Goal: Task Accomplishment & Management: Complete application form

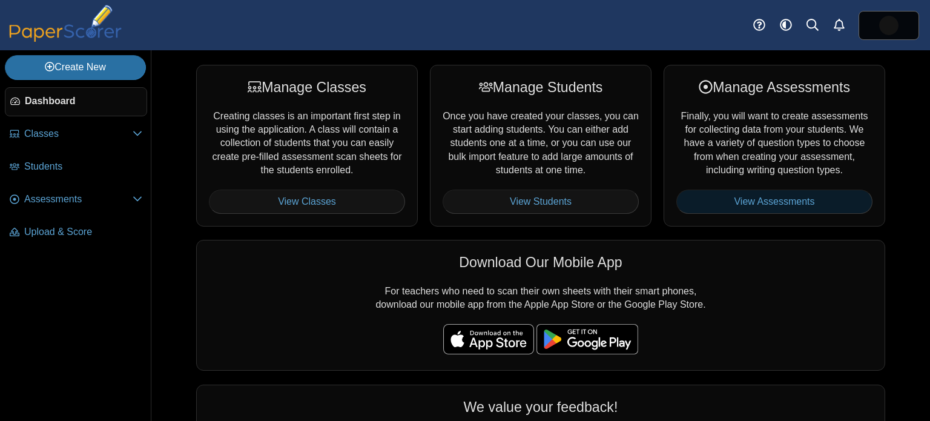
click at [742, 198] on link "View Assessments" at bounding box center [774, 201] width 196 height 24
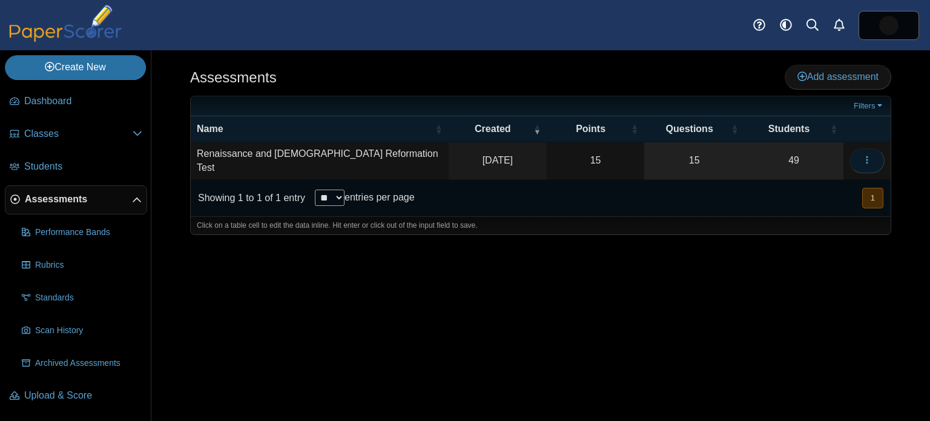
click at [870, 161] on icon "button" at bounding box center [867, 160] width 10 height 10
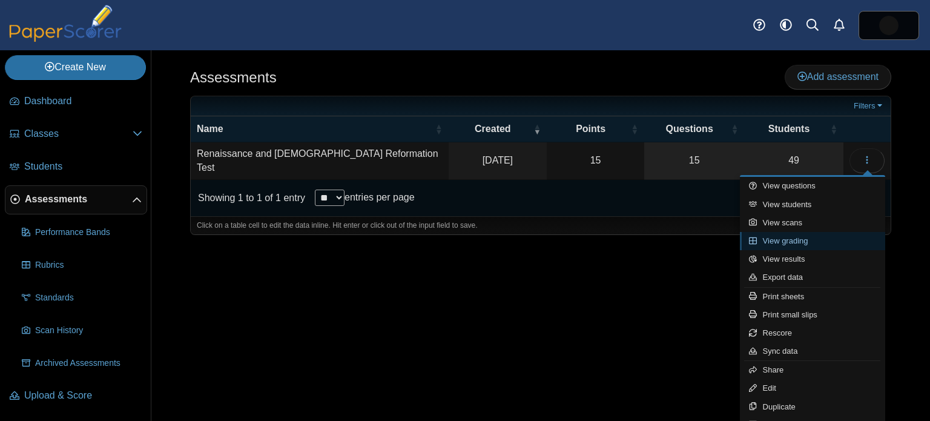
click at [809, 238] on link "View grading" at bounding box center [812, 241] width 145 height 18
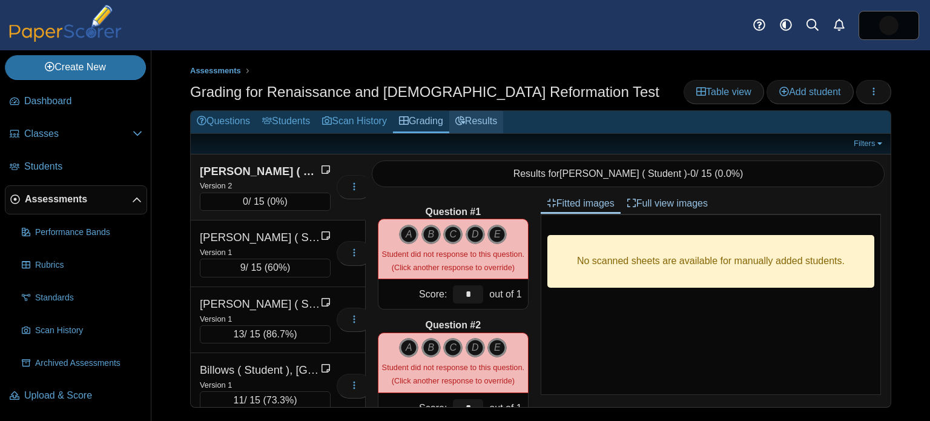
click at [483, 123] on link "Results" at bounding box center [476, 122] width 54 height 22
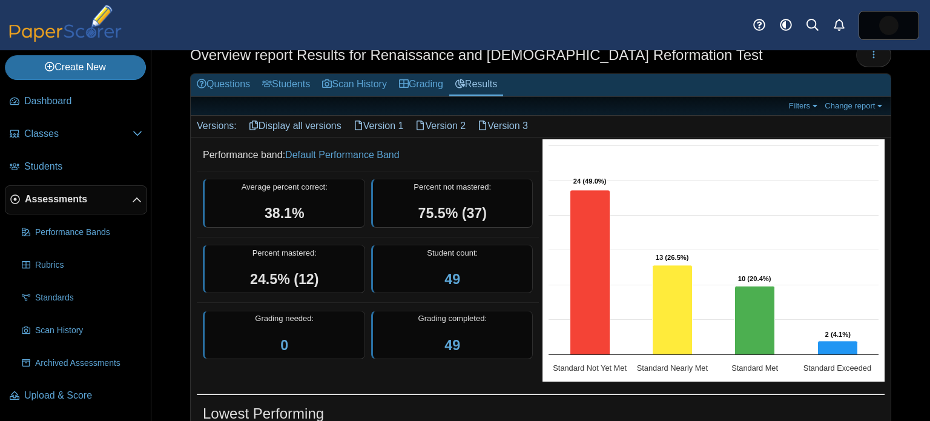
scroll to position [44, 0]
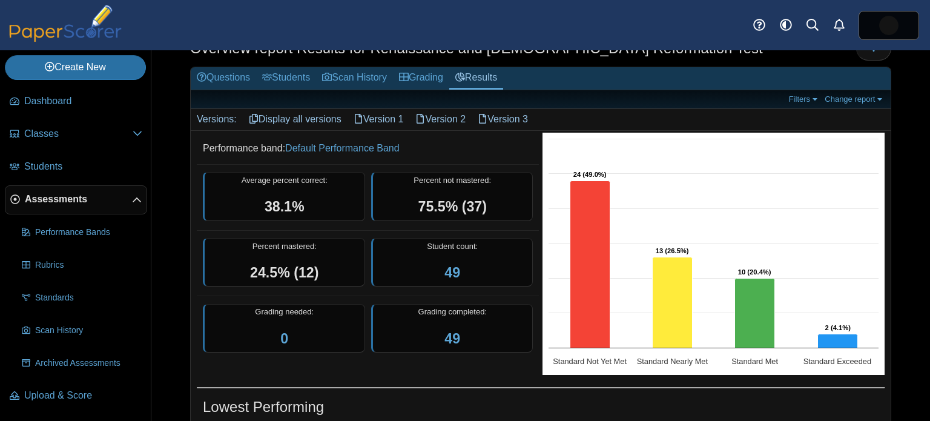
click at [378, 119] on link "Version 1" at bounding box center [378, 119] width 62 height 21
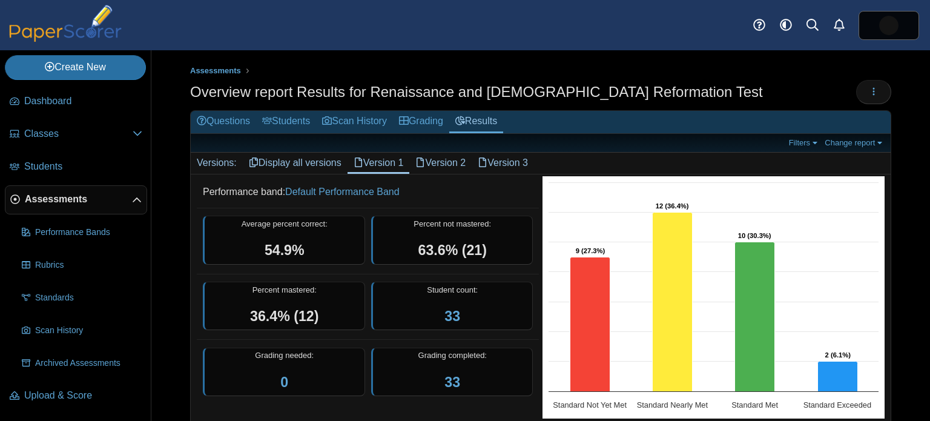
click at [467, 164] on link "Version 2" at bounding box center [440, 163] width 62 height 21
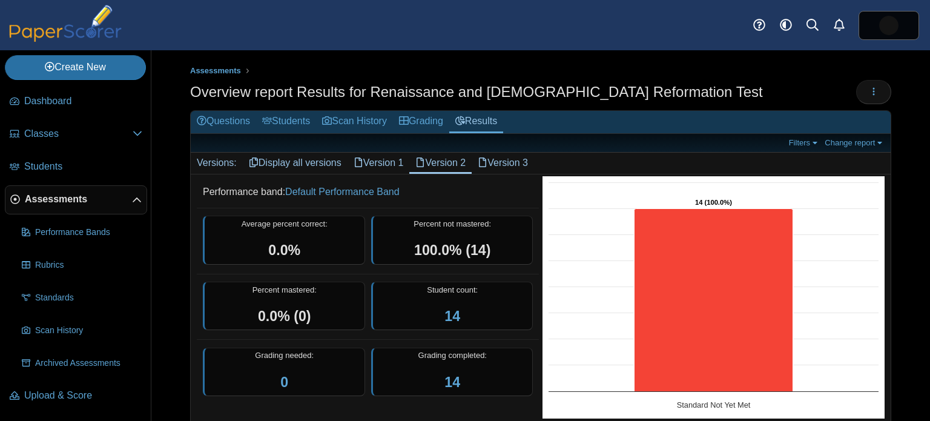
click at [515, 163] on link "Version 3" at bounding box center [503, 163] width 62 height 21
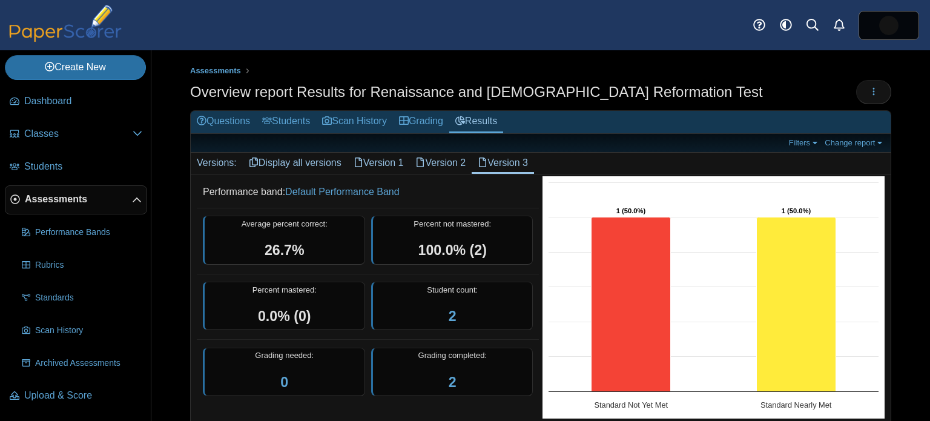
click at [458, 162] on link "Version 2" at bounding box center [440, 163] width 62 height 21
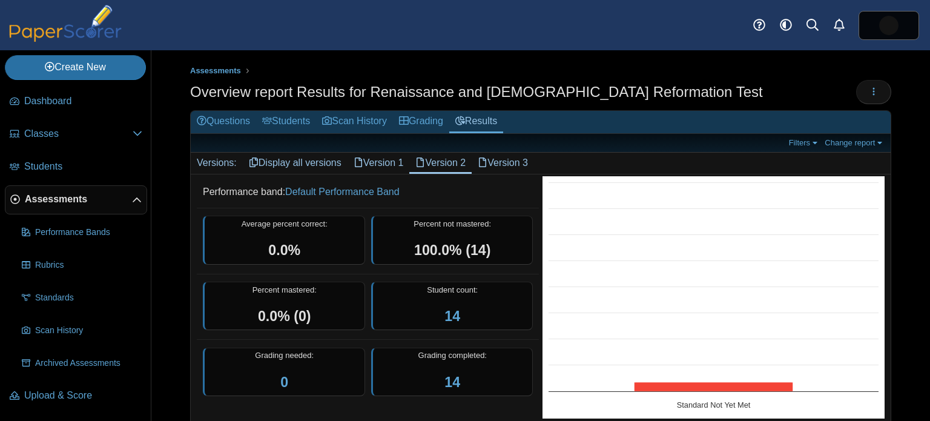
click at [398, 162] on link "Version 1" at bounding box center [378, 163] width 62 height 21
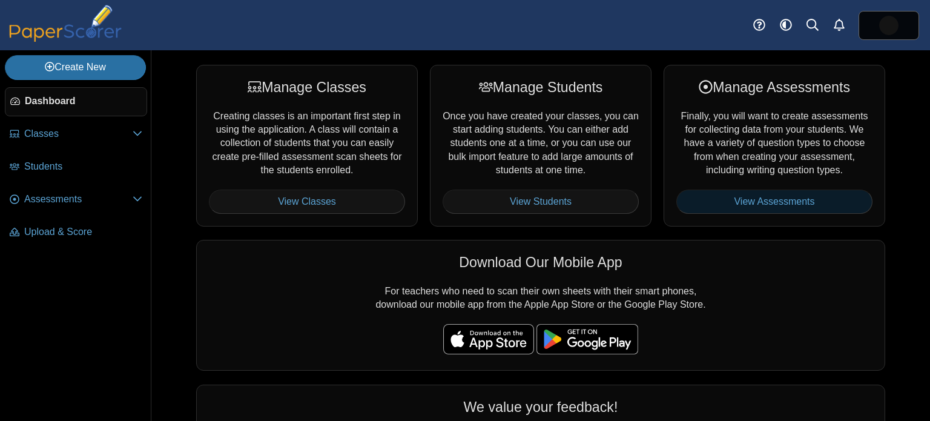
click at [751, 205] on link "View Assessments" at bounding box center [774, 201] width 196 height 24
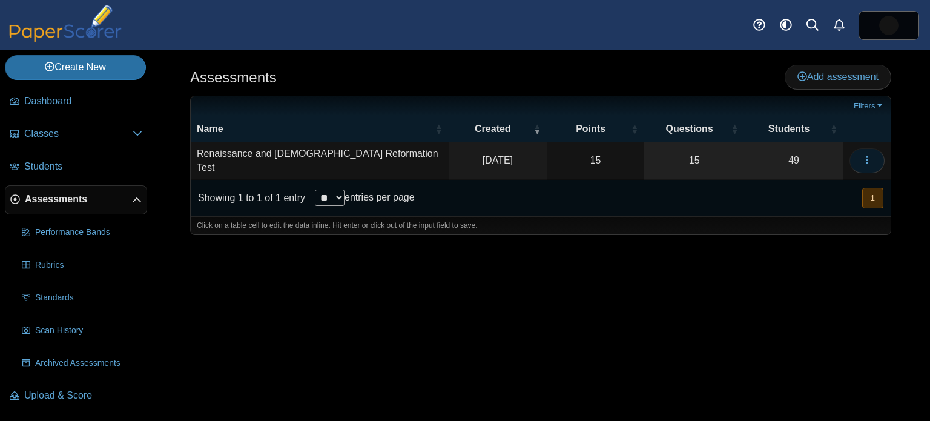
click at [867, 155] on icon "button" at bounding box center [867, 160] width 10 height 10
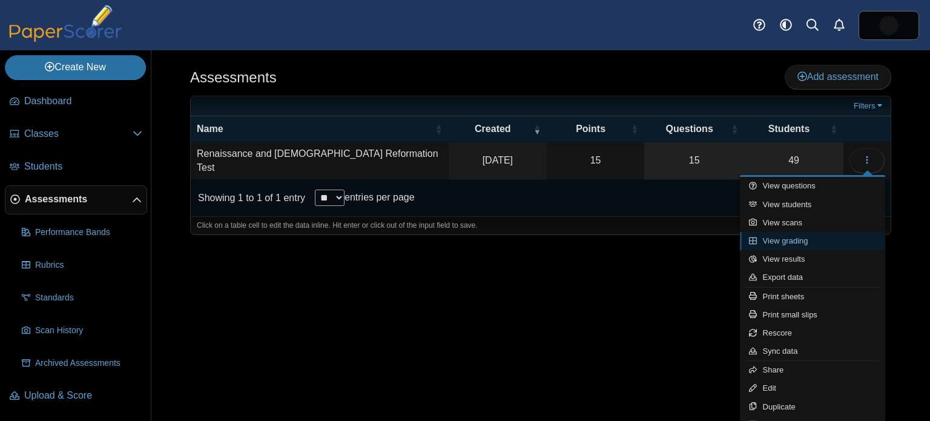
click at [785, 242] on link "View grading" at bounding box center [812, 241] width 145 height 18
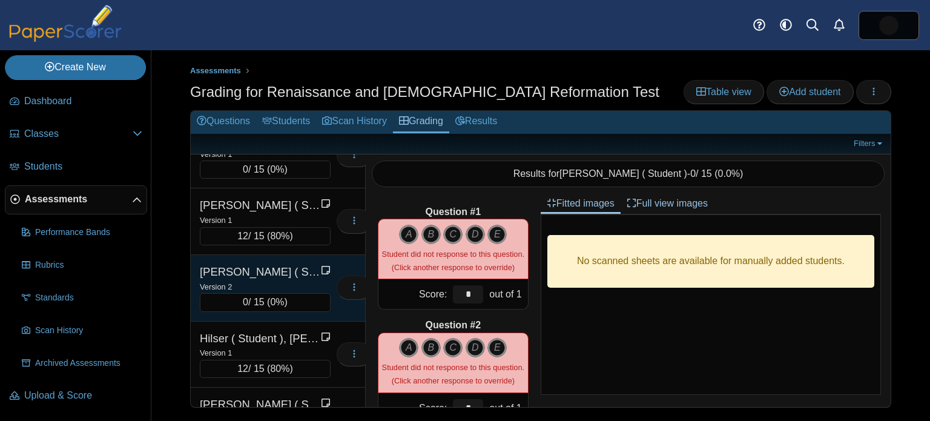
scroll to position [1028, 0]
click at [293, 263] on div "[PERSON_NAME] ( Student ), [PERSON_NAME]" at bounding box center [260, 271] width 121 height 16
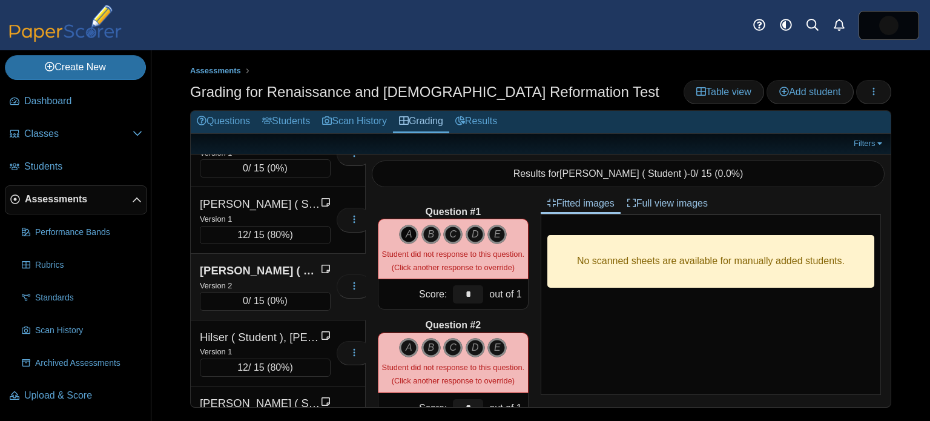
click at [408, 228] on icon "A" at bounding box center [408, 234] width 19 height 19
type input "*"
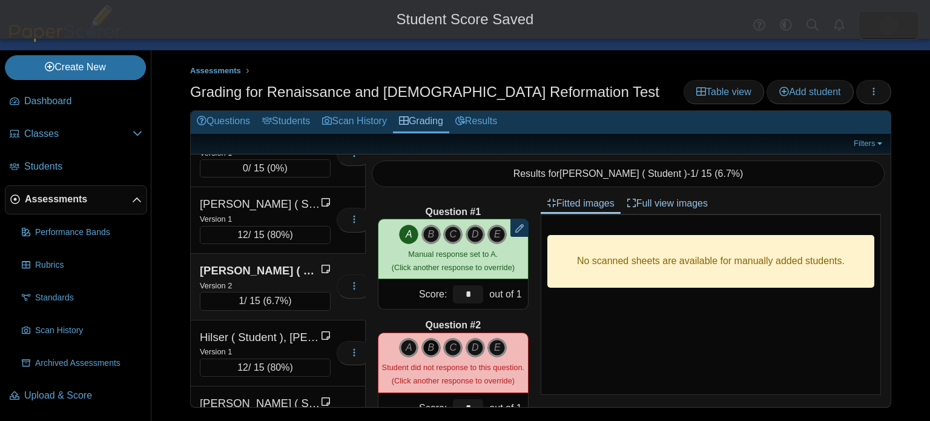
click at [431, 346] on icon "B" at bounding box center [430, 347] width 19 height 19
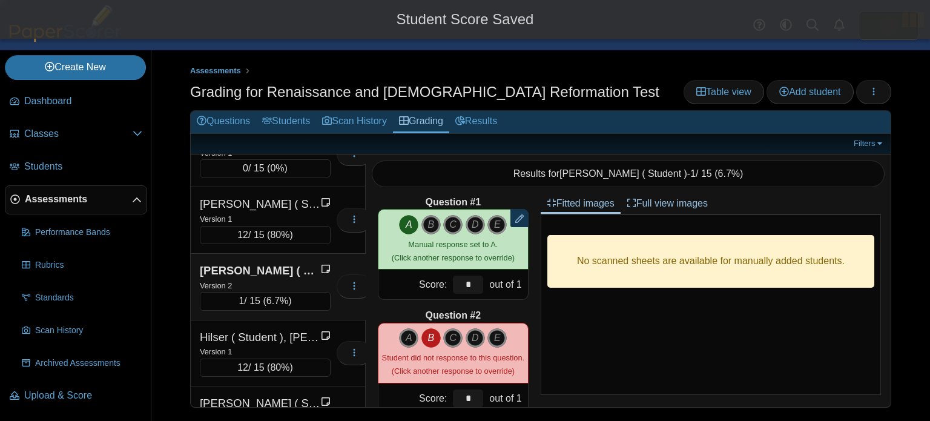
type input "*"
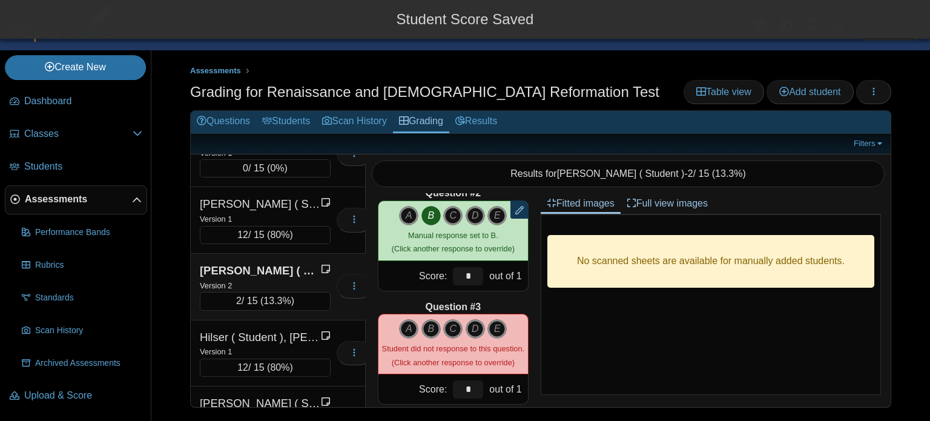
scroll to position [143, 0]
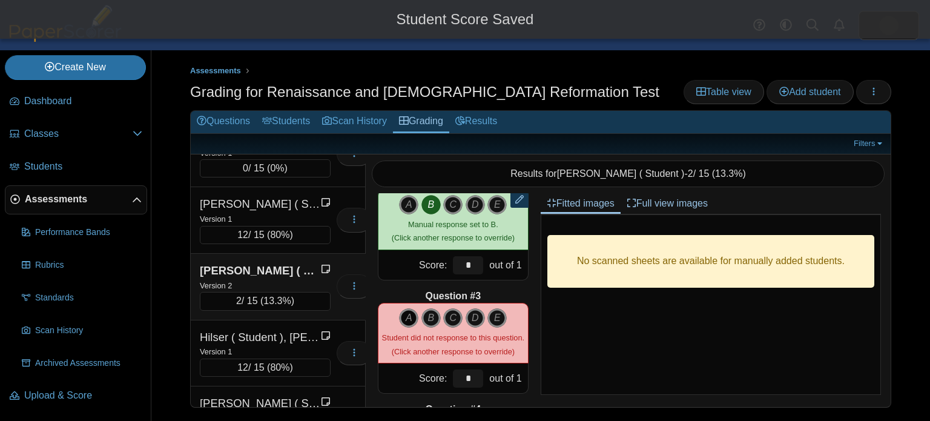
click at [406, 320] on icon "A" at bounding box center [408, 317] width 19 height 19
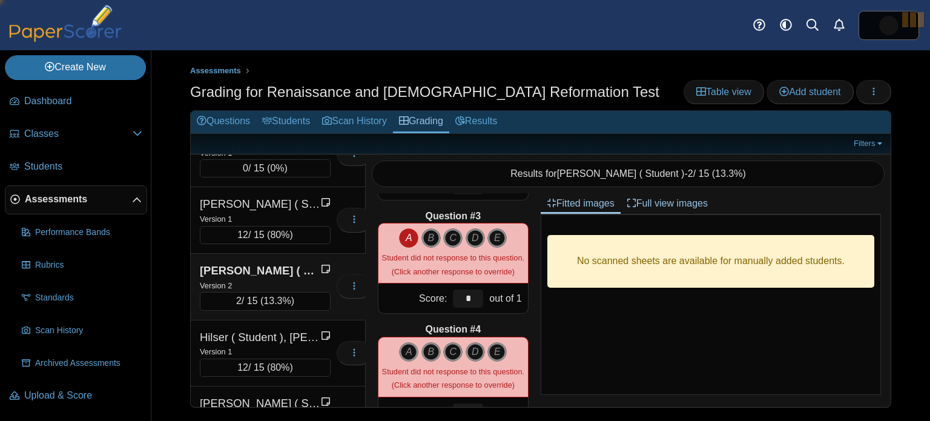
type input "*"
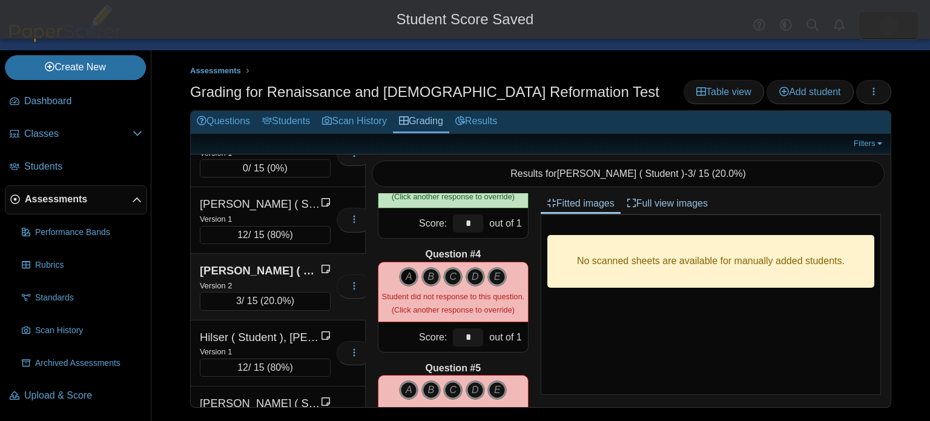
click at [404, 273] on icon "A" at bounding box center [408, 276] width 19 height 19
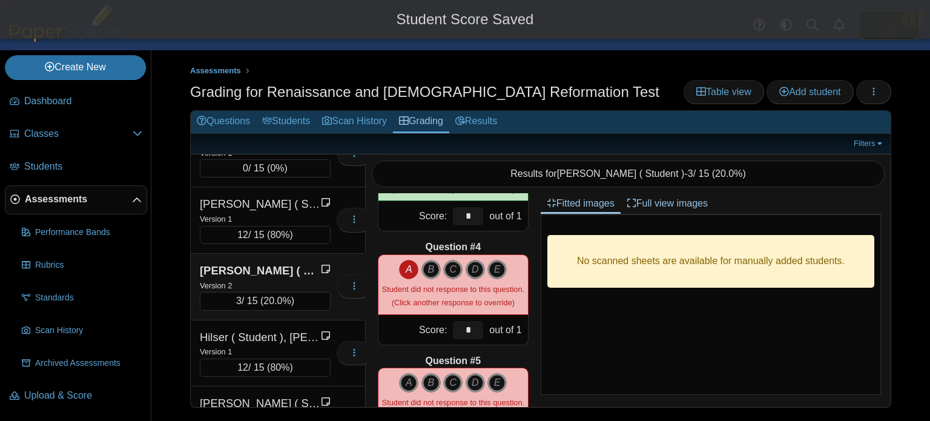
type input "*"
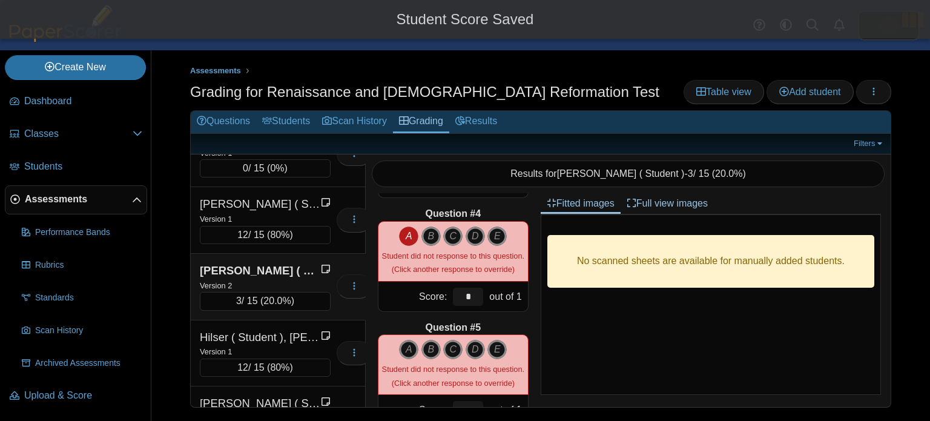
scroll to position [346, 0]
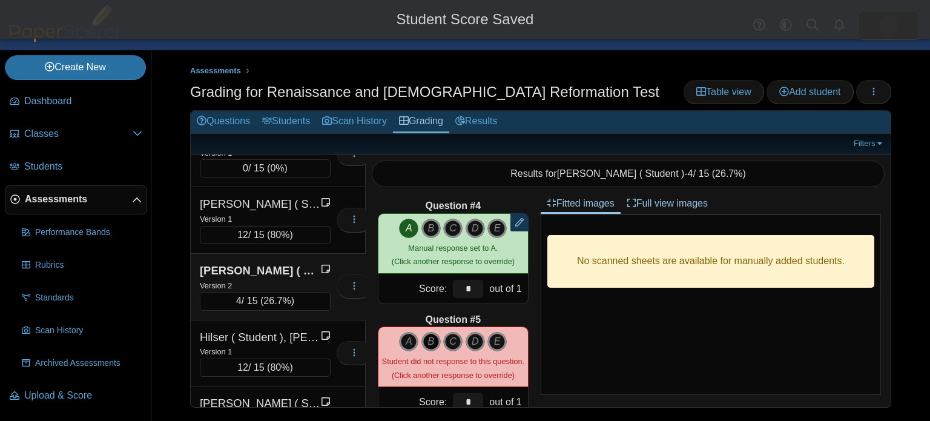
click at [432, 338] on icon "B" at bounding box center [430, 341] width 19 height 19
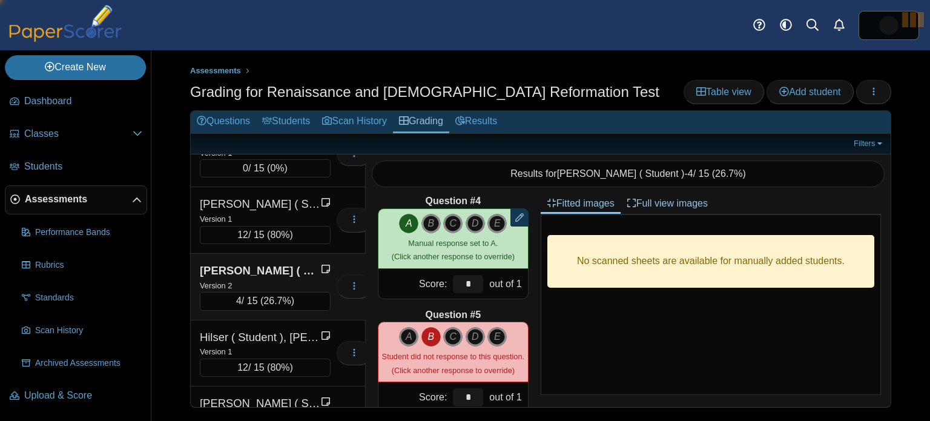
type input "*"
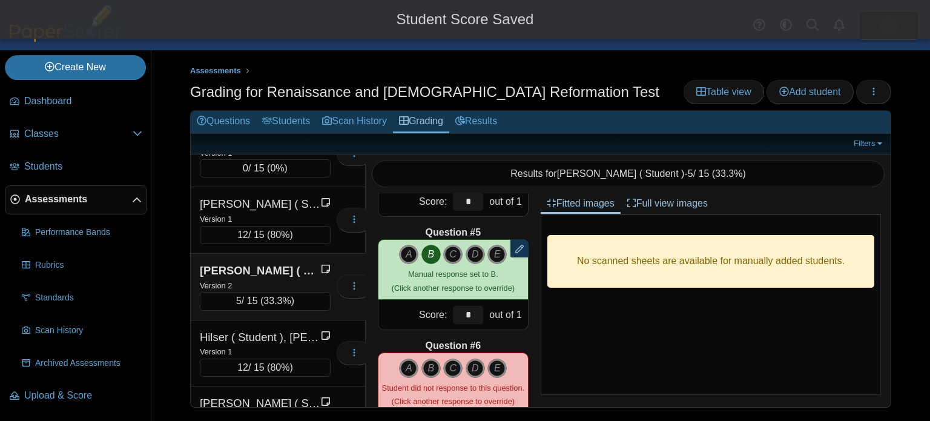
scroll to position [450, 0]
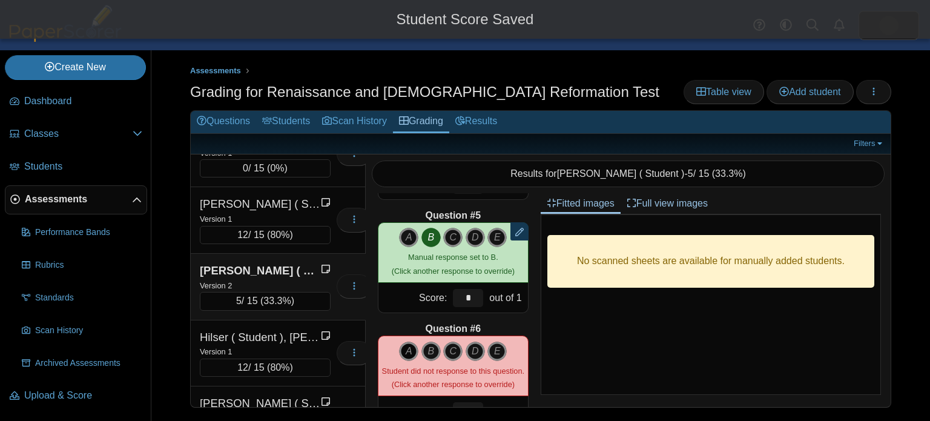
click at [412, 347] on icon "A" at bounding box center [408, 350] width 19 height 19
type input "*"
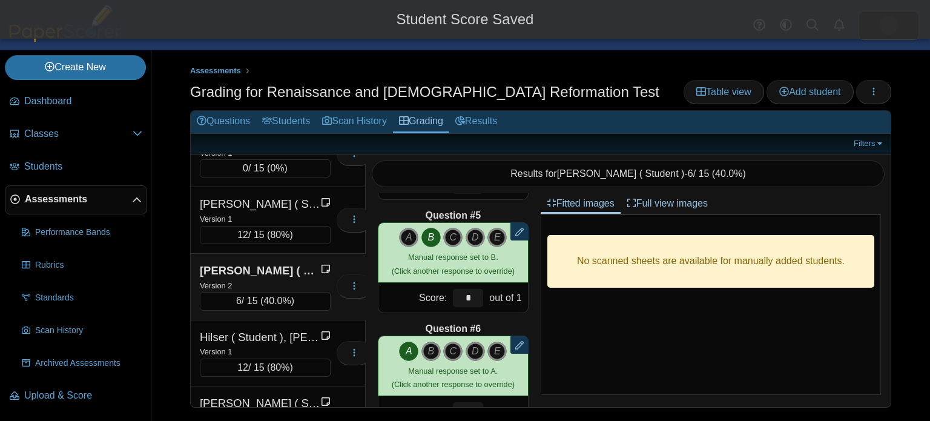
scroll to position [593, 0]
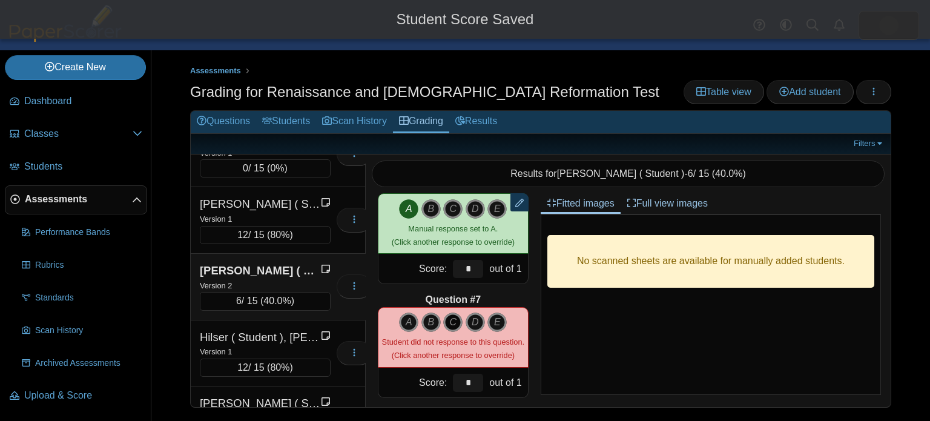
click at [456, 320] on icon "C" at bounding box center [452, 321] width 19 height 19
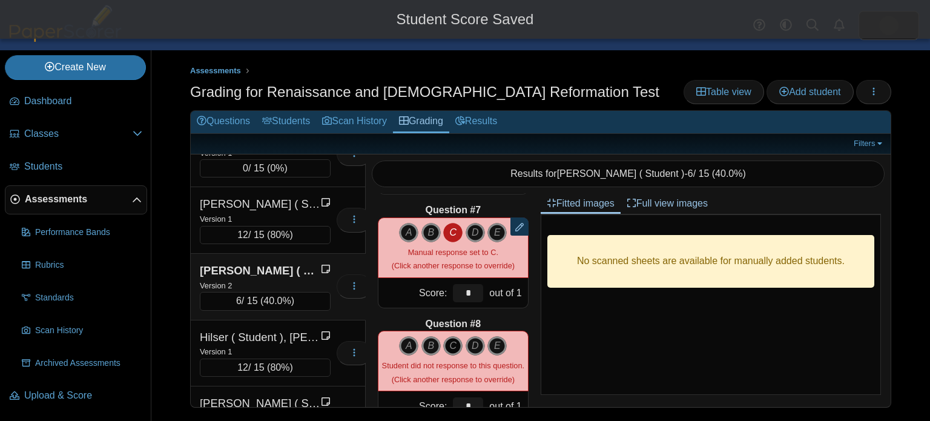
click at [456, 345] on icon "C" at bounding box center [452, 345] width 19 height 19
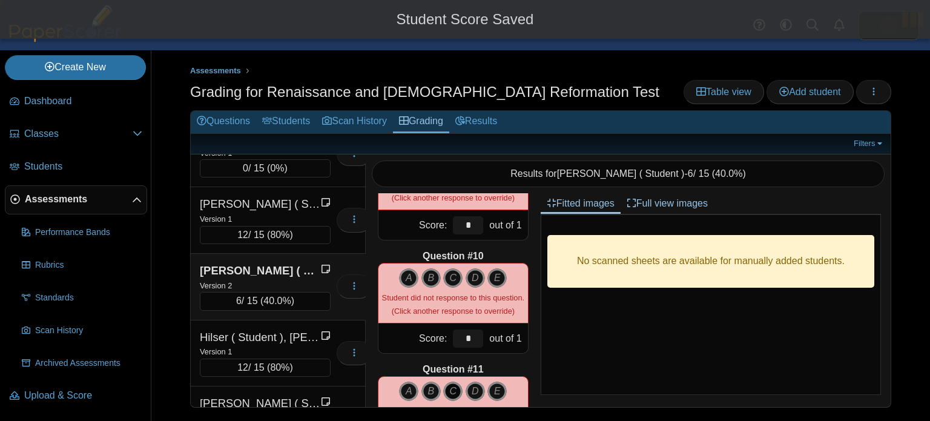
type input "*"
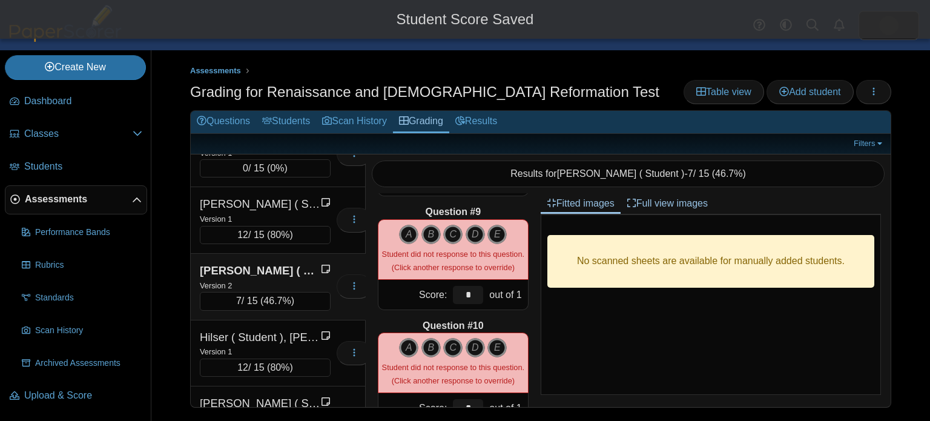
scroll to position [871, 0]
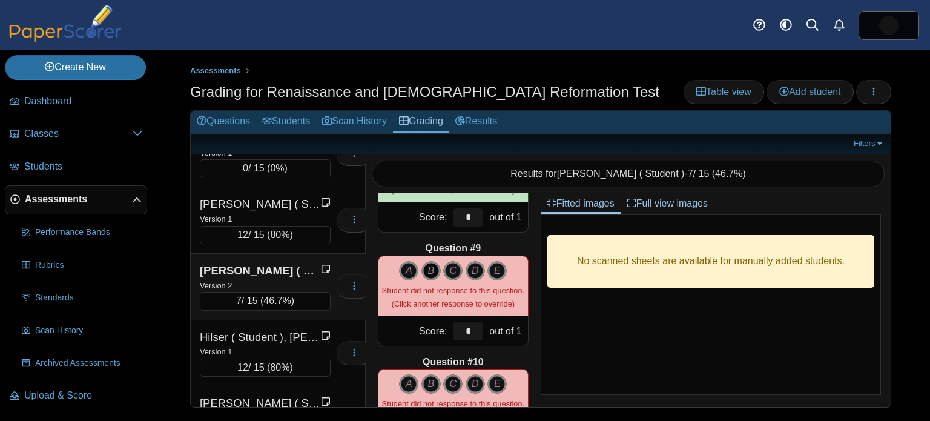
click at [429, 271] on icon "B" at bounding box center [430, 270] width 19 height 19
type input "*"
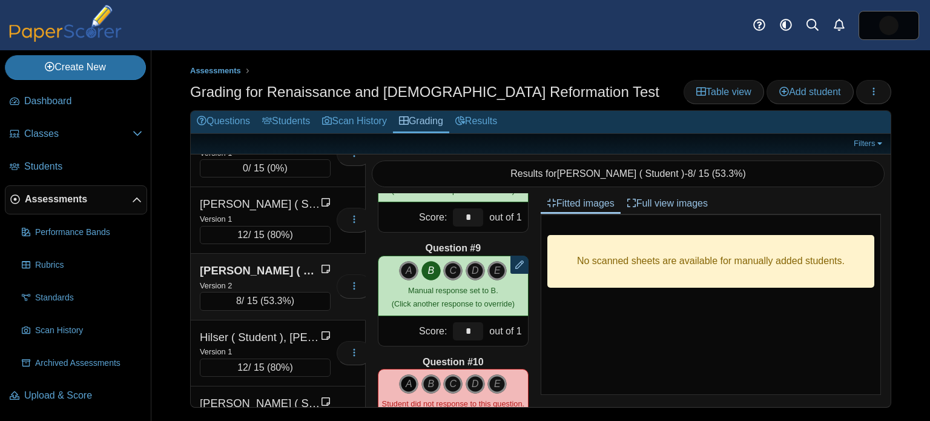
click at [414, 376] on icon "A" at bounding box center [408, 383] width 19 height 19
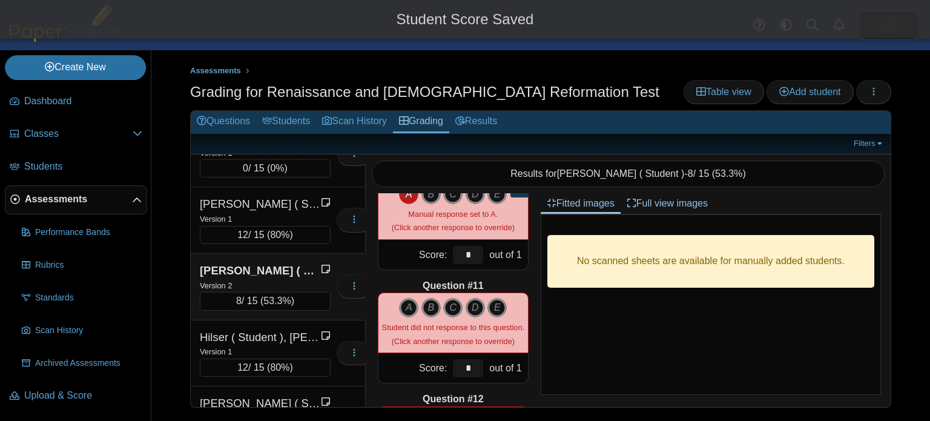
scroll to position [1046, 0]
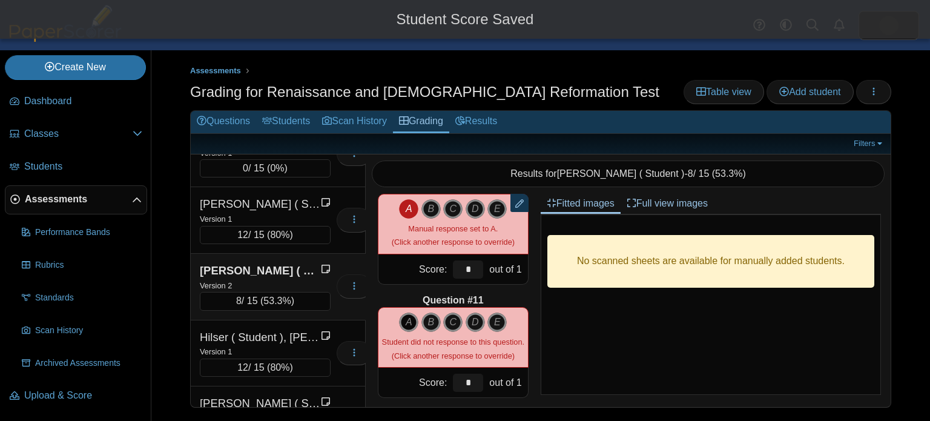
click at [409, 324] on icon "A" at bounding box center [408, 321] width 19 height 19
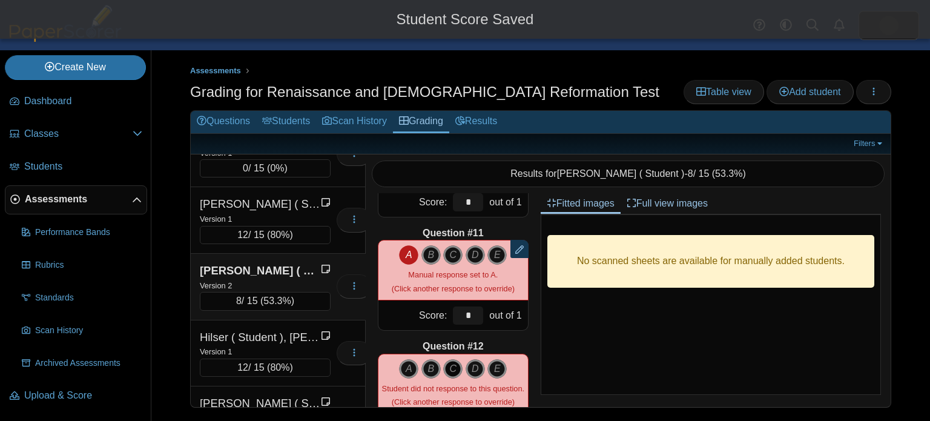
click at [456, 366] on icon "C" at bounding box center [452, 368] width 19 height 19
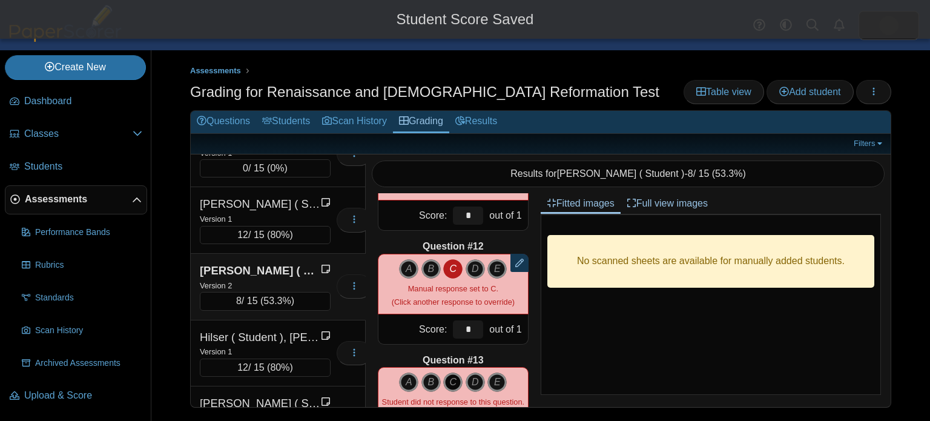
scroll to position [1231, 0]
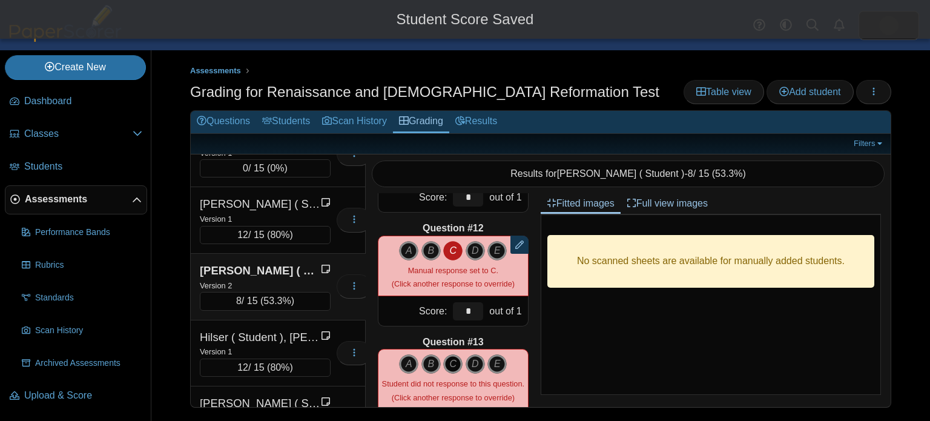
click at [453, 365] on icon "C" at bounding box center [452, 363] width 19 height 19
type input "*"
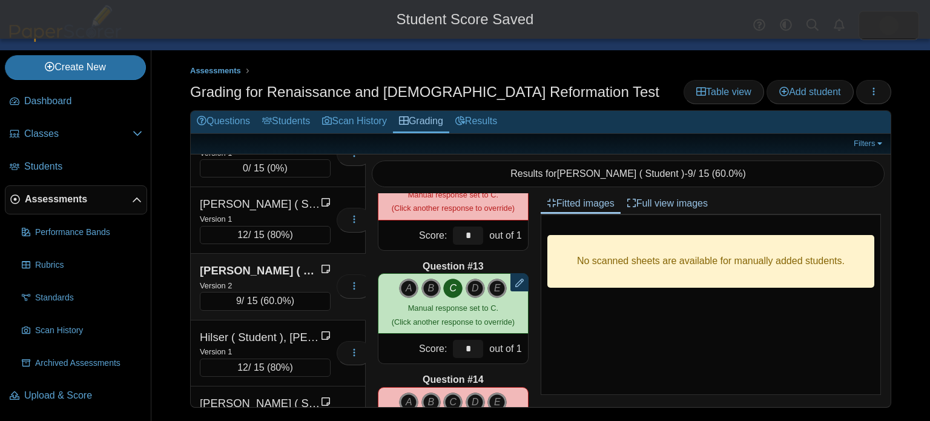
scroll to position [1349, 0]
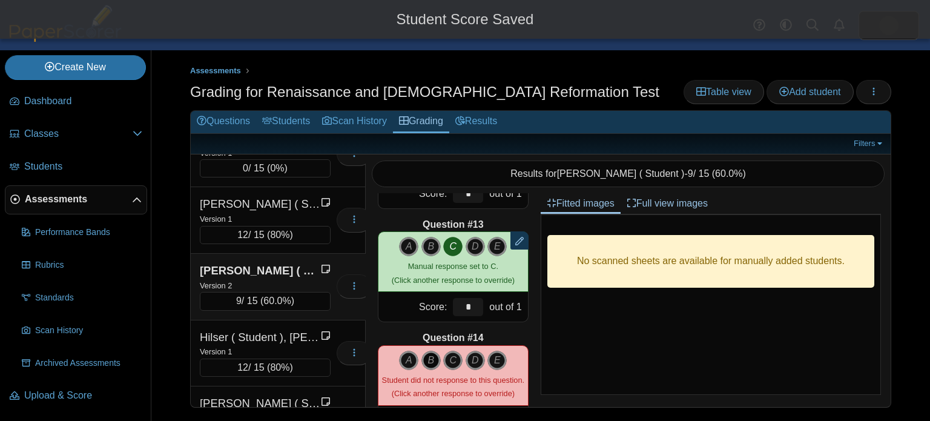
click at [430, 362] on icon "B" at bounding box center [430, 359] width 19 height 19
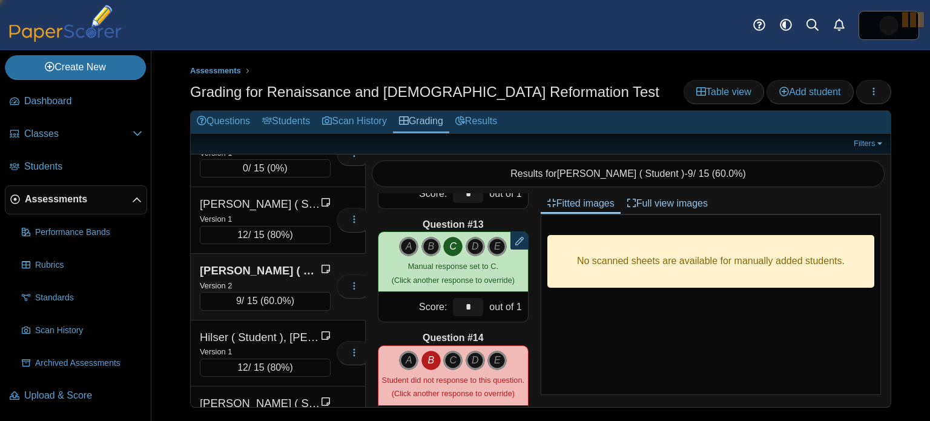
type input "*"
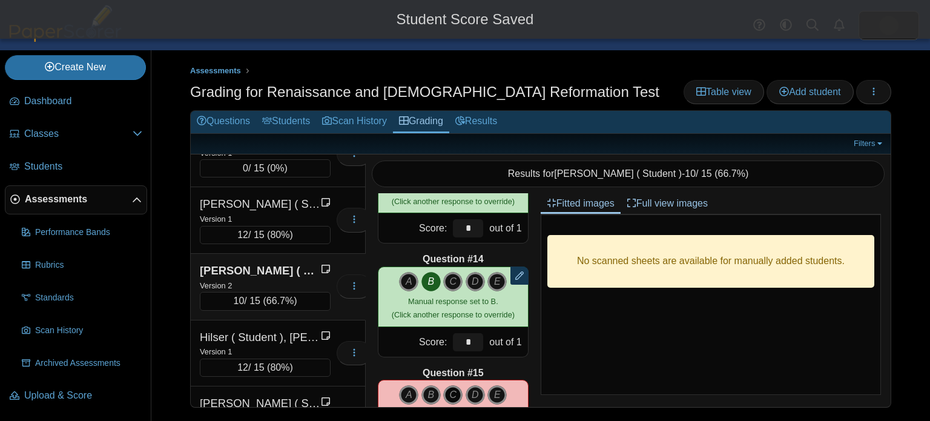
scroll to position [1471, 0]
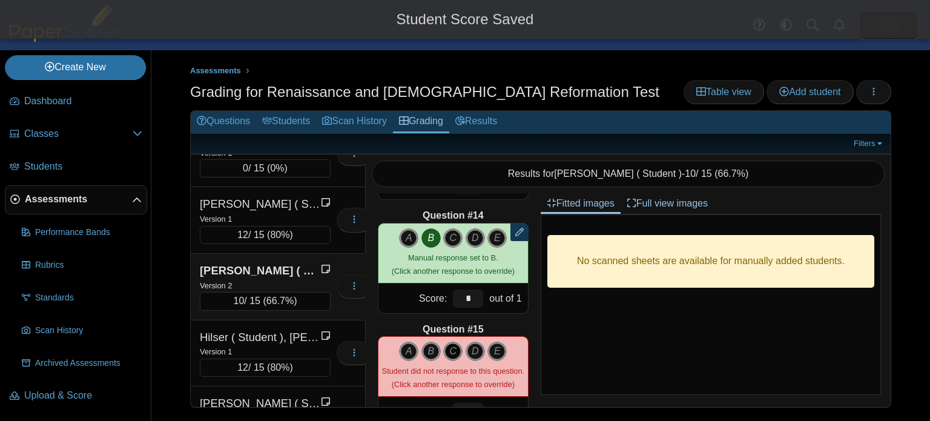
click at [450, 352] on icon "C" at bounding box center [452, 350] width 19 height 19
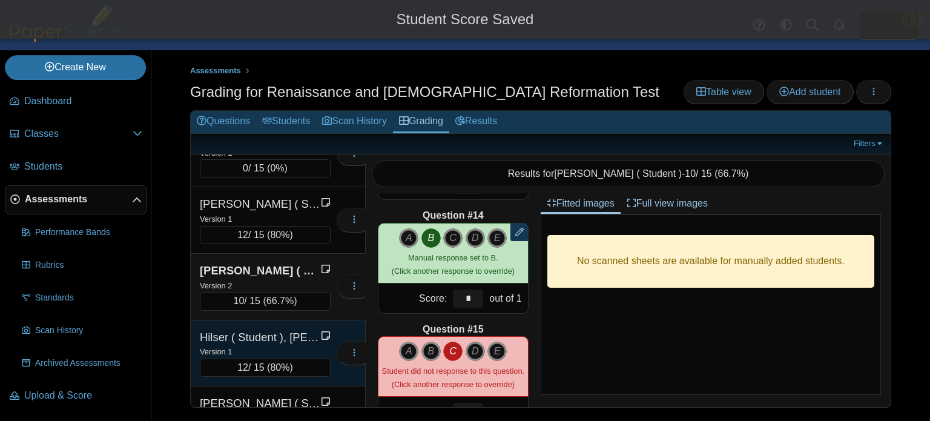
type input "*"
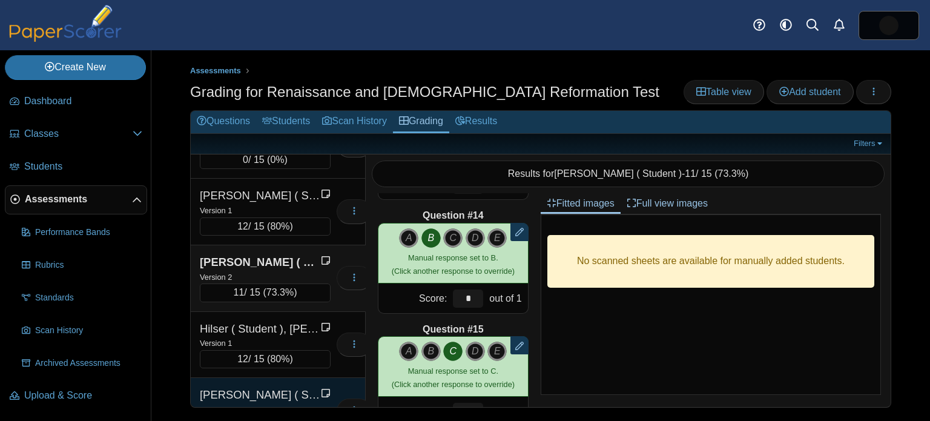
scroll to position [1041, 0]
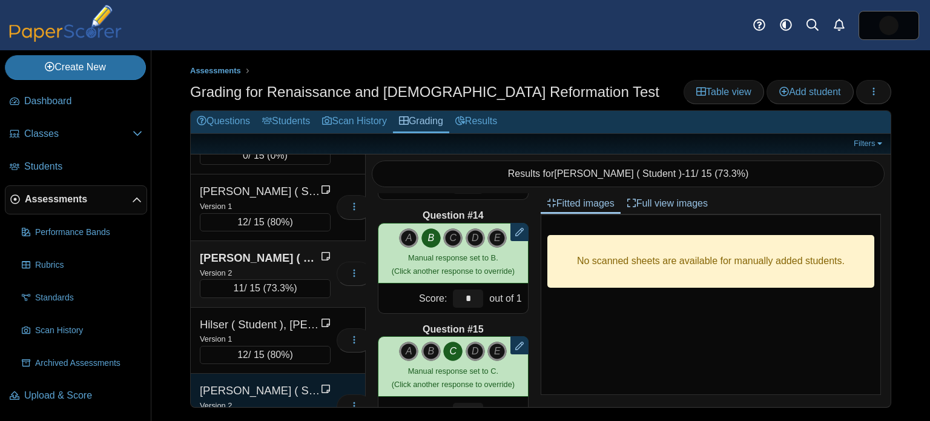
click at [275, 384] on div "[PERSON_NAME] ( Student ), [PERSON_NAME]" at bounding box center [260, 391] width 121 height 16
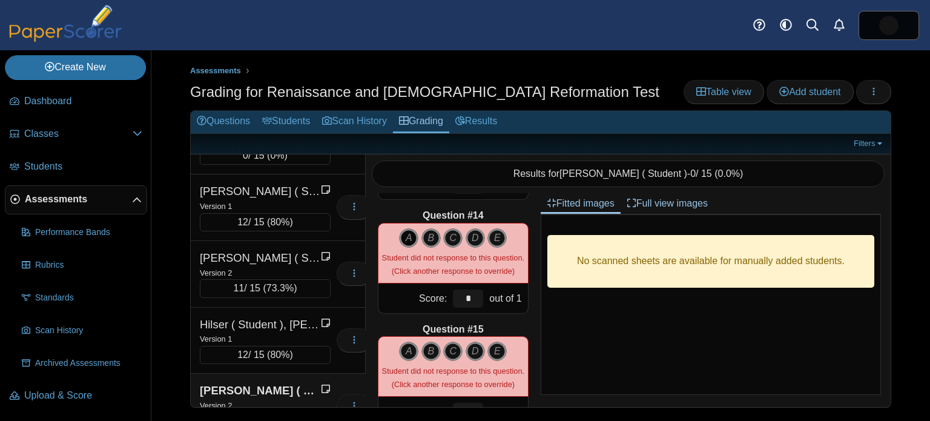
click at [410, 240] on icon "A" at bounding box center [408, 237] width 19 height 19
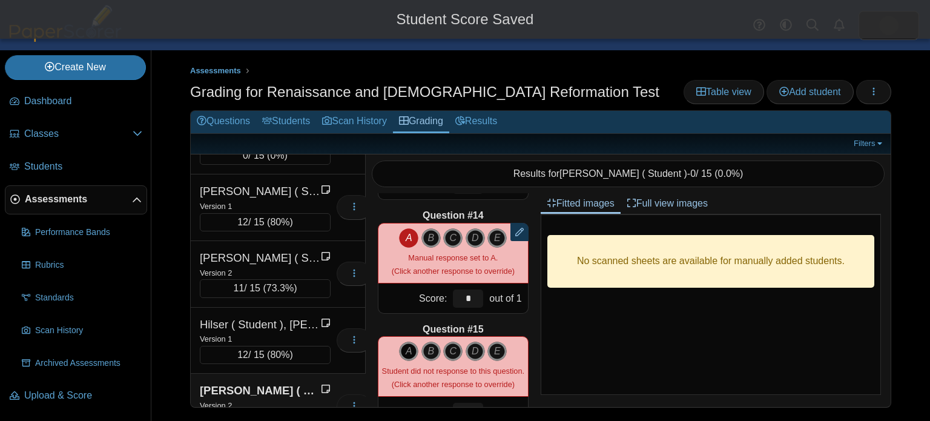
click at [412, 344] on icon "A" at bounding box center [408, 350] width 19 height 19
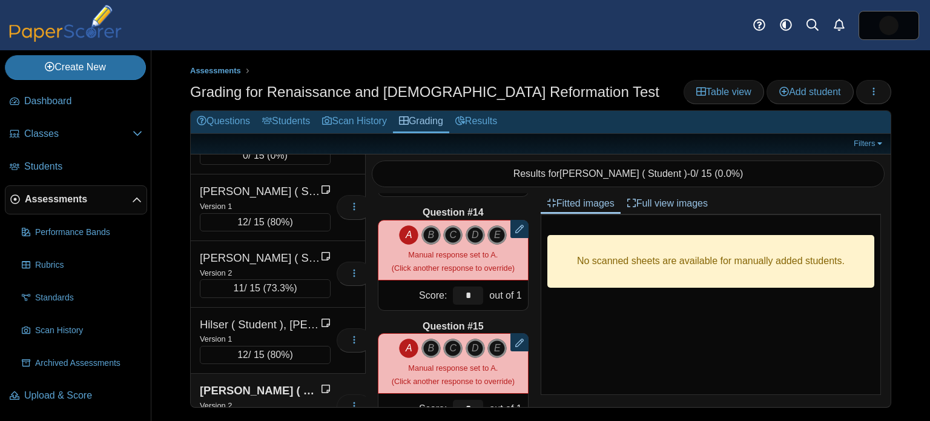
scroll to position [1467, 0]
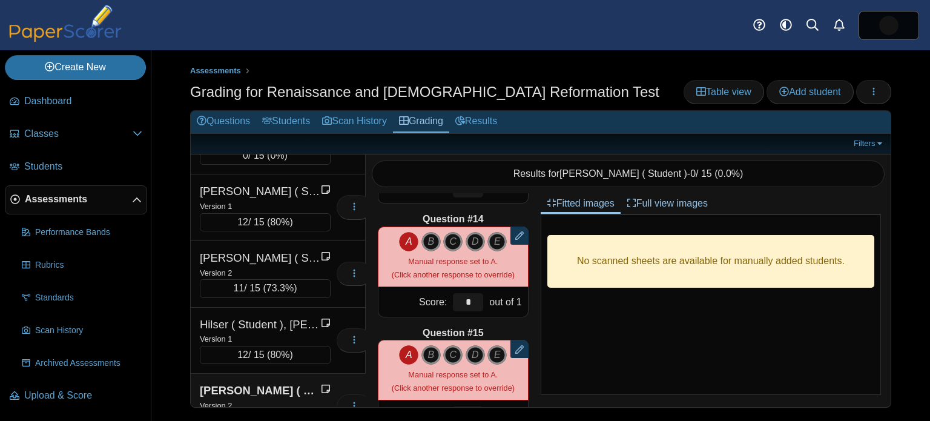
click at [412, 355] on icon "A" at bounding box center [408, 354] width 19 height 19
click at [404, 240] on icon "A" at bounding box center [408, 241] width 19 height 19
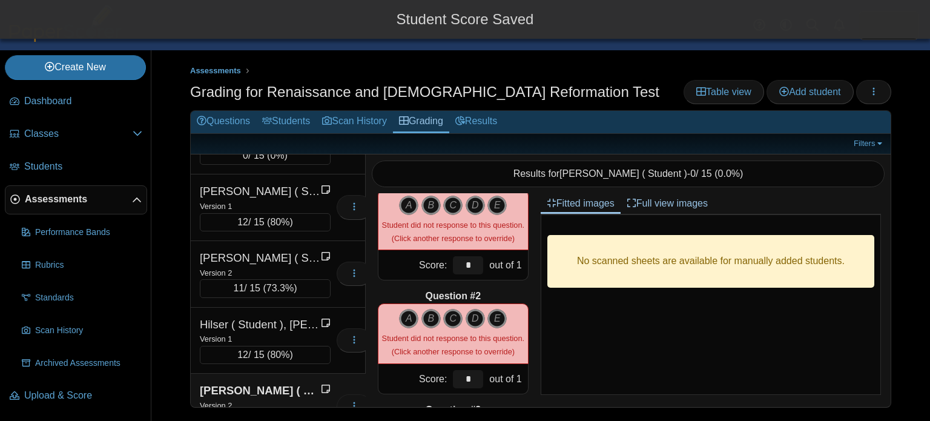
scroll to position [0, 0]
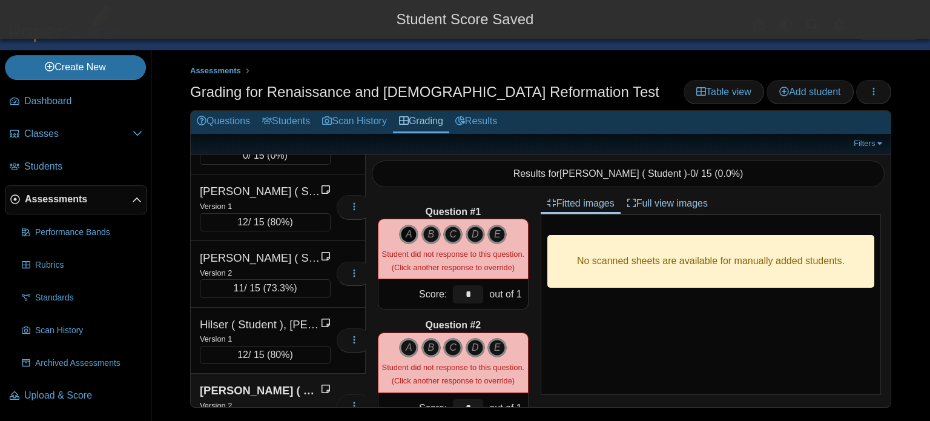
click at [412, 231] on icon "A" at bounding box center [408, 234] width 19 height 19
type input "*"
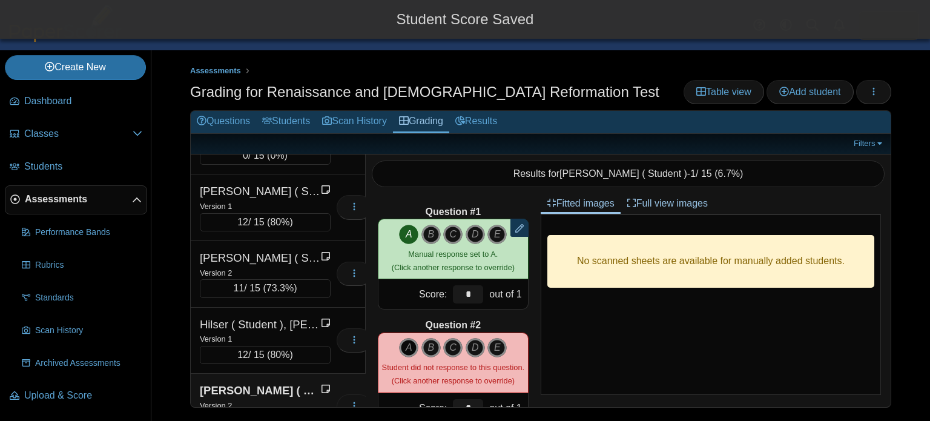
click at [409, 349] on icon "A" at bounding box center [408, 347] width 19 height 19
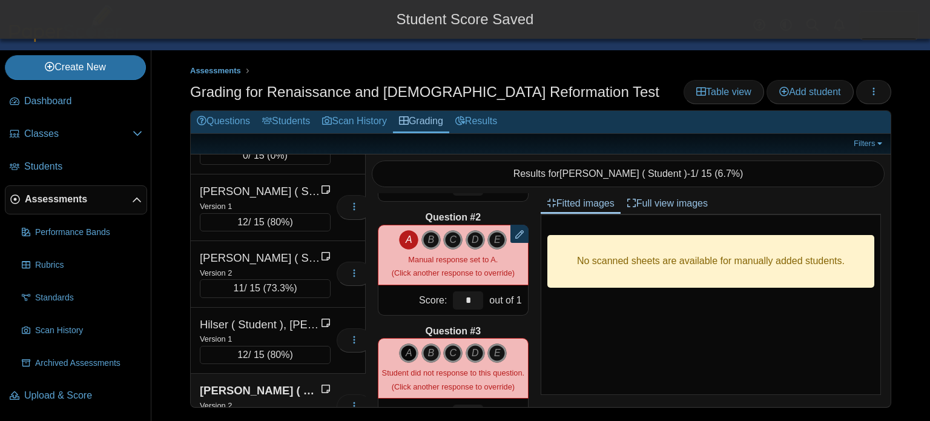
scroll to position [121, 0]
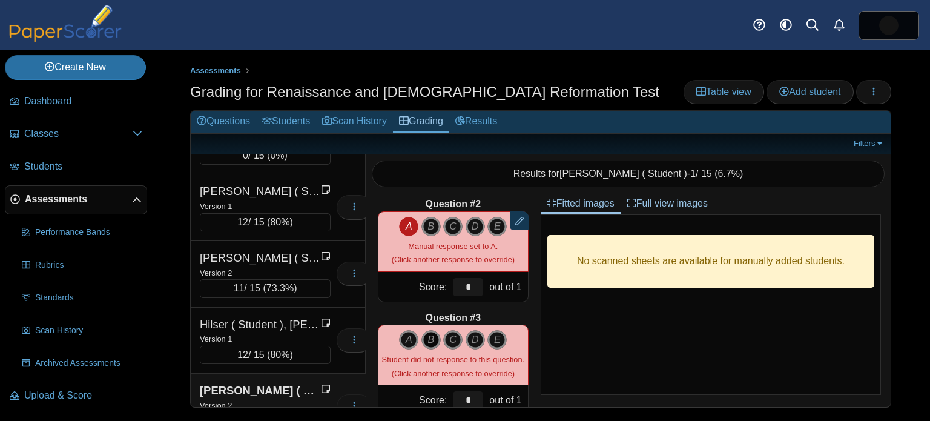
click at [430, 336] on icon "B" at bounding box center [430, 339] width 19 height 19
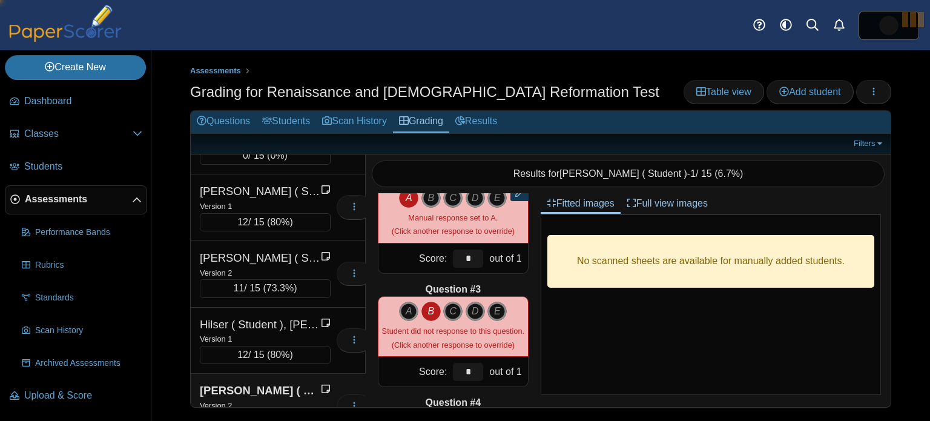
scroll to position [283, 0]
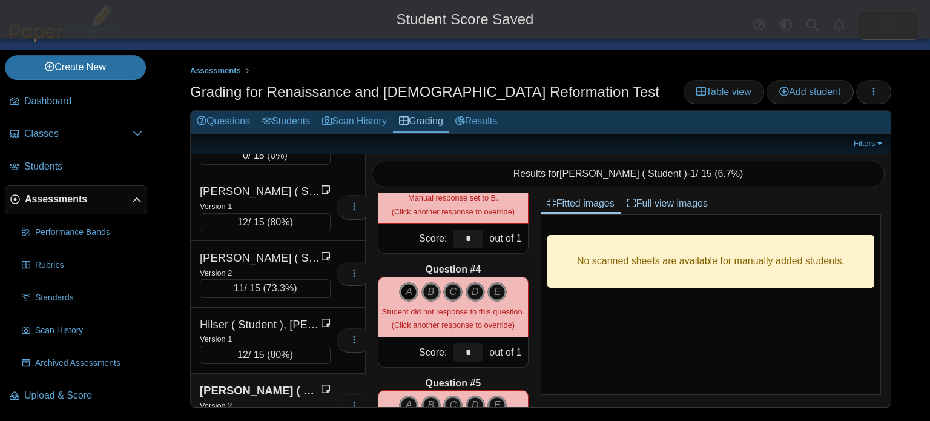
click at [409, 295] on icon "A" at bounding box center [408, 291] width 19 height 19
type input "*"
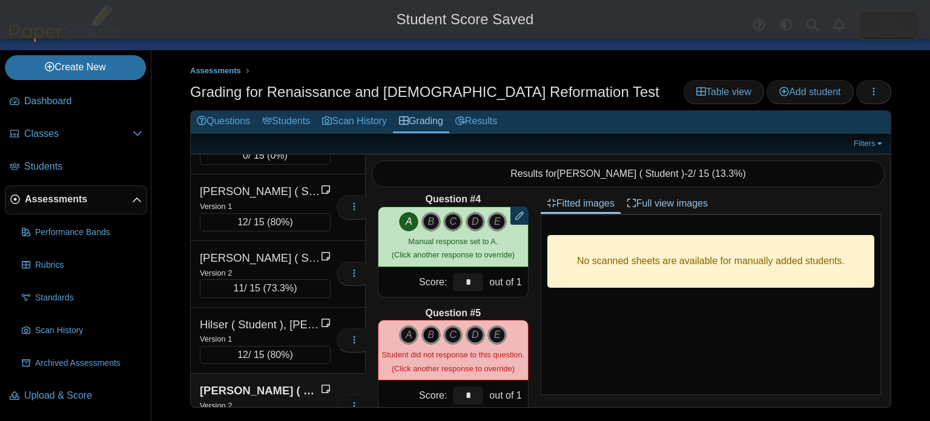
click at [432, 325] on icon "B" at bounding box center [430, 334] width 19 height 19
type input "*"
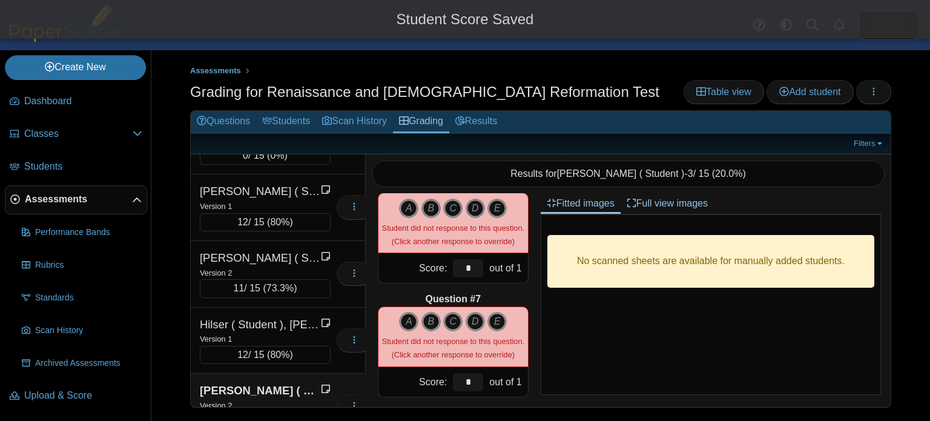
scroll to position [570, 0]
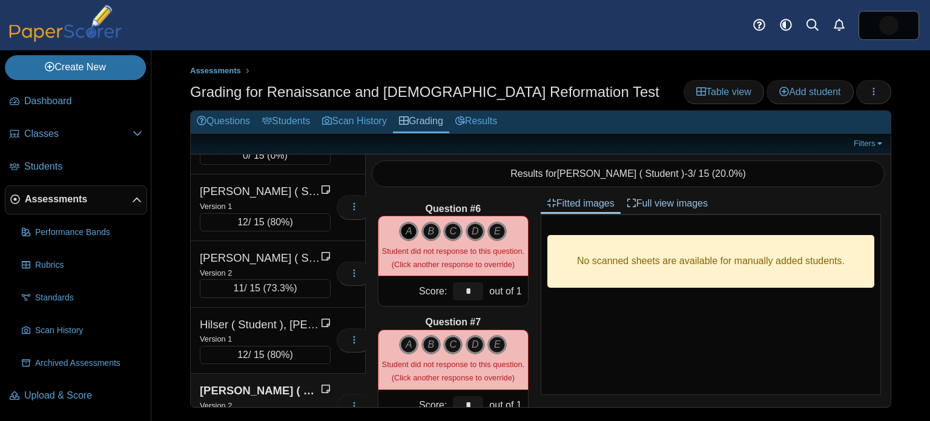
click at [407, 229] on icon "A" at bounding box center [408, 231] width 19 height 19
type input "*"
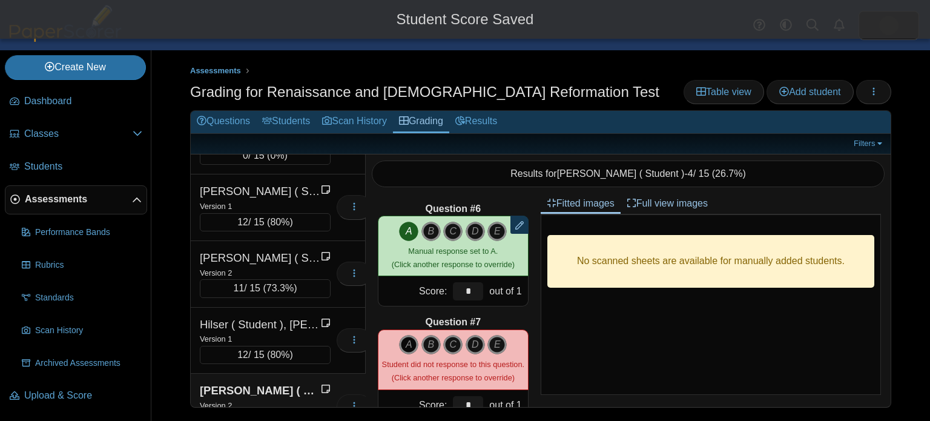
click at [408, 339] on icon "A" at bounding box center [408, 344] width 19 height 19
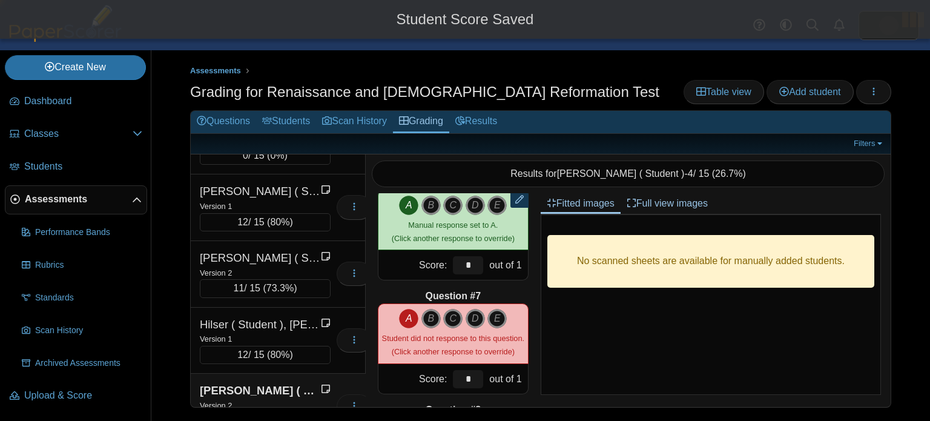
type input "*"
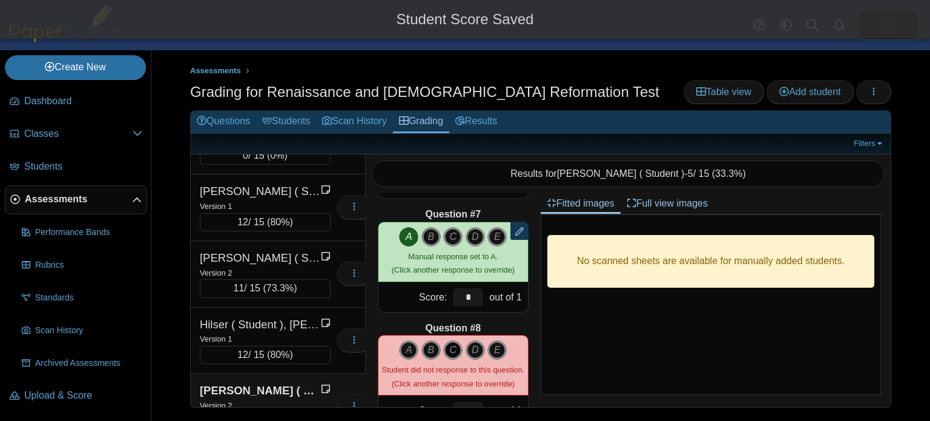
click at [455, 351] on icon "C" at bounding box center [452, 349] width 19 height 19
type input "*"
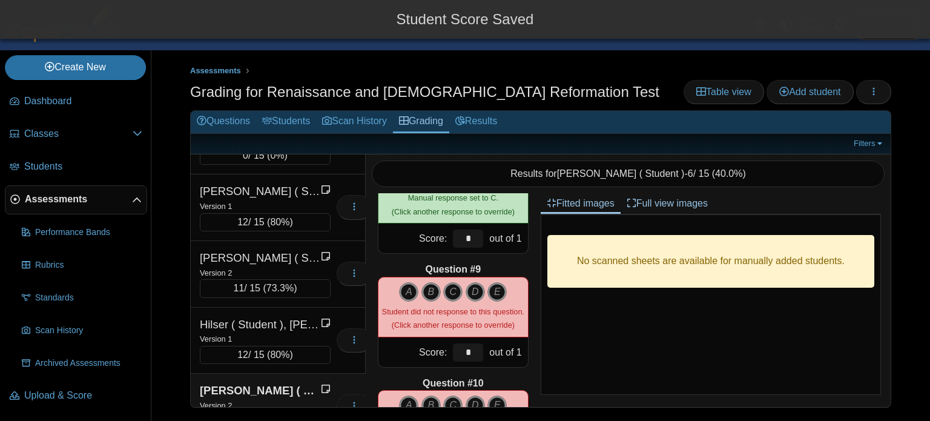
scroll to position [863, 0]
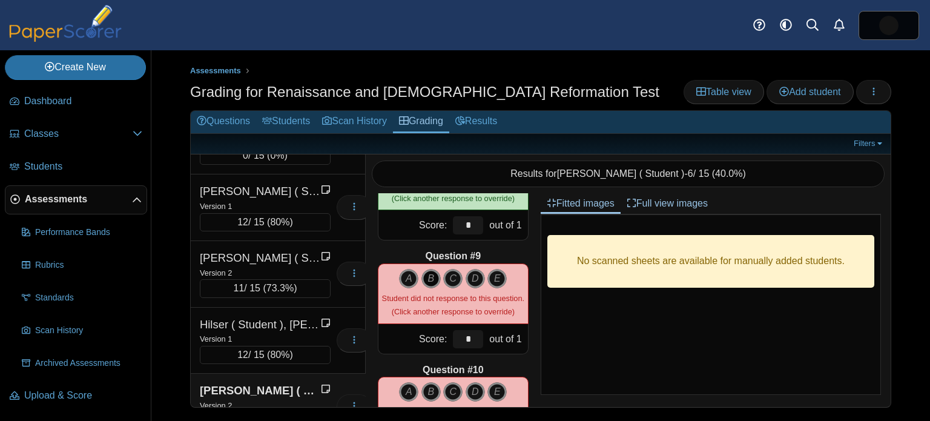
click at [430, 282] on icon "B" at bounding box center [430, 278] width 19 height 19
type input "*"
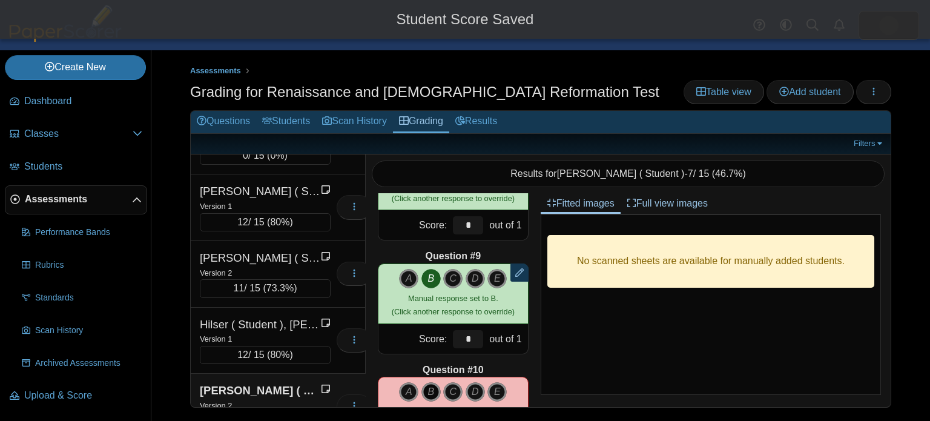
click at [431, 391] on icon "B" at bounding box center [430, 391] width 19 height 19
type input "*"
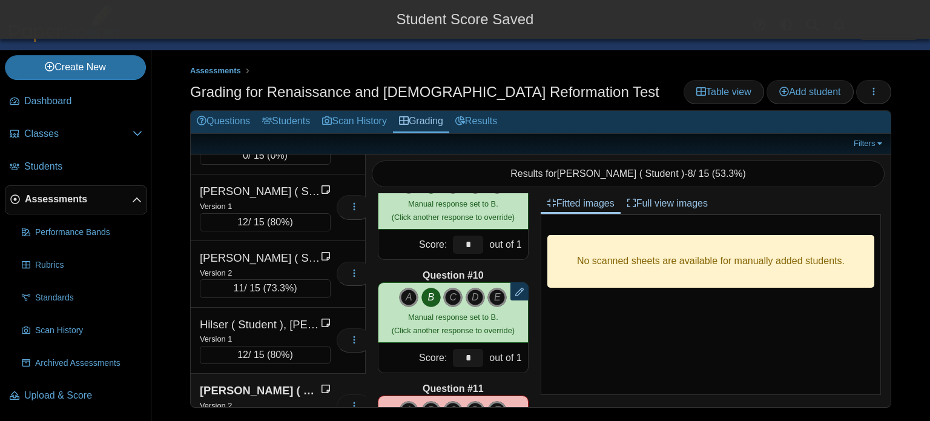
scroll to position [966, 0]
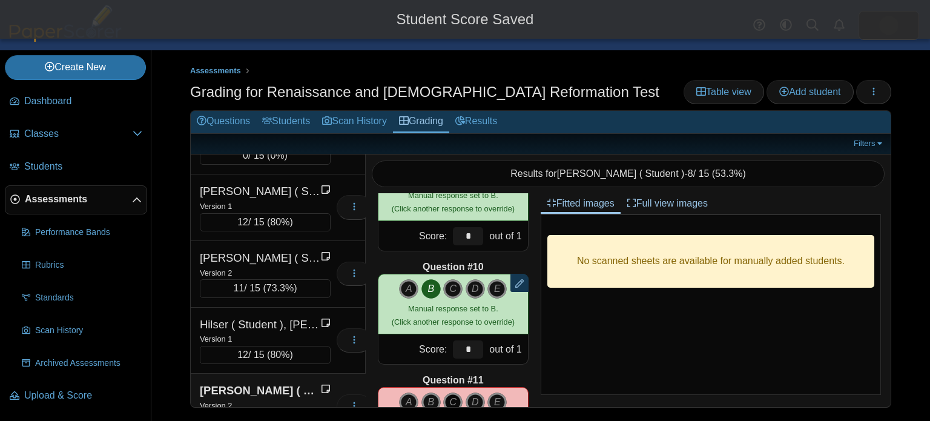
click at [452, 400] on icon "C" at bounding box center [452, 401] width 19 height 19
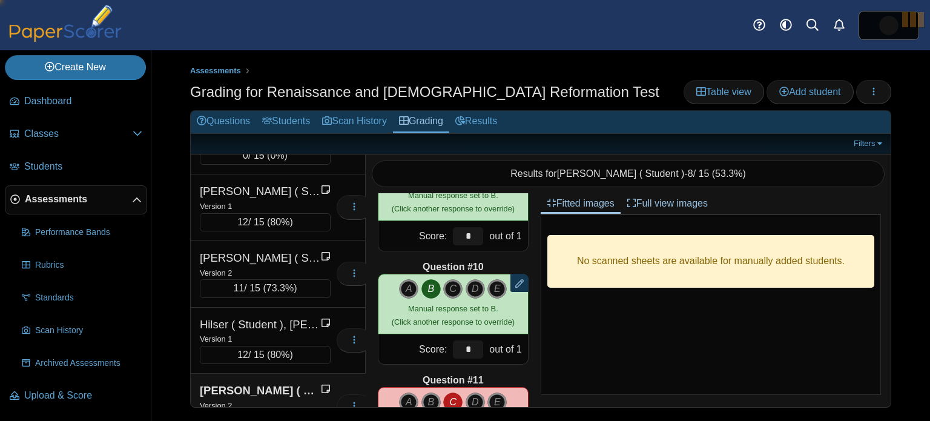
type input "*"
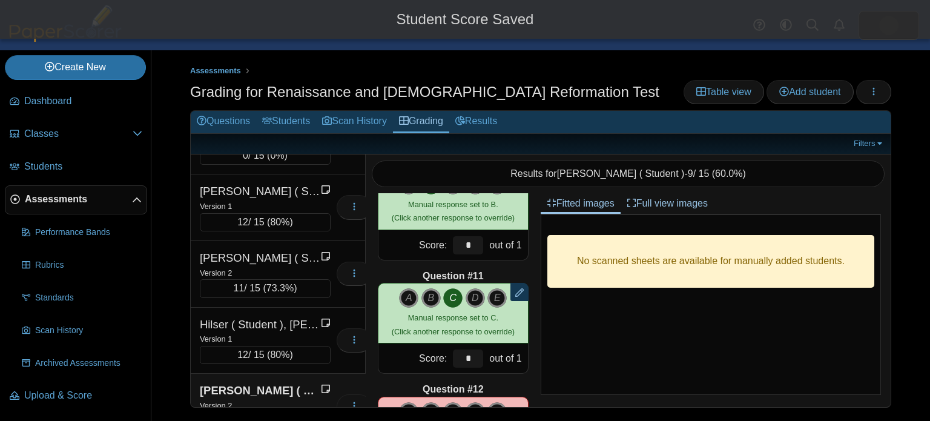
scroll to position [1082, 0]
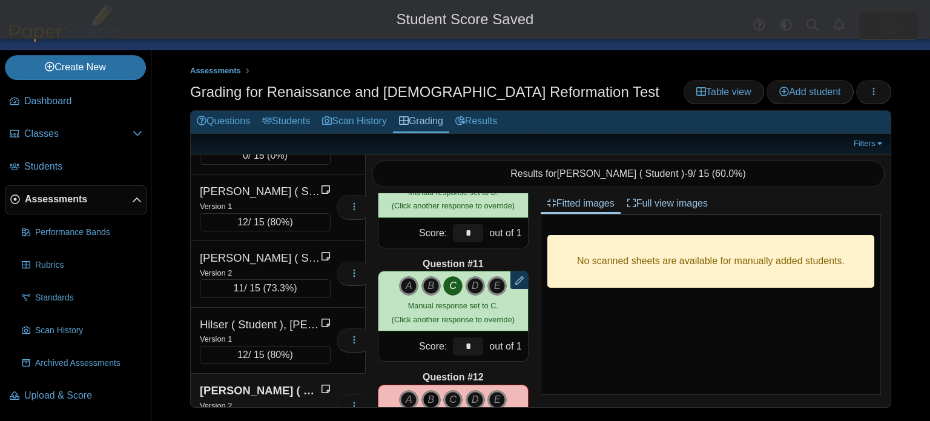
click at [432, 397] on icon "B" at bounding box center [430, 399] width 19 height 19
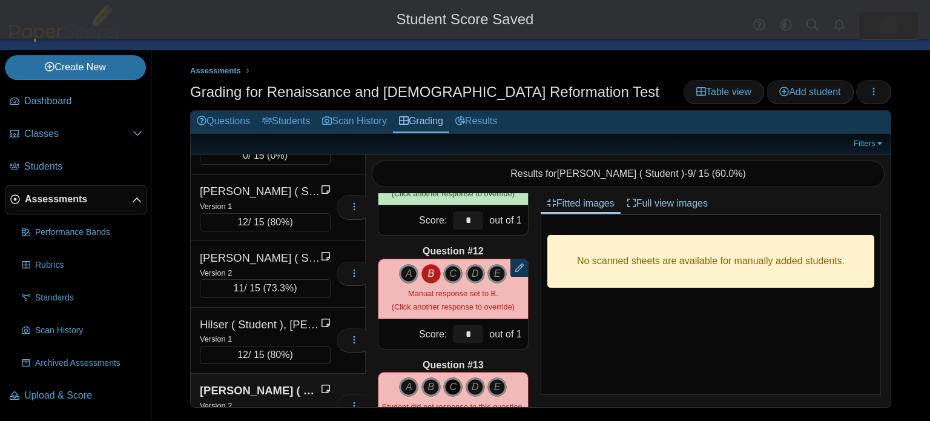
click at [453, 386] on icon "C" at bounding box center [452, 386] width 19 height 19
type input "*"
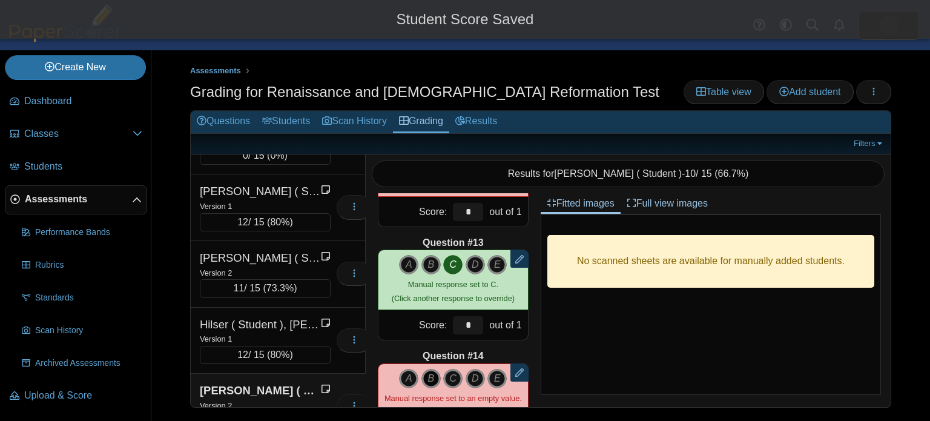
click at [434, 379] on icon "B" at bounding box center [430, 378] width 19 height 19
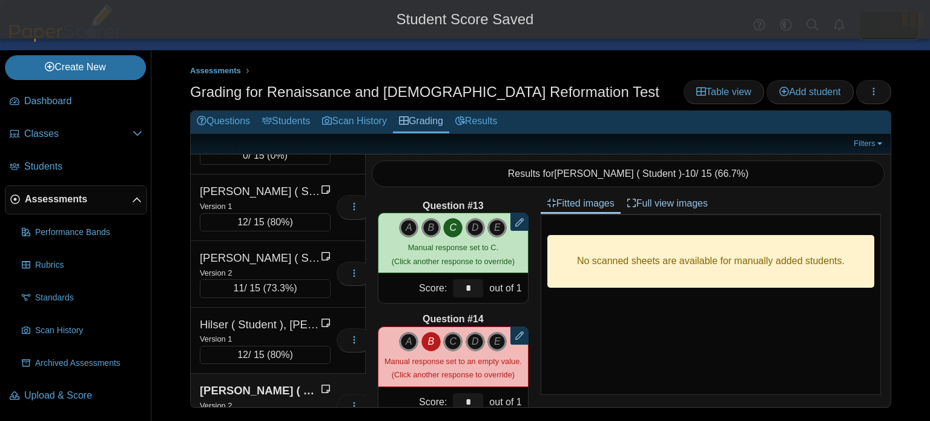
type input "*"
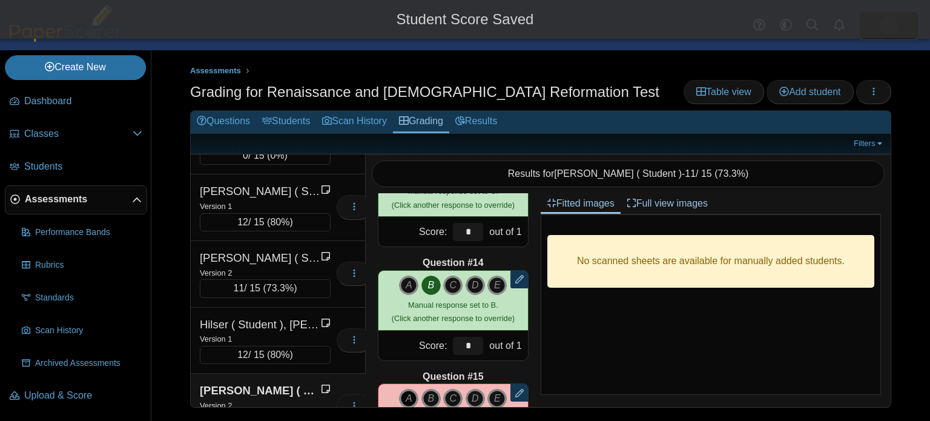
click at [415, 395] on icon "A" at bounding box center [408, 398] width 19 height 19
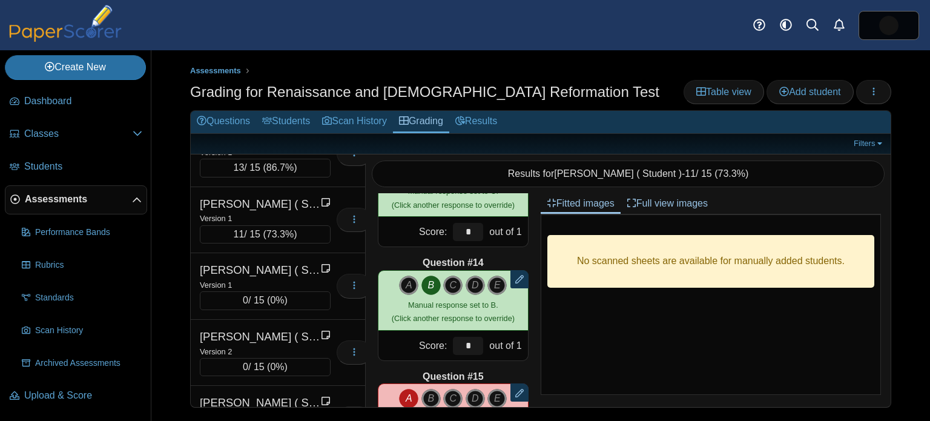
scroll to position [1597, 0]
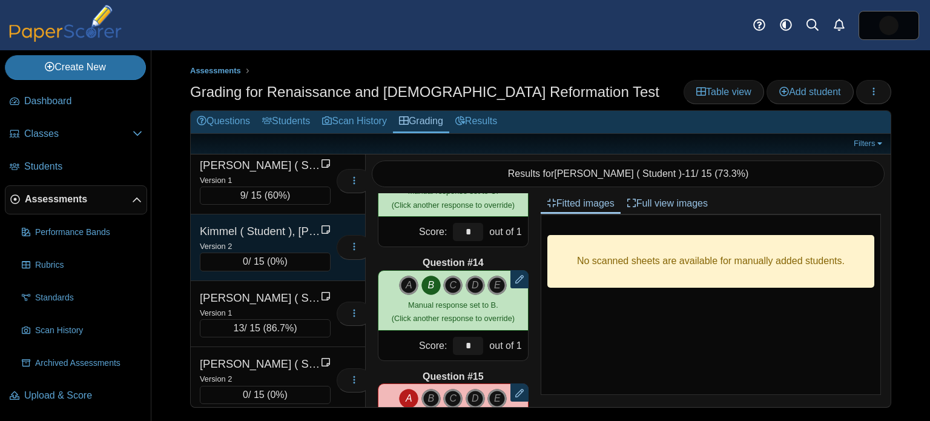
click at [280, 223] on div "Kimmel ( Student ), [PERSON_NAME]" at bounding box center [260, 231] width 121 height 16
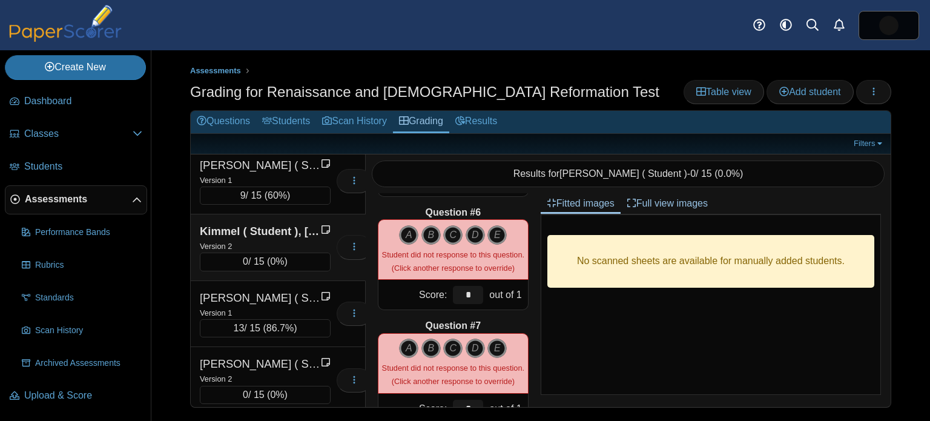
scroll to position [0, 0]
click at [410, 235] on icon "A" at bounding box center [408, 234] width 19 height 19
type input "*"
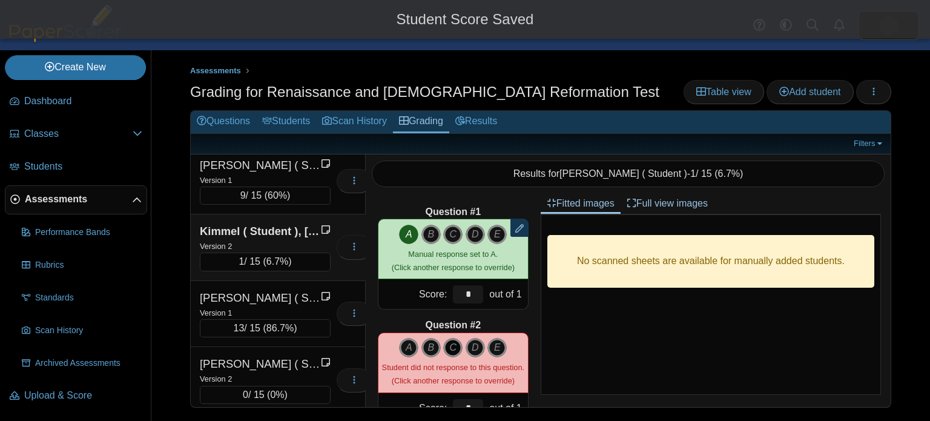
click at [453, 342] on icon "C" at bounding box center [452, 347] width 19 height 19
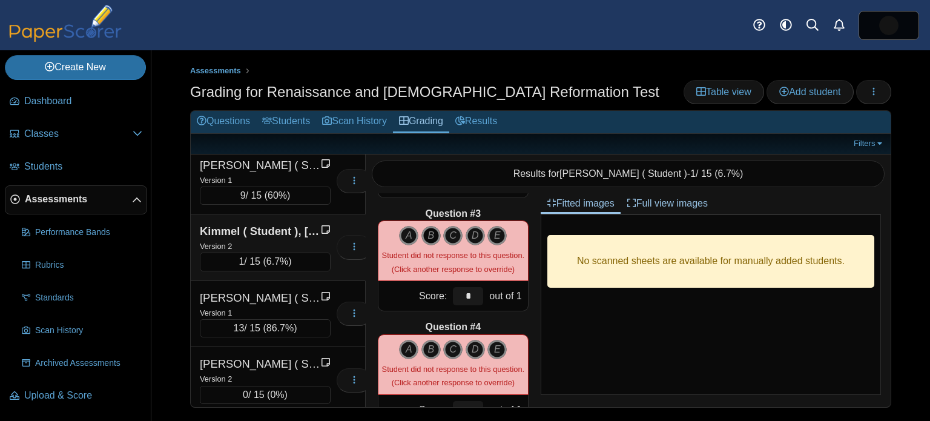
click at [428, 234] on icon "B" at bounding box center [430, 235] width 19 height 19
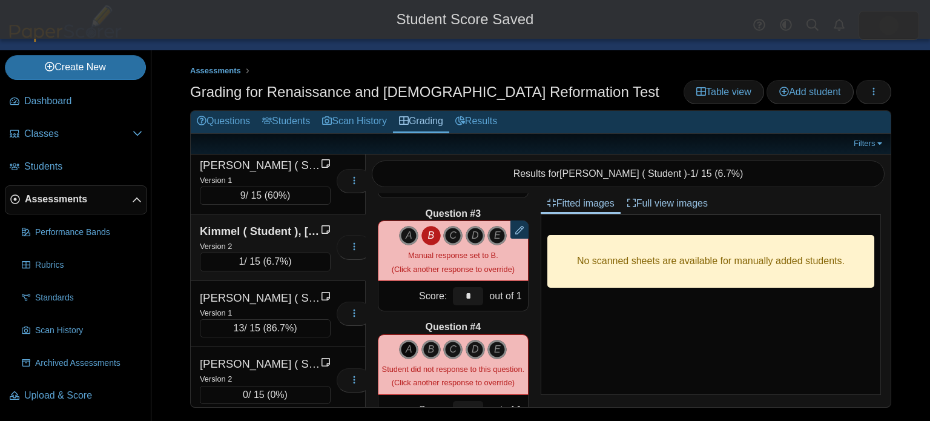
click at [412, 352] on icon "A" at bounding box center [408, 349] width 19 height 19
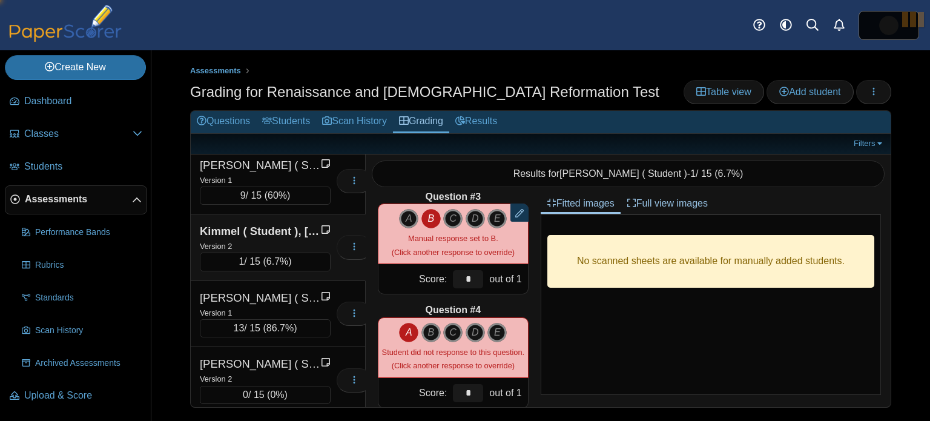
type input "*"
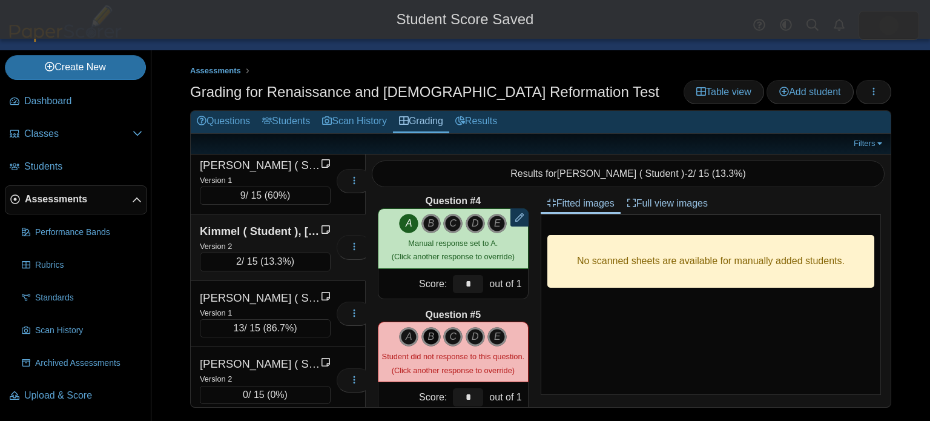
click at [427, 335] on icon "B" at bounding box center [430, 336] width 19 height 19
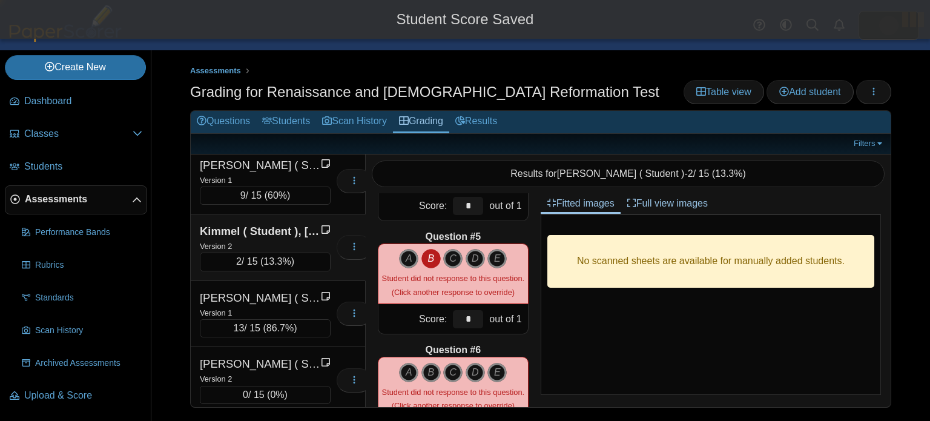
type input "*"
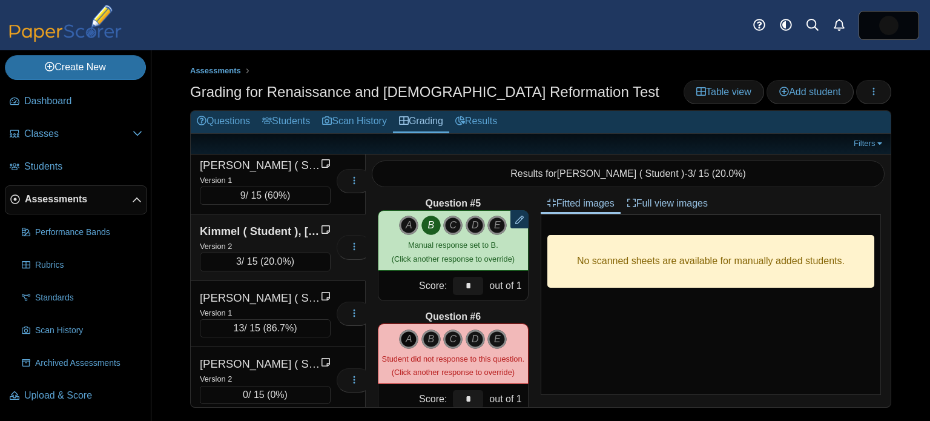
click at [412, 340] on icon "A" at bounding box center [408, 338] width 19 height 19
type input "*"
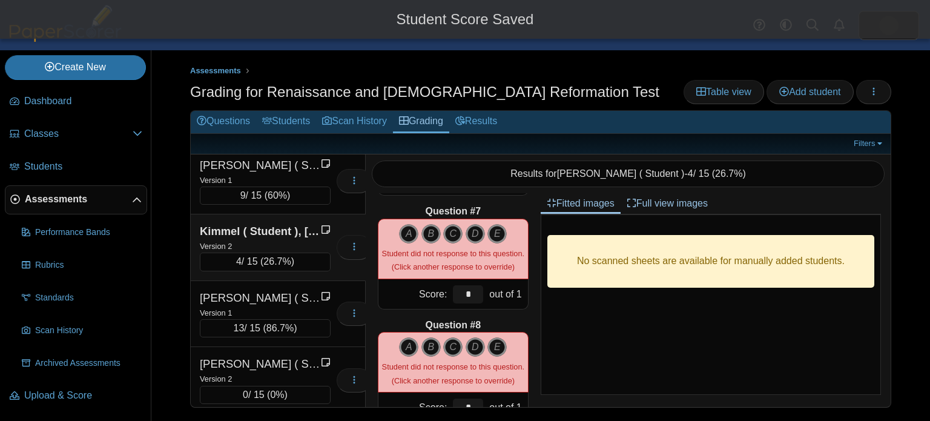
scroll to position [680, 0]
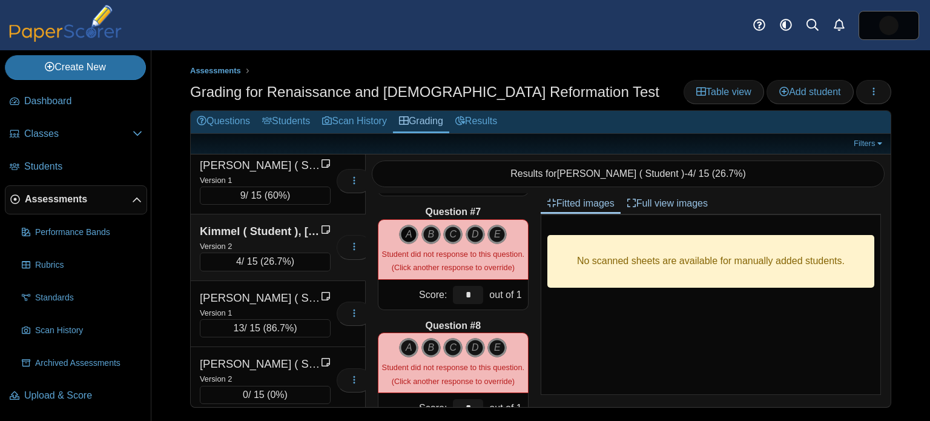
click at [401, 235] on icon "A" at bounding box center [408, 234] width 19 height 19
type input "*"
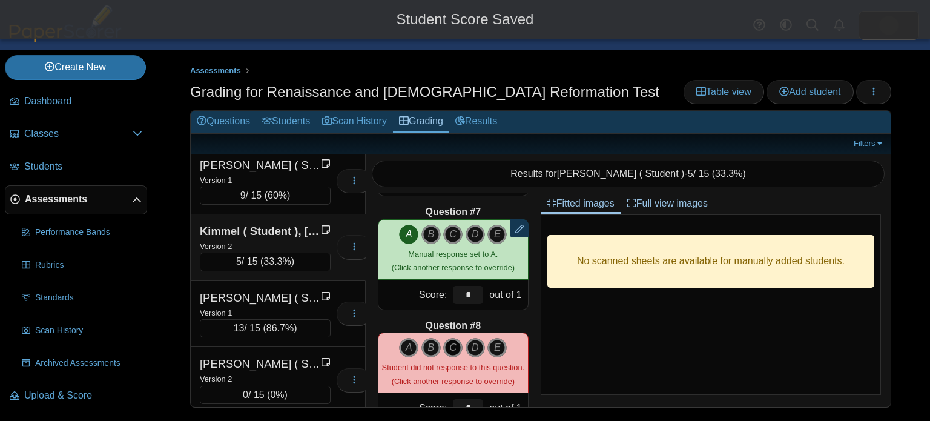
click at [450, 346] on icon "C" at bounding box center [452, 347] width 19 height 19
type input "*"
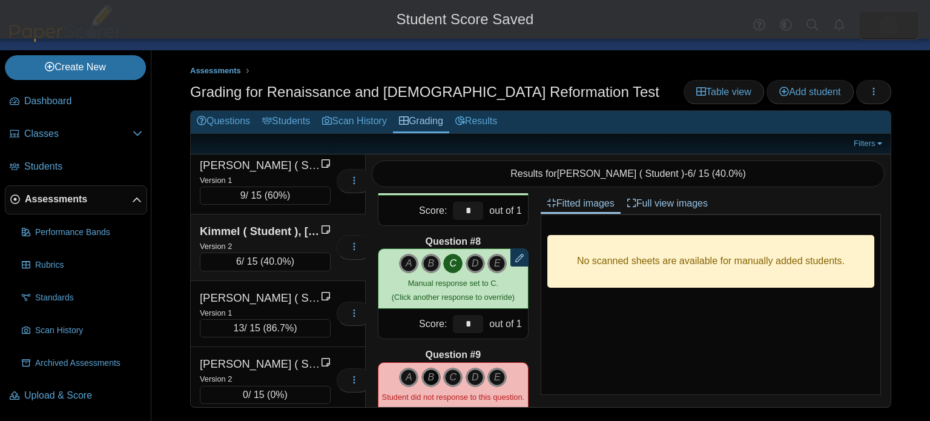
click at [432, 373] on icon "B" at bounding box center [430, 376] width 19 height 19
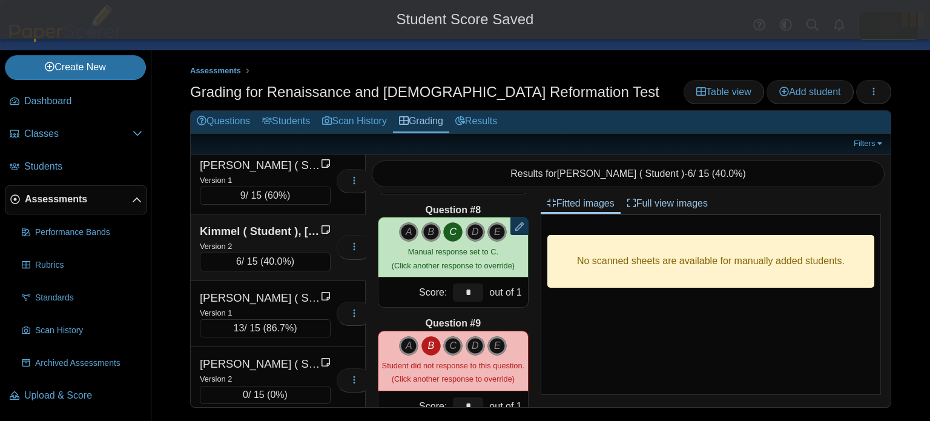
type input "*"
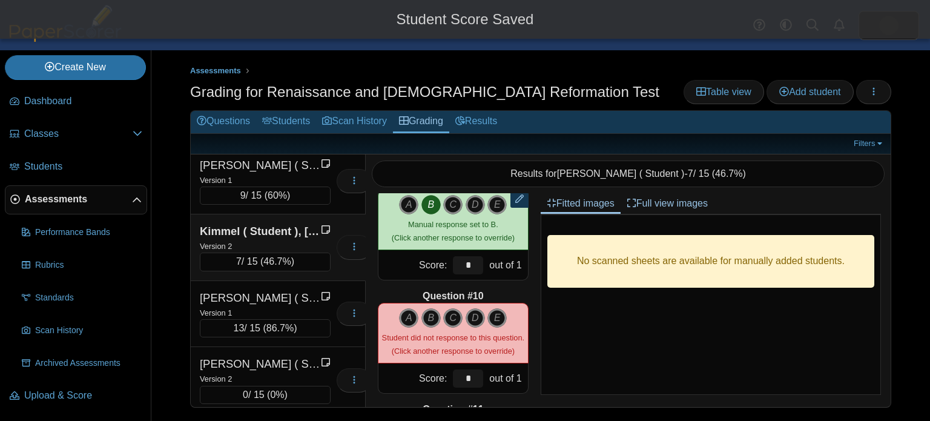
scroll to position [941, 0]
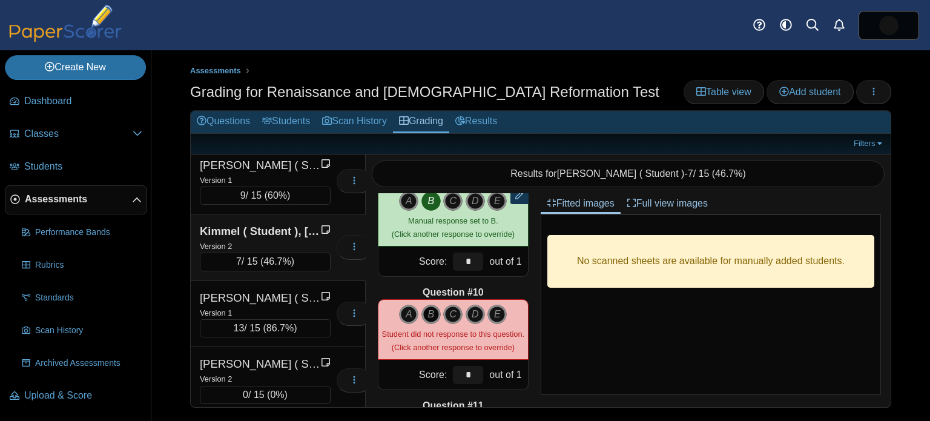
click at [428, 311] on icon "B" at bounding box center [430, 313] width 19 height 19
type input "*"
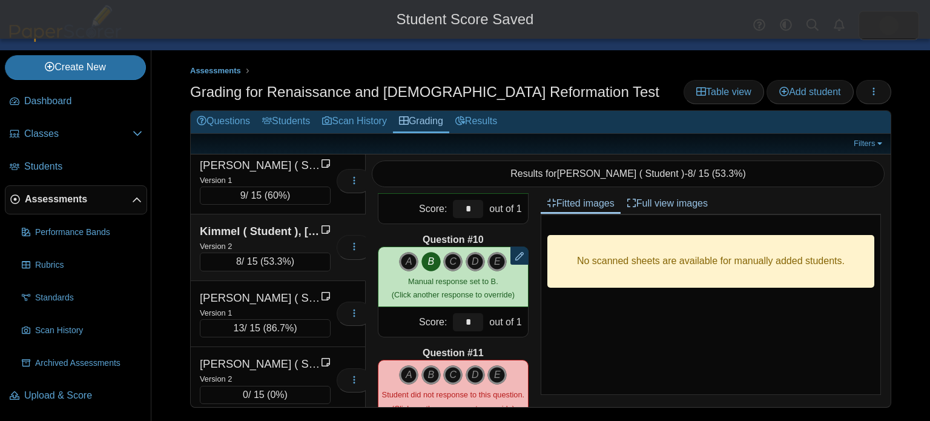
scroll to position [1045, 0]
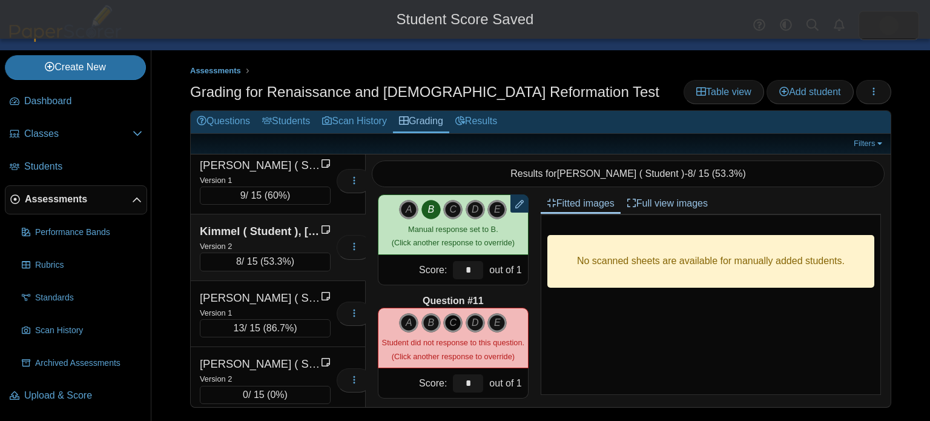
click at [453, 323] on icon "C" at bounding box center [452, 322] width 19 height 19
type input "*"
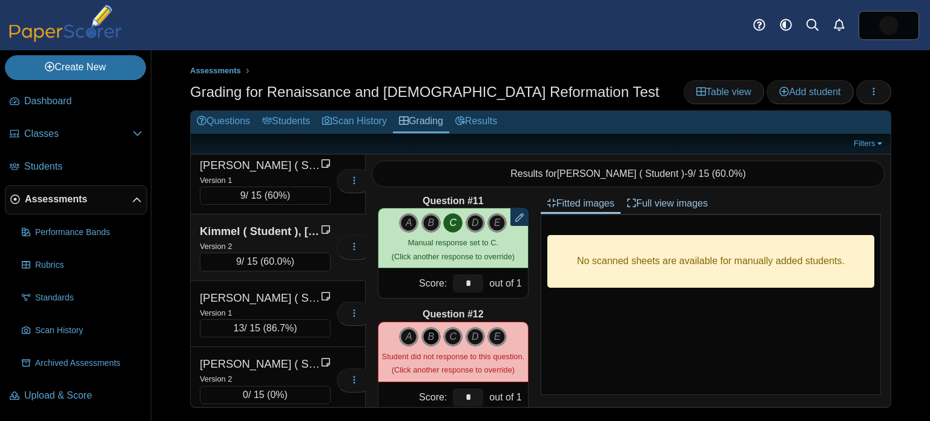
scroll to position [1147, 0]
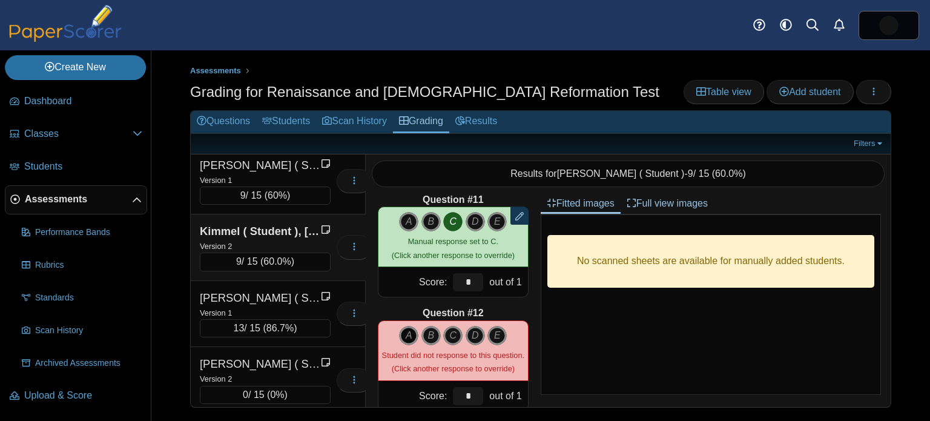
click at [406, 332] on icon "A" at bounding box center [408, 335] width 19 height 19
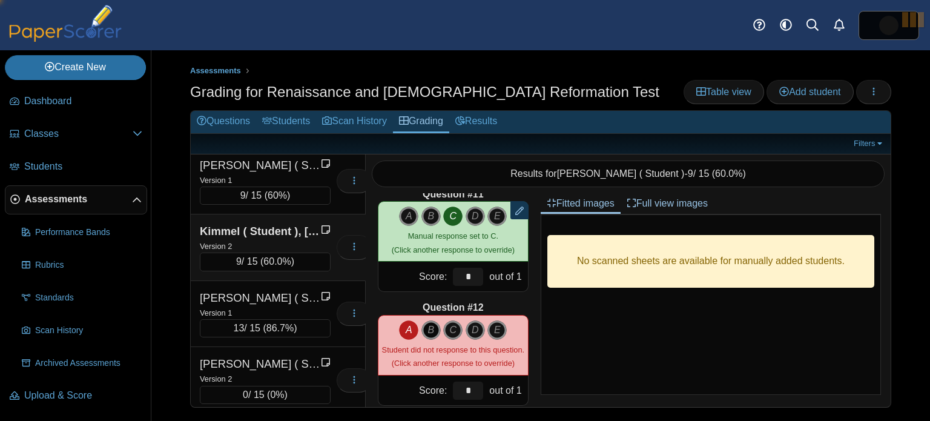
type input "*"
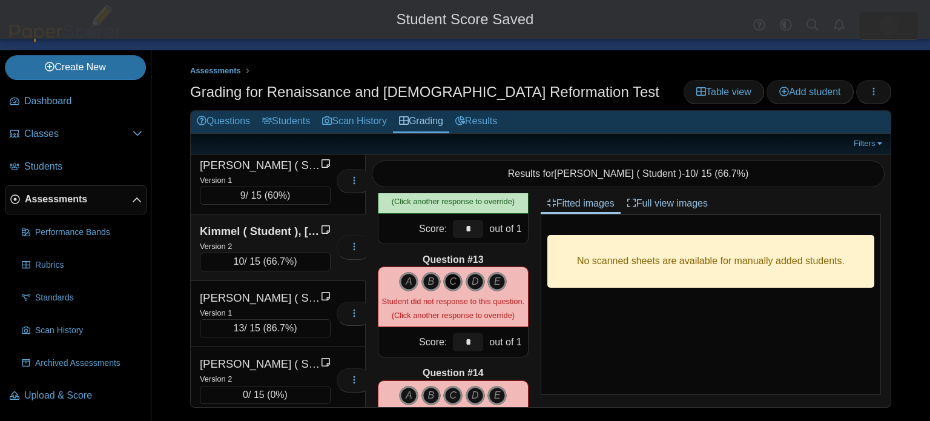
click at [452, 288] on icon "C" at bounding box center [452, 281] width 19 height 19
type input "*"
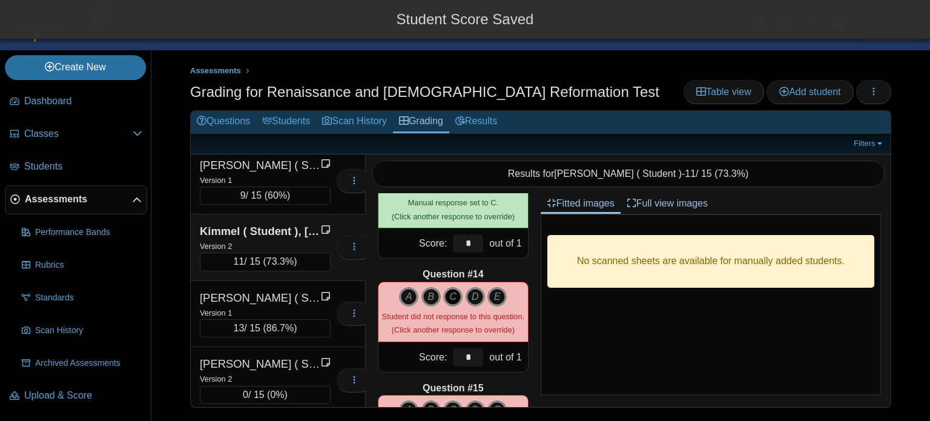
scroll to position [1413, 0]
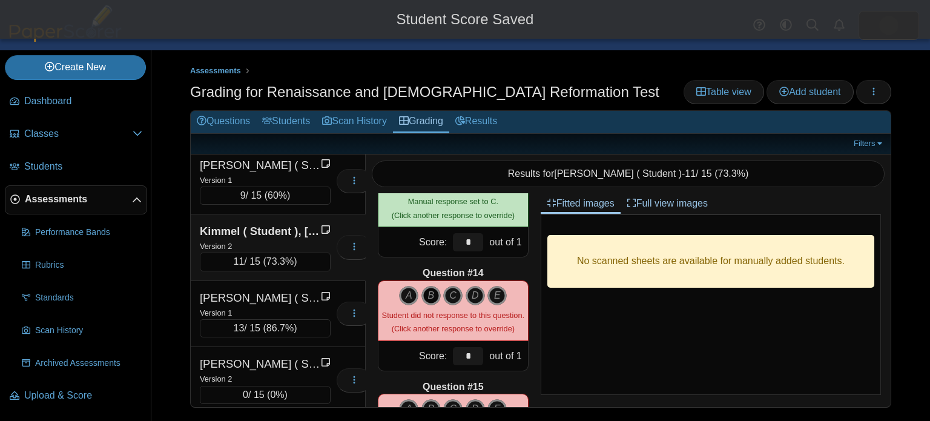
click at [431, 298] on icon "B" at bounding box center [430, 295] width 19 height 19
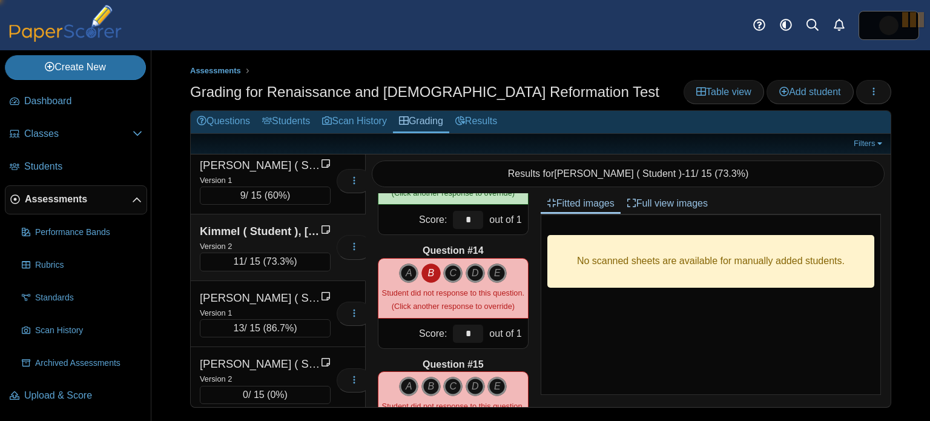
type input "*"
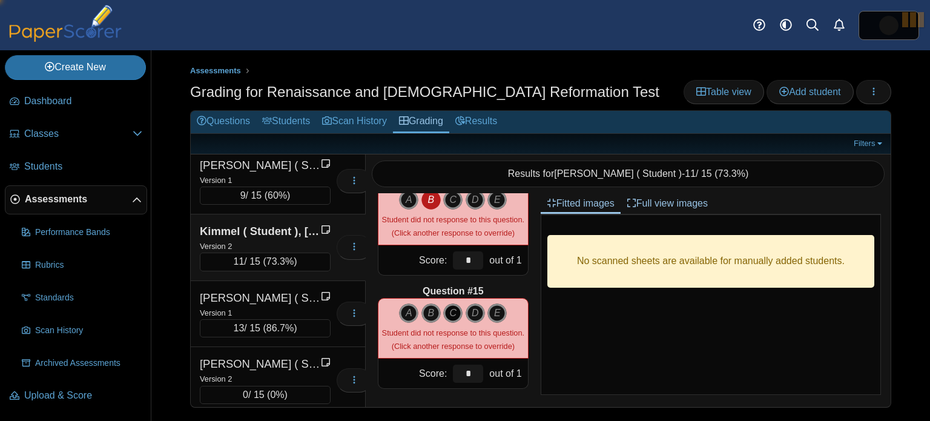
scroll to position [1511, 0]
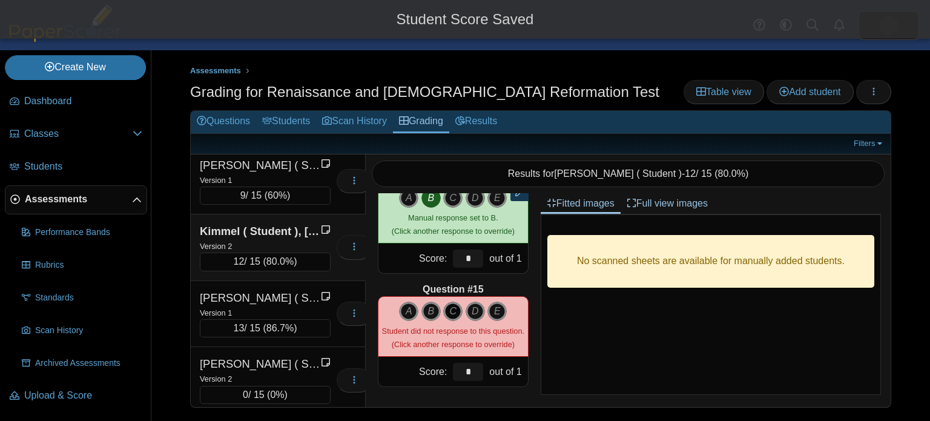
click at [459, 309] on icon "C" at bounding box center [452, 310] width 19 height 19
type input "*"
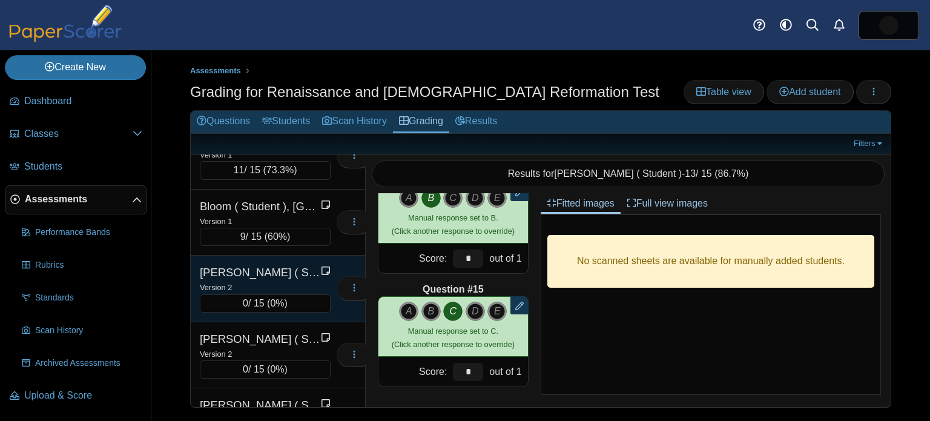
scroll to position [240, 0]
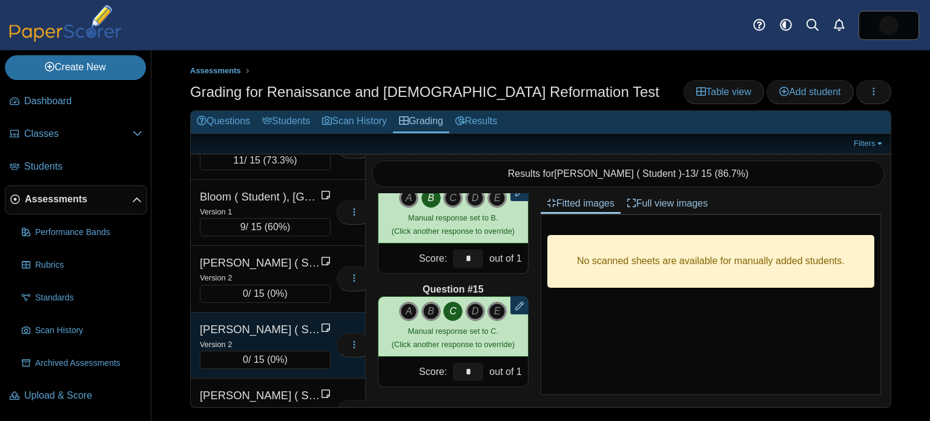
click at [285, 327] on div "[PERSON_NAME] ( Student ), [PERSON_NAME]" at bounding box center [260, 329] width 121 height 16
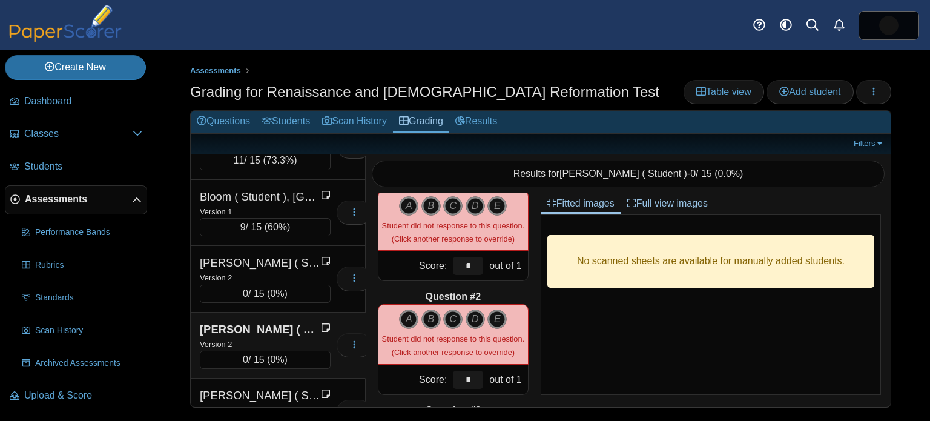
scroll to position [0, 0]
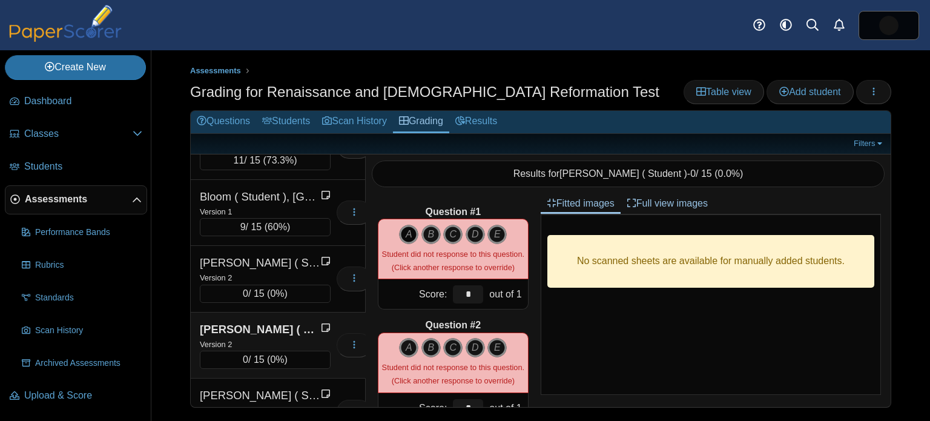
click at [410, 228] on icon "A" at bounding box center [408, 234] width 19 height 19
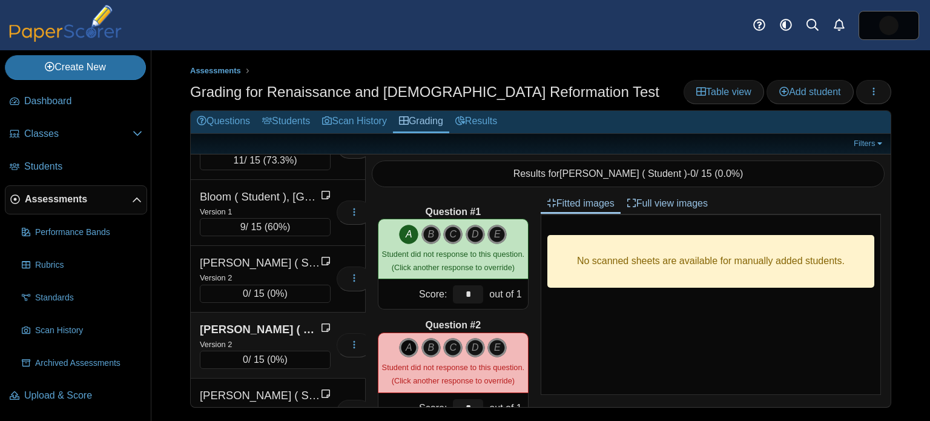
click at [406, 348] on icon "A" at bounding box center [408, 347] width 19 height 19
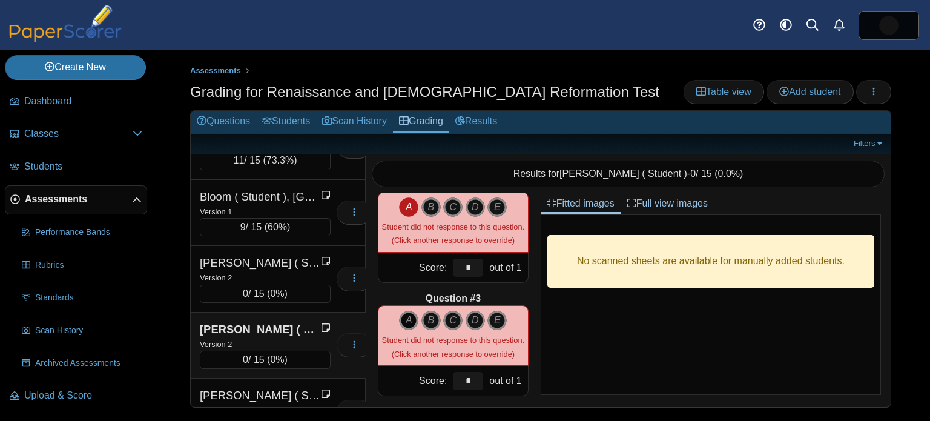
click at [403, 323] on icon "A" at bounding box center [408, 320] width 19 height 19
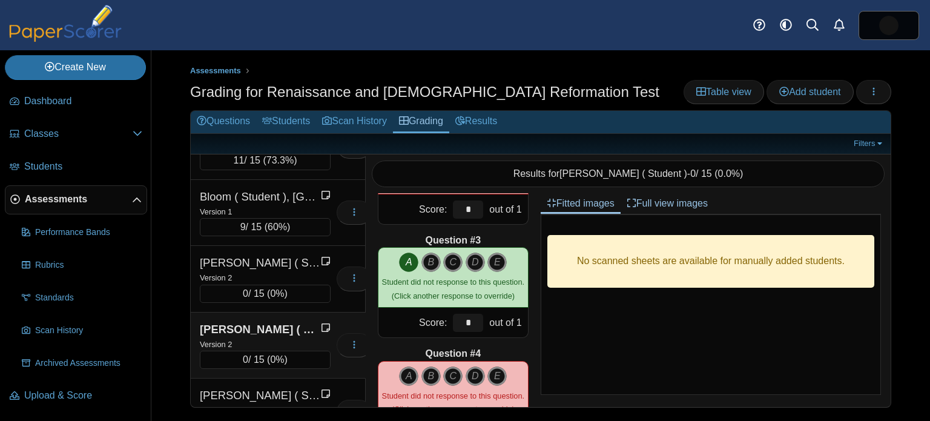
scroll to position [215, 0]
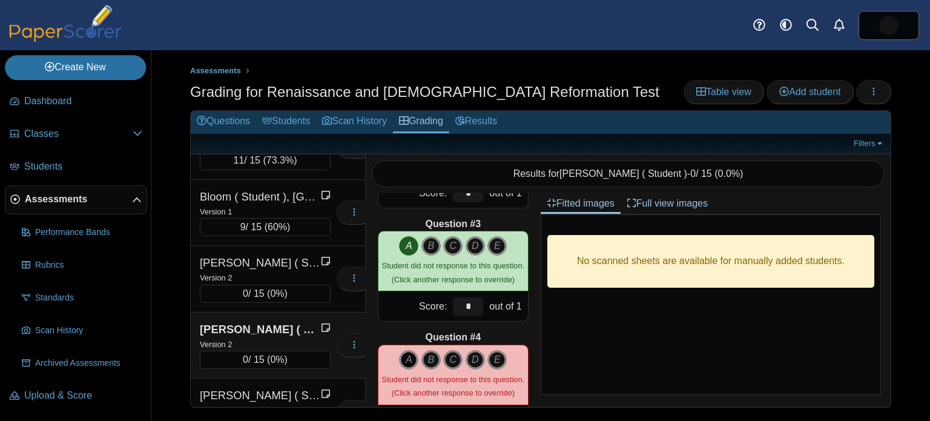
click at [416, 358] on icon "A" at bounding box center [408, 359] width 19 height 19
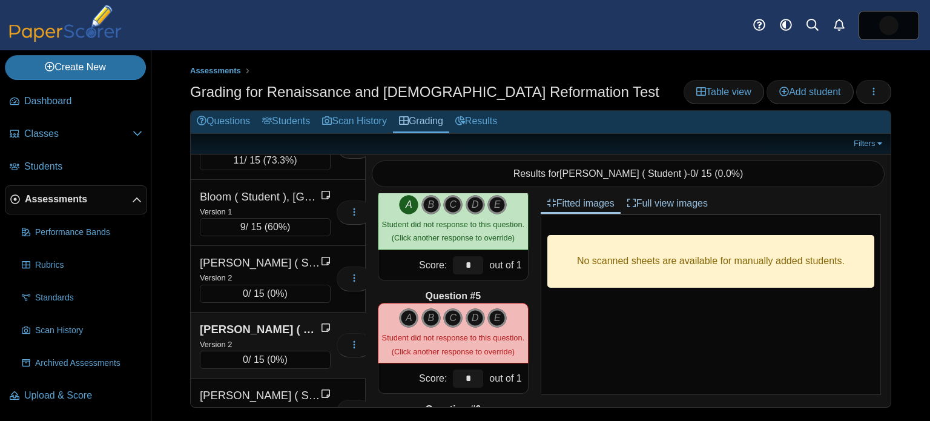
scroll to position [372, 0]
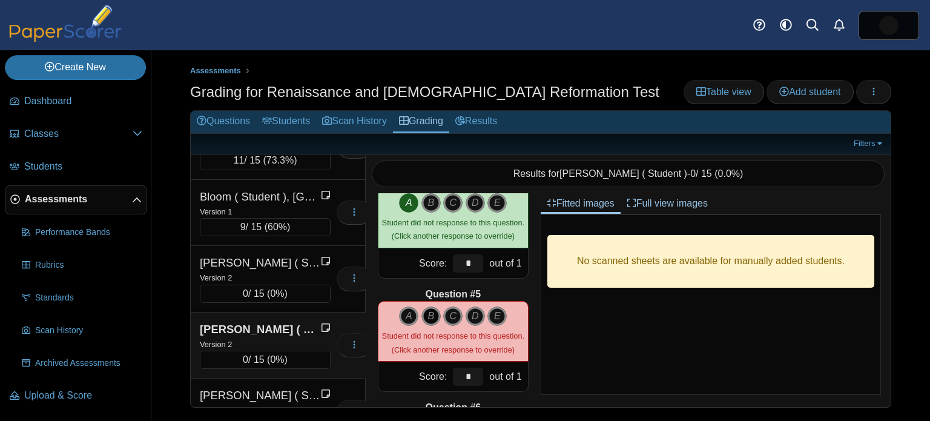
click at [424, 315] on icon "B" at bounding box center [430, 315] width 19 height 19
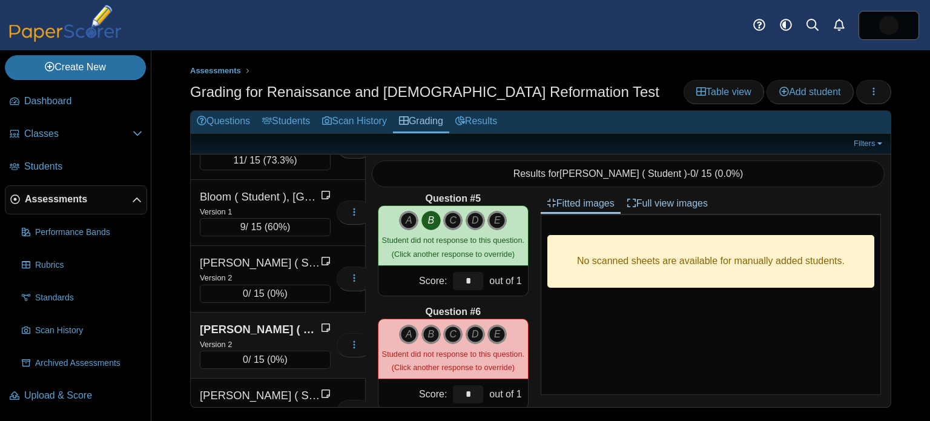
scroll to position [476, 0]
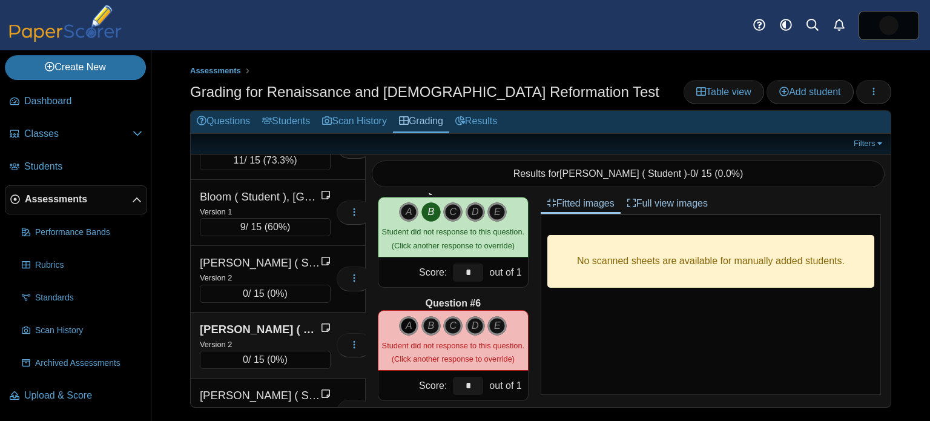
click at [408, 329] on icon "A" at bounding box center [408, 325] width 19 height 19
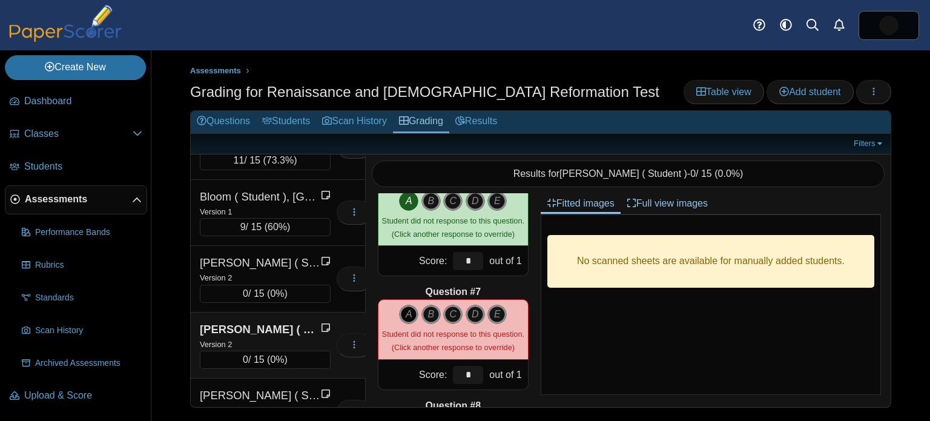
click at [411, 318] on icon "A" at bounding box center [408, 313] width 19 height 19
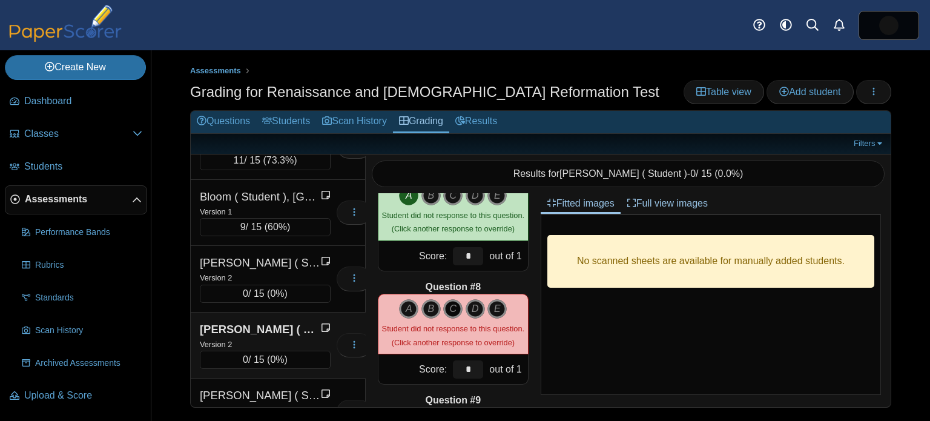
click at [449, 304] on icon "C" at bounding box center [452, 308] width 19 height 19
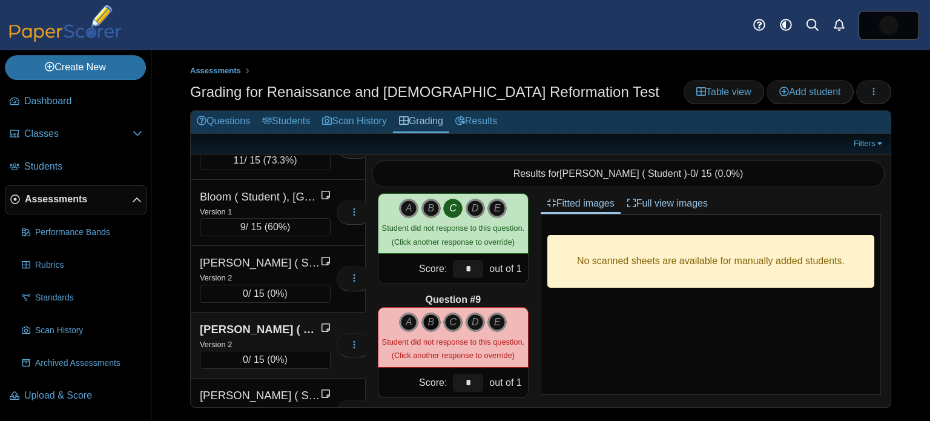
click at [435, 324] on icon "B" at bounding box center [430, 321] width 19 height 19
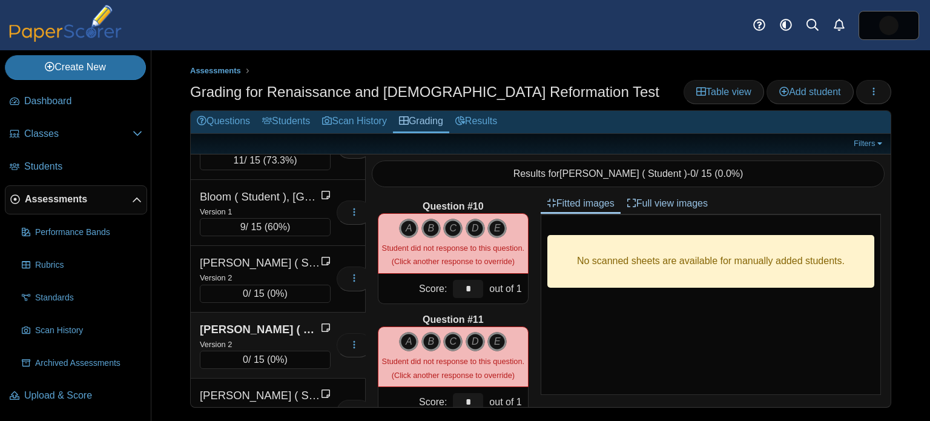
scroll to position [1021, 0]
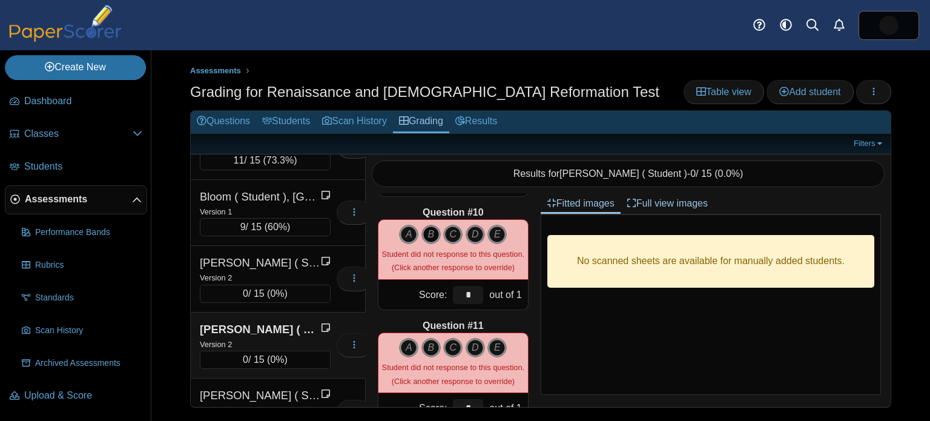
click at [433, 238] on icon "B" at bounding box center [430, 234] width 19 height 19
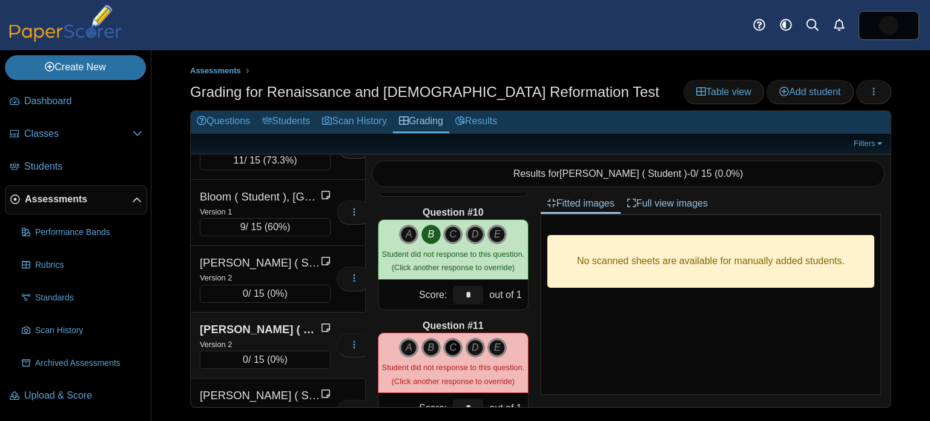
click at [453, 347] on icon "C" at bounding box center [452, 347] width 19 height 19
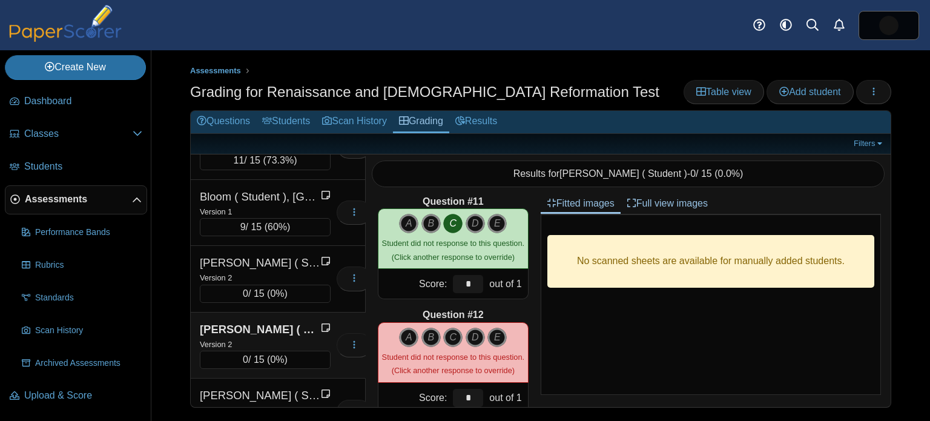
scroll to position [1145, 0]
click at [409, 340] on icon "A" at bounding box center [408, 336] width 19 height 19
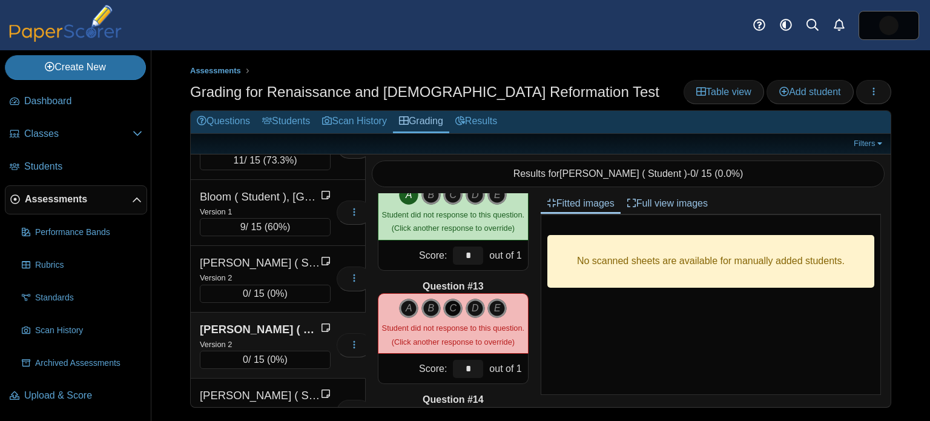
click at [450, 311] on icon "C" at bounding box center [452, 307] width 19 height 19
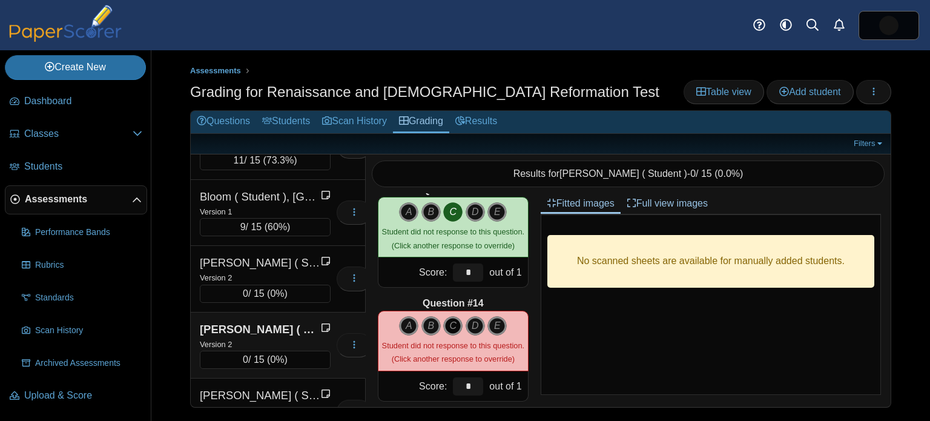
scroll to position [1385, 0]
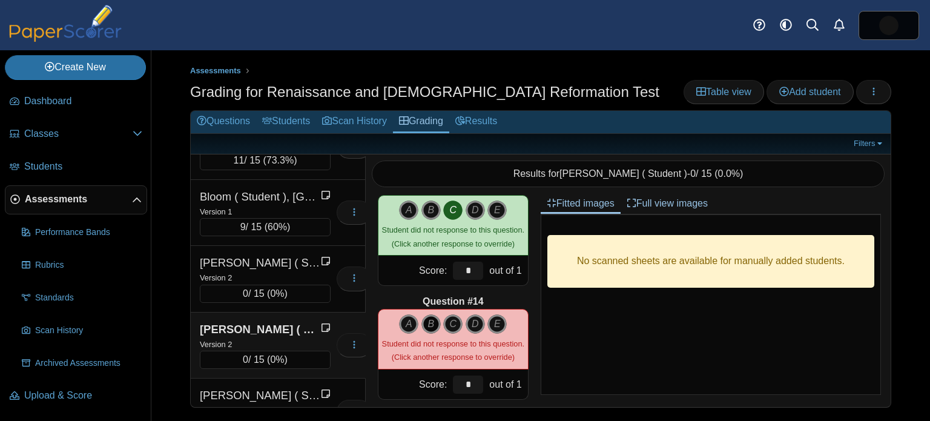
click at [430, 324] on icon "B" at bounding box center [430, 323] width 19 height 19
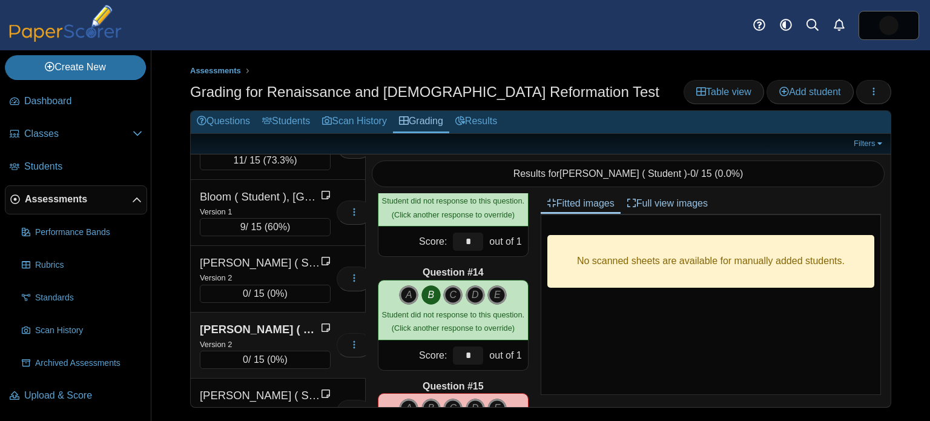
scroll to position [1506, 0]
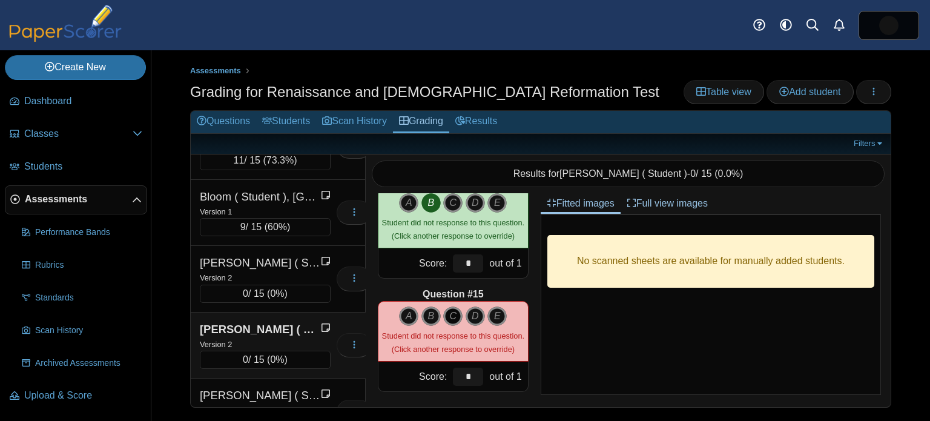
click at [450, 317] on icon "C" at bounding box center [452, 315] width 19 height 19
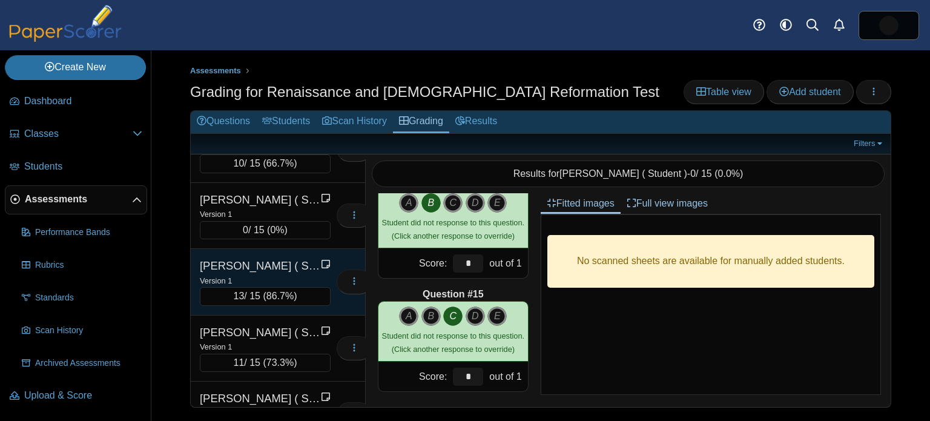
scroll to position [573, 0]
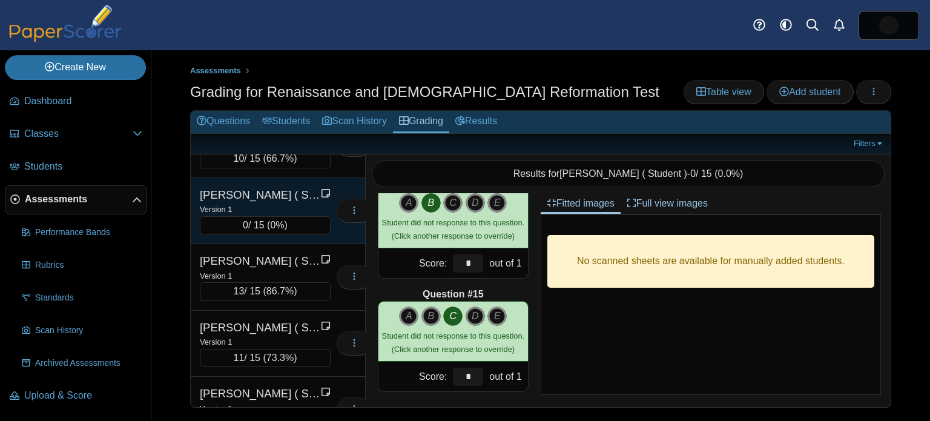
click at [294, 188] on div "[PERSON_NAME] ( Student ), [PERSON_NAME]" at bounding box center [260, 195] width 121 height 16
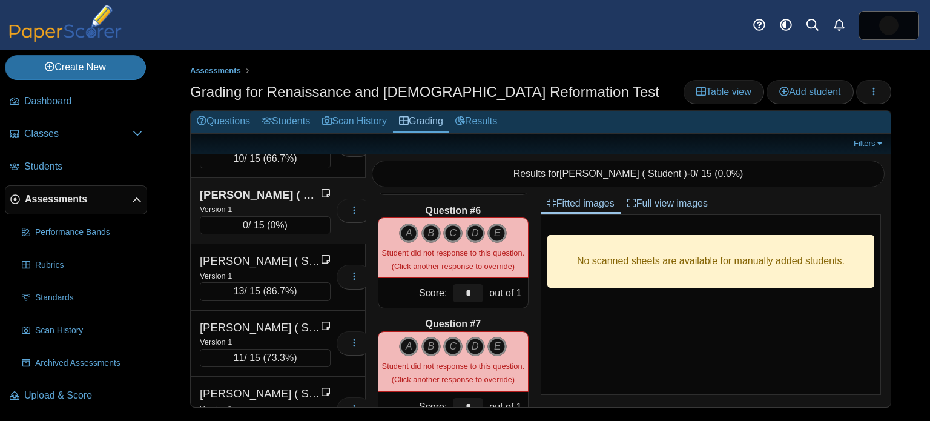
scroll to position [0, 0]
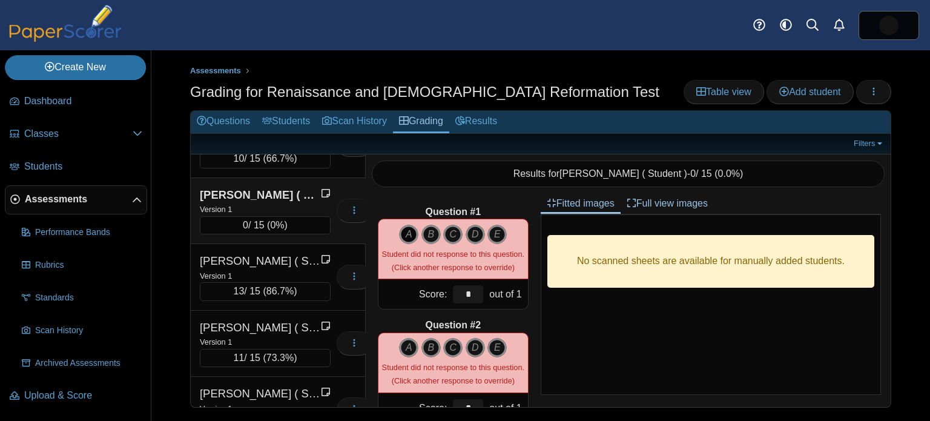
click at [413, 237] on icon "A" at bounding box center [408, 234] width 19 height 19
type input "*"
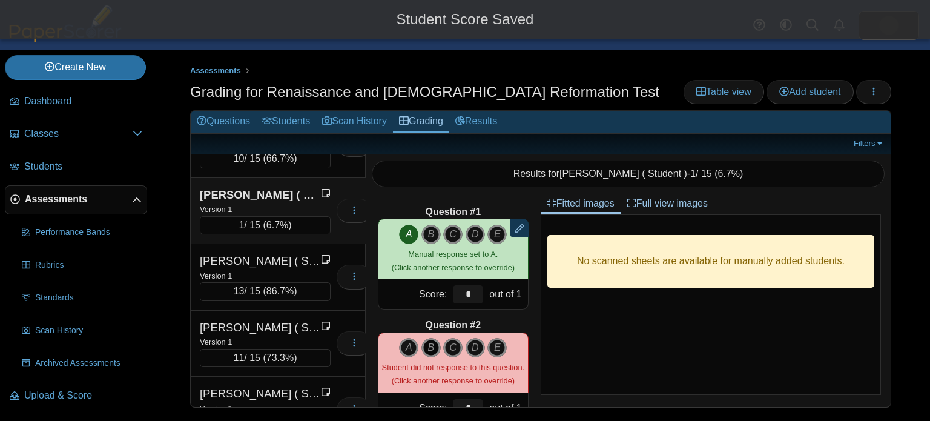
click at [436, 350] on icon "B" at bounding box center [430, 347] width 19 height 19
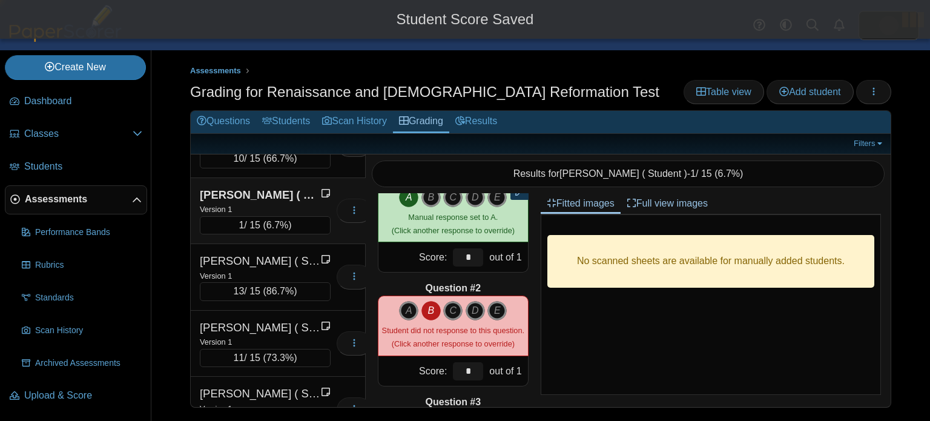
type input "*"
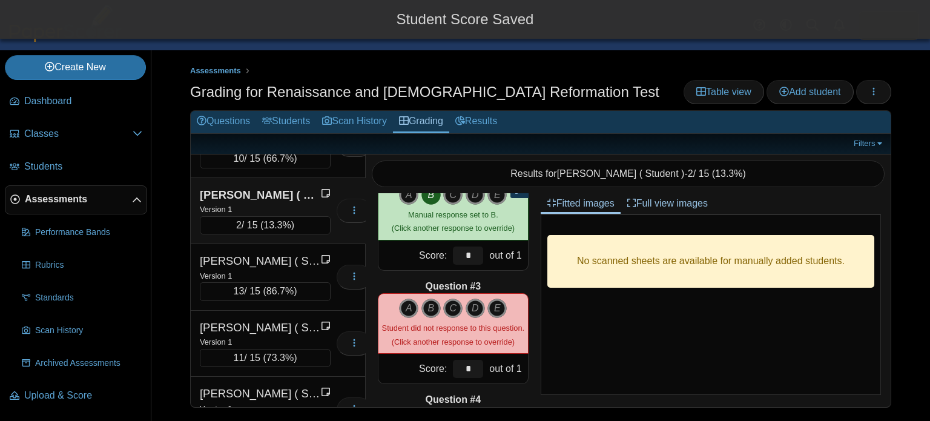
scroll to position [161, 0]
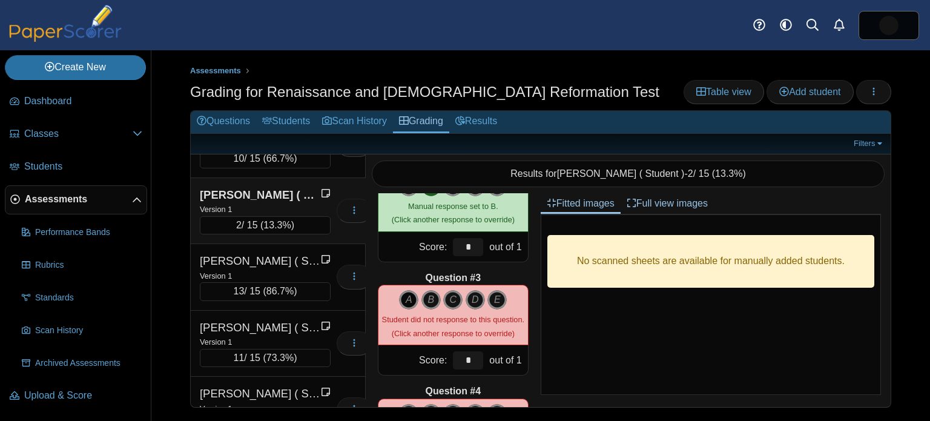
click at [412, 302] on icon "A" at bounding box center [408, 299] width 19 height 19
type input "*"
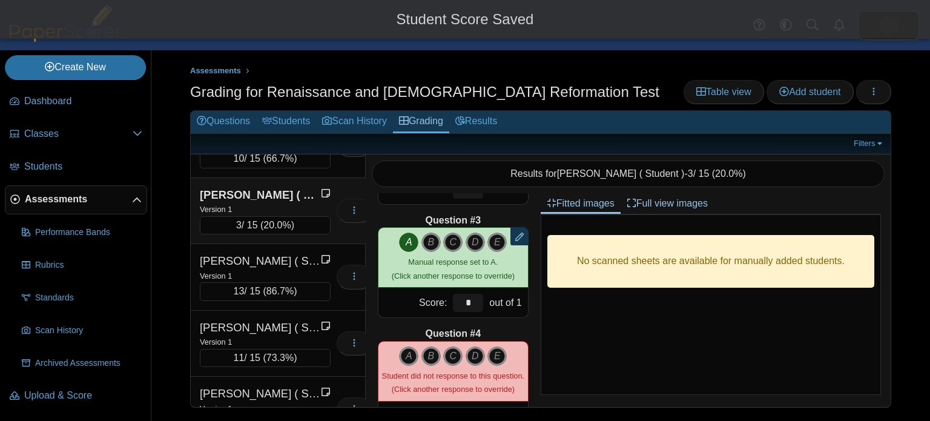
scroll to position [308, 0]
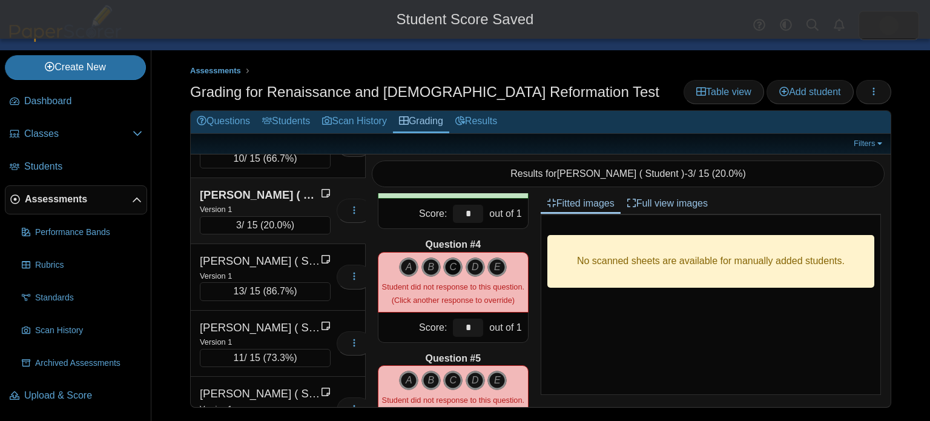
click at [455, 269] on icon "C" at bounding box center [452, 266] width 19 height 19
type input "*"
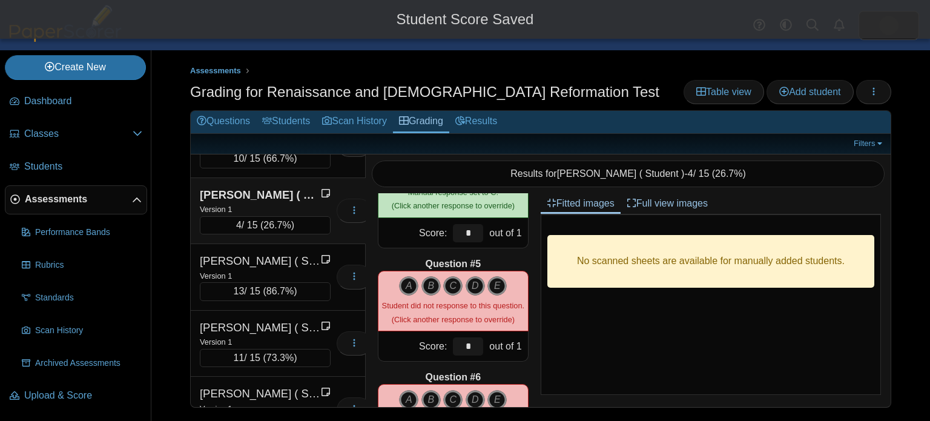
scroll to position [404, 0]
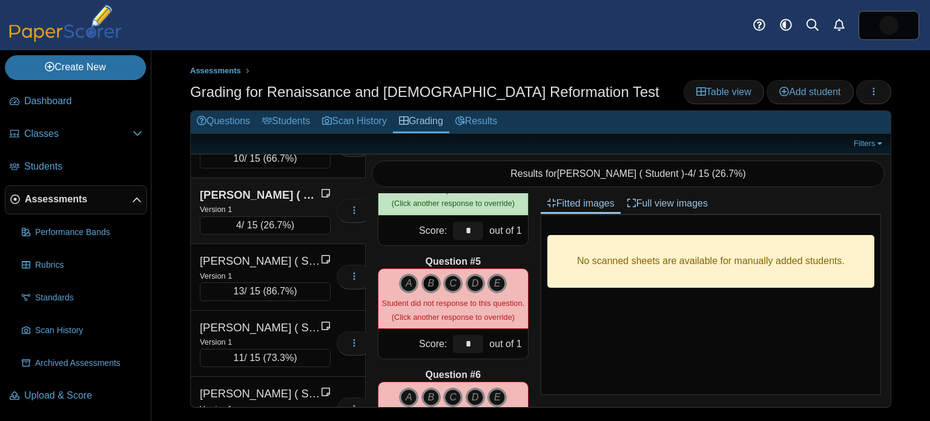
click at [427, 287] on icon "B" at bounding box center [430, 283] width 19 height 19
type input "*"
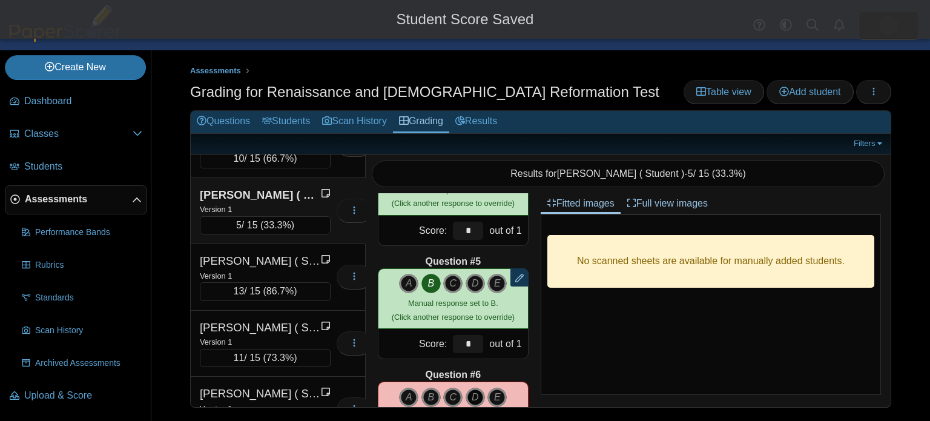
click at [476, 395] on icon "D" at bounding box center [475, 396] width 19 height 19
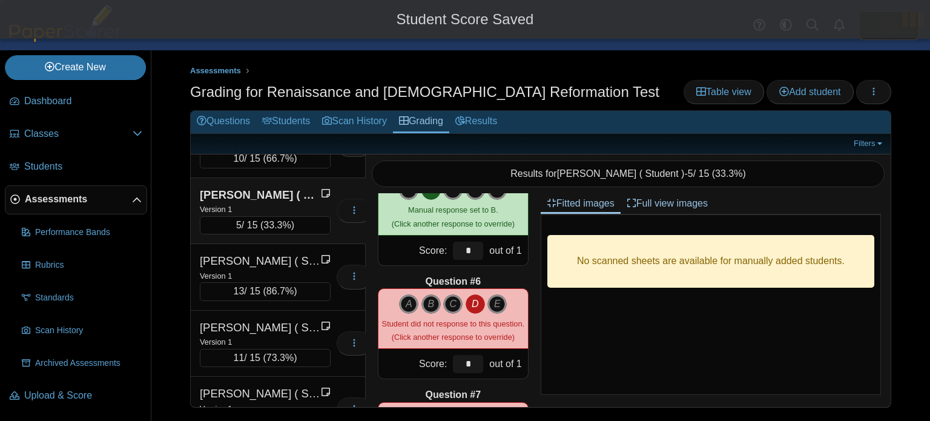
type input "*"
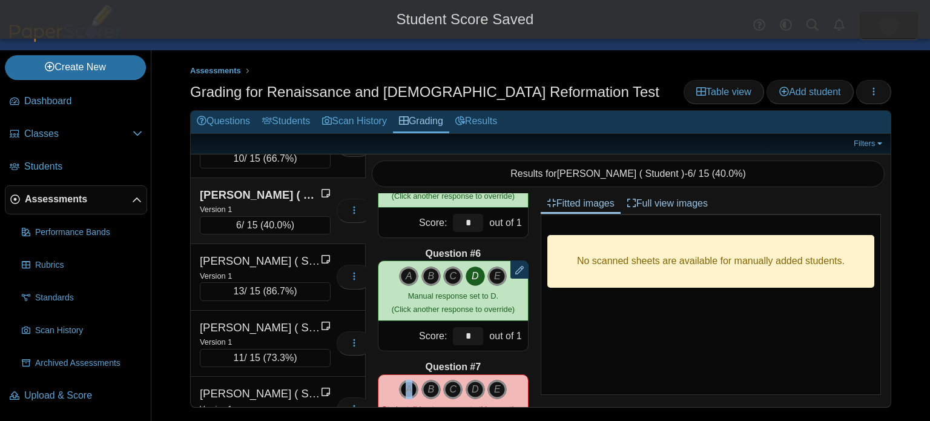
click at [410, 390] on icon "A" at bounding box center [408, 389] width 19 height 19
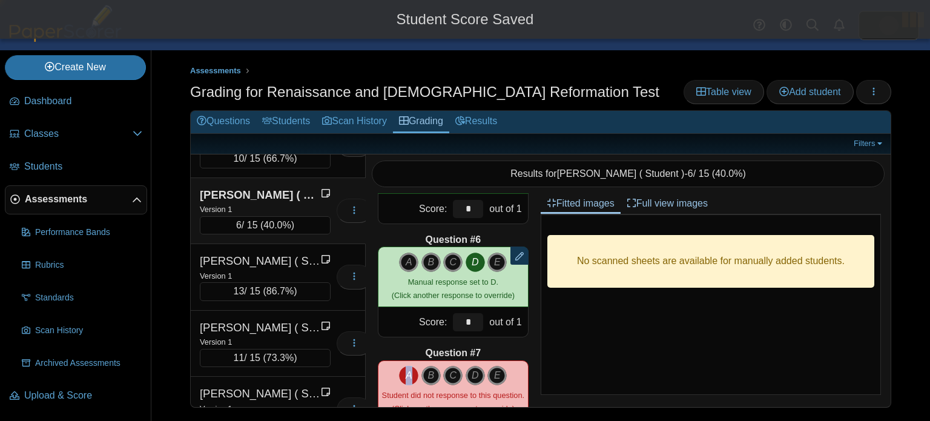
type input "*"
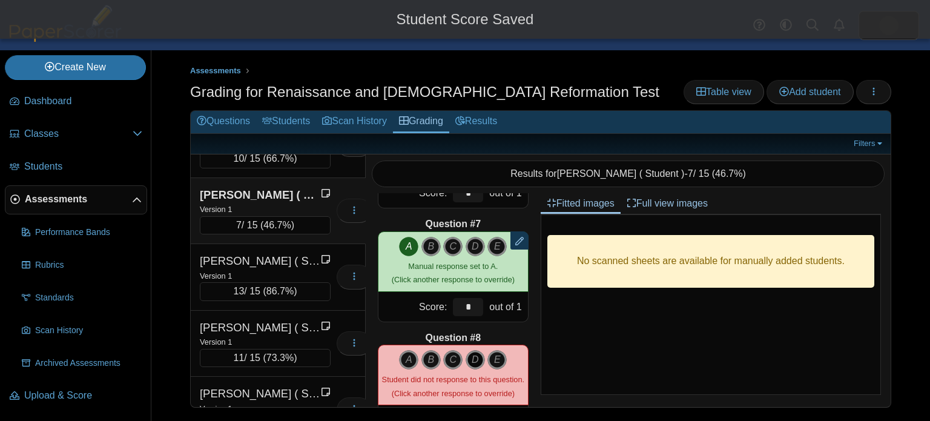
click at [473, 359] on icon "D" at bounding box center [475, 359] width 19 height 19
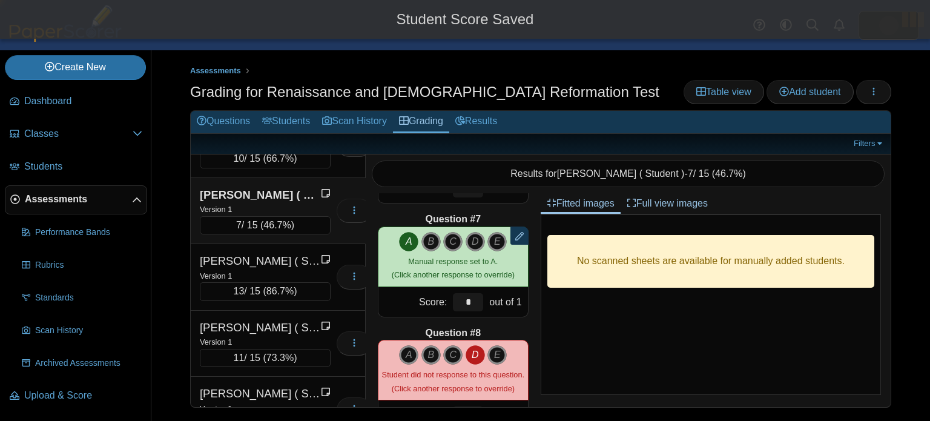
type input "*"
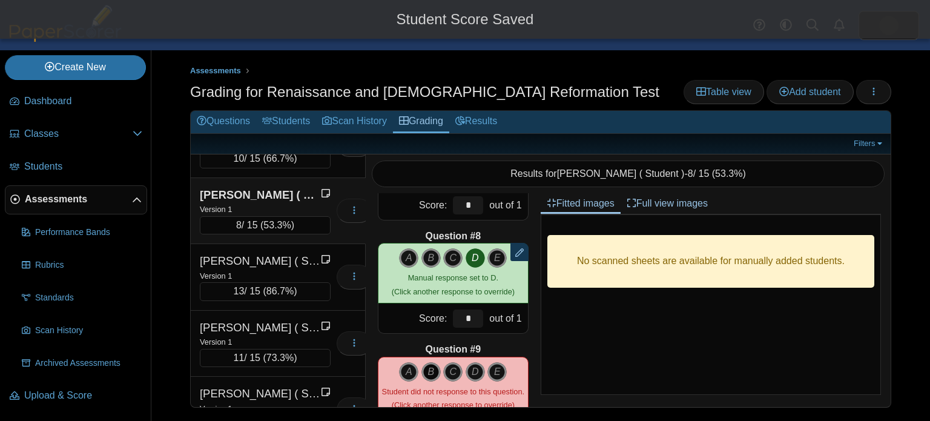
click at [430, 369] on icon "B" at bounding box center [430, 371] width 19 height 19
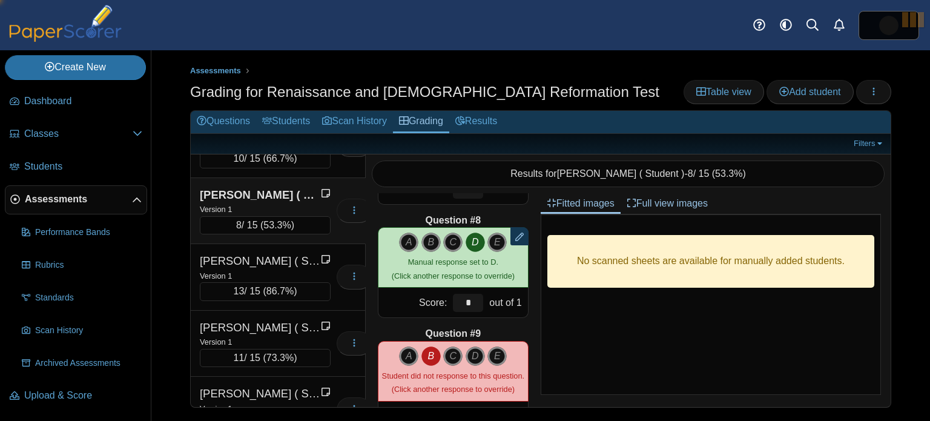
type input "*"
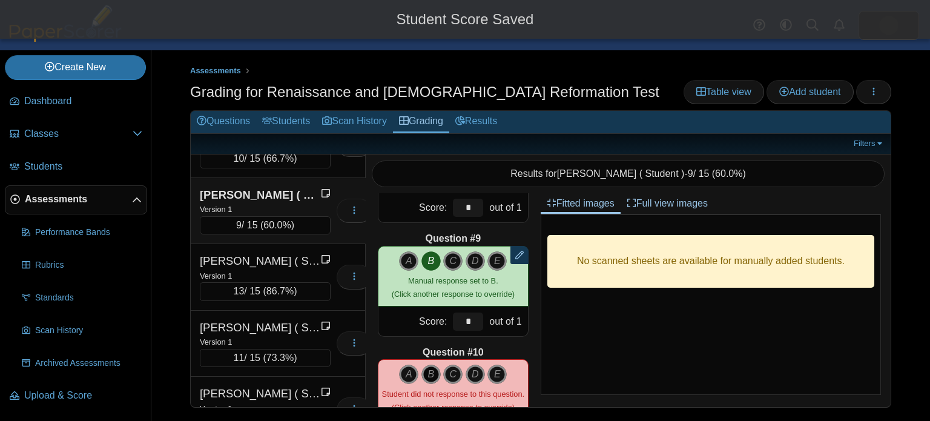
scroll to position [886, 0]
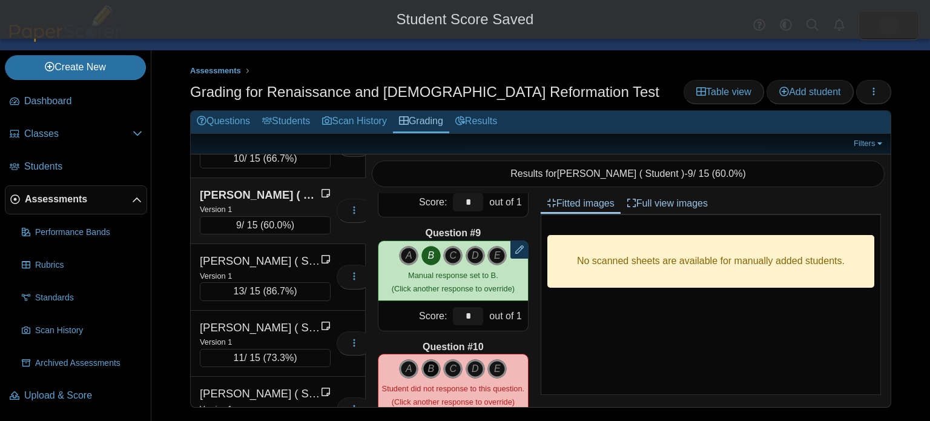
click at [435, 367] on icon "B" at bounding box center [430, 368] width 19 height 19
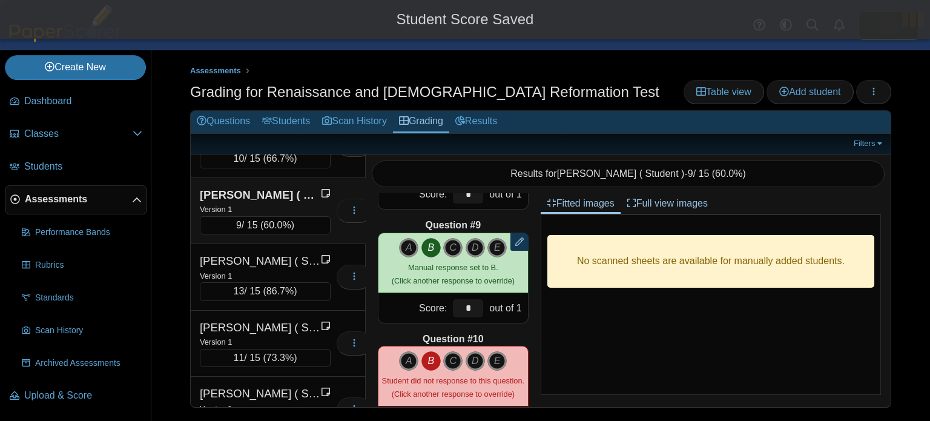
type input "*"
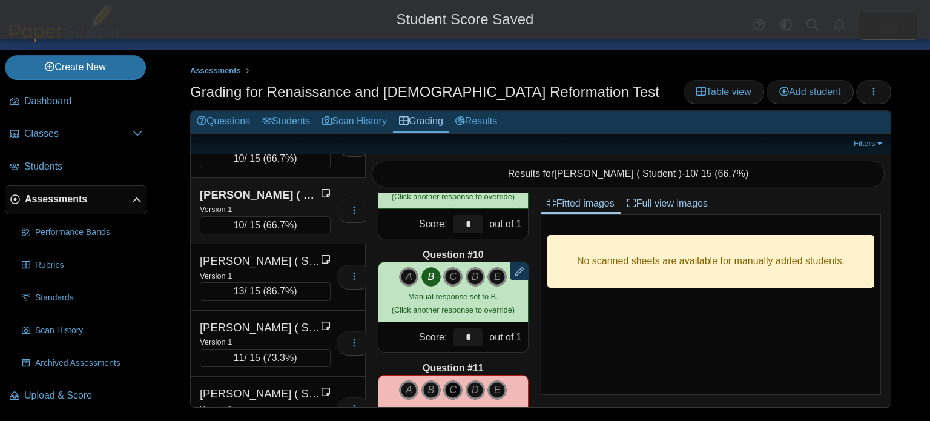
click at [458, 390] on icon "C" at bounding box center [452, 389] width 19 height 19
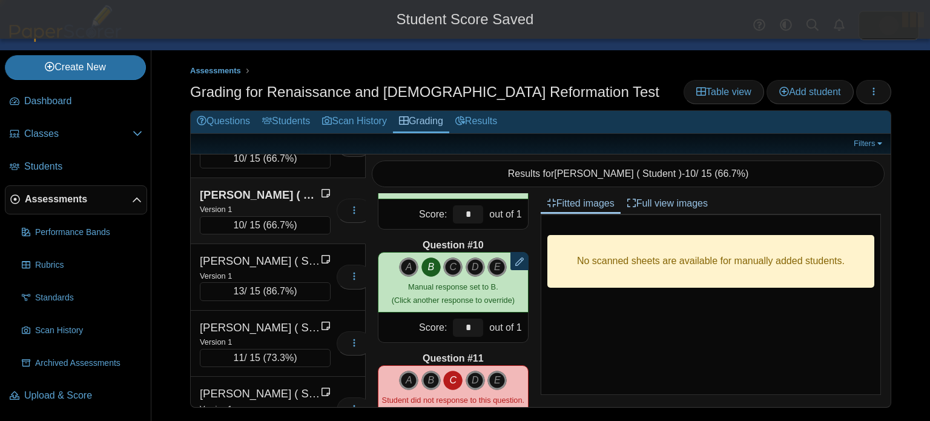
type input "*"
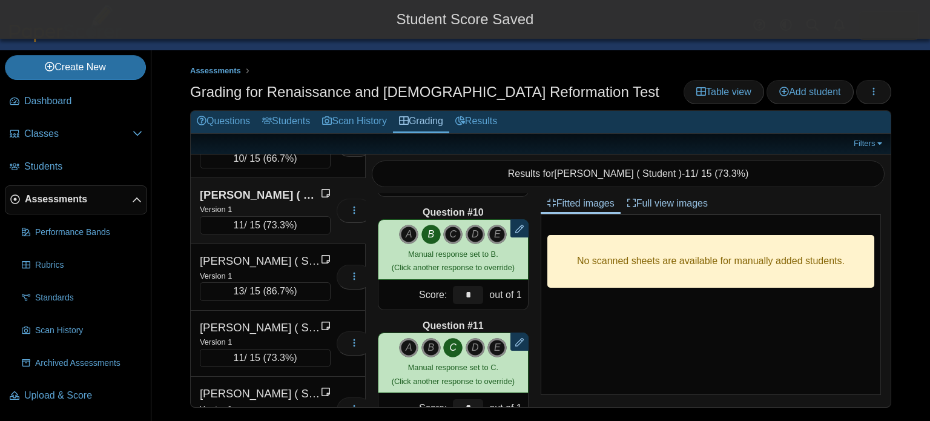
scroll to position [1108, 0]
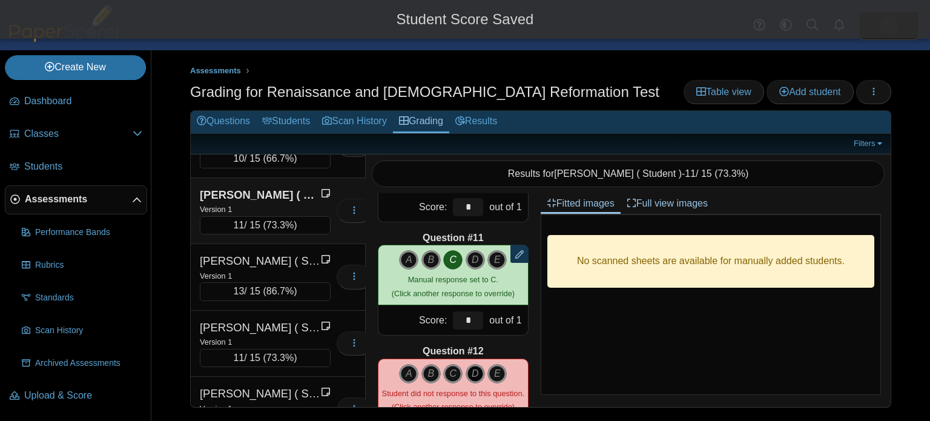
click at [476, 372] on icon "D" at bounding box center [475, 373] width 19 height 19
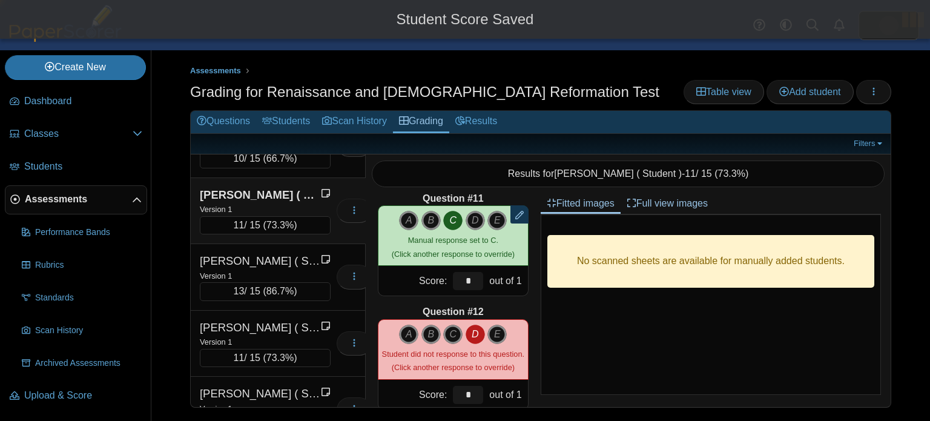
type input "*"
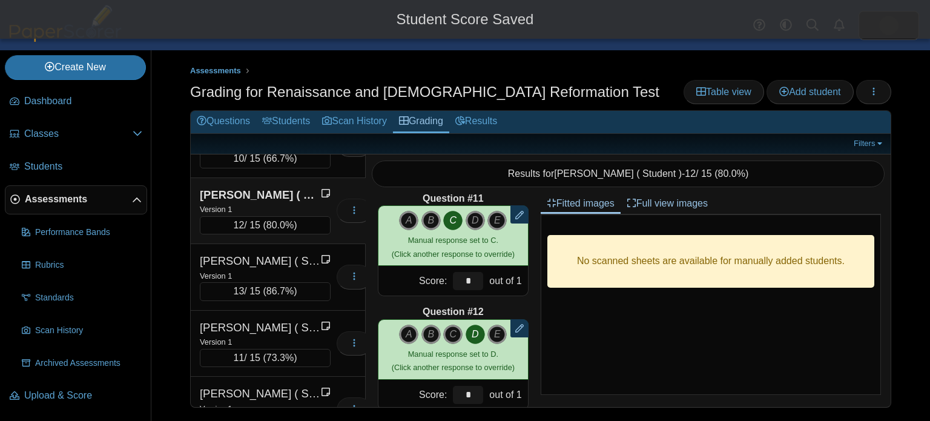
scroll to position [1301, 0]
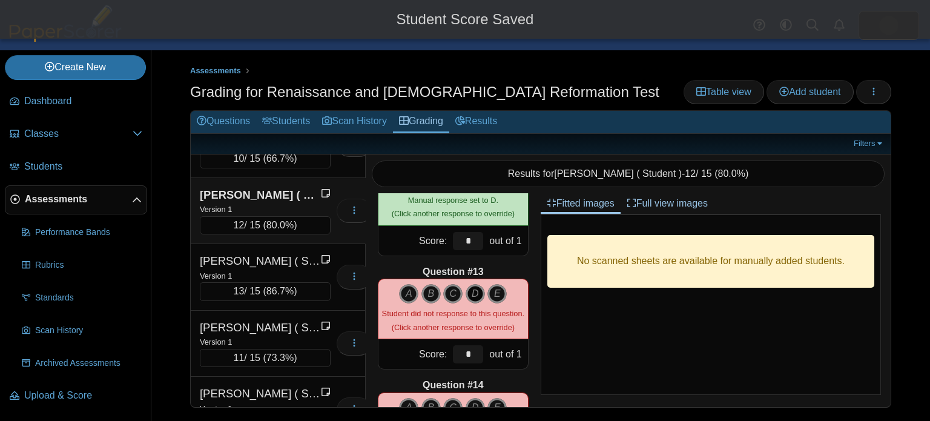
click at [475, 299] on icon "D" at bounding box center [475, 293] width 19 height 19
type input "*"
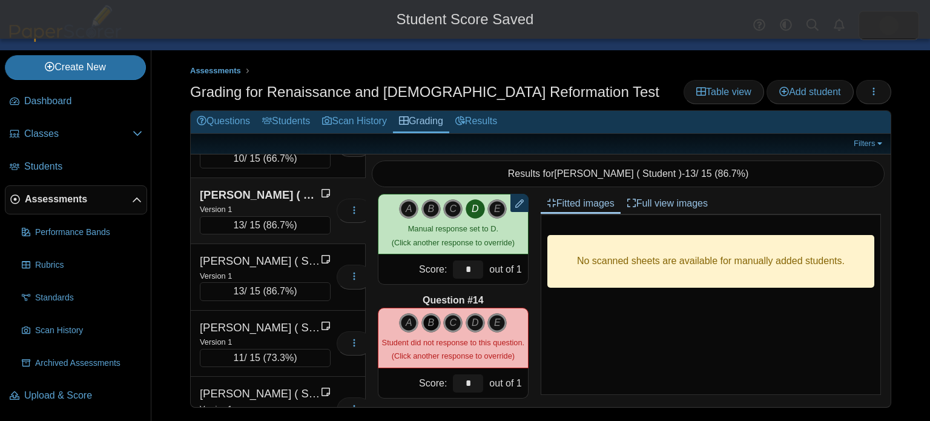
click at [431, 329] on icon "B" at bounding box center [430, 322] width 19 height 19
type input "*"
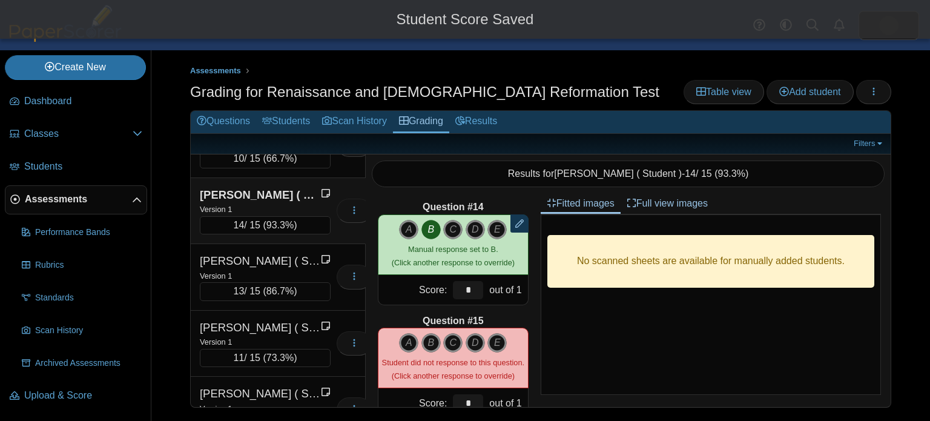
scroll to position [1489, 0]
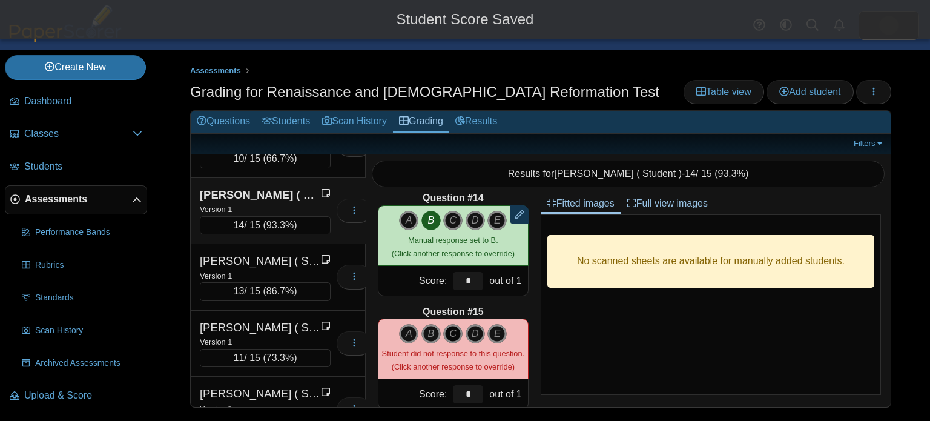
click at [454, 329] on icon "C" at bounding box center [452, 333] width 19 height 19
type input "*"
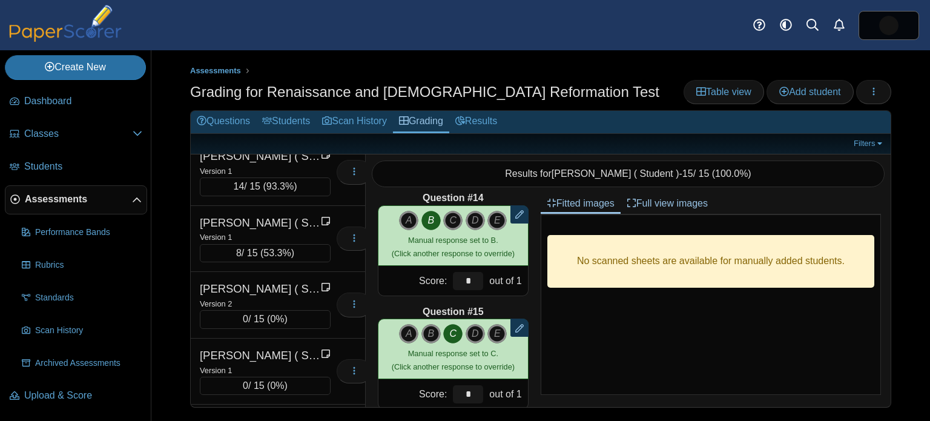
scroll to position [2201, 0]
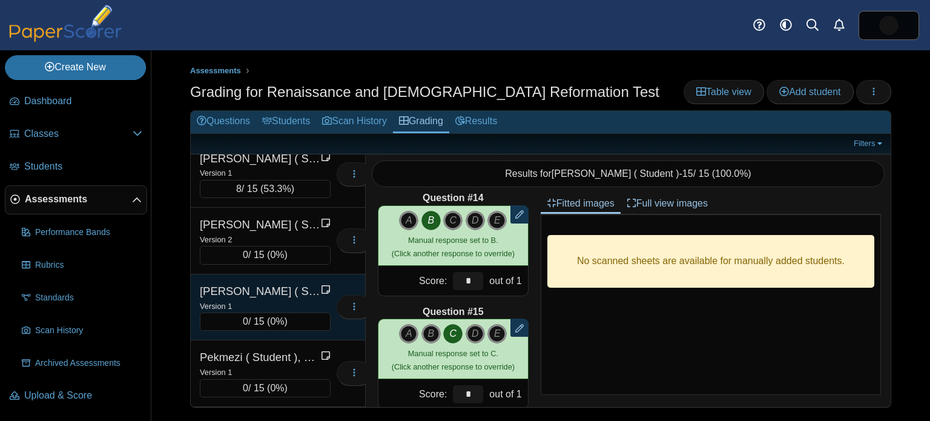
click at [277, 299] on div "Version 1" at bounding box center [265, 305] width 131 height 13
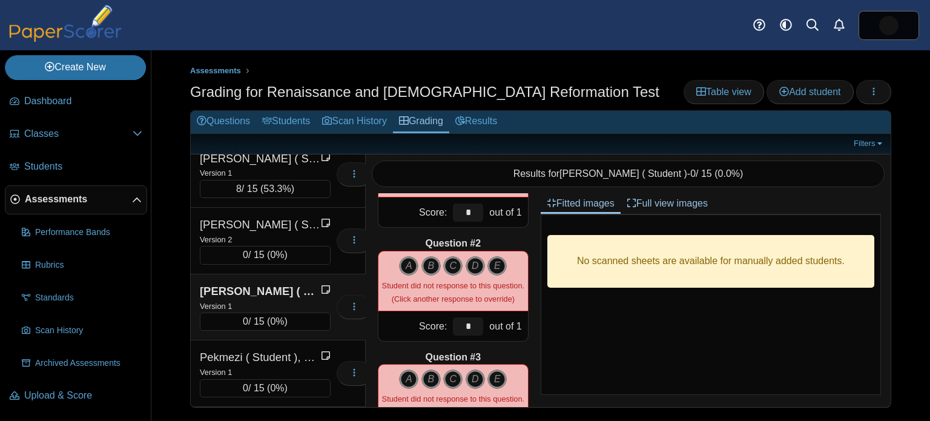
scroll to position [0, 0]
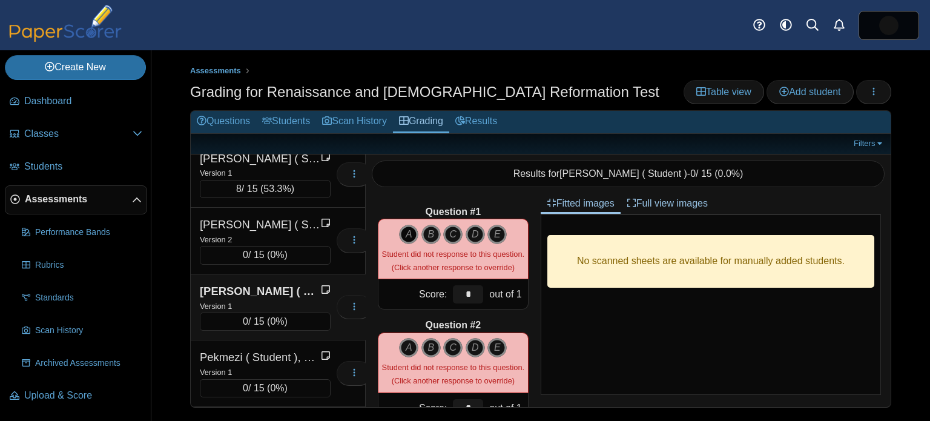
click at [407, 237] on icon "A" at bounding box center [408, 234] width 19 height 19
type input "*"
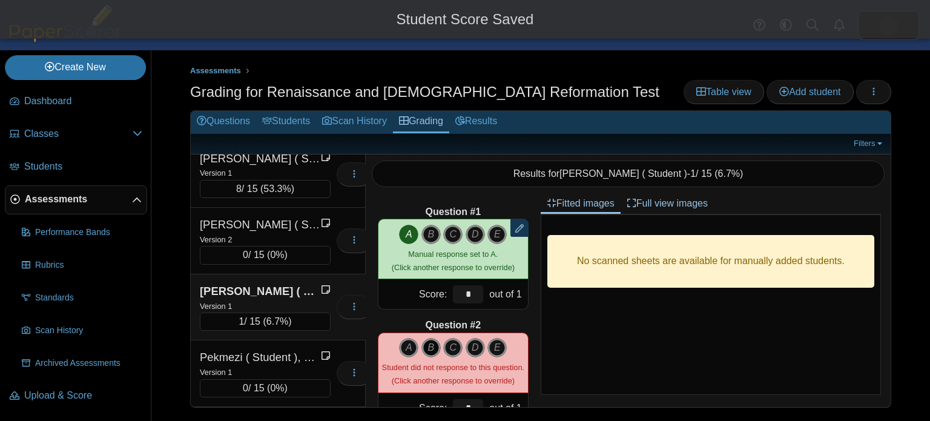
click at [429, 344] on icon "B" at bounding box center [430, 347] width 19 height 19
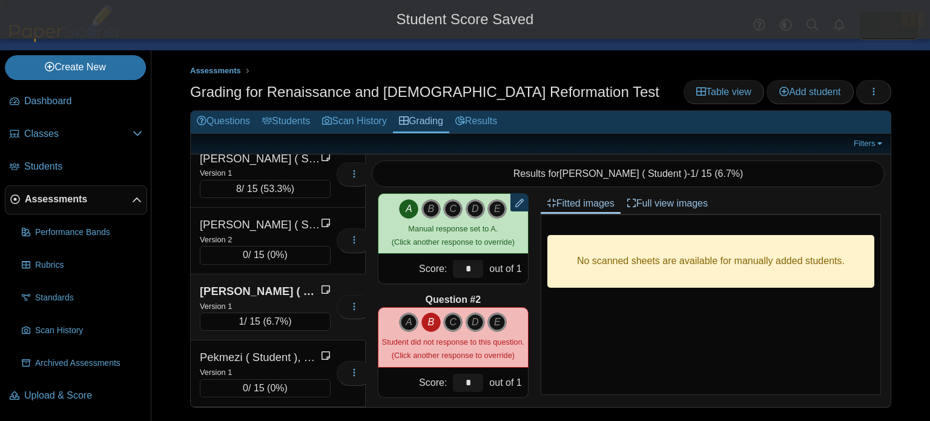
type input "*"
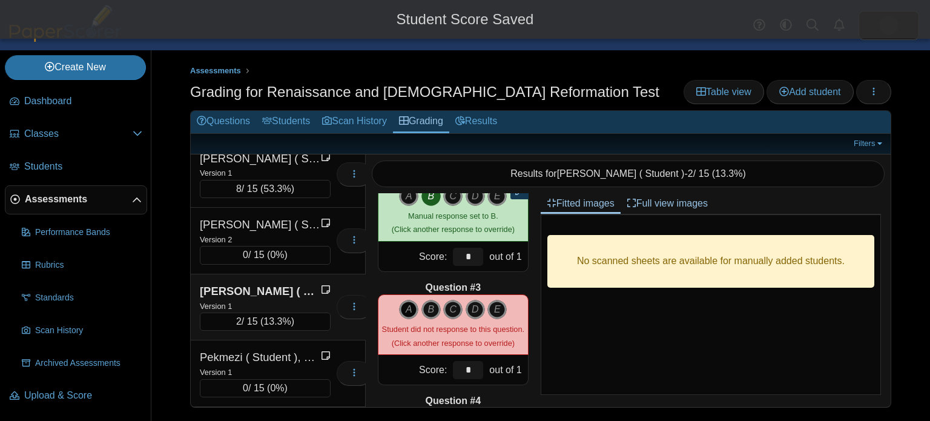
click at [407, 307] on icon "A" at bounding box center [408, 309] width 19 height 19
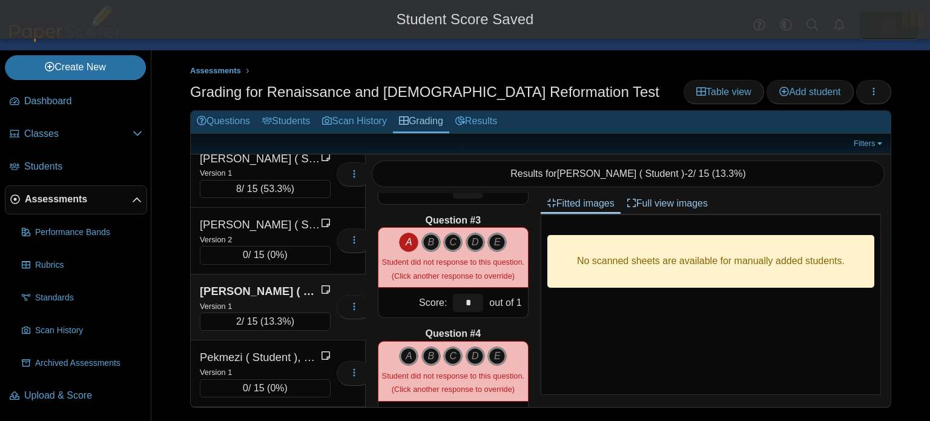
type input "*"
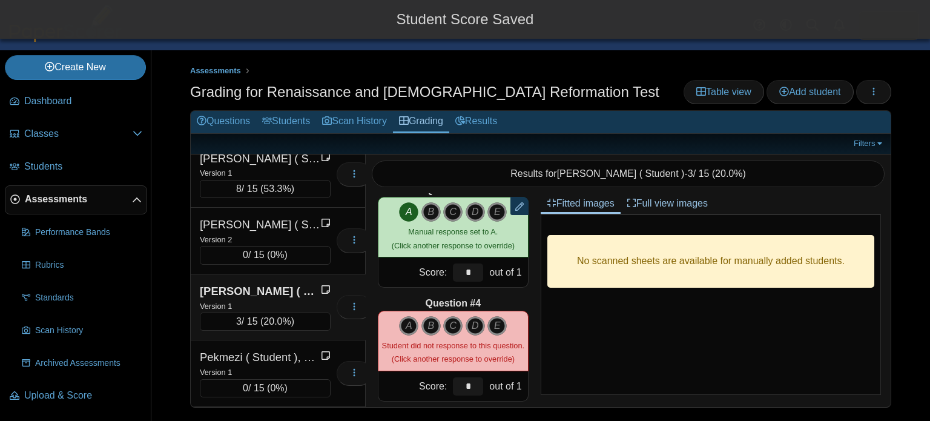
scroll to position [324, 0]
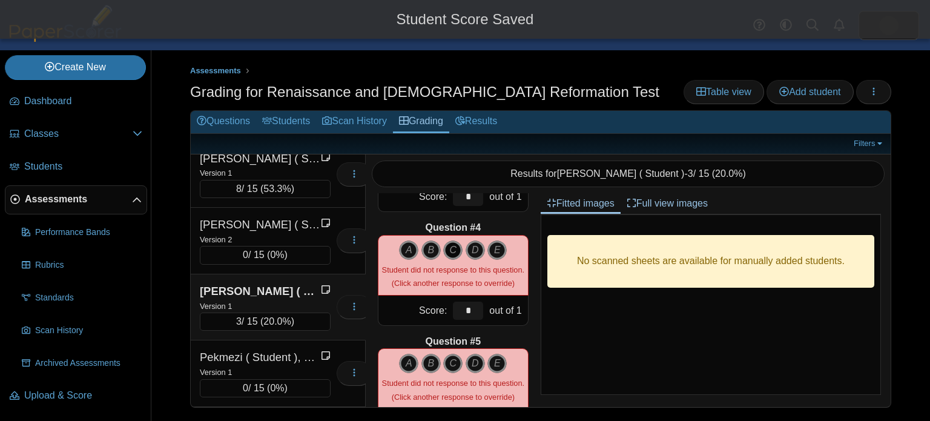
click at [452, 246] on icon "C" at bounding box center [452, 249] width 19 height 19
type input "*"
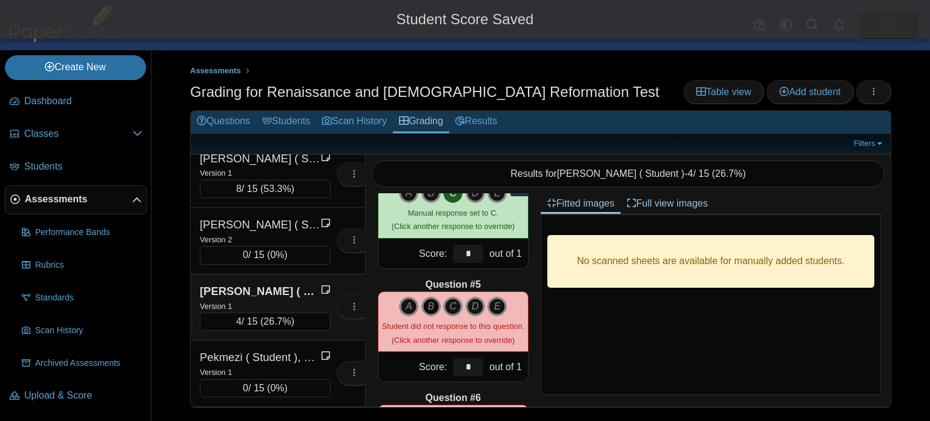
scroll to position [407, 0]
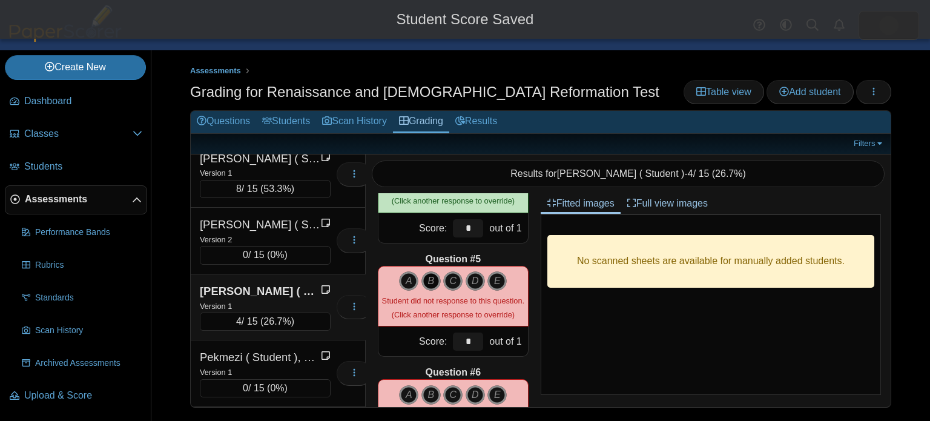
click at [434, 277] on icon "B" at bounding box center [430, 280] width 19 height 19
type input "*"
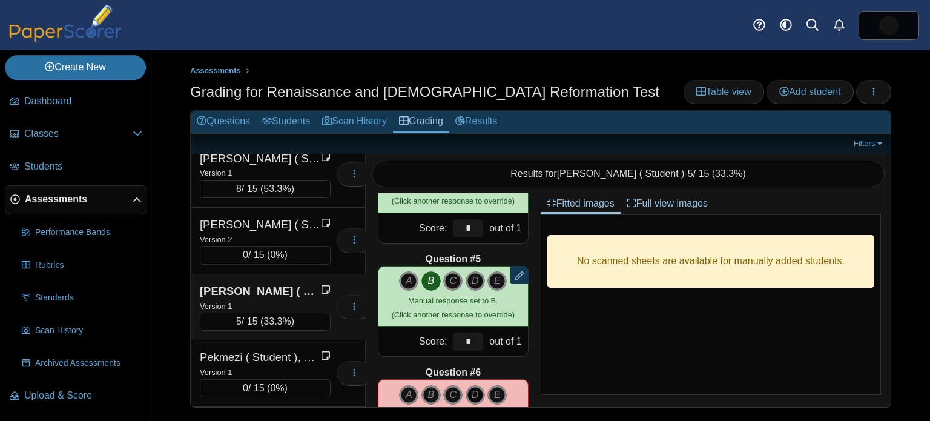
click at [475, 389] on icon "D" at bounding box center [475, 394] width 19 height 19
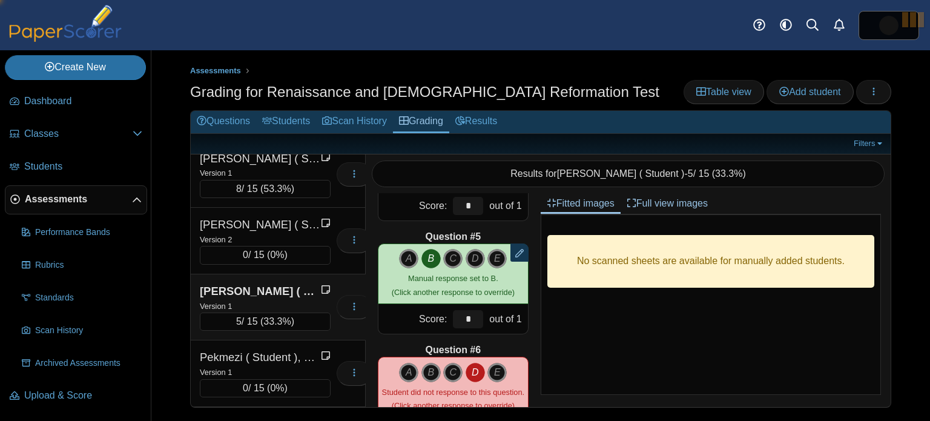
type input "*"
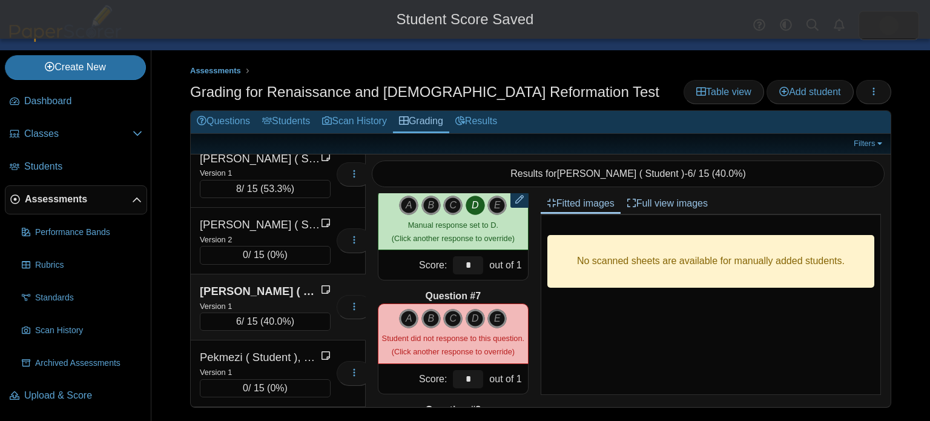
scroll to position [603, 0]
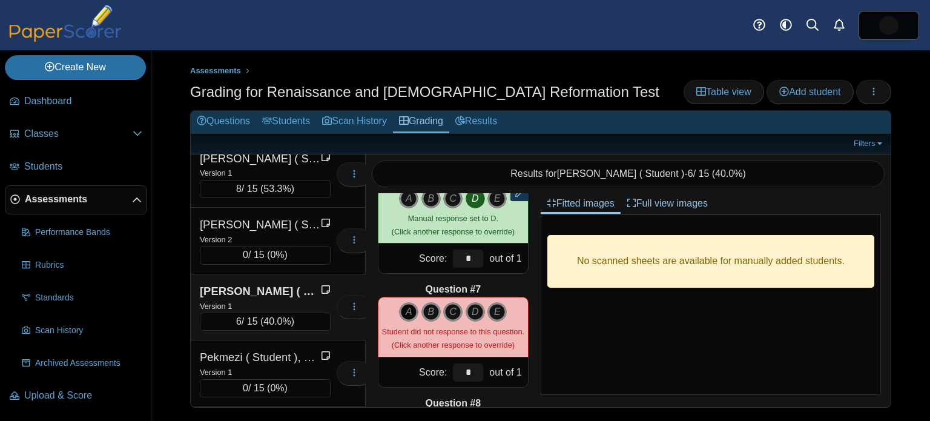
click at [410, 308] on icon "A" at bounding box center [408, 311] width 19 height 19
type input "*"
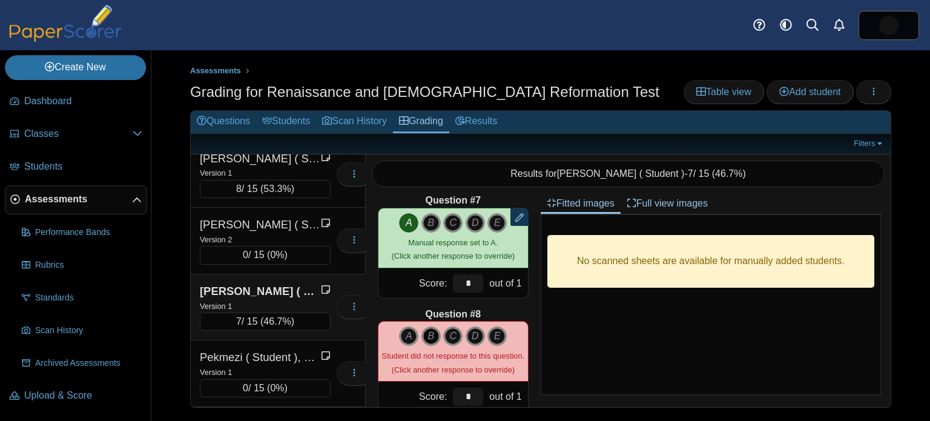
click at [434, 334] on icon "B" at bounding box center [430, 335] width 19 height 19
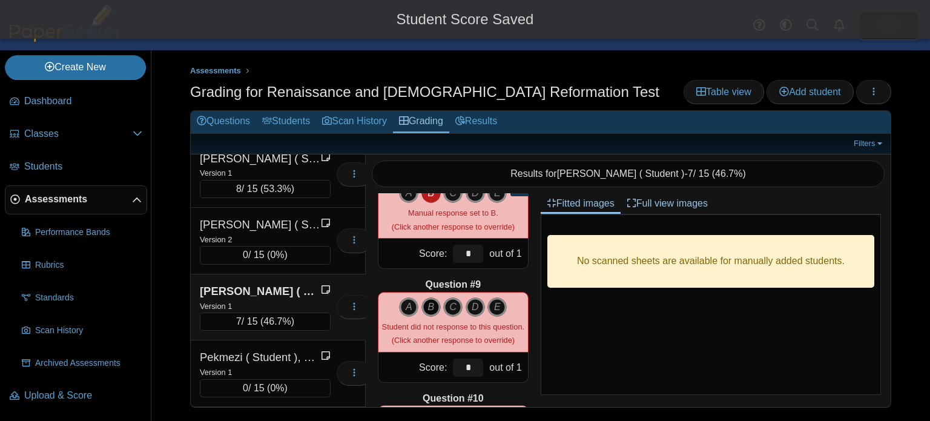
click at [433, 312] on icon "B" at bounding box center [430, 306] width 19 height 19
type input "*"
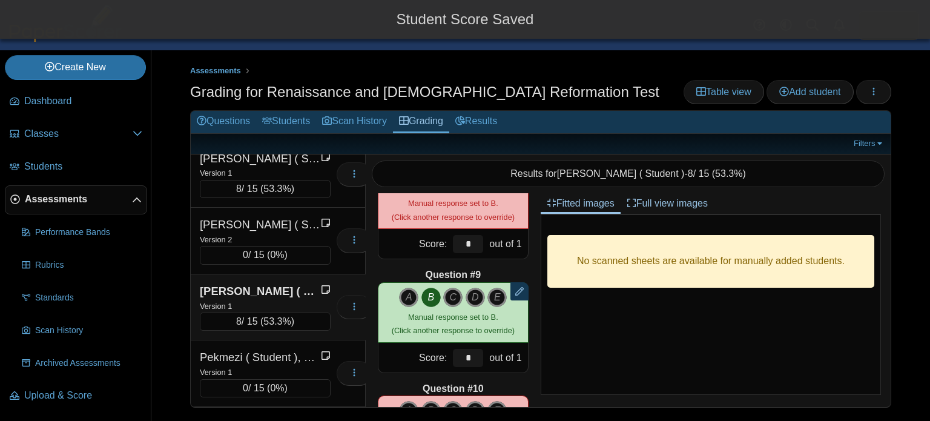
scroll to position [932, 0]
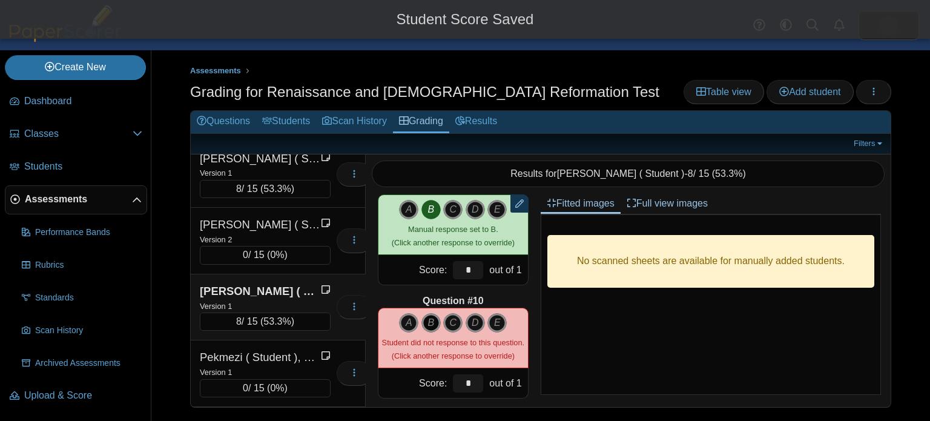
click at [436, 328] on icon "B" at bounding box center [430, 322] width 19 height 19
type input "*"
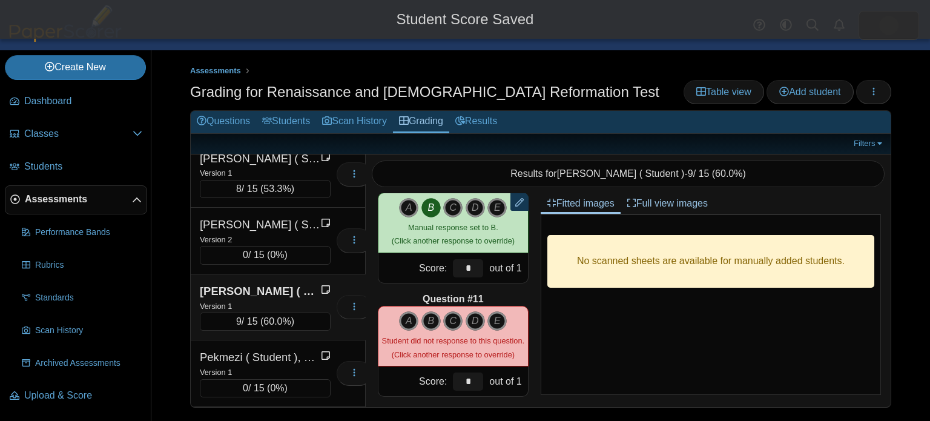
scroll to position [1048, 0]
click at [448, 321] on icon "C" at bounding box center [452, 320] width 19 height 19
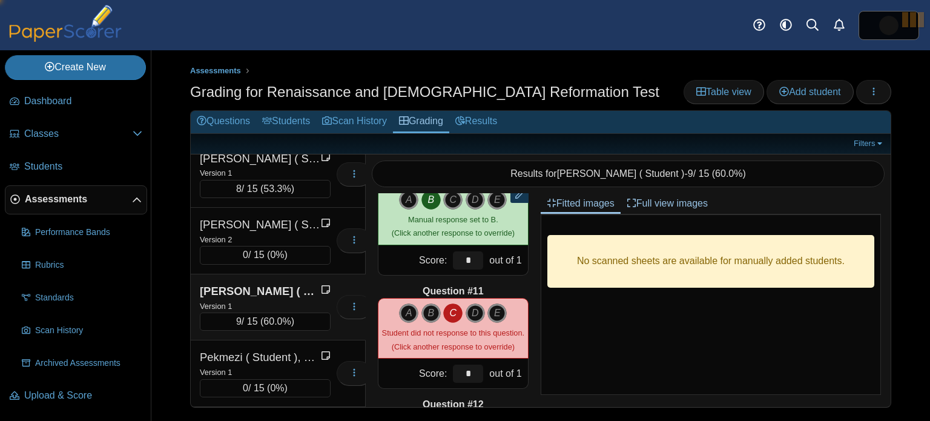
type input "*"
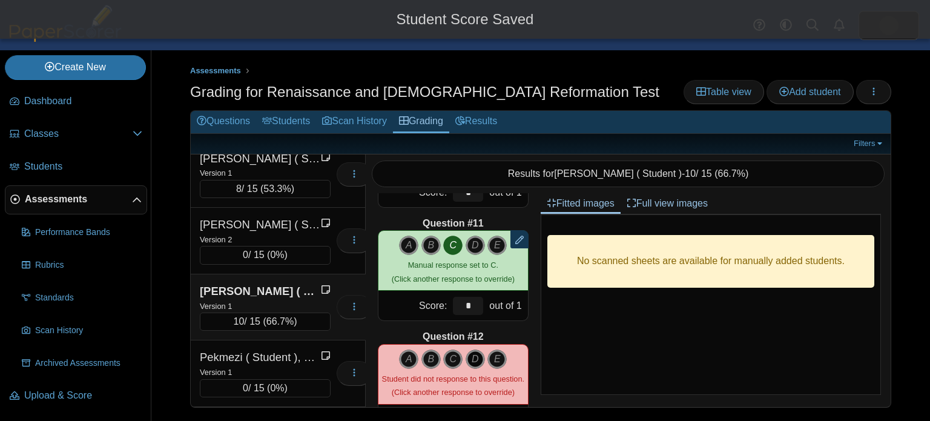
click at [478, 358] on icon "D" at bounding box center [475, 358] width 19 height 19
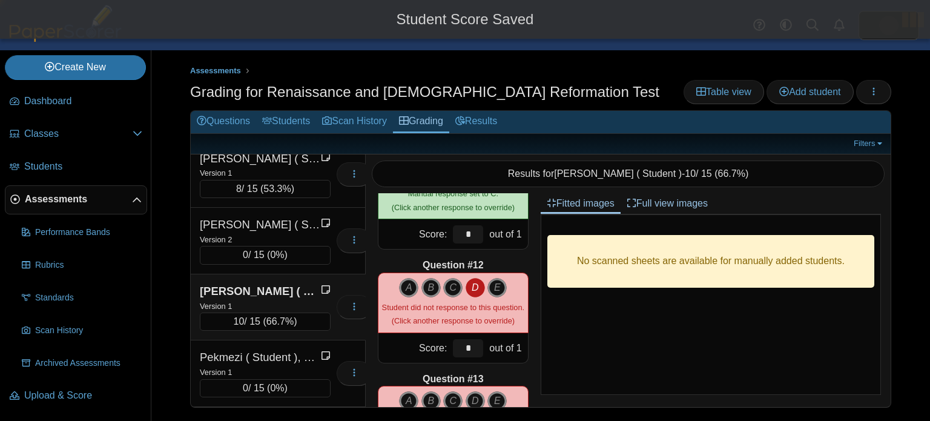
type input "*"
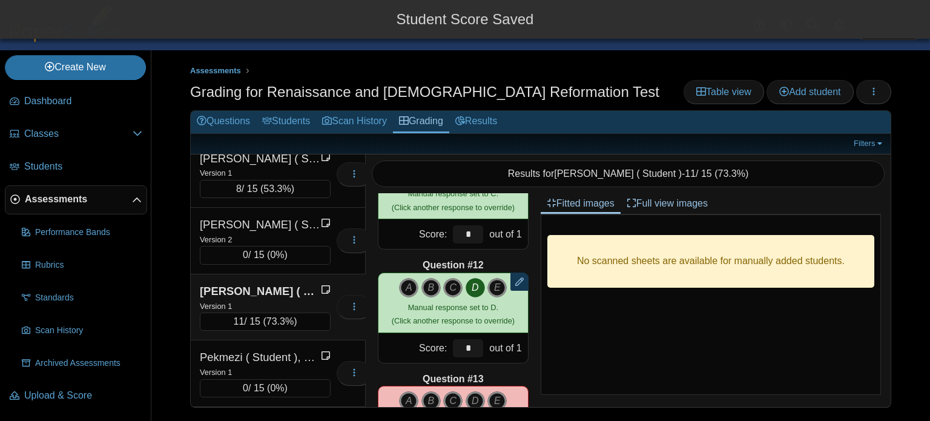
scroll to position [1292, 0]
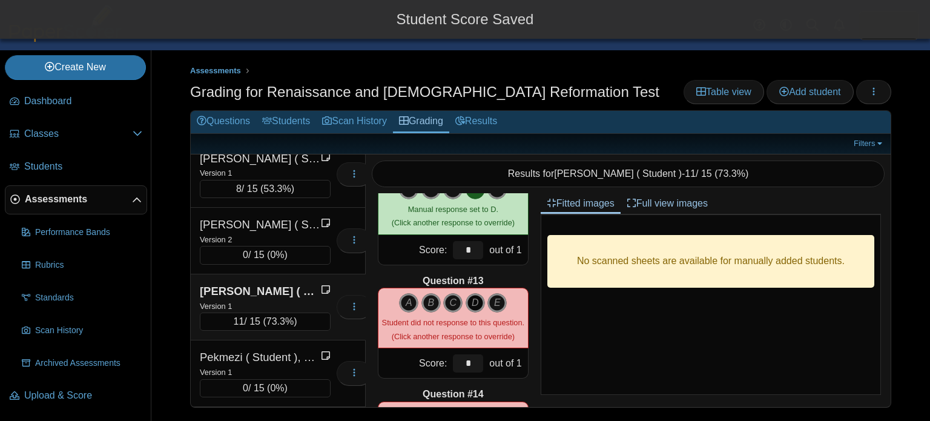
click at [472, 301] on icon "D" at bounding box center [475, 302] width 19 height 19
type input "*"
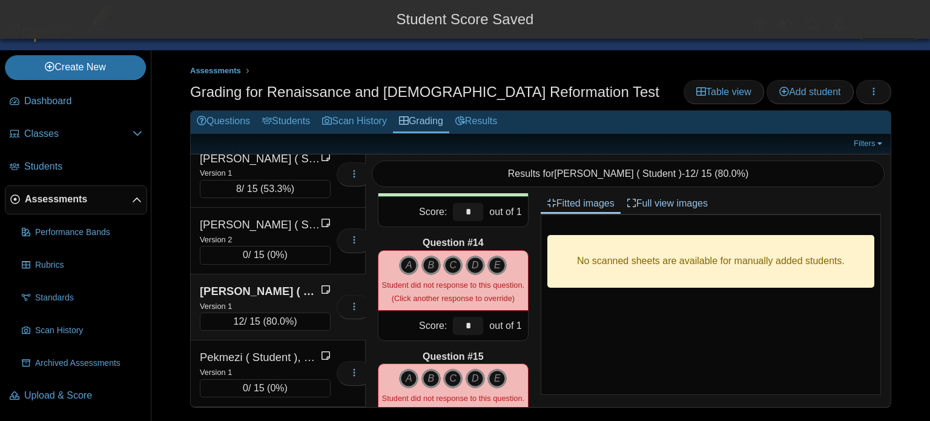
scroll to position [1445, 0]
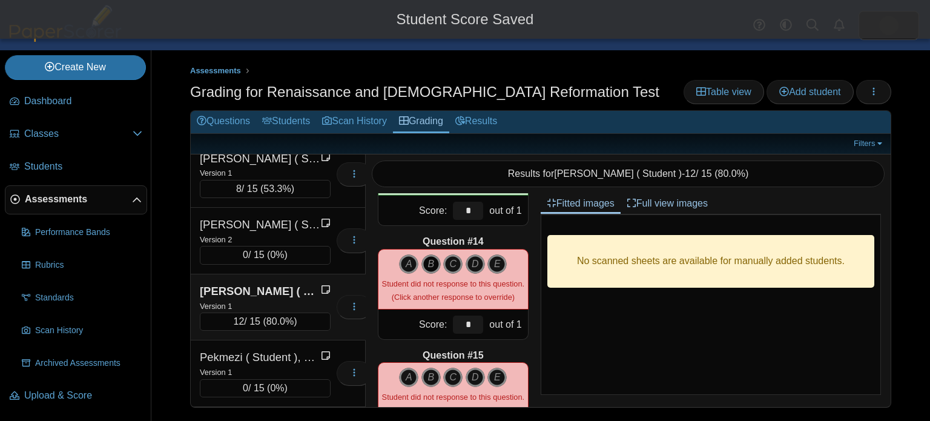
click at [429, 271] on icon "B" at bounding box center [430, 263] width 19 height 19
type input "*"
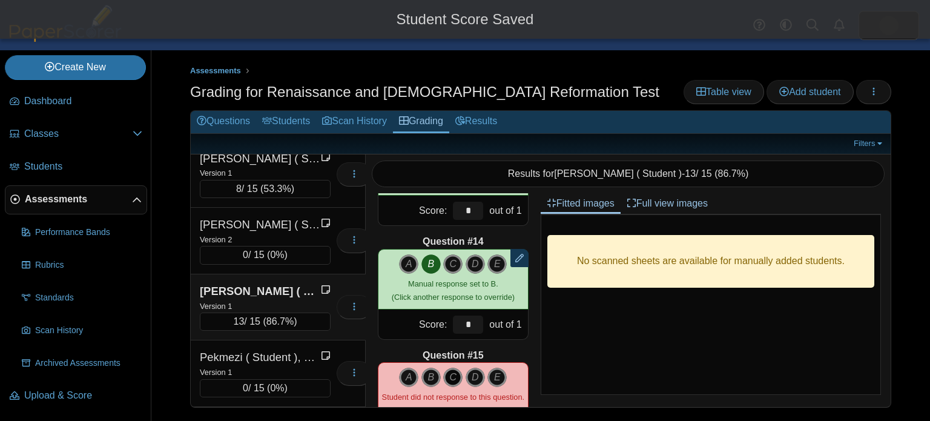
click at [452, 373] on icon "C" at bounding box center [452, 376] width 19 height 19
type input "*"
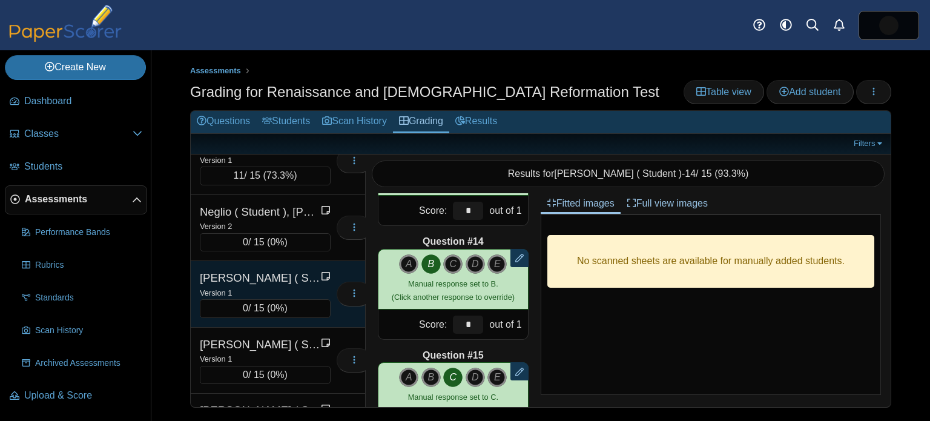
scroll to position [1693, 0]
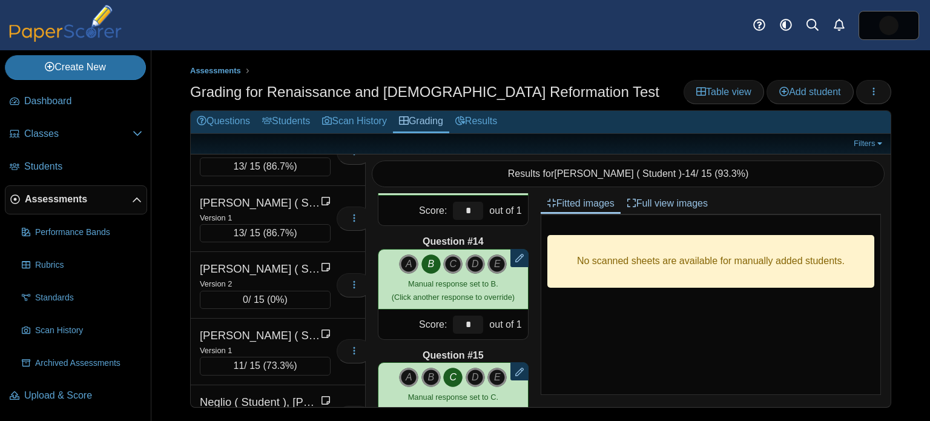
click at [243, 261] on div "[PERSON_NAME] ( Student ), [PERSON_NAME]" at bounding box center [260, 269] width 121 height 16
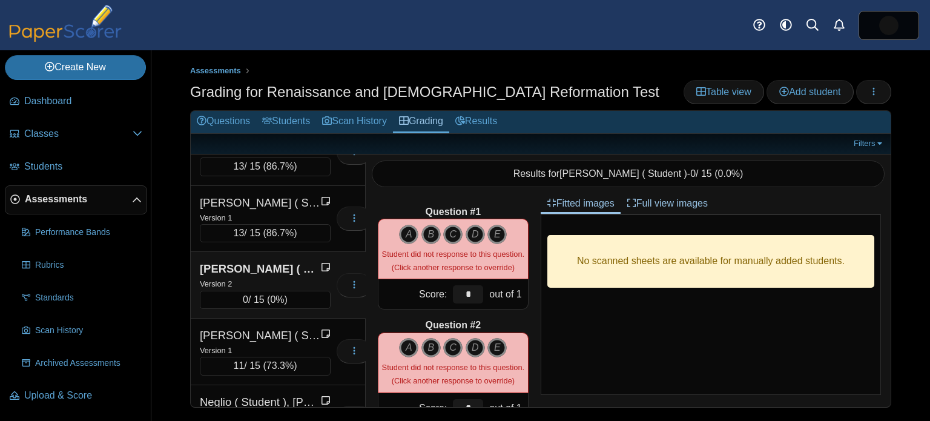
scroll to position [5, 0]
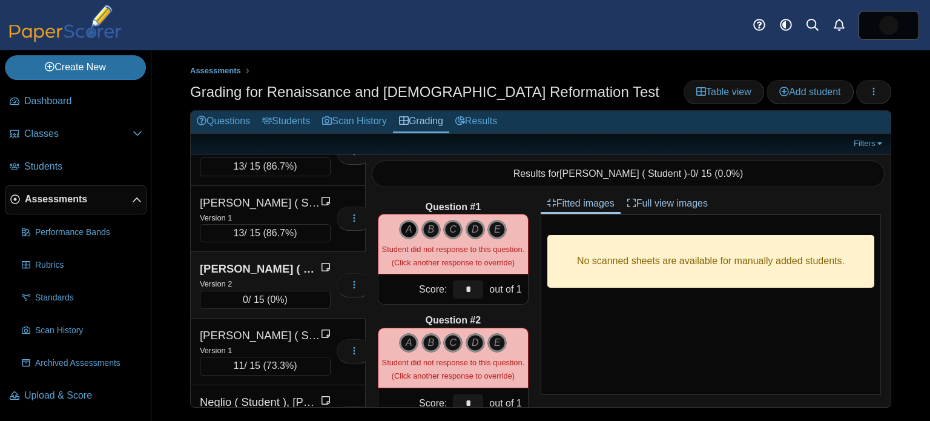
click at [407, 225] on icon "A" at bounding box center [408, 229] width 19 height 19
type input "*"
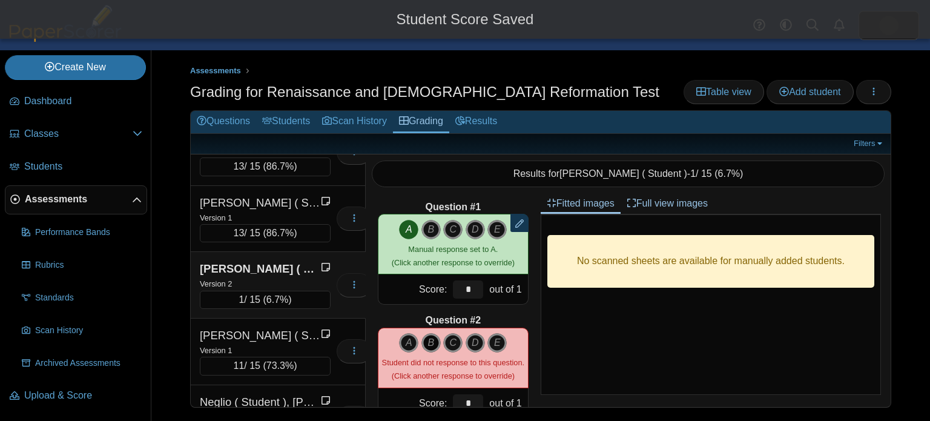
click at [430, 343] on icon "B" at bounding box center [430, 342] width 19 height 19
type input "*"
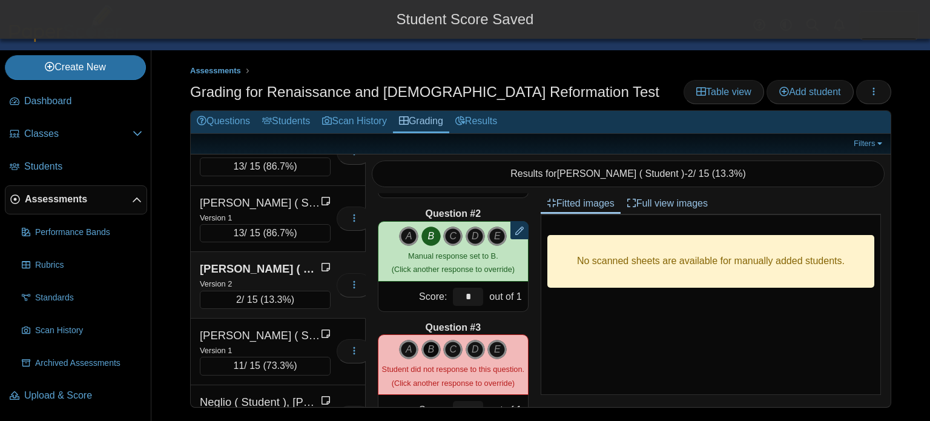
scroll to position [120, 0]
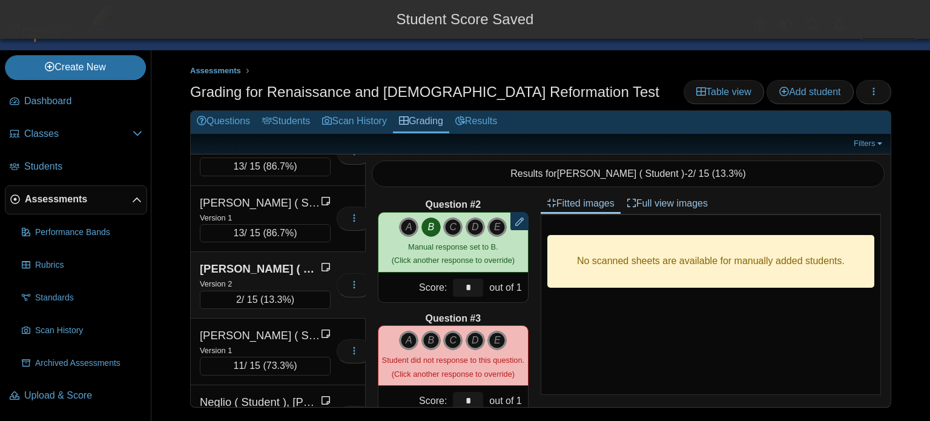
click at [432, 328] on div "A B C D" at bounding box center [453, 355] width 151 height 61
click at [430, 336] on icon "B" at bounding box center [430, 340] width 19 height 19
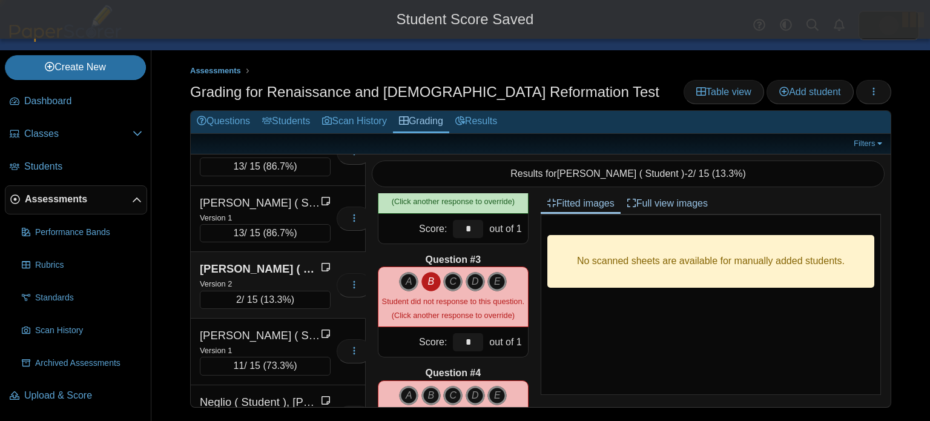
scroll to position [292, 0]
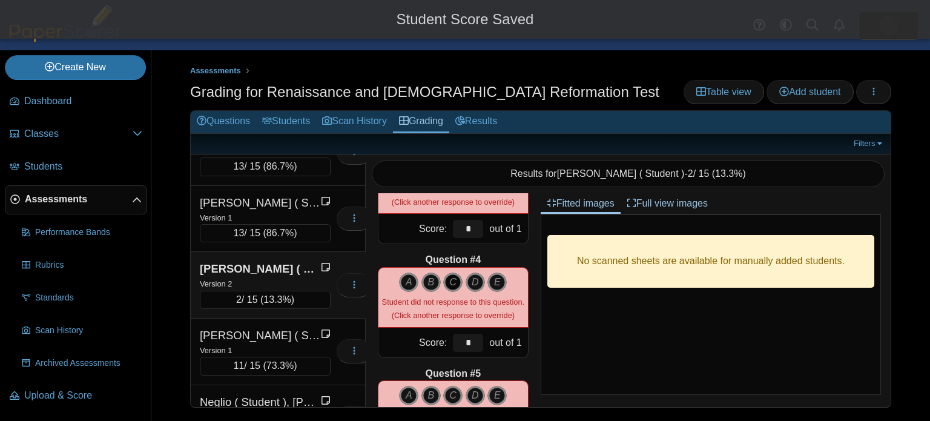
click at [456, 281] on icon "C" at bounding box center [452, 281] width 19 height 19
click at [430, 395] on icon "B" at bounding box center [430, 395] width 19 height 19
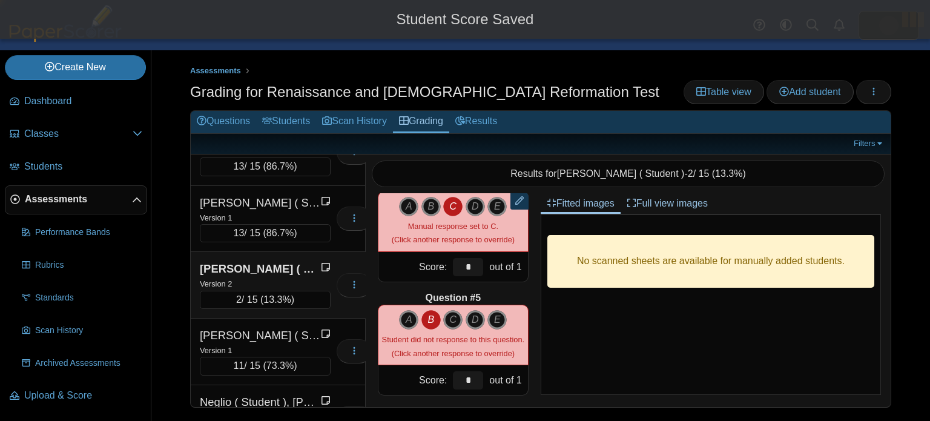
type input "*"
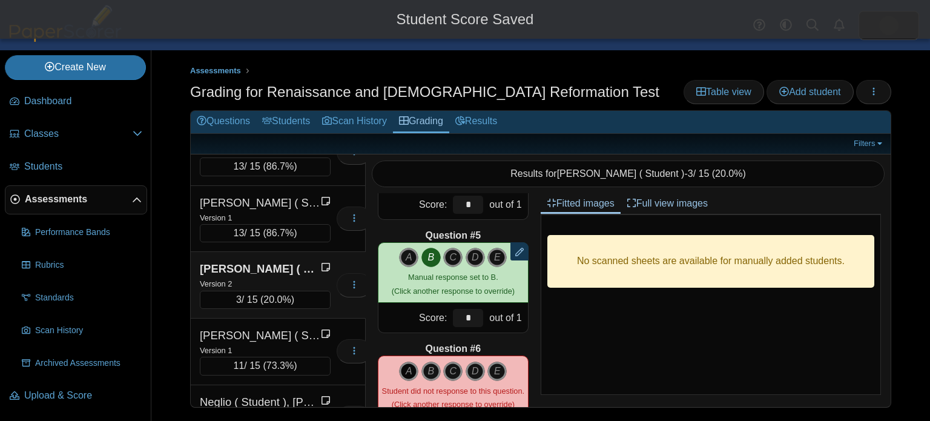
click at [413, 377] on icon "A" at bounding box center [408, 370] width 19 height 19
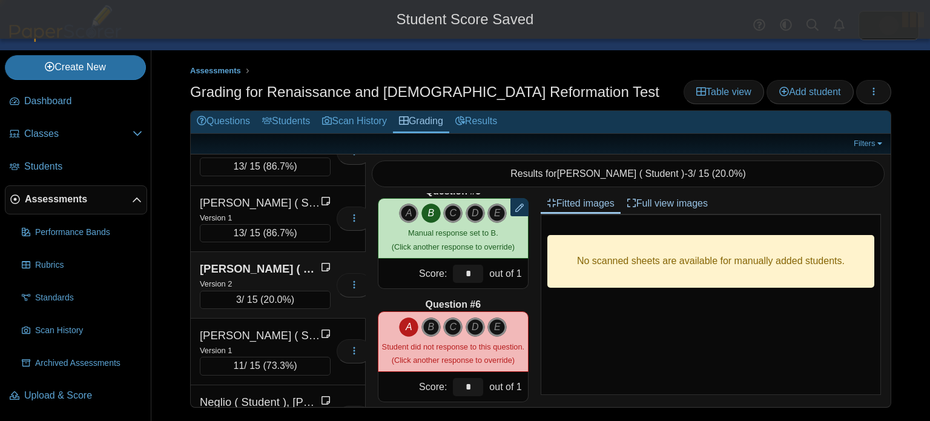
scroll to position [579, 0]
type input "*"
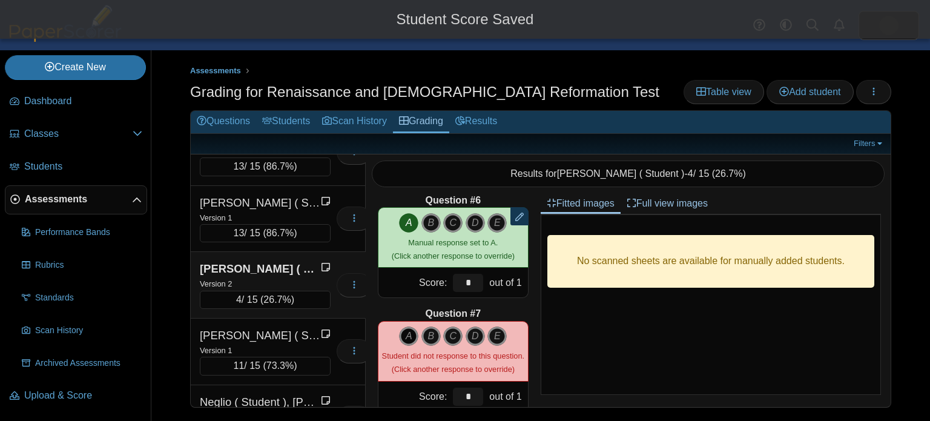
click at [412, 338] on icon "A" at bounding box center [408, 335] width 19 height 19
type input "*"
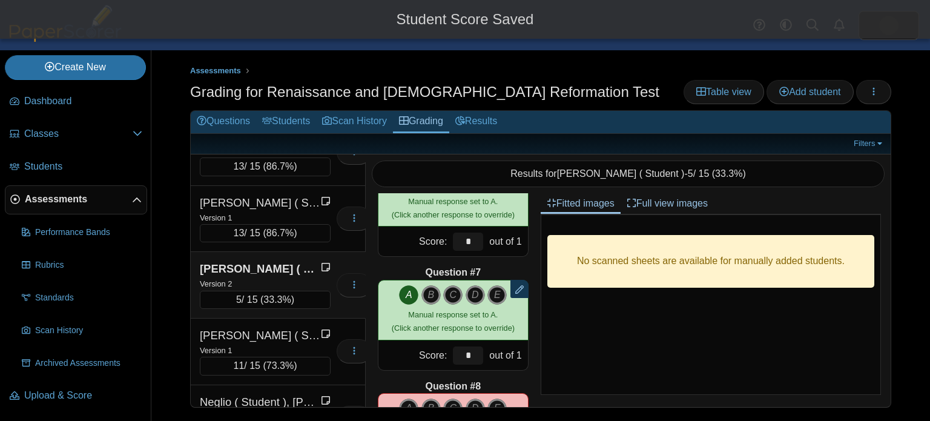
scroll to position [694, 0]
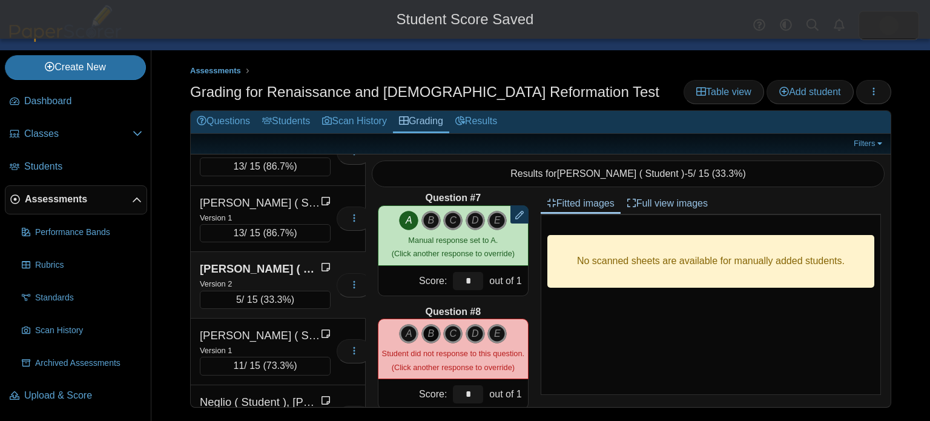
click at [430, 340] on icon "B" at bounding box center [430, 333] width 19 height 19
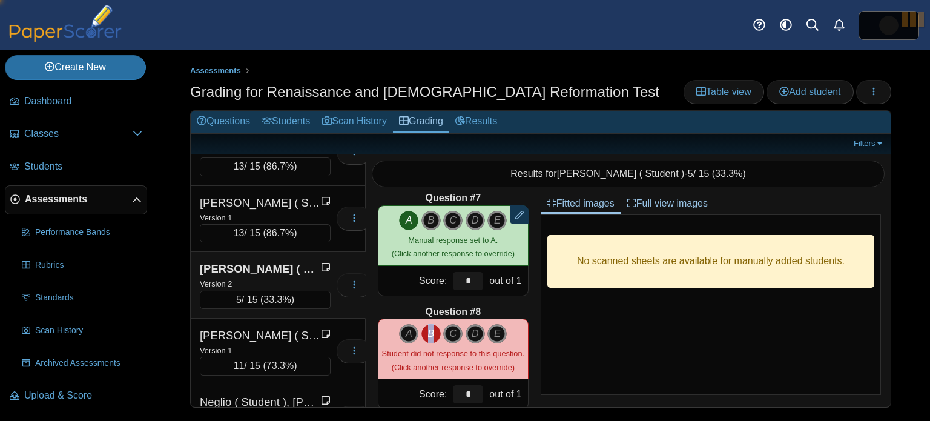
click at [430, 340] on icon "B" at bounding box center [430, 333] width 19 height 19
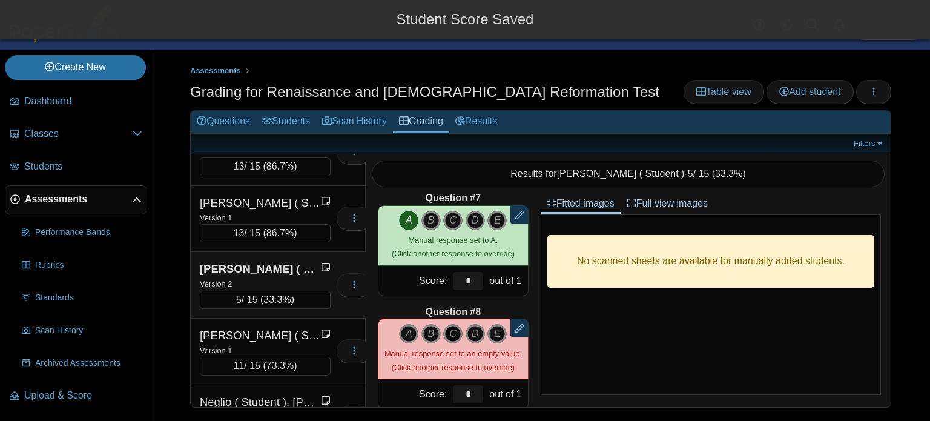
click at [454, 337] on icon "C" at bounding box center [452, 333] width 19 height 19
type input "*"
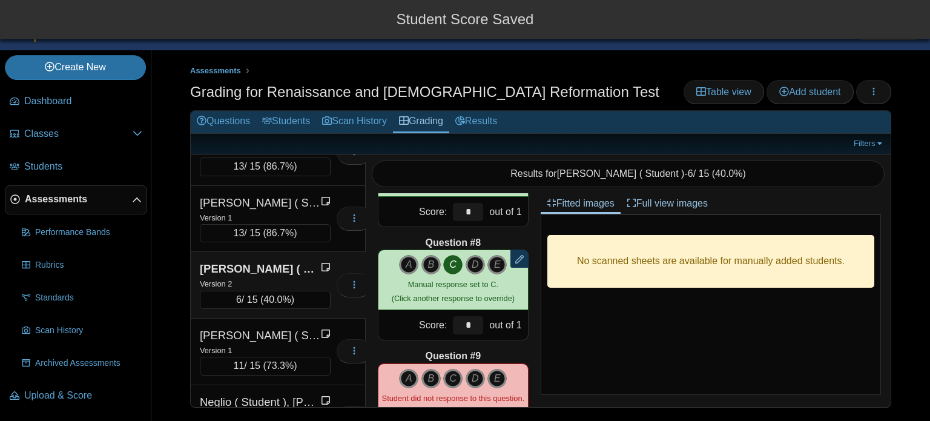
scroll to position [764, 0]
click at [452, 378] on icon "C" at bounding box center [452, 377] width 19 height 19
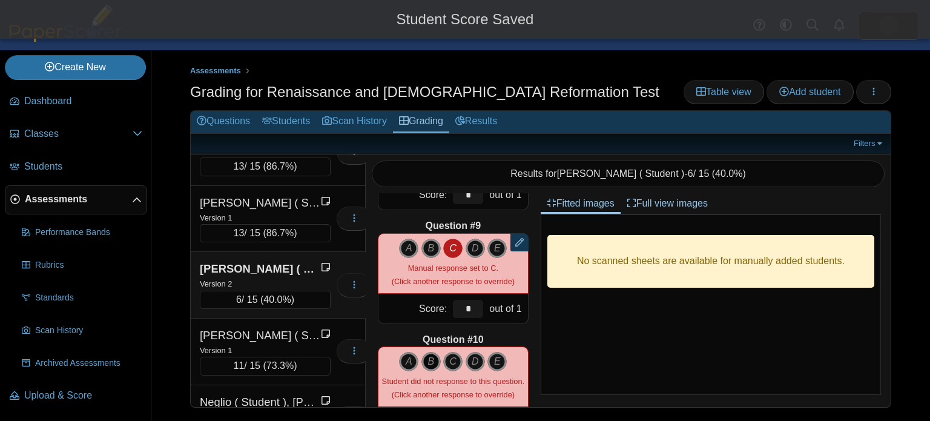
click at [429, 369] on icon "B" at bounding box center [430, 361] width 19 height 19
type input "*"
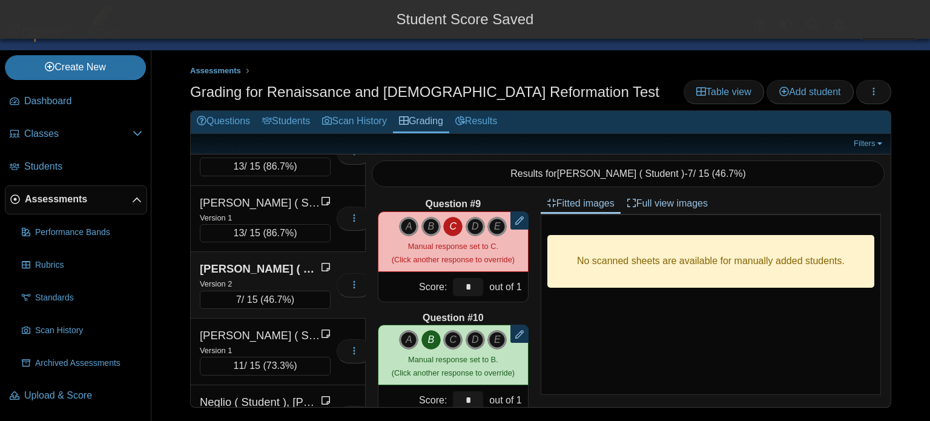
scroll to position [979, 0]
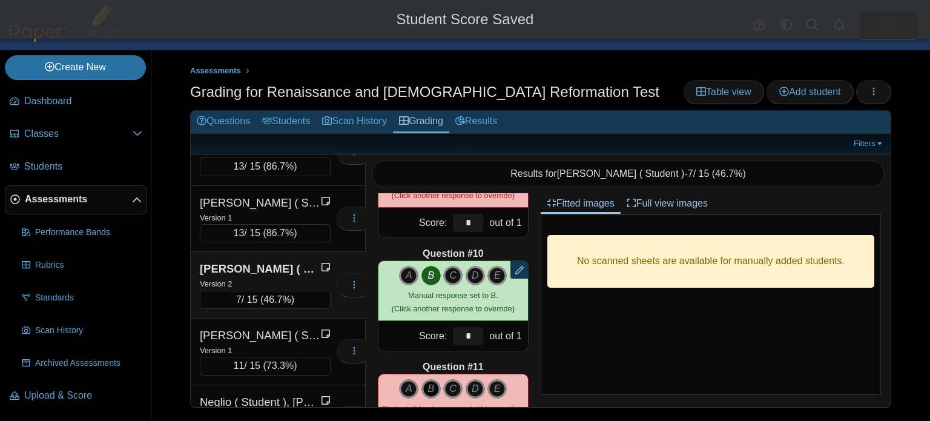
click at [436, 387] on icon "B" at bounding box center [430, 388] width 19 height 19
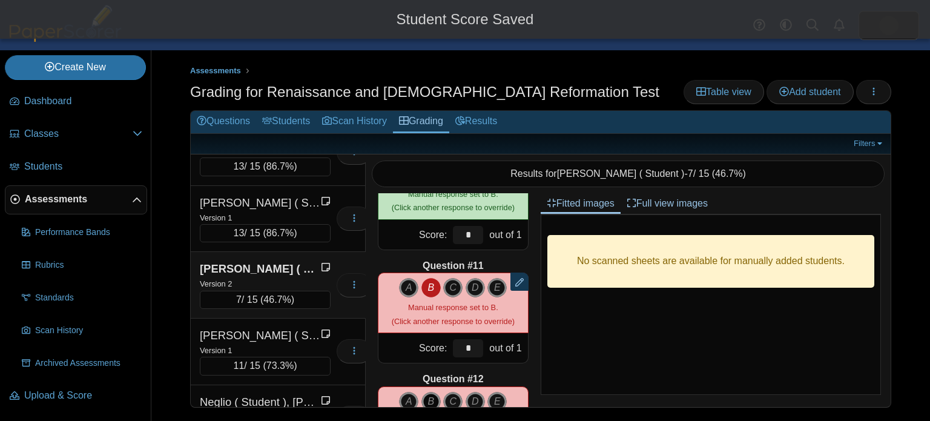
scroll to position [1116, 0]
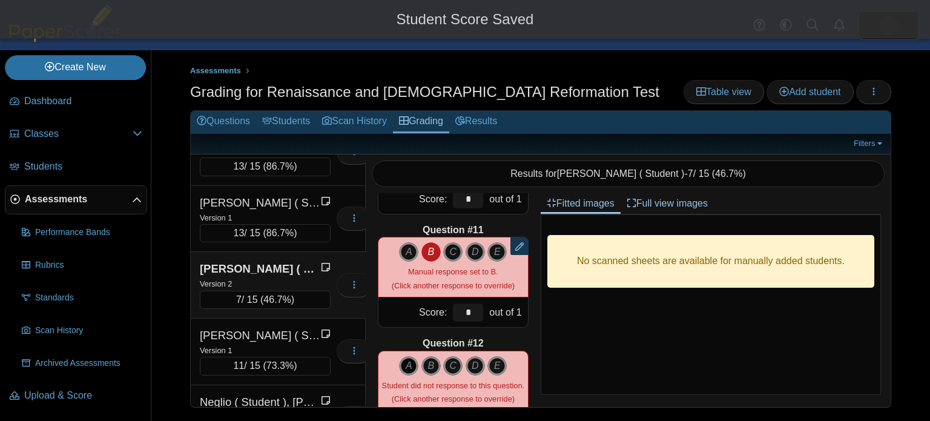
click at [412, 363] on icon "A" at bounding box center [408, 365] width 19 height 19
type input "*"
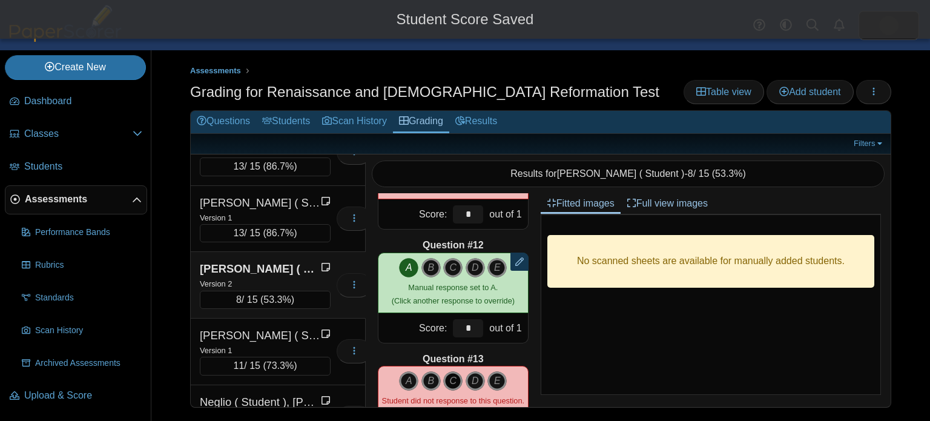
click at [453, 375] on icon "C" at bounding box center [452, 380] width 19 height 19
type input "*"
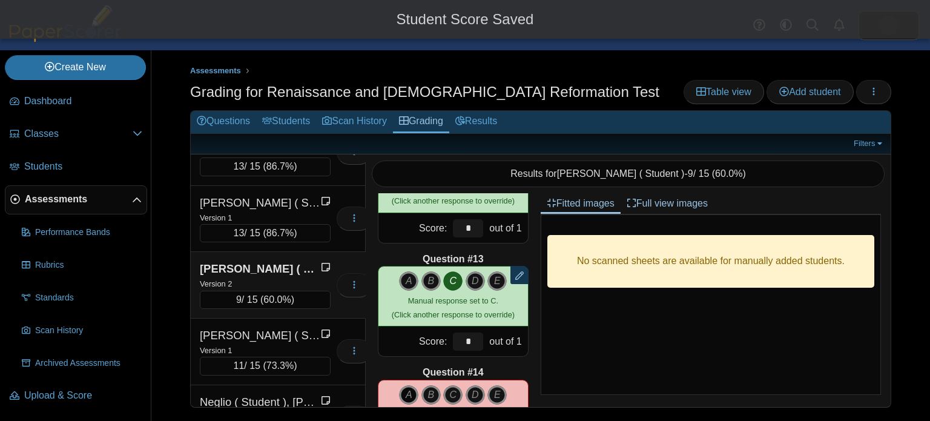
click at [403, 394] on icon "A" at bounding box center [408, 394] width 19 height 19
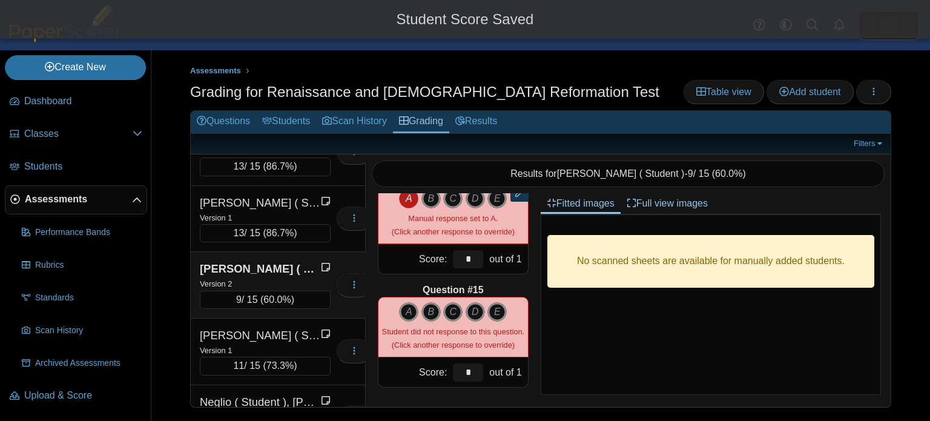
scroll to position [1511, 0]
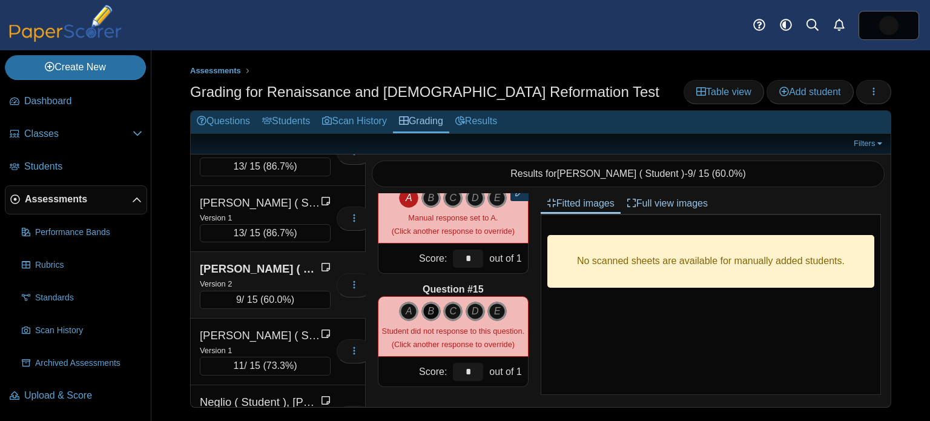
click at [429, 313] on icon "B" at bounding box center [430, 310] width 19 height 19
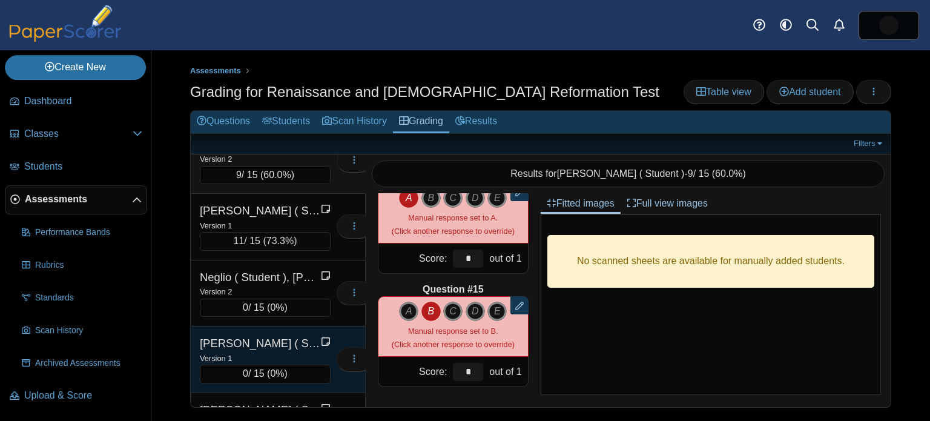
scroll to position [1833, 0]
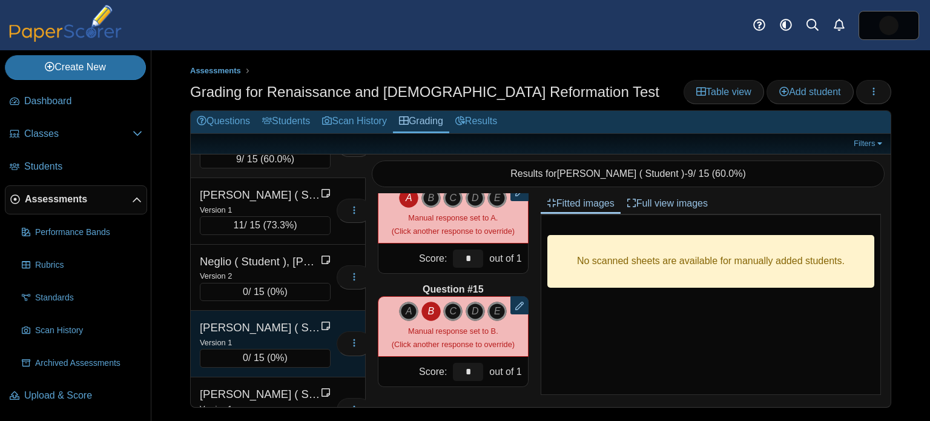
click at [288, 335] on div "Version 1" at bounding box center [265, 341] width 131 height 13
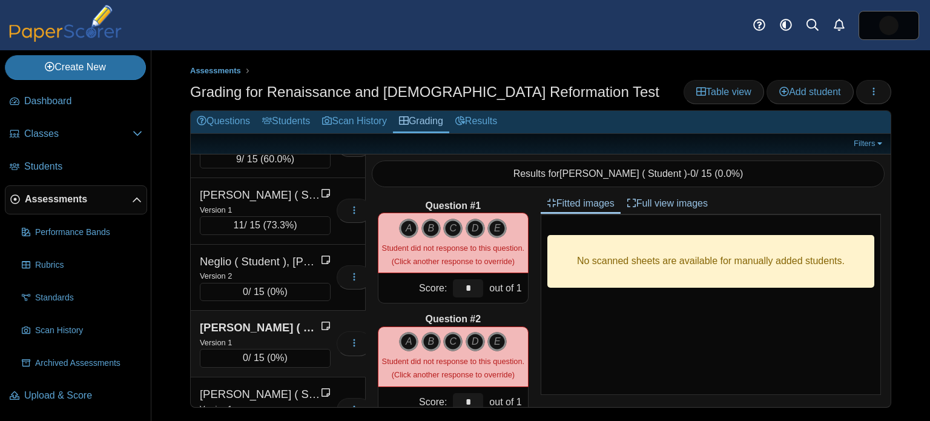
scroll to position [0, 0]
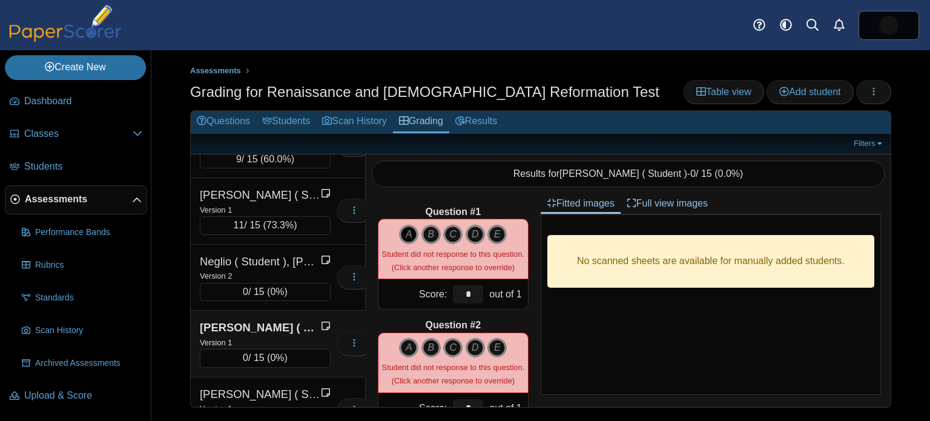
click at [408, 233] on icon "A" at bounding box center [408, 234] width 19 height 19
type input "*"
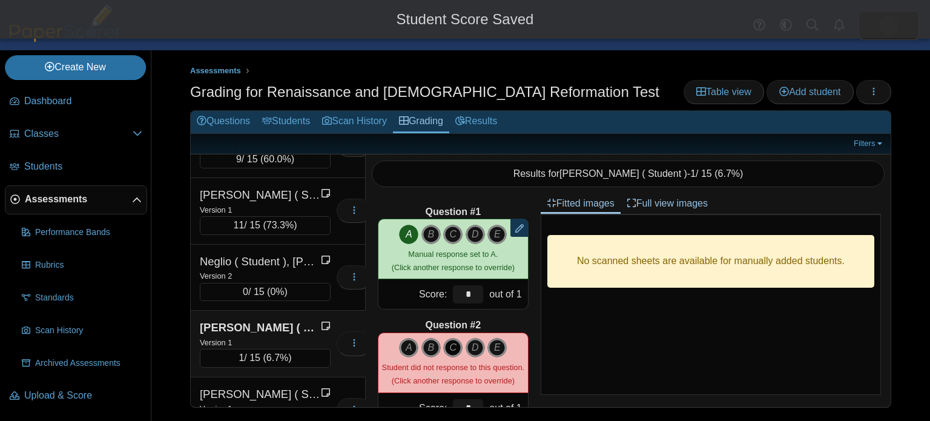
click at [453, 346] on icon "C" at bounding box center [452, 347] width 19 height 19
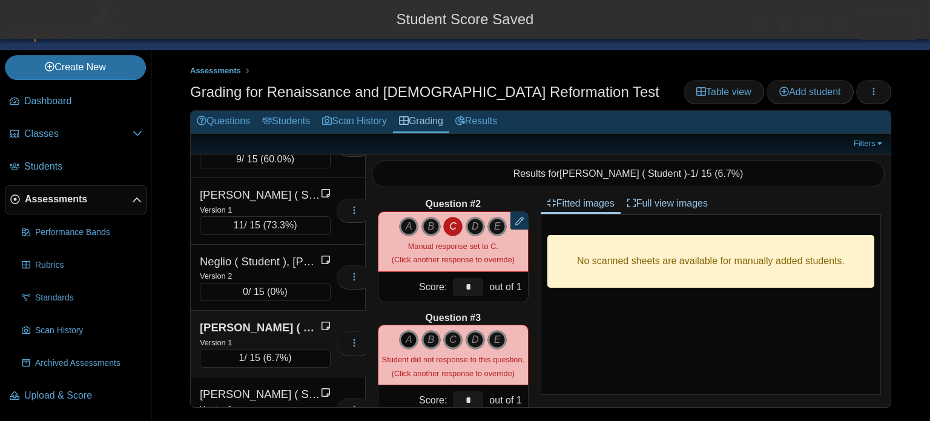
click at [411, 338] on icon "A" at bounding box center [408, 339] width 19 height 19
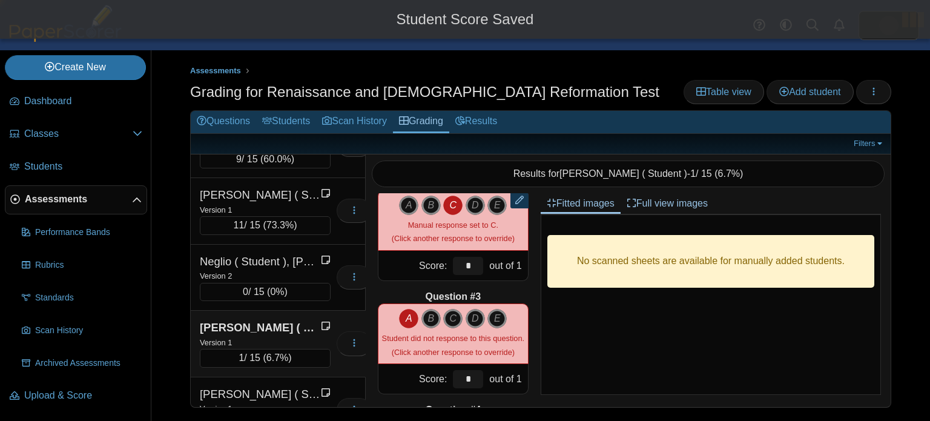
type input "*"
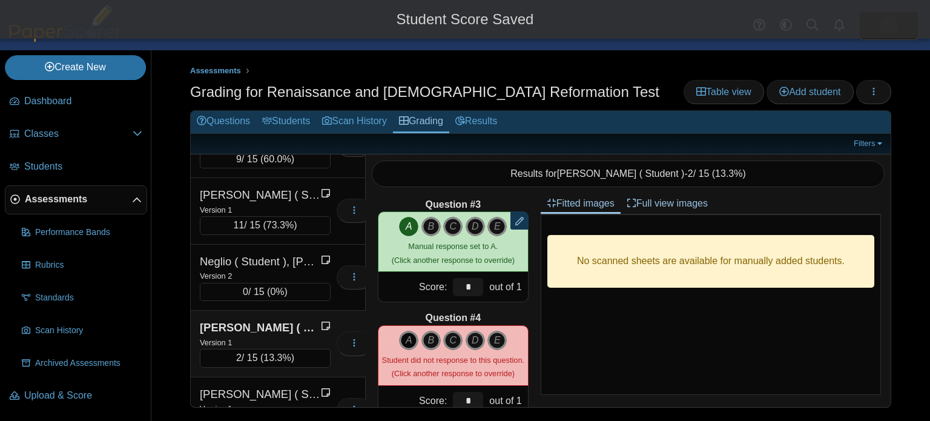
click at [410, 335] on icon "A" at bounding box center [408, 340] width 19 height 19
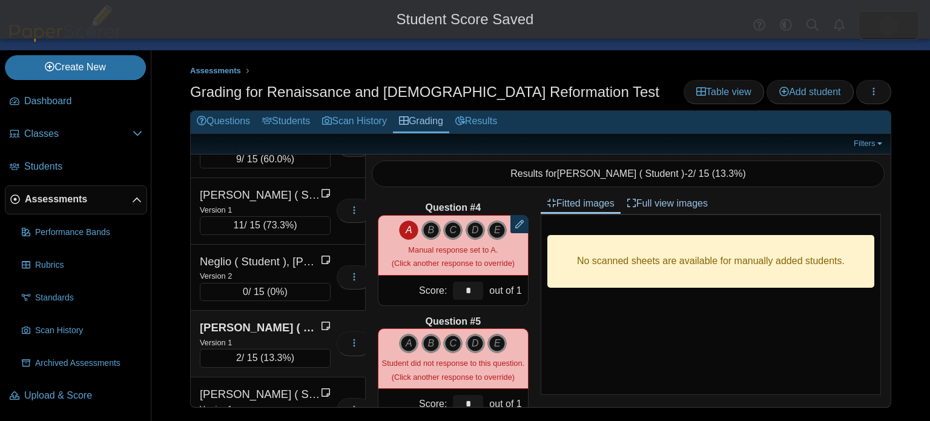
scroll to position [346, 0]
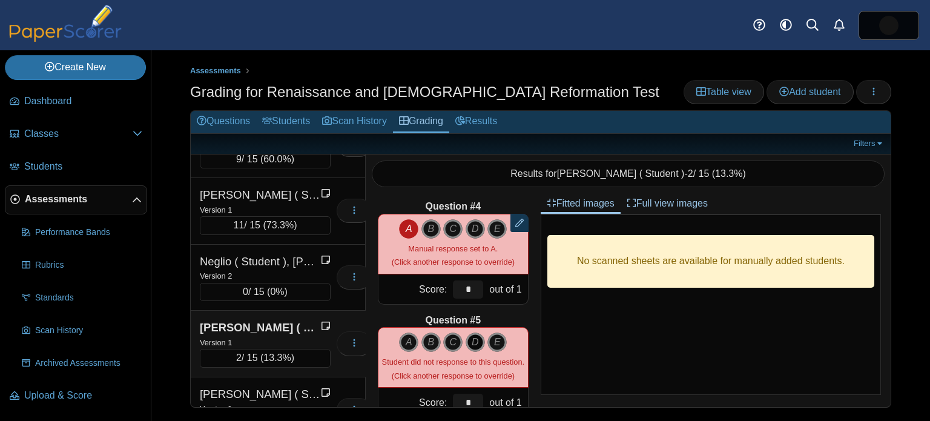
click at [474, 347] on icon "D" at bounding box center [475, 341] width 19 height 19
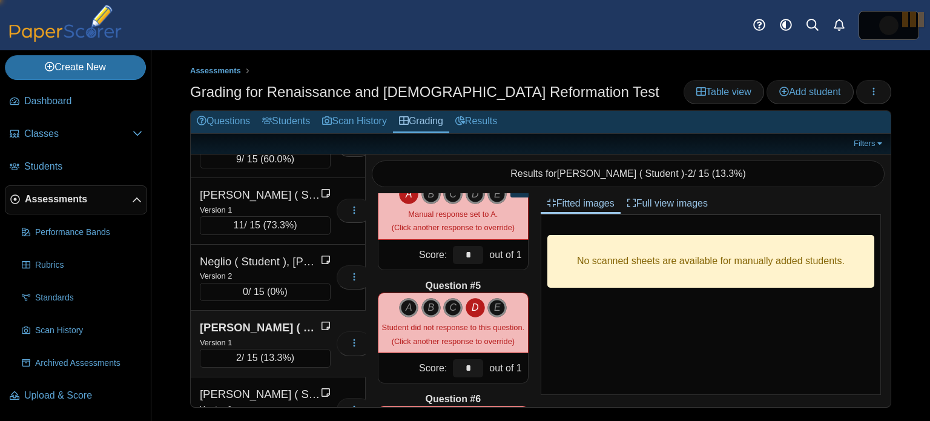
scroll to position [484, 0]
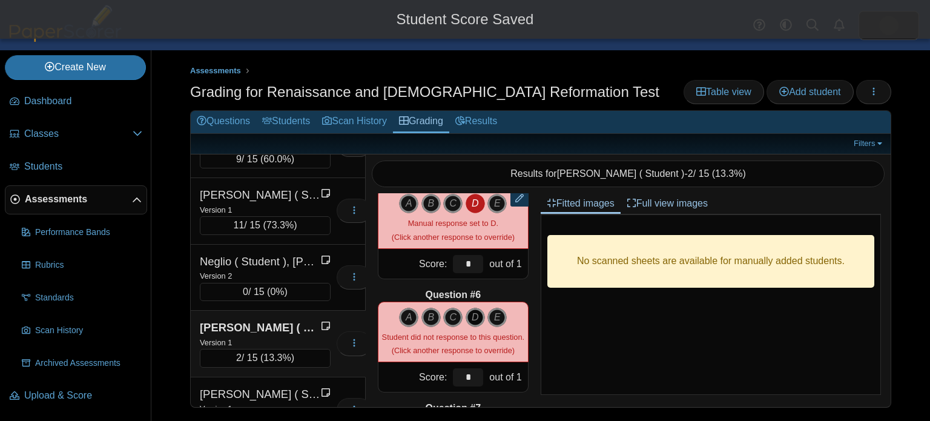
click at [475, 315] on icon "D" at bounding box center [475, 317] width 19 height 19
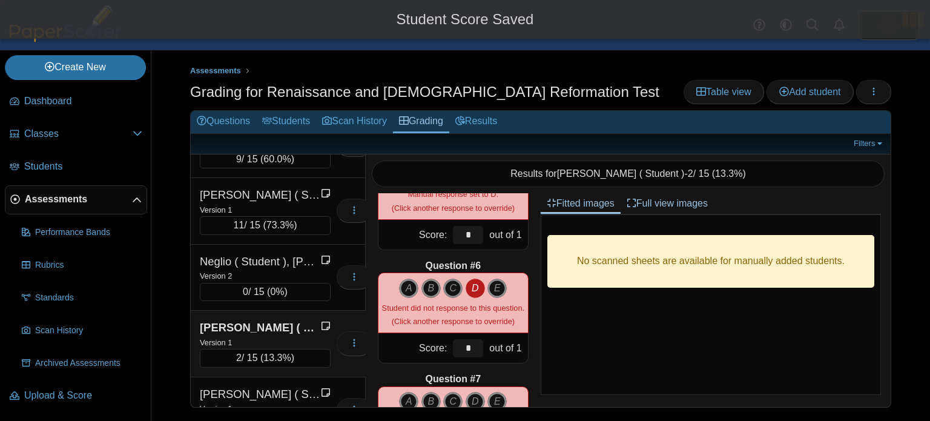
type input "*"
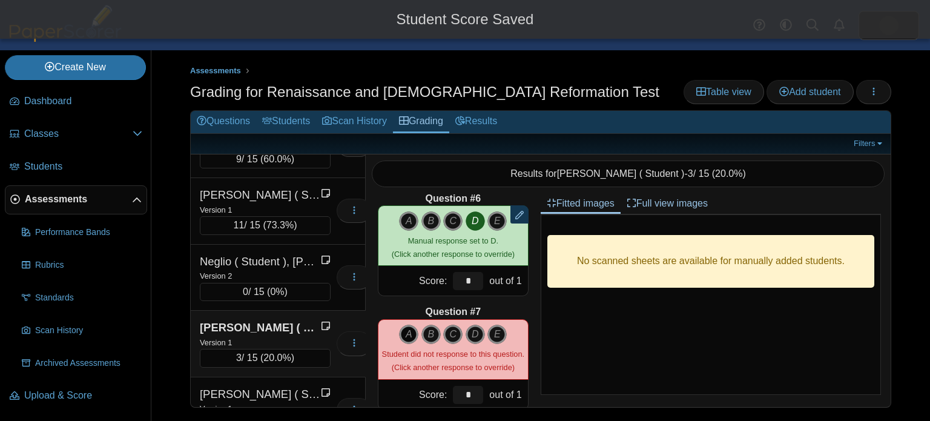
click at [410, 335] on icon "A" at bounding box center [408, 333] width 19 height 19
type input "*"
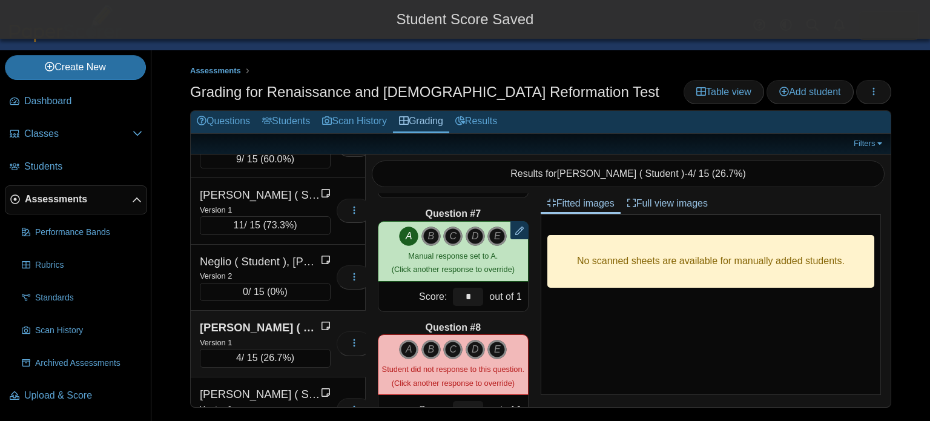
scroll to position [705, 0]
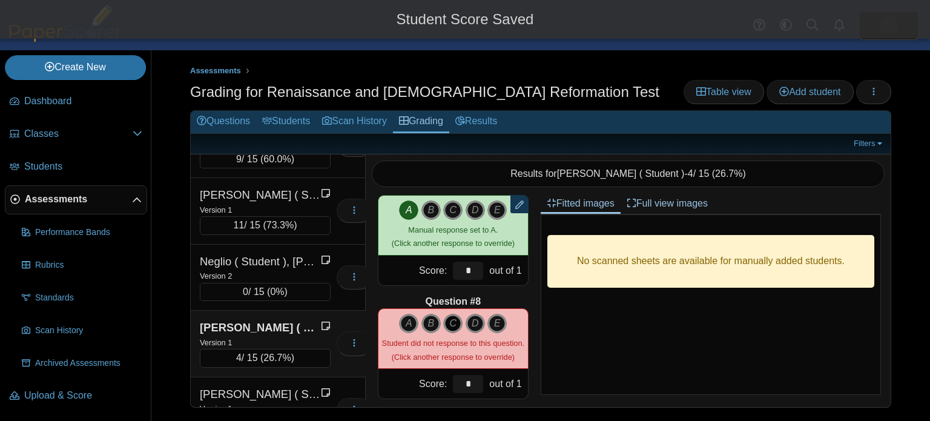
click at [448, 328] on icon "C" at bounding box center [452, 323] width 19 height 19
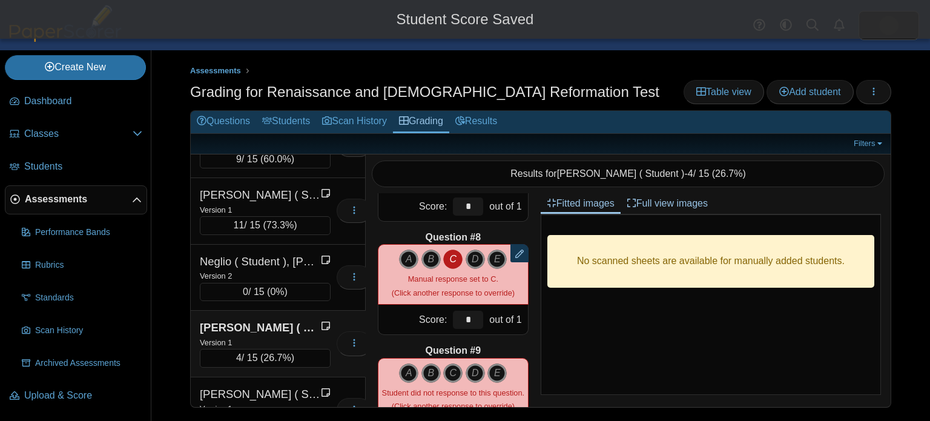
scroll to position [818, 0]
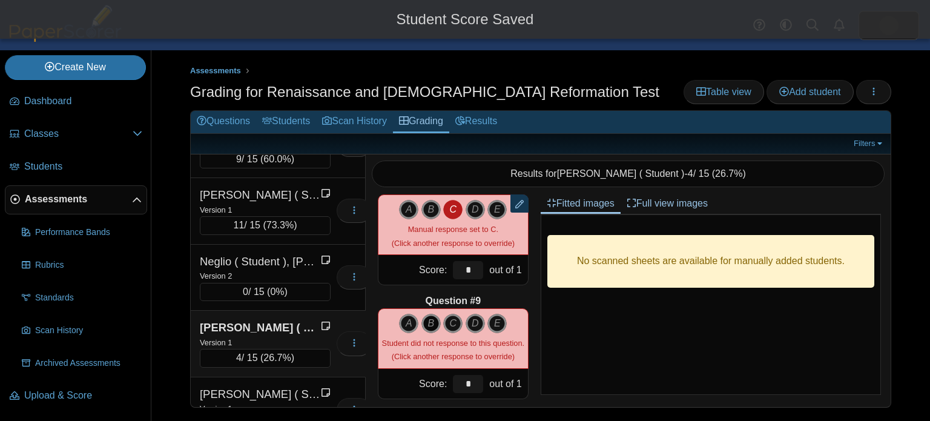
click at [429, 324] on icon "B" at bounding box center [430, 323] width 19 height 19
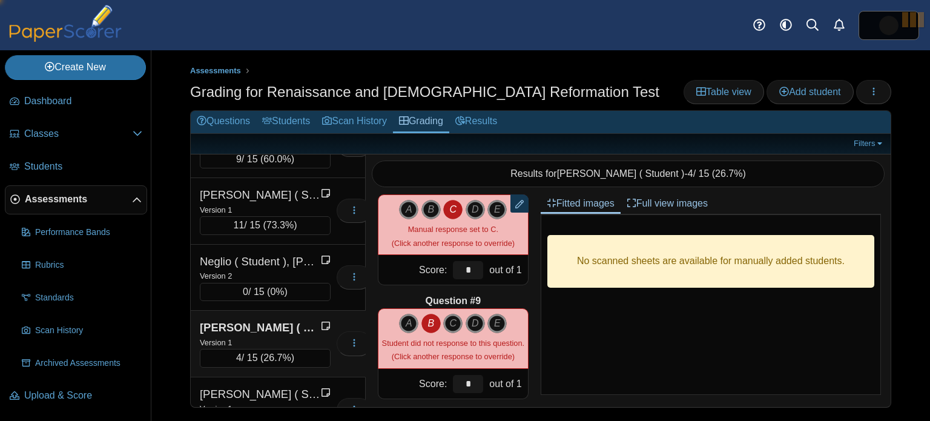
type input "*"
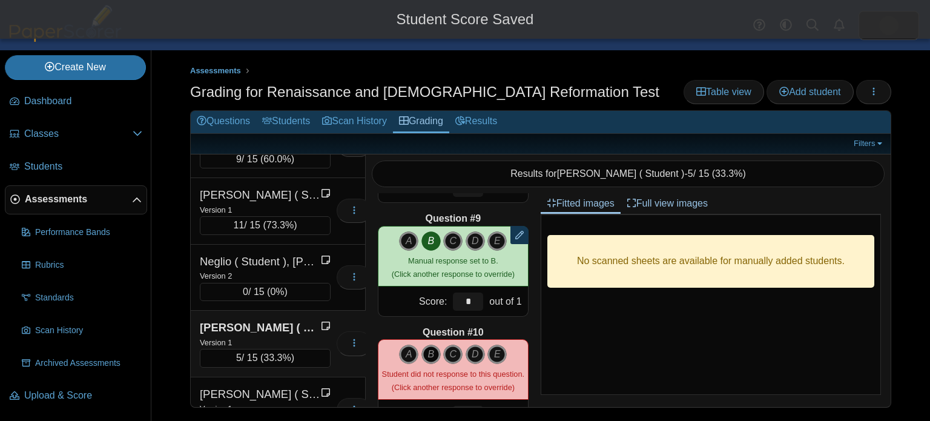
click at [430, 344] on icon "B" at bounding box center [430, 353] width 19 height 19
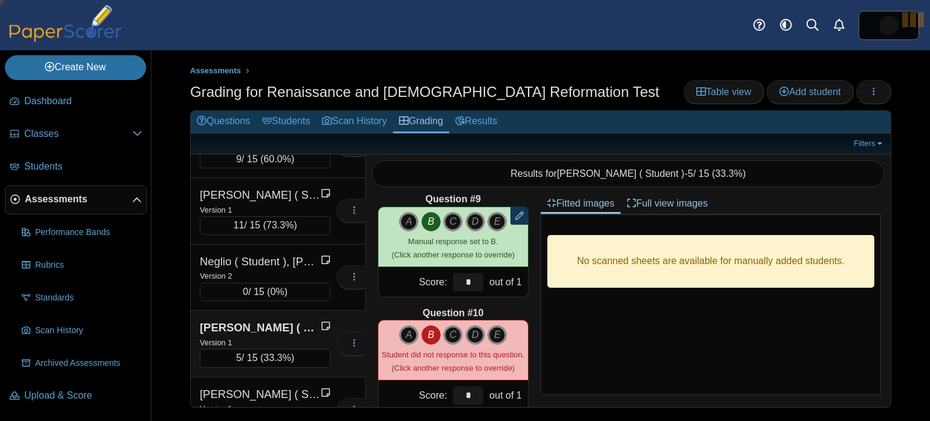
type input "*"
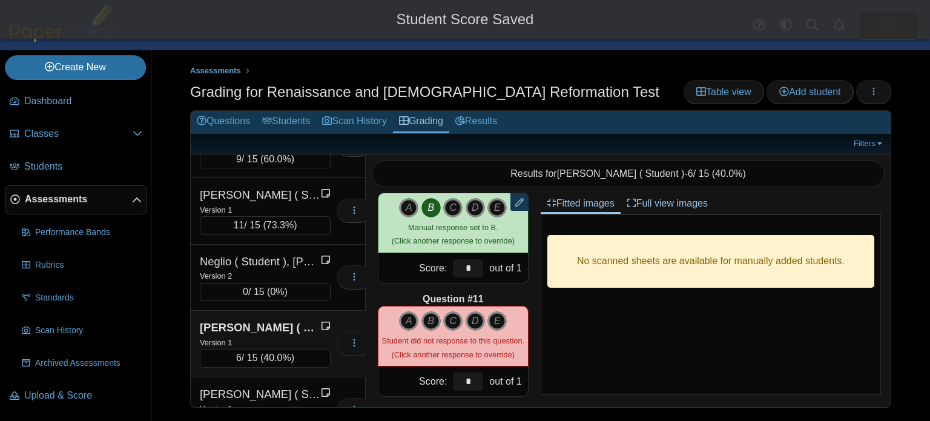
scroll to position [1080, 0]
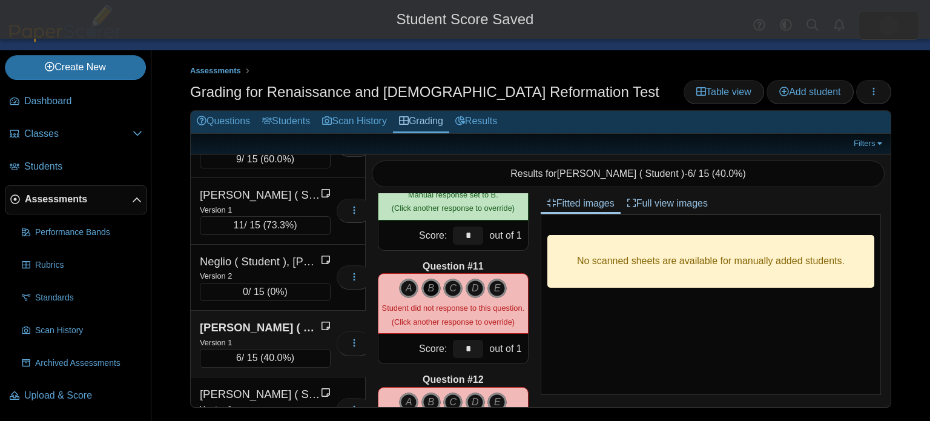
click at [428, 291] on icon "B" at bounding box center [430, 287] width 19 height 19
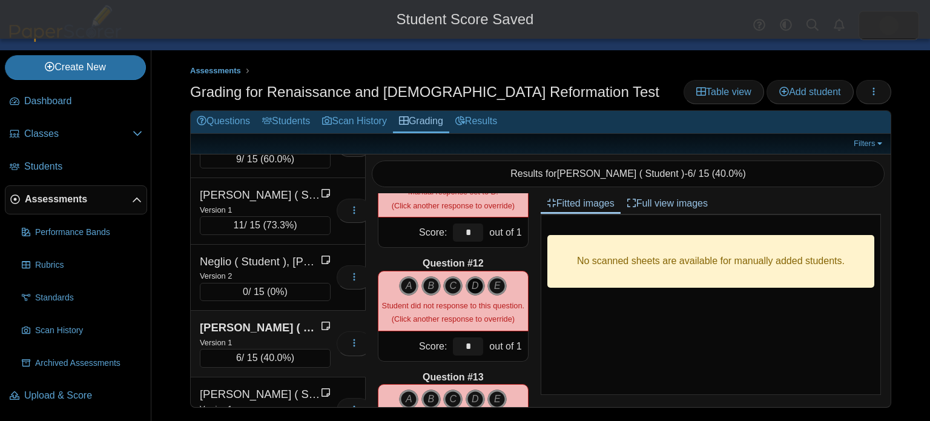
click at [473, 283] on icon "D" at bounding box center [475, 285] width 19 height 19
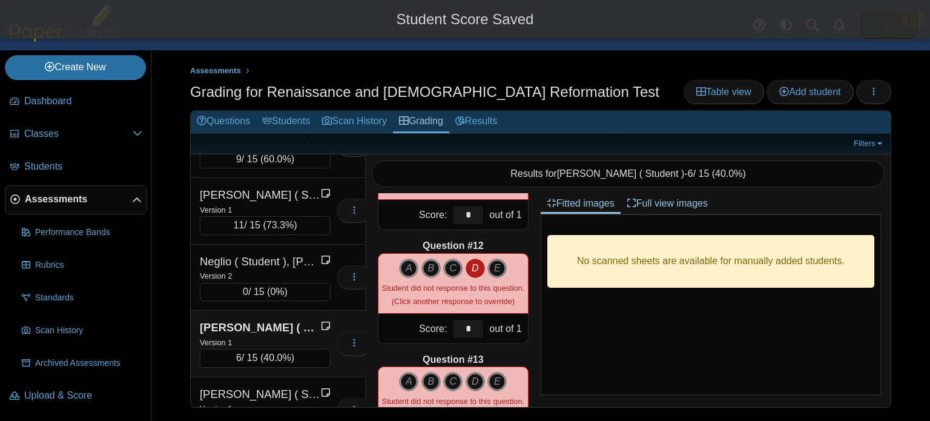
type input "*"
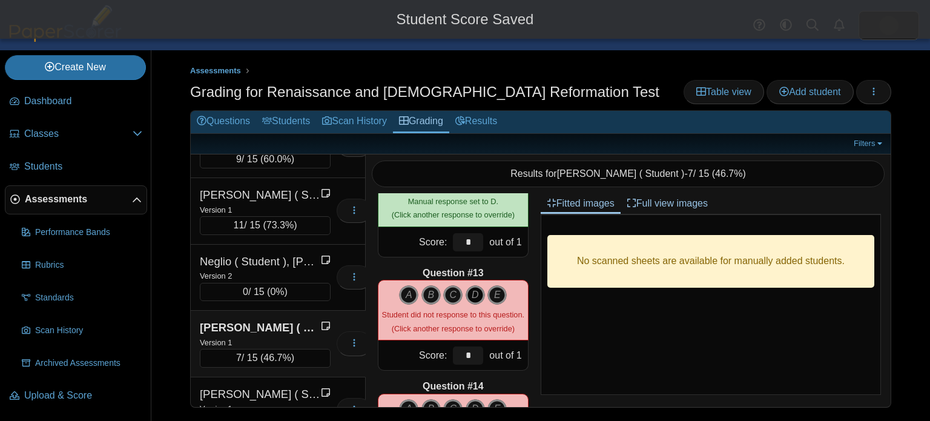
click at [473, 295] on icon "D" at bounding box center [475, 294] width 19 height 19
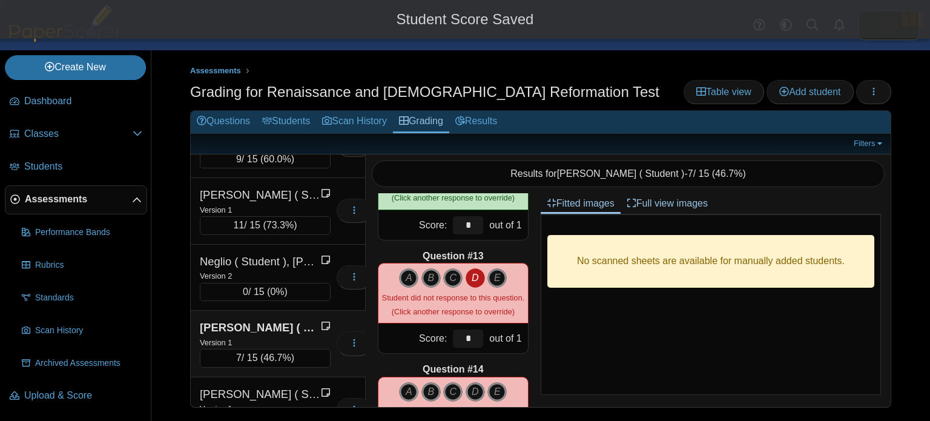
type input "*"
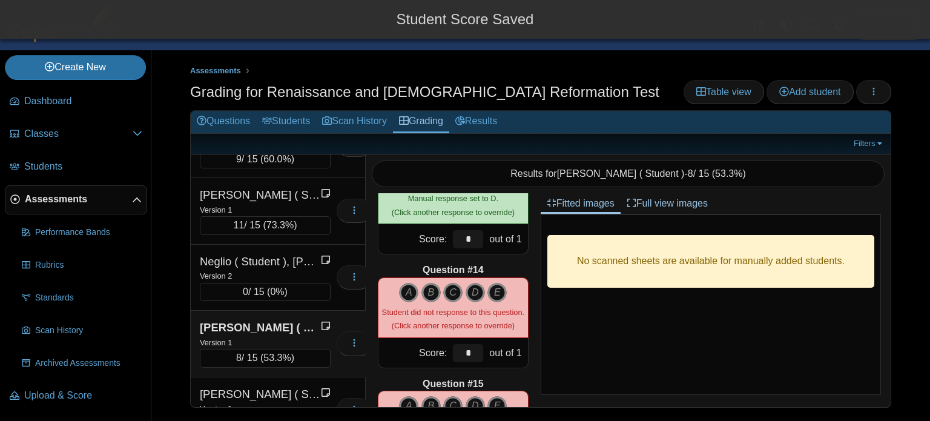
scroll to position [1418, 0]
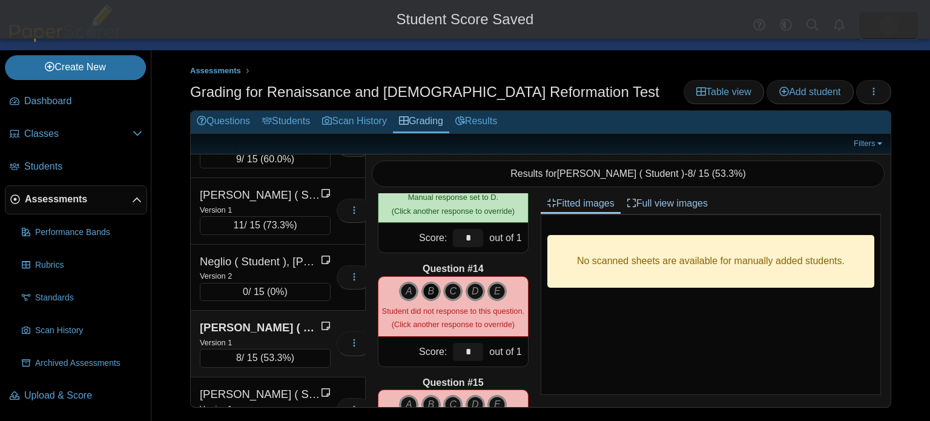
click at [433, 289] on icon "B" at bounding box center [430, 290] width 19 height 19
type input "*"
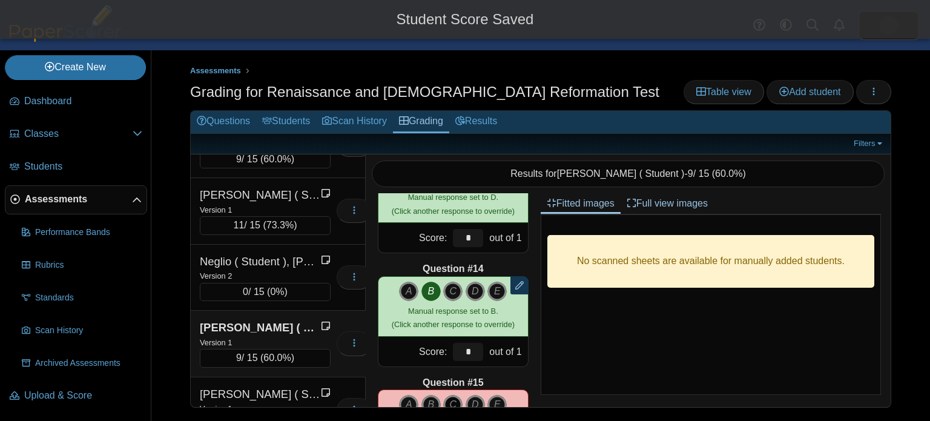
click at [452, 395] on icon "C" at bounding box center [452, 404] width 19 height 19
type input "*"
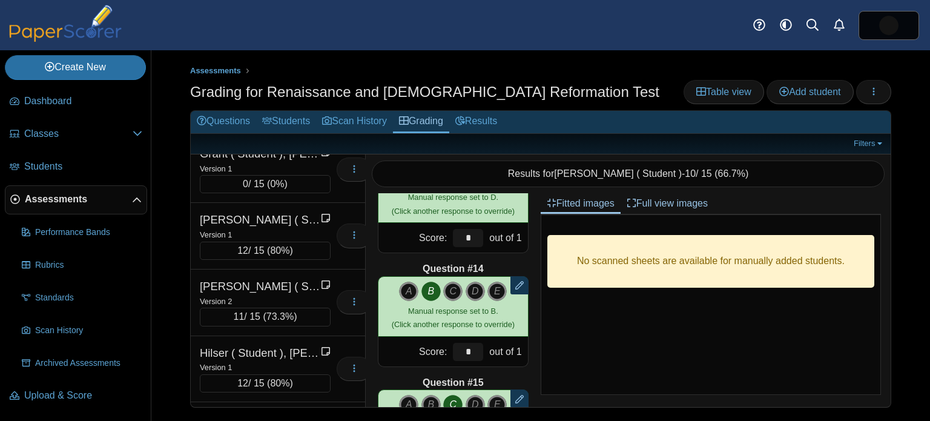
scroll to position [896, 0]
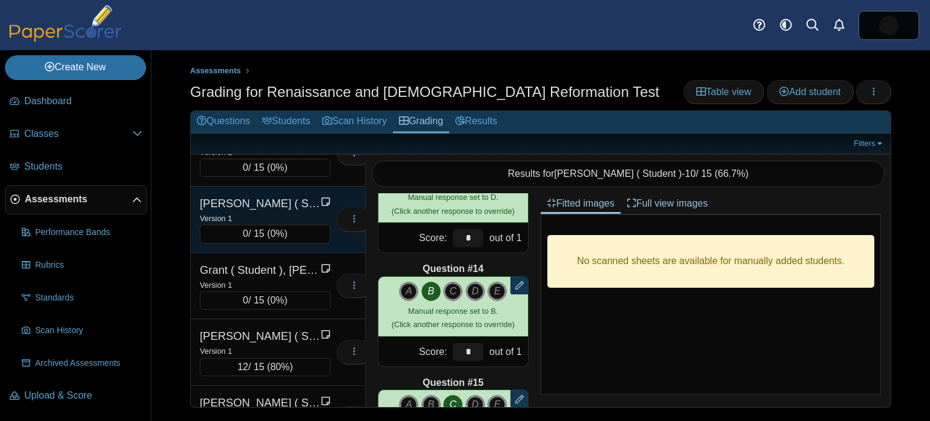
click at [288, 203] on div "[PERSON_NAME] ( Student ), [PERSON_NAME]" at bounding box center [260, 204] width 121 height 16
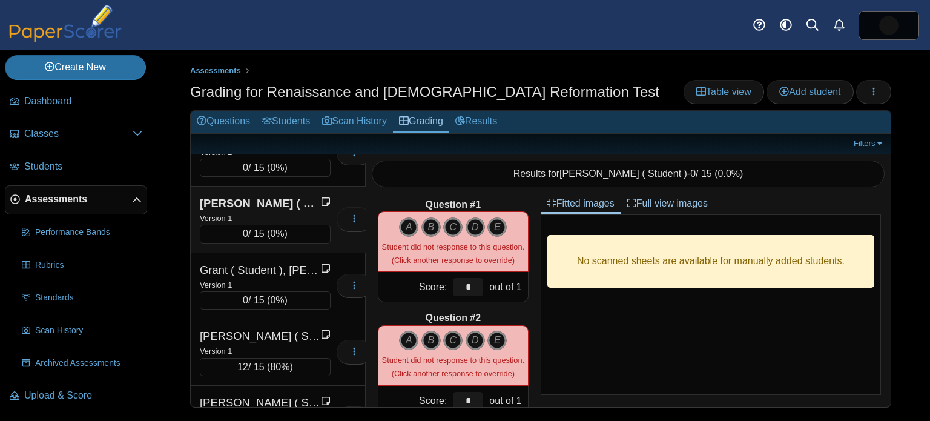
scroll to position [0, 0]
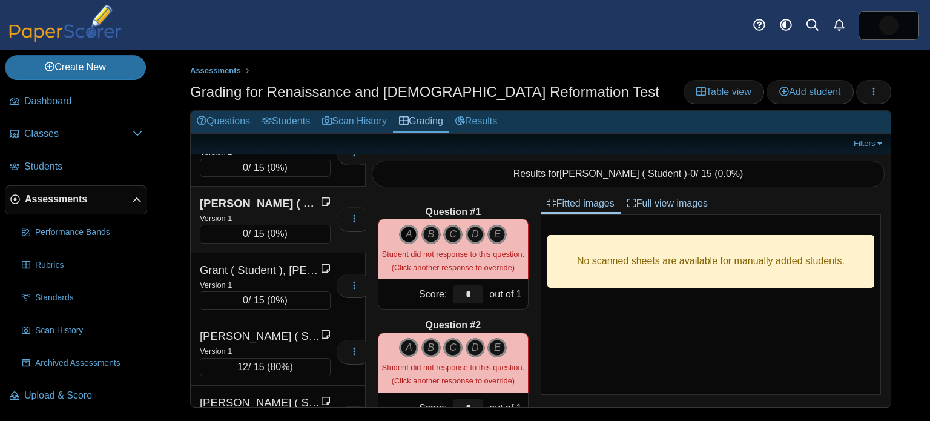
click at [407, 228] on icon "A" at bounding box center [408, 234] width 19 height 19
click at [453, 350] on icon "C" at bounding box center [452, 347] width 19 height 19
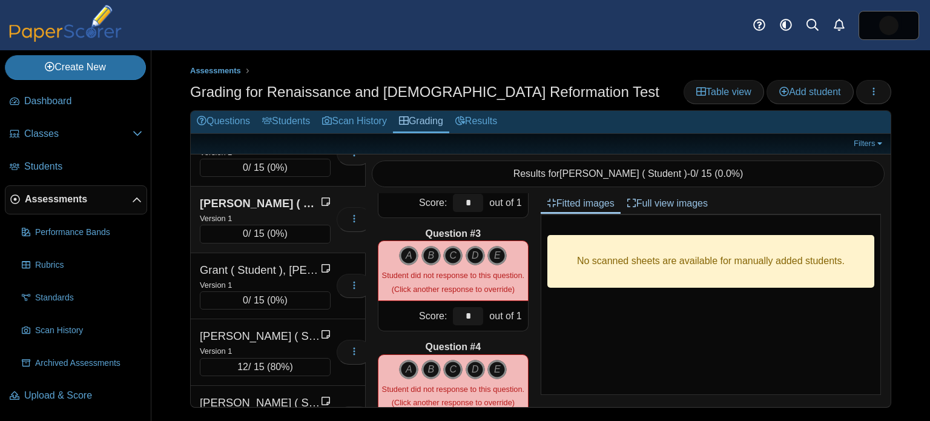
scroll to position [143, 0]
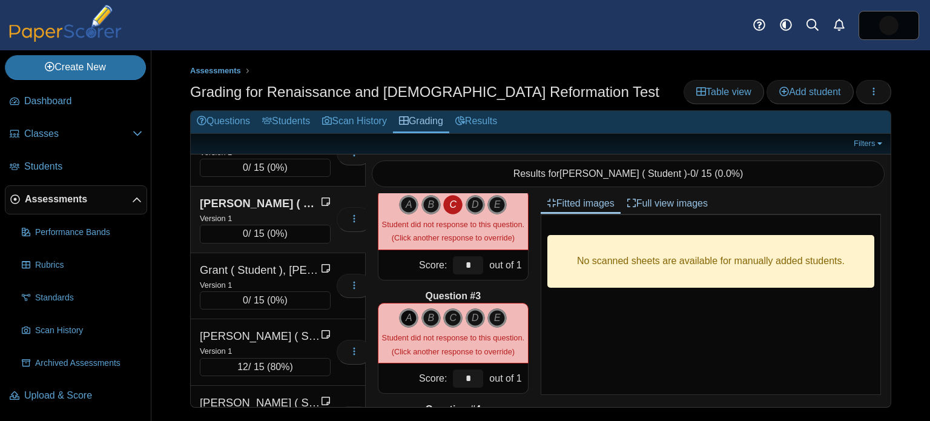
click at [400, 311] on icon "A" at bounding box center [408, 317] width 19 height 19
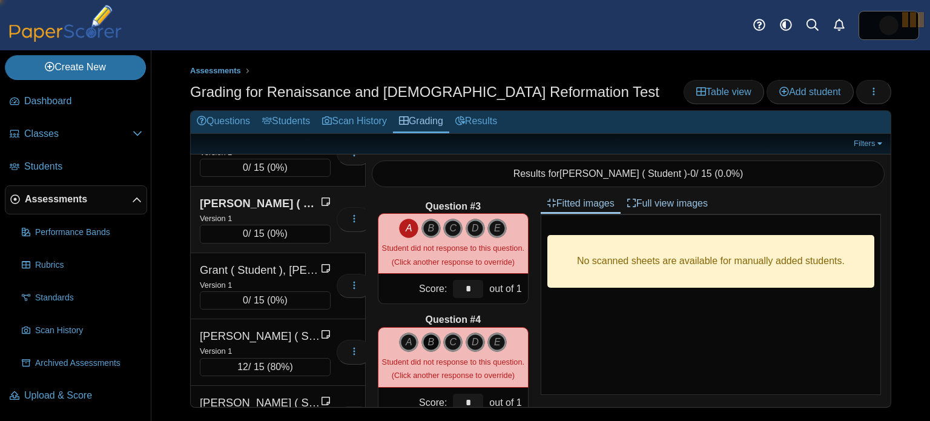
click at [430, 337] on icon "B" at bounding box center [430, 341] width 19 height 19
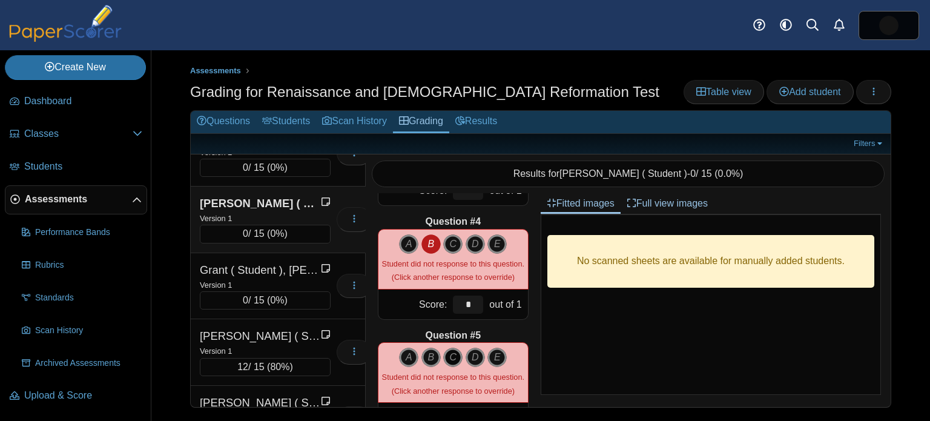
click at [455, 351] on icon "C" at bounding box center [452, 356] width 19 height 19
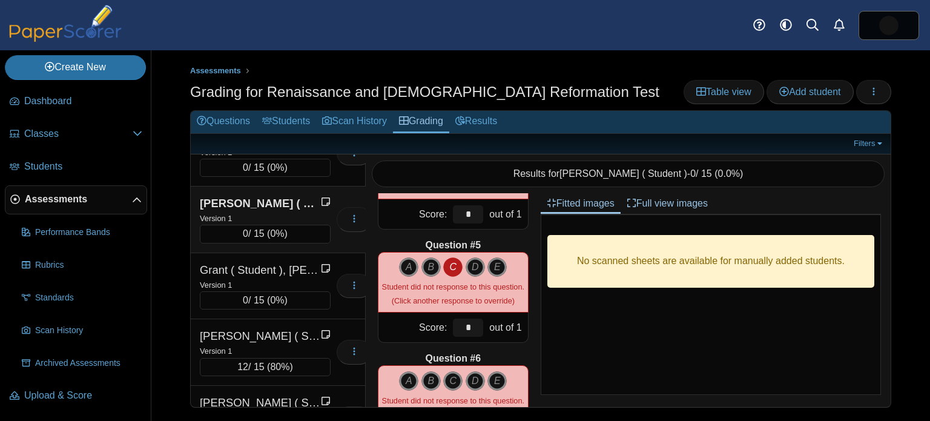
scroll to position [426, 0]
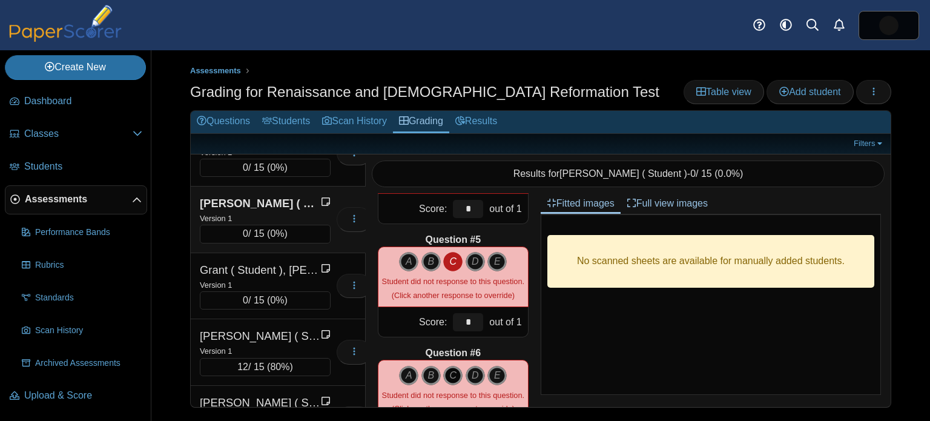
click at [453, 371] on icon "C" at bounding box center [452, 375] width 19 height 19
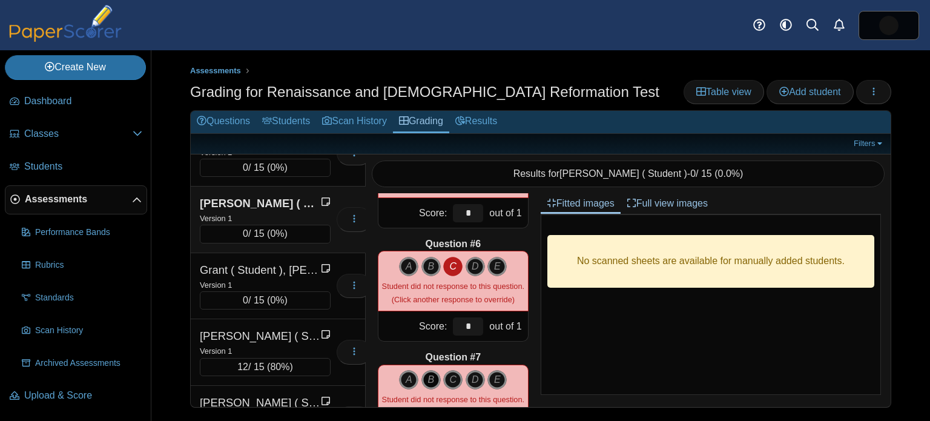
click at [433, 375] on icon "B" at bounding box center [430, 379] width 19 height 19
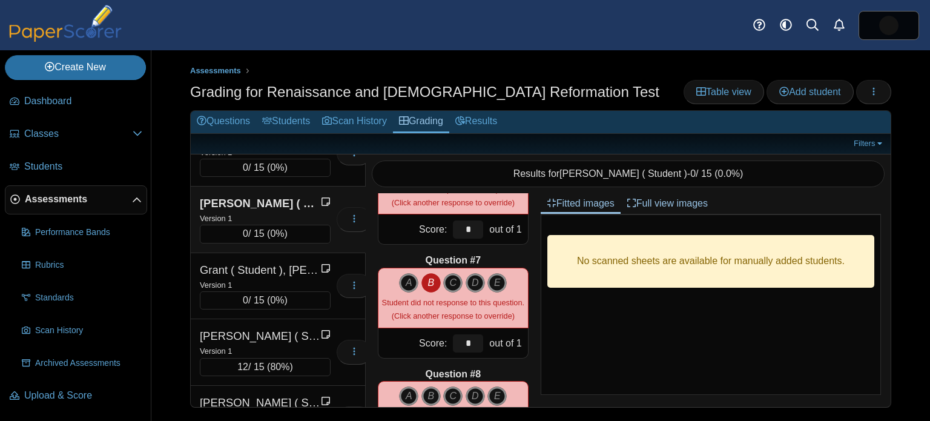
scroll to position [661, 0]
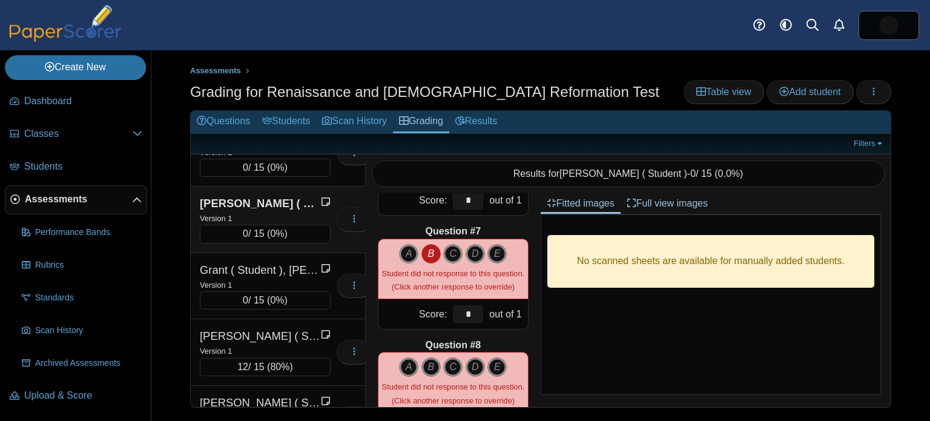
click at [436, 260] on icon "B" at bounding box center [430, 253] width 19 height 19
click at [453, 255] on icon "C" at bounding box center [452, 254] width 19 height 19
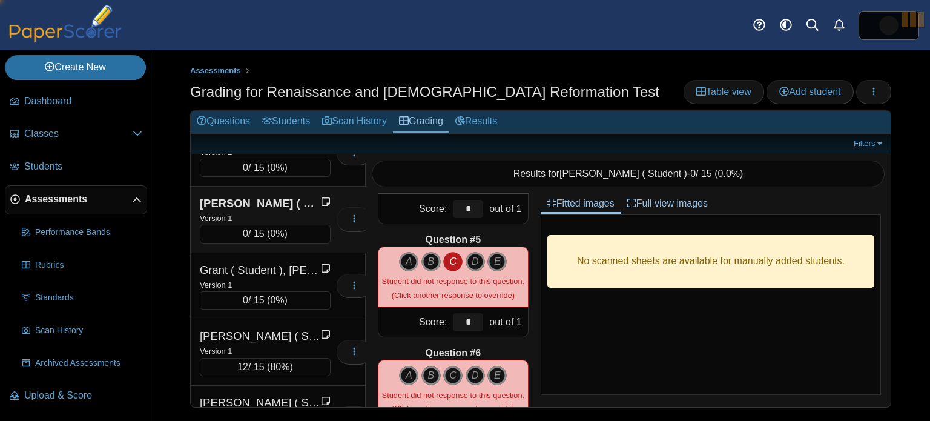
scroll to position [382, 0]
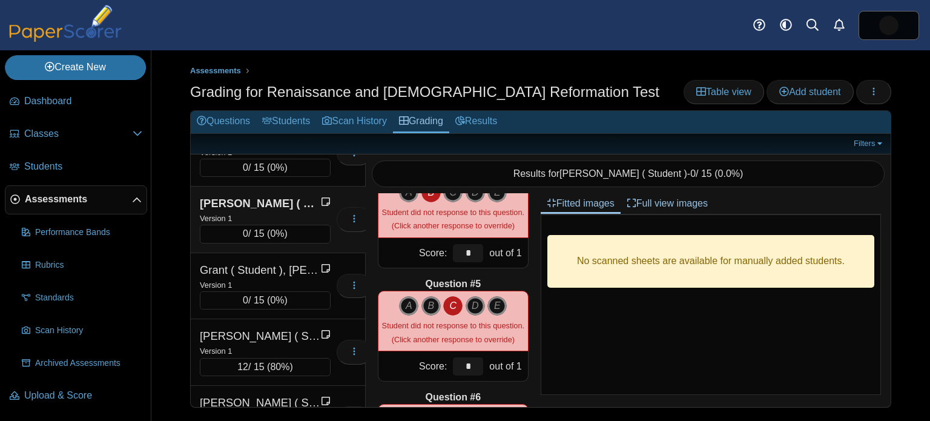
click at [457, 305] on icon "C" at bounding box center [452, 305] width 19 height 19
click at [432, 196] on icon "B" at bounding box center [430, 192] width 19 height 19
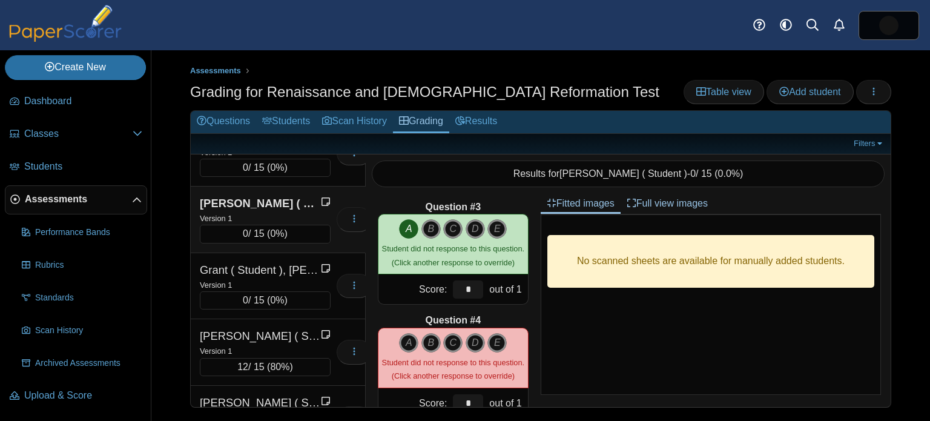
click at [408, 223] on icon "A" at bounding box center [408, 228] width 19 height 19
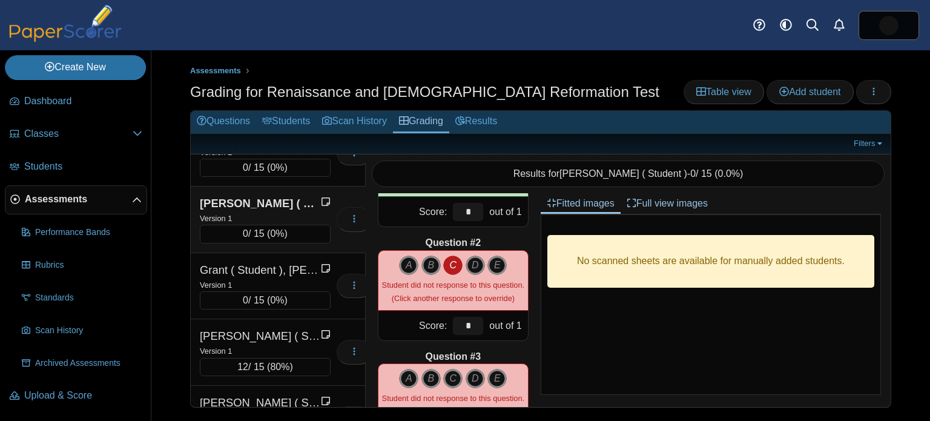
scroll to position [68, 0]
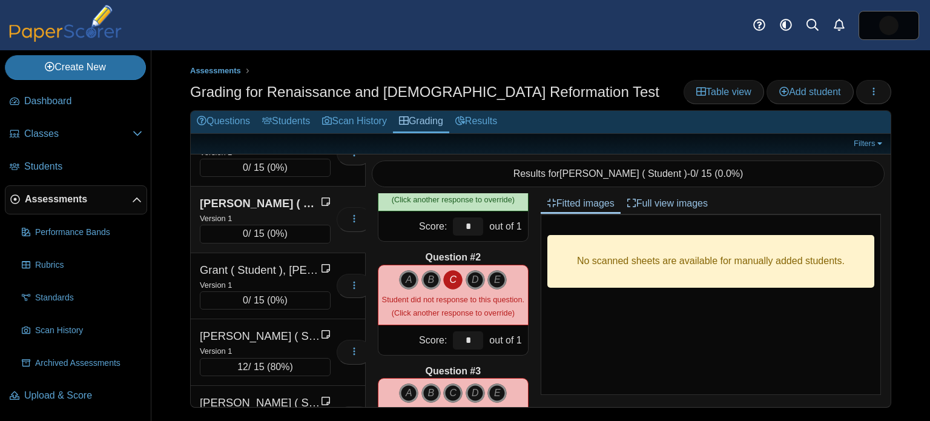
click at [453, 275] on icon "C" at bounding box center [452, 279] width 19 height 19
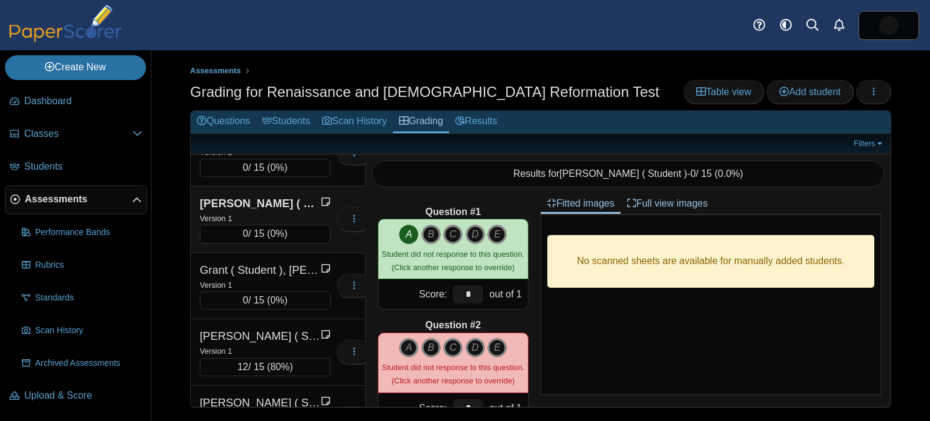
click at [409, 230] on icon "A" at bounding box center [408, 234] width 19 height 19
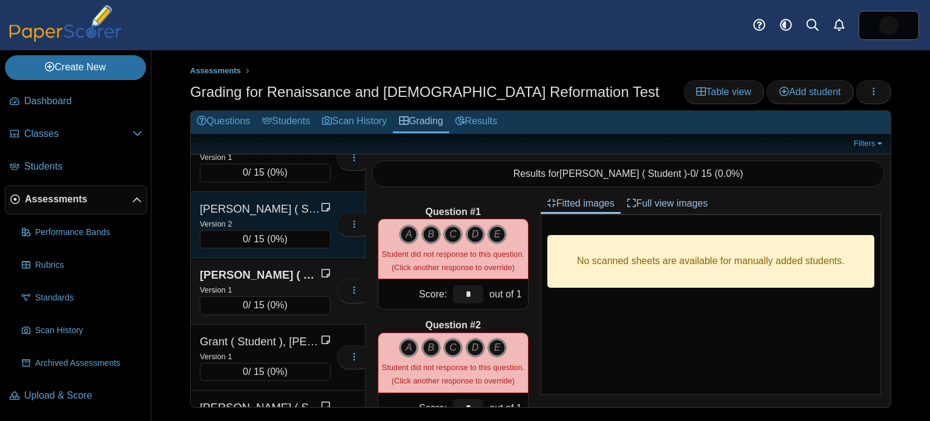
scroll to position [816, 0]
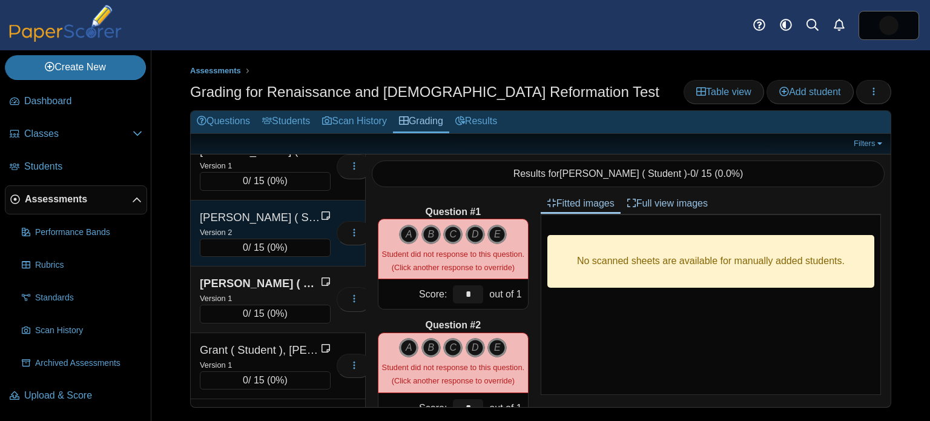
click at [281, 218] on div "[PERSON_NAME] ( Student ), [PERSON_NAME]" at bounding box center [260, 217] width 121 height 16
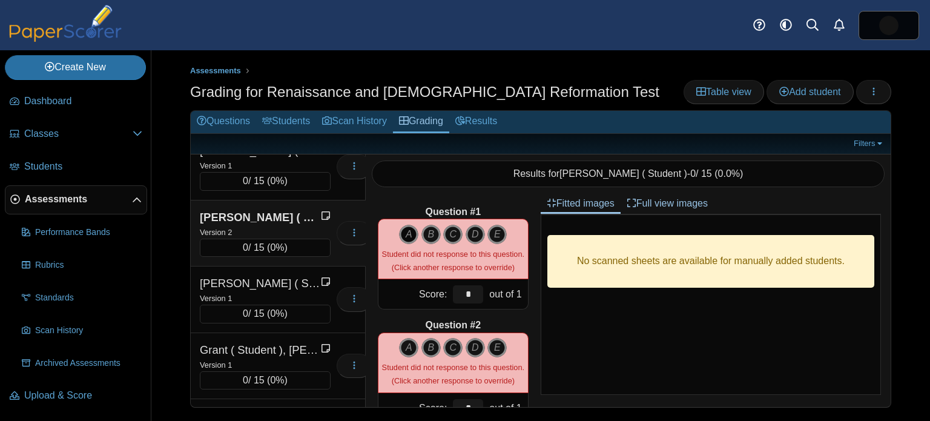
click at [409, 231] on icon "A" at bounding box center [408, 234] width 19 height 19
type input "*"
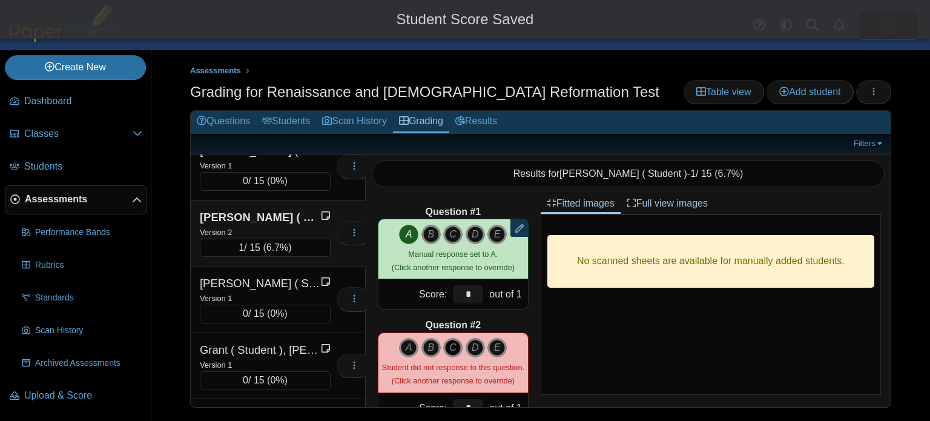
click at [453, 347] on icon "C" at bounding box center [452, 347] width 19 height 19
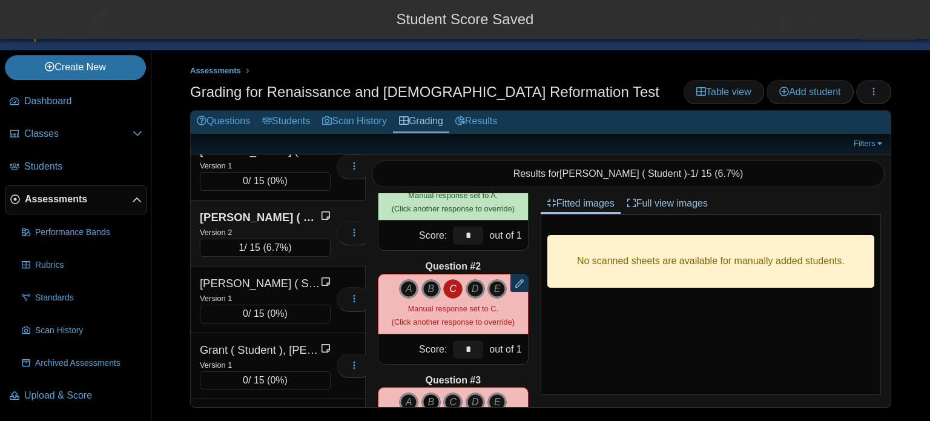
scroll to position [121, 0]
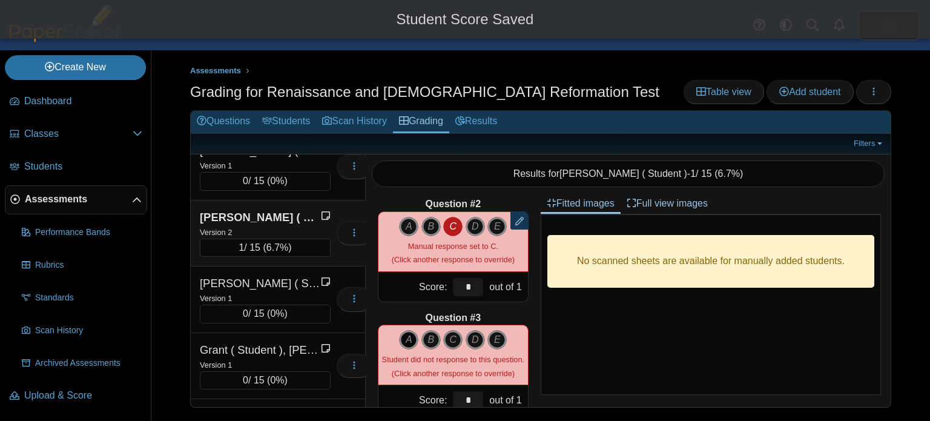
click at [412, 340] on icon "A" at bounding box center [408, 339] width 19 height 19
type input "*"
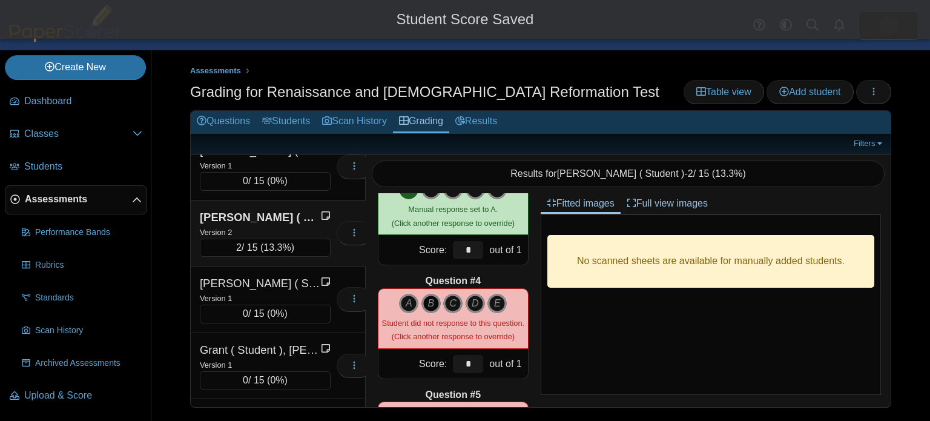
click at [428, 306] on icon "B" at bounding box center [430, 303] width 19 height 19
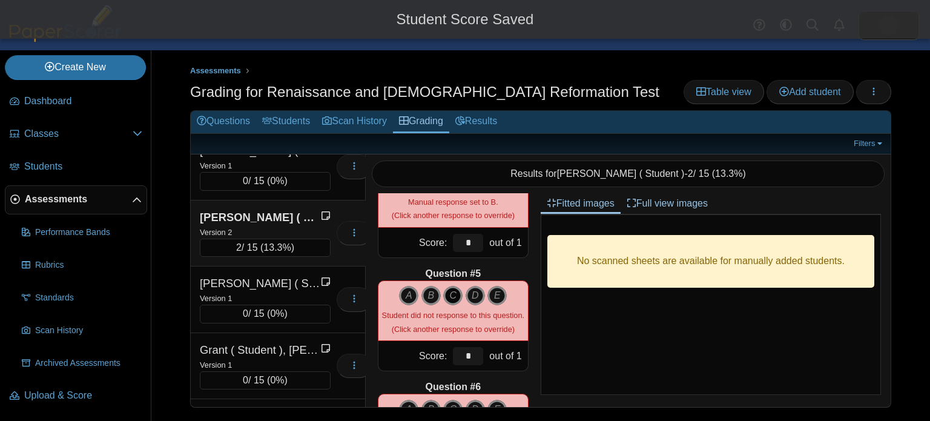
click at [454, 300] on icon "C" at bounding box center [452, 295] width 19 height 19
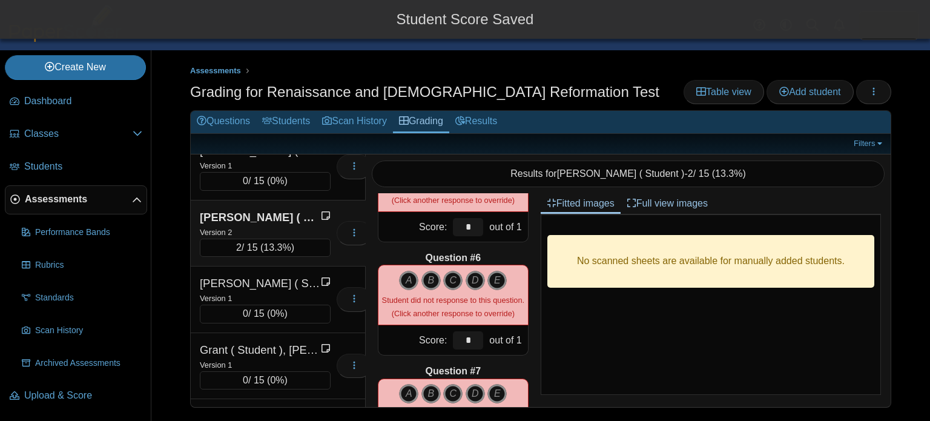
scroll to position [547, 0]
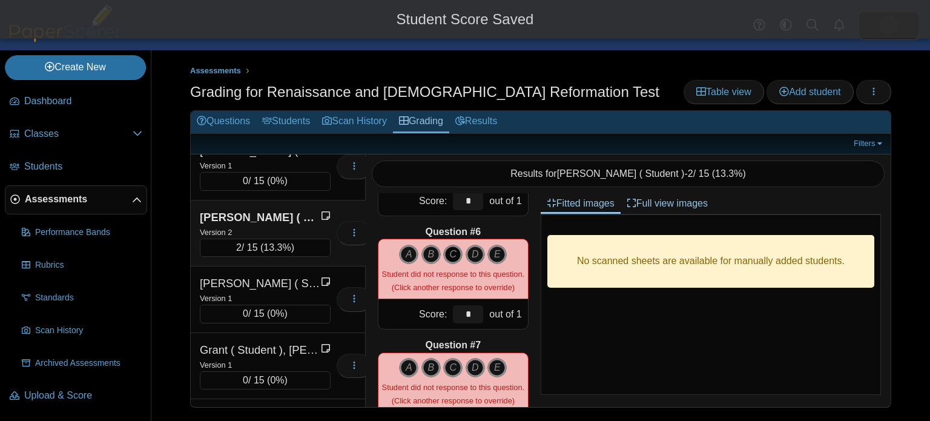
click at [455, 256] on icon "C" at bounding box center [452, 254] width 19 height 19
click at [438, 372] on icon "B" at bounding box center [430, 367] width 19 height 19
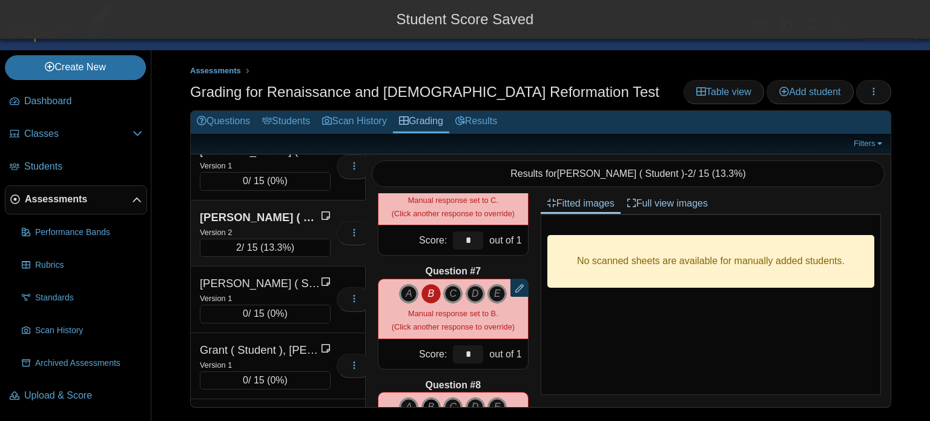
scroll to position [666, 0]
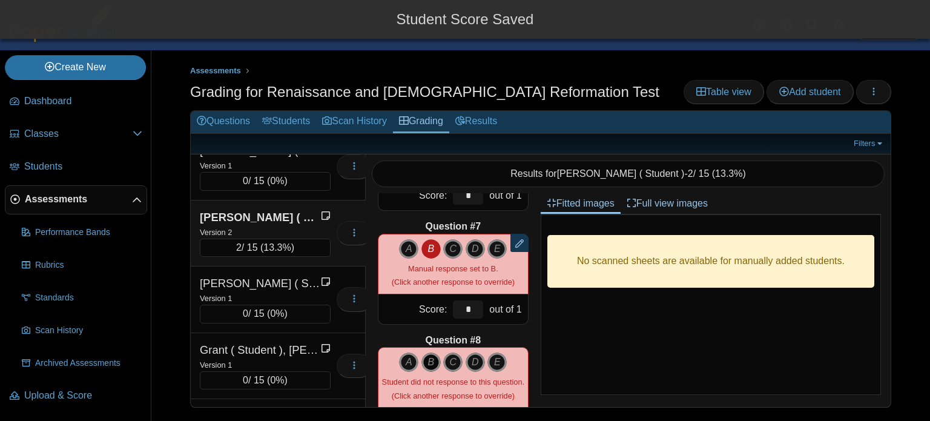
click at [430, 360] on icon "B" at bounding box center [430, 361] width 19 height 19
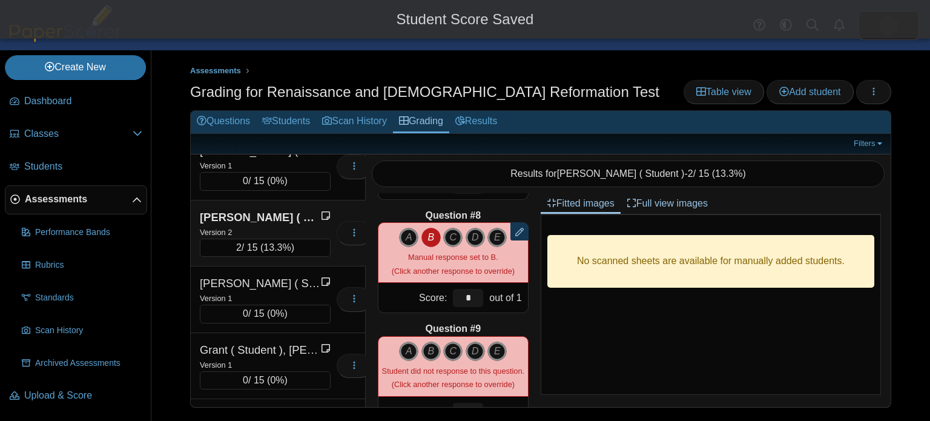
scroll to position [797, 0]
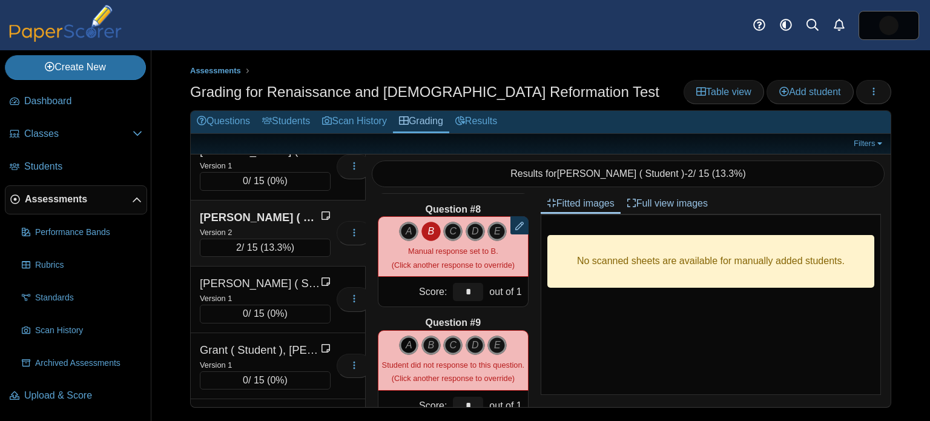
click at [411, 343] on icon "A" at bounding box center [408, 344] width 19 height 19
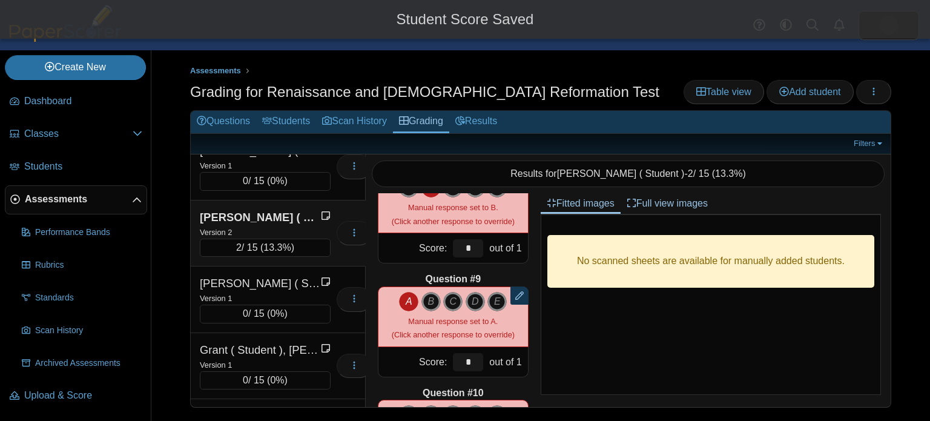
scroll to position [903, 0]
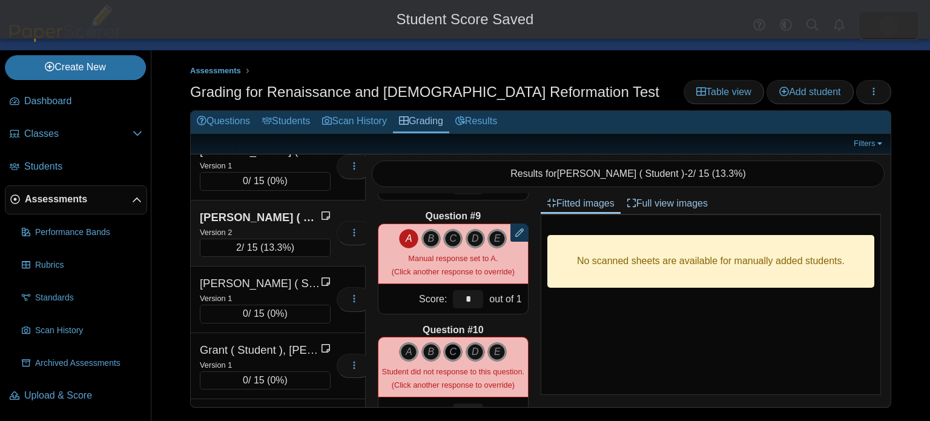
click at [452, 346] on icon "C" at bounding box center [452, 351] width 19 height 19
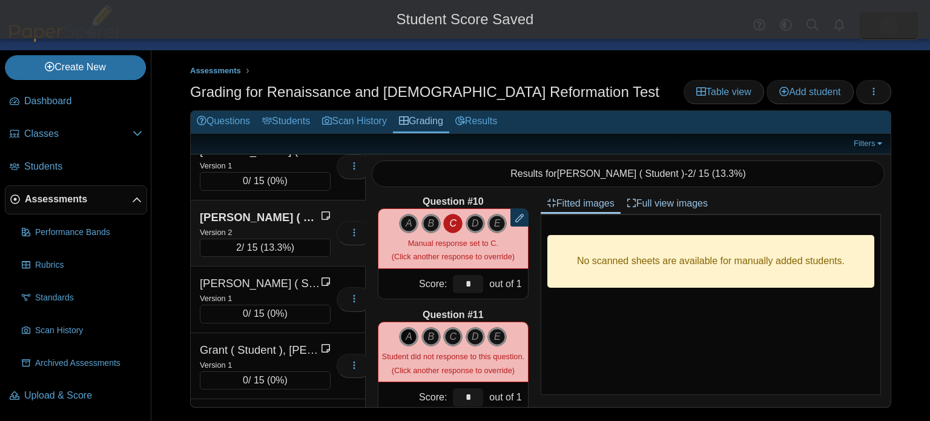
click at [409, 337] on icon "A" at bounding box center [408, 336] width 19 height 19
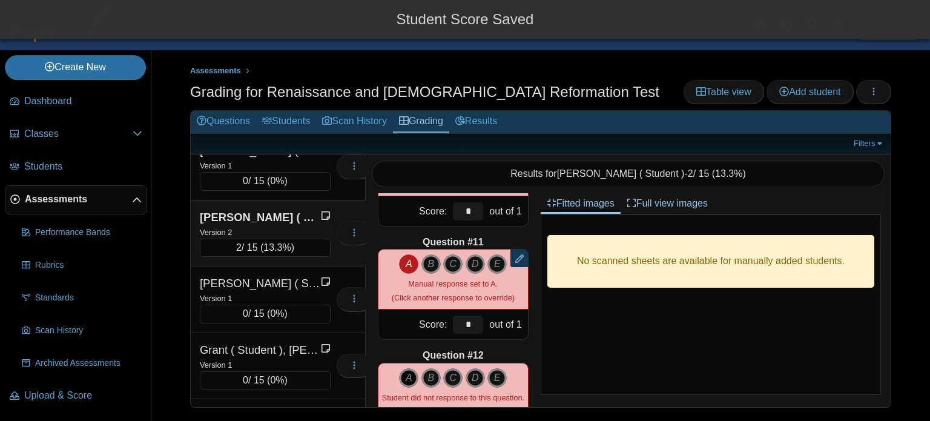
scroll to position [1248, 0]
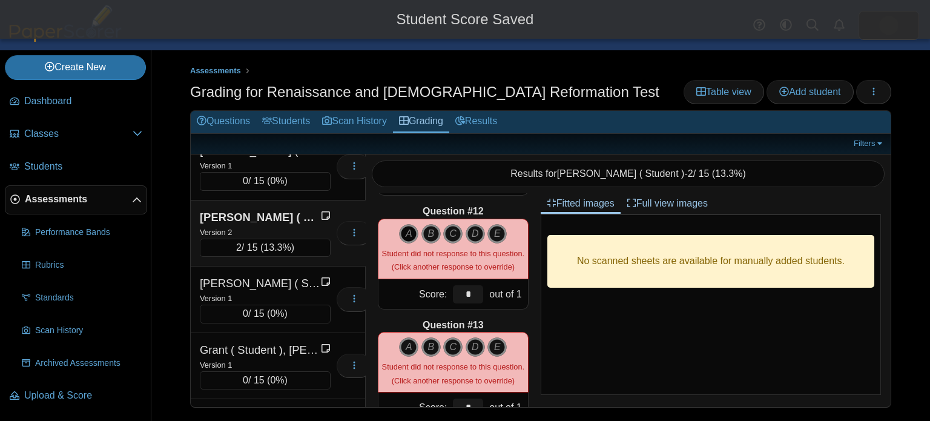
click at [406, 234] on icon "A" at bounding box center [408, 233] width 19 height 19
type input "*"
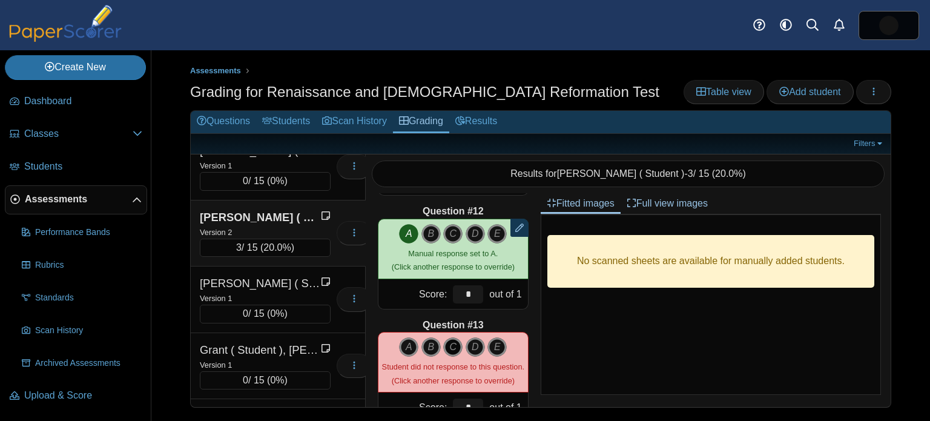
click at [454, 343] on icon "C" at bounding box center [452, 346] width 19 height 19
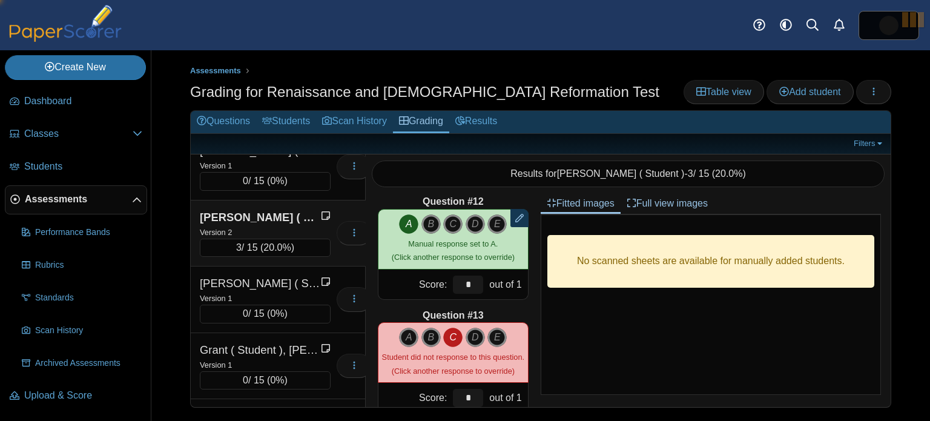
type input "*"
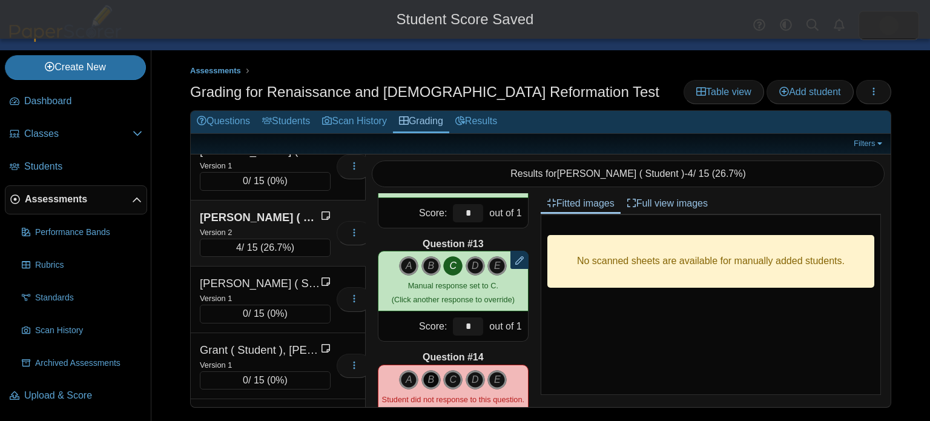
click at [426, 384] on icon "B" at bounding box center [430, 379] width 19 height 19
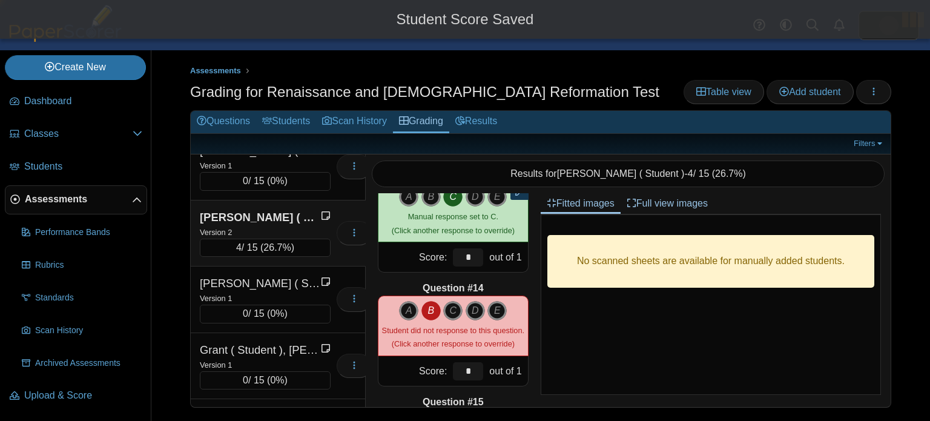
type input "*"
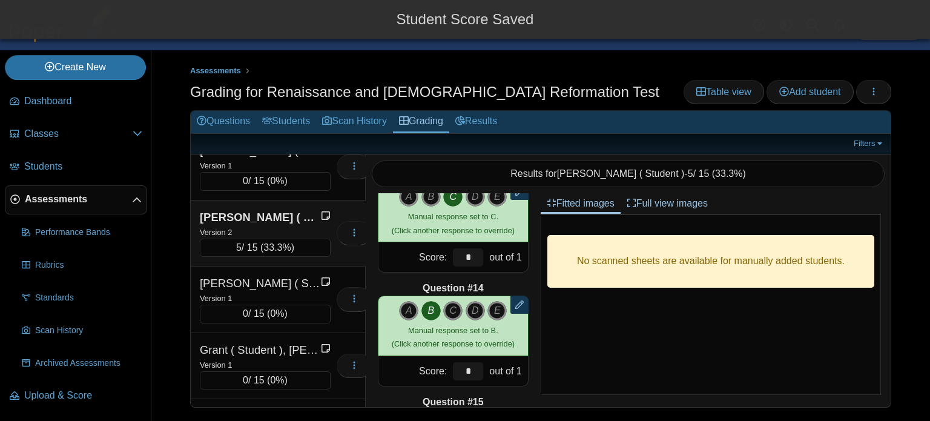
scroll to position [1510, 0]
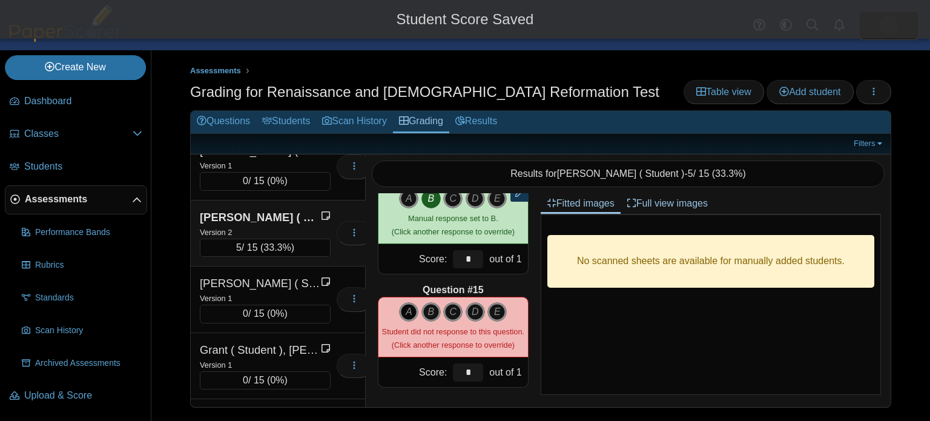
click at [407, 306] on icon "A" at bounding box center [408, 311] width 19 height 19
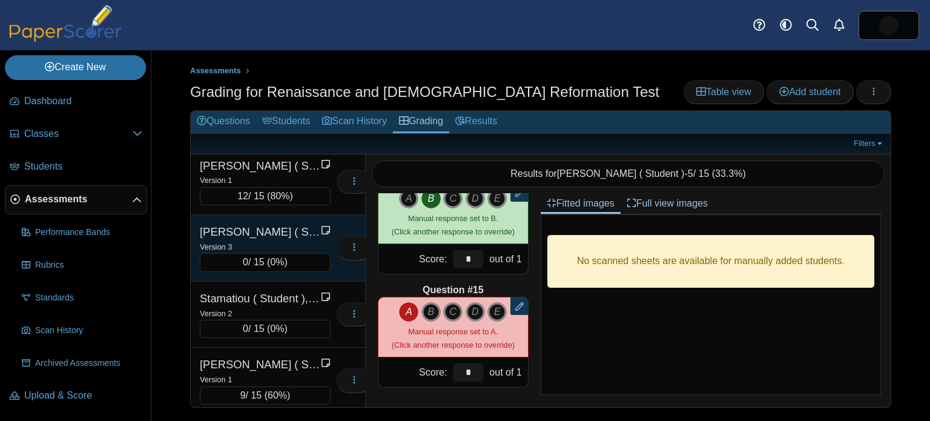
scroll to position [2919, 0]
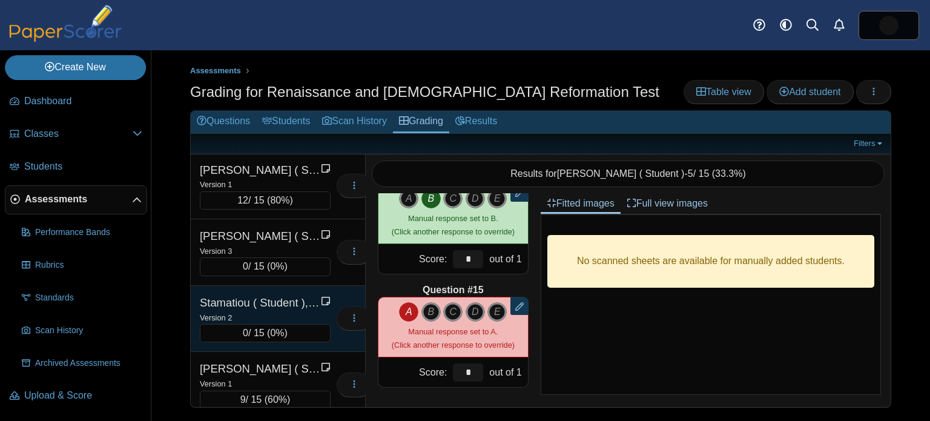
click at [269, 295] on div "Stamatiou ( Student ), Maximos" at bounding box center [260, 303] width 121 height 16
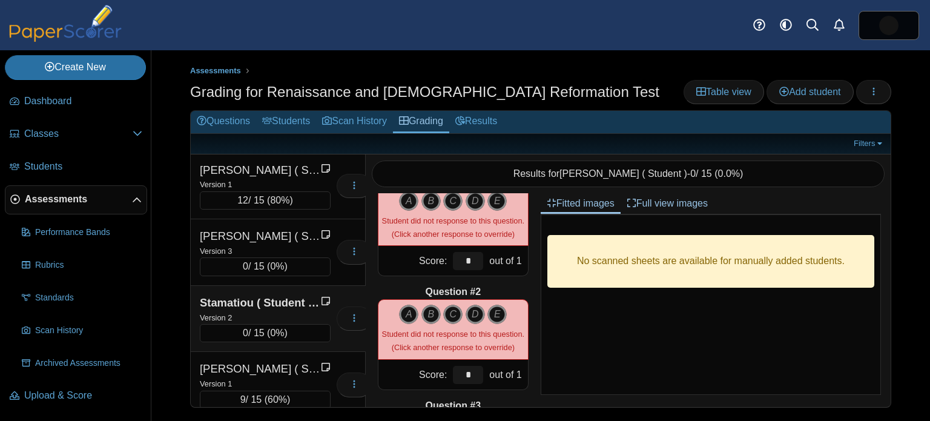
scroll to position [0, 0]
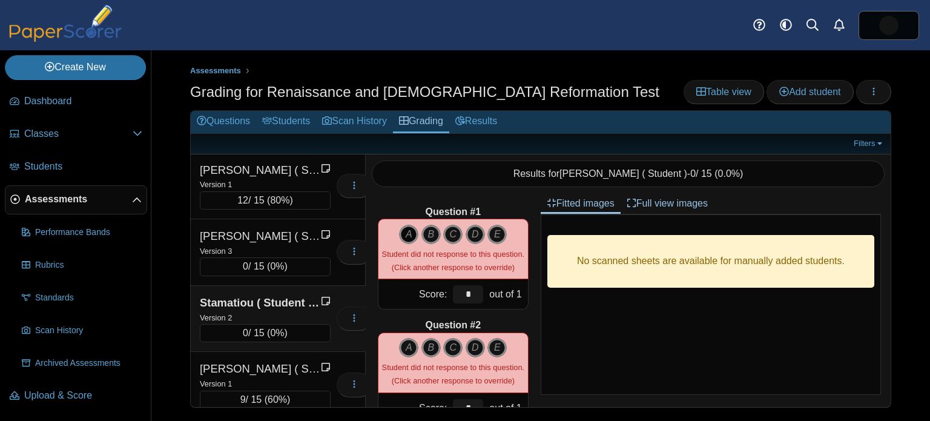
click at [407, 235] on icon "A" at bounding box center [408, 234] width 19 height 19
type input "*"
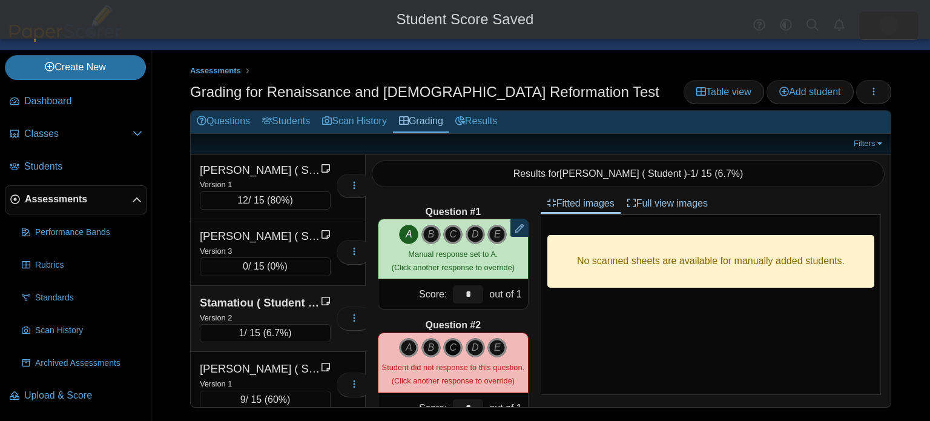
click at [454, 344] on icon "C" at bounding box center [452, 347] width 19 height 19
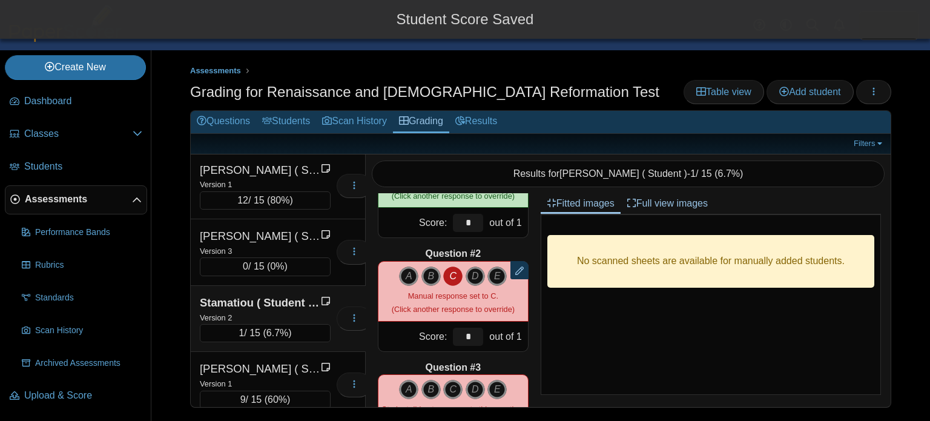
scroll to position [73, 0]
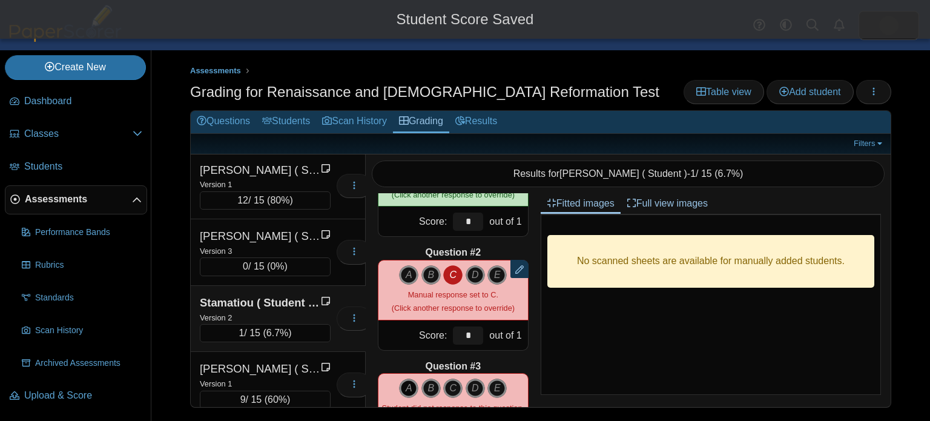
click at [411, 384] on icon "A" at bounding box center [408, 387] width 19 height 19
type input "*"
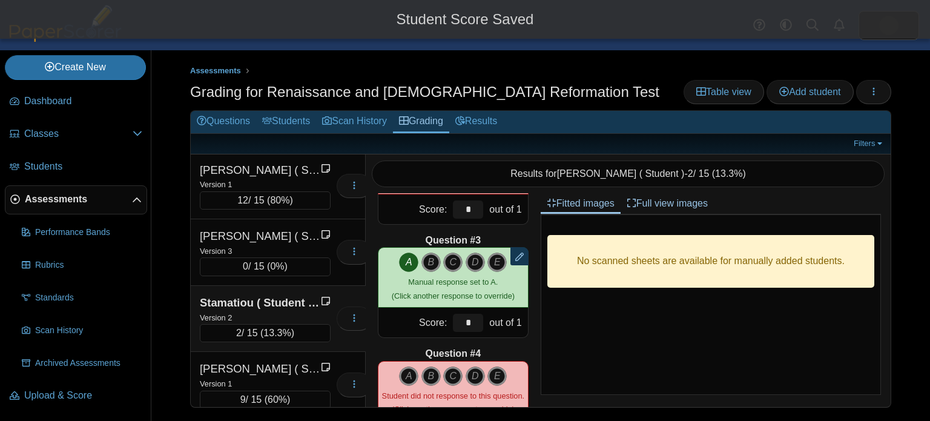
scroll to position [212, 0]
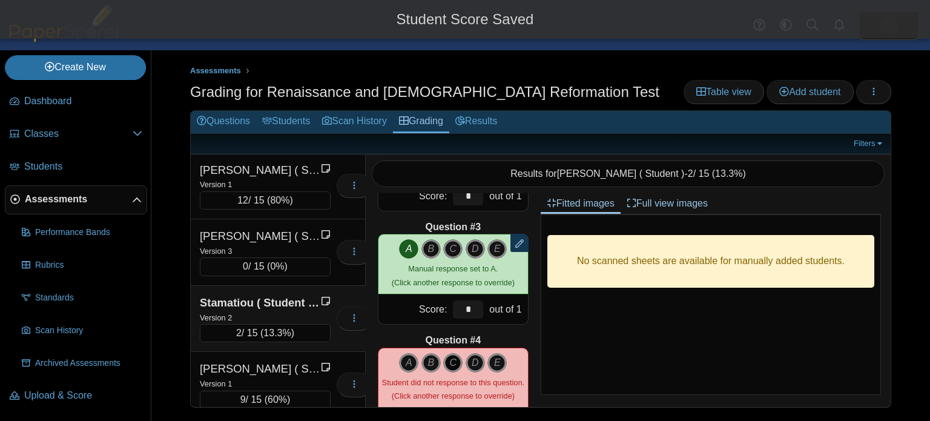
click at [454, 361] on icon "C" at bounding box center [452, 362] width 19 height 19
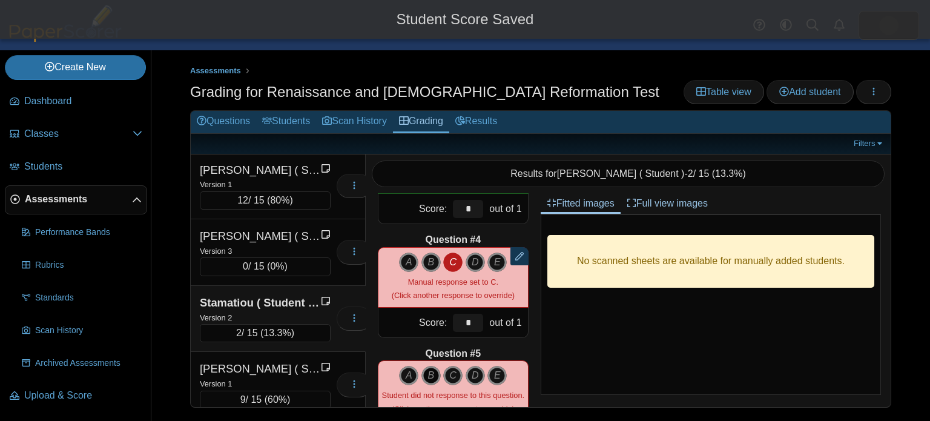
click at [432, 375] on icon "B" at bounding box center [430, 375] width 19 height 19
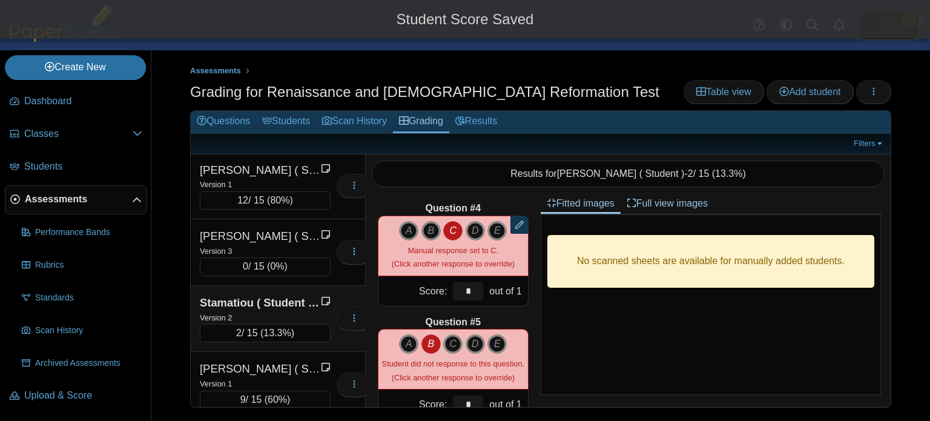
type input "*"
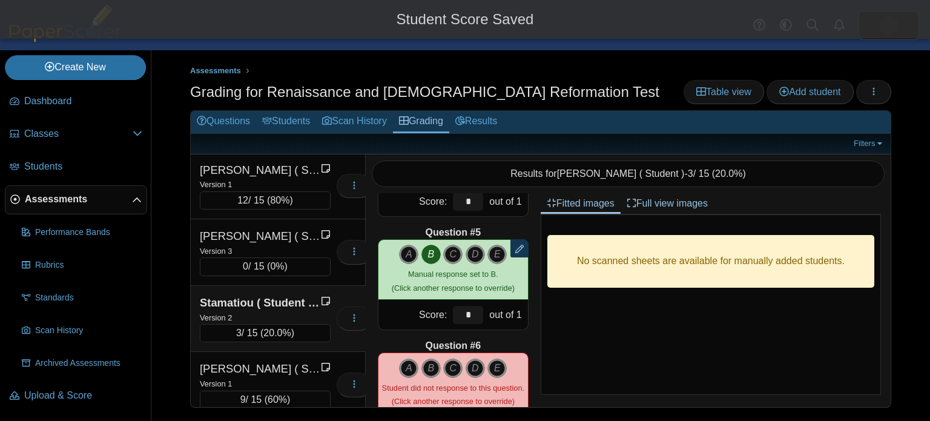
scroll to position [487, 0]
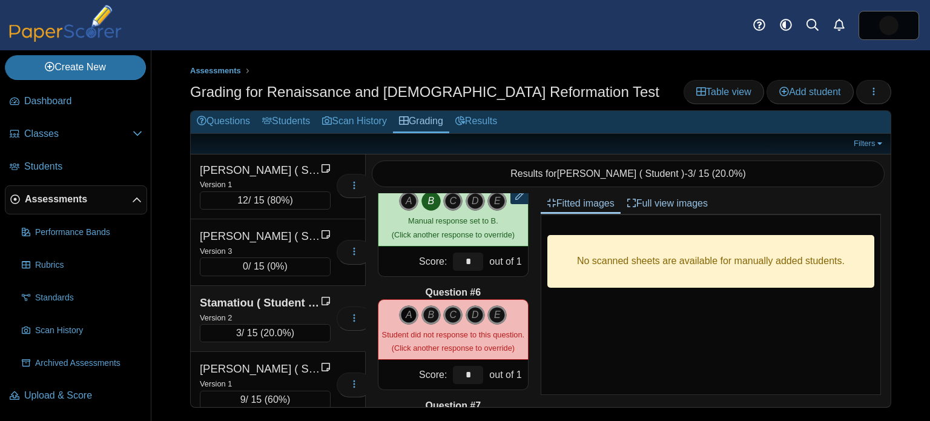
click at [406, 314] on icon "A" at bounding box center [408, 314] width 19 height 19
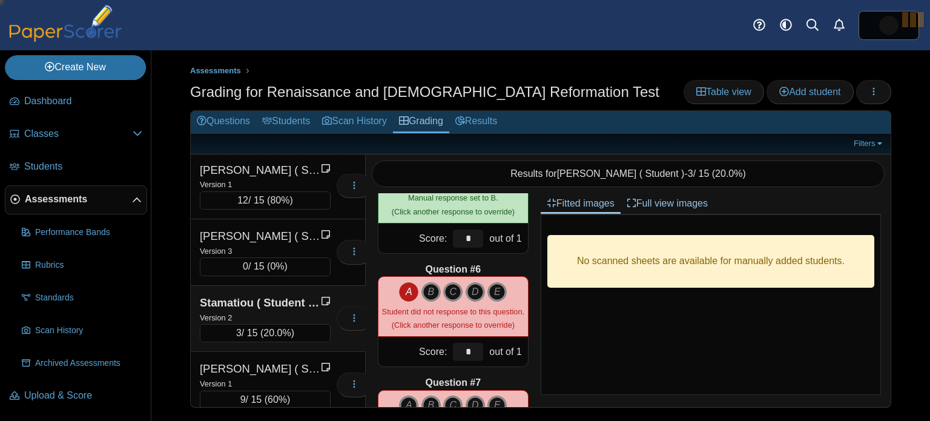
type input "*"
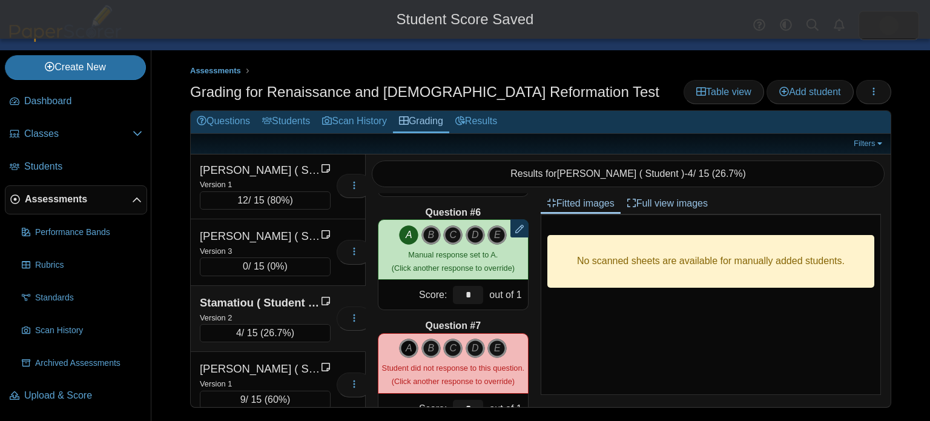
click at [406, 341] on icon "A" at bounding box center [408, 347] width 19 height 19
type input "*"
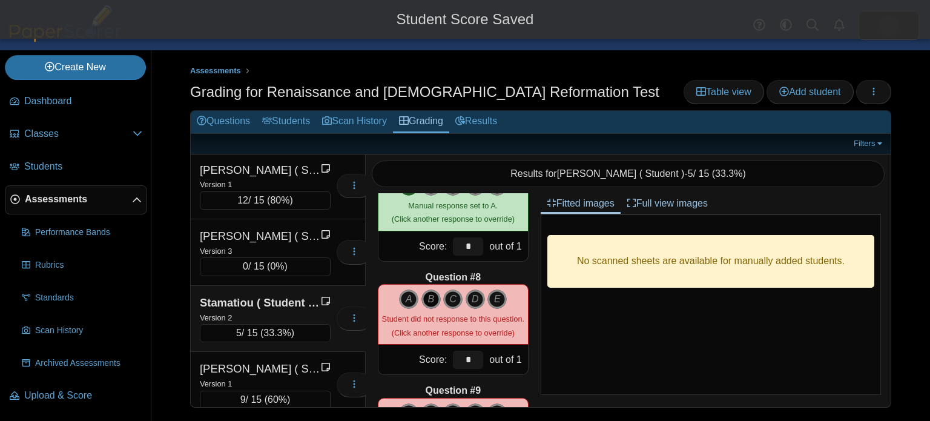
click at [427, 293] on icon "B" at bounding box center [430, 298] width 19 height 19
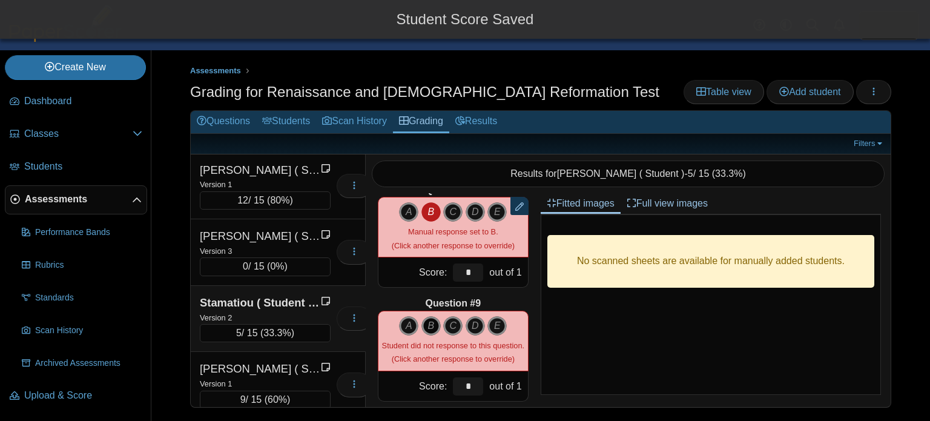
click at [429, 321] on icon "B" at bounding box center [430, 325] width 19 height 19
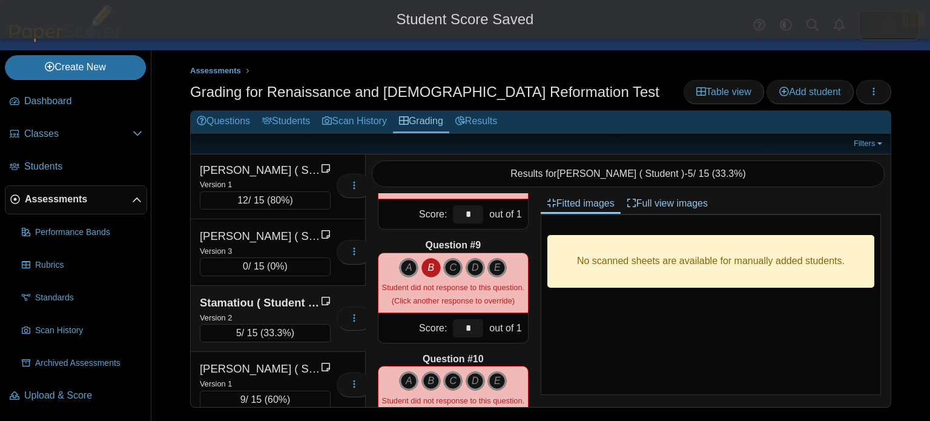
type input "*"
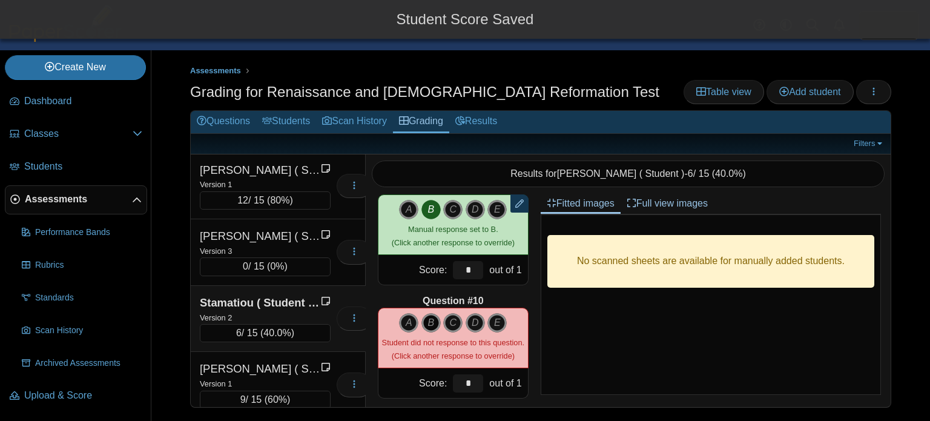
click at [426, 320] on icon "B" at bounding box center [430, 322] width 19 height 19
type input "*"
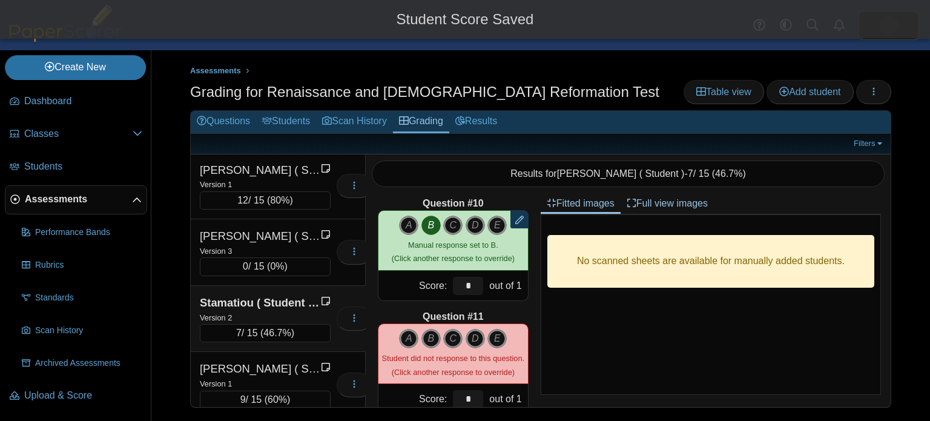
scroll to position [1030, 0]
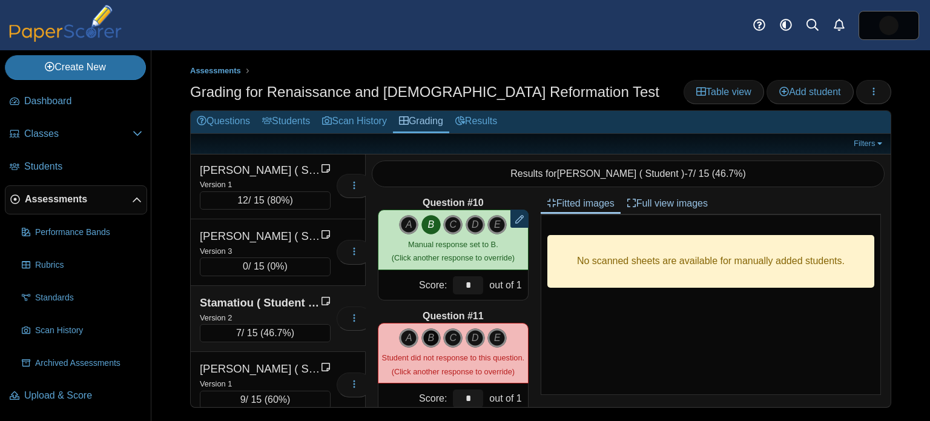
click at [428, 336] on icon "B" at bounding box center [430, 337] width 19 height 19
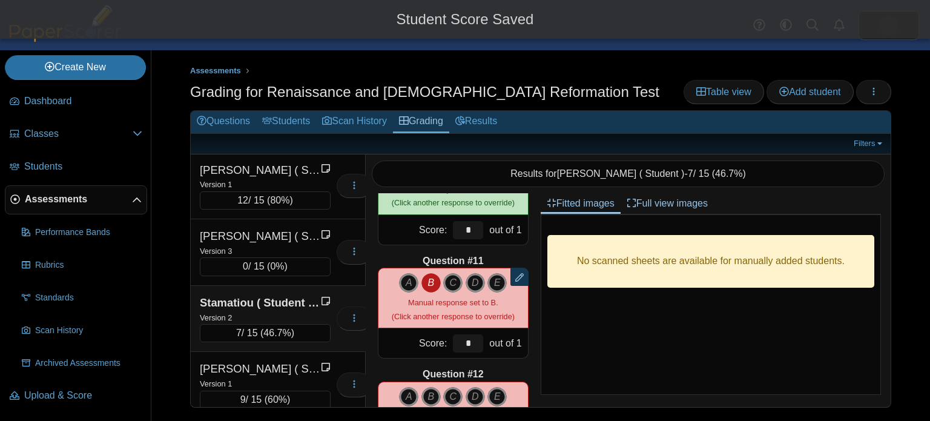
scroll to position [1092, 0]
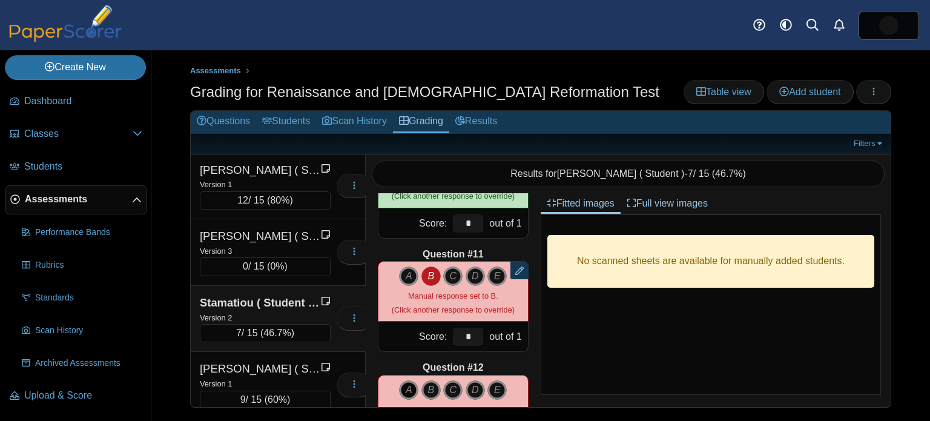
click at [407, 393] on icon "A" at bounding box center [408, 389] width 19 height 19
type input "*"
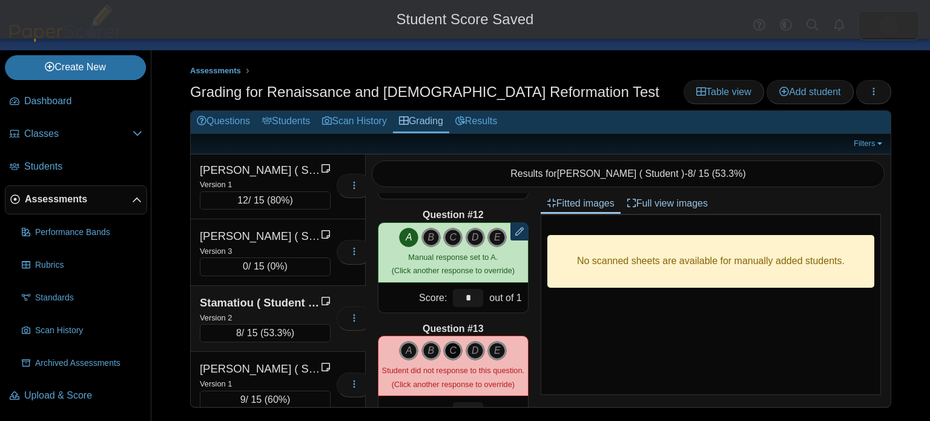
click at [452, 349] on icon "C" at bounding box center [452, 350] width 19 height 19
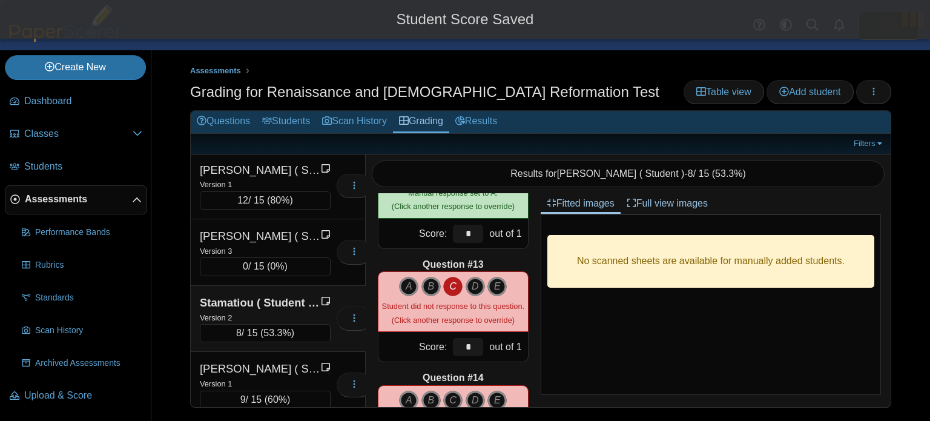
type input "*"
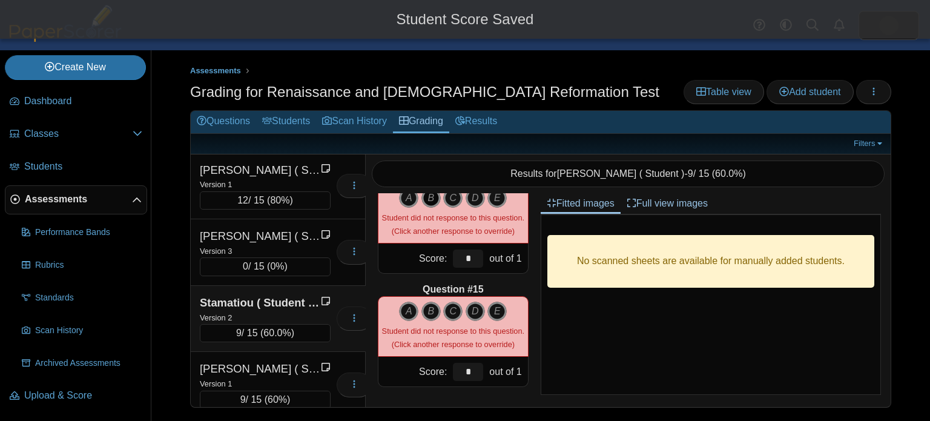
click at [432, 196] on icon "B" at bounding box center [430, 197] width 19 height 19
type input "*"
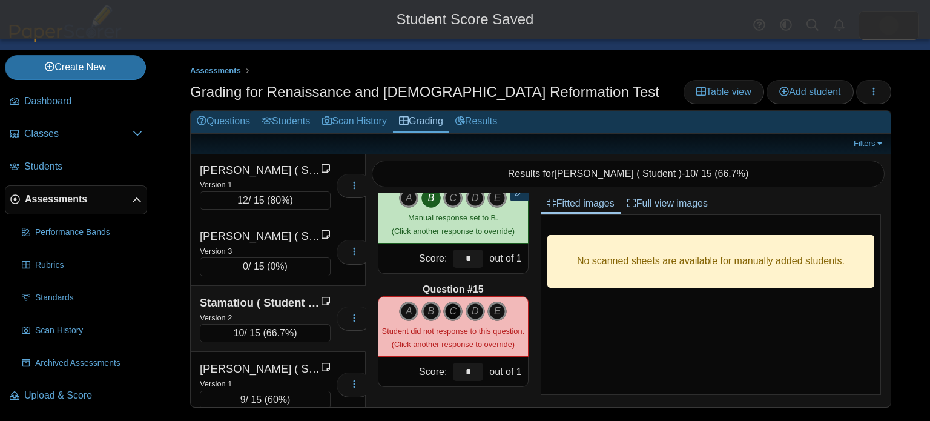
click at [456, 311] on icon "C" at bounding box center [452, 310] width 19 height 19
type input "*"
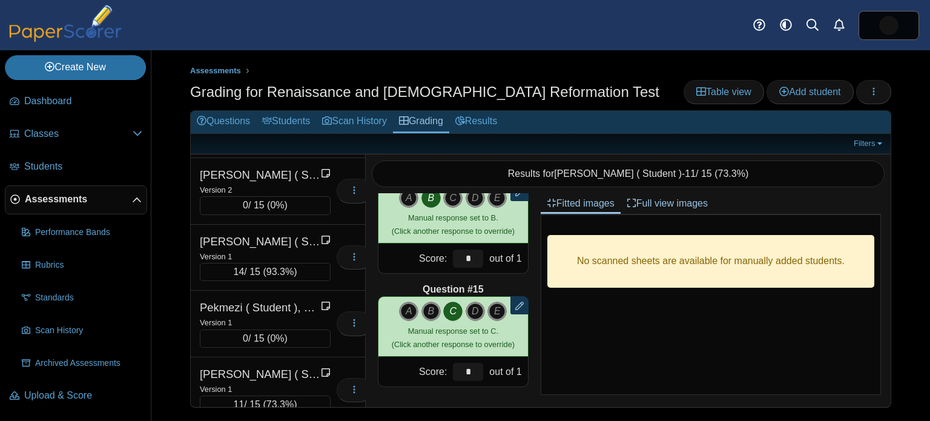
scroll to position [2242, 0]
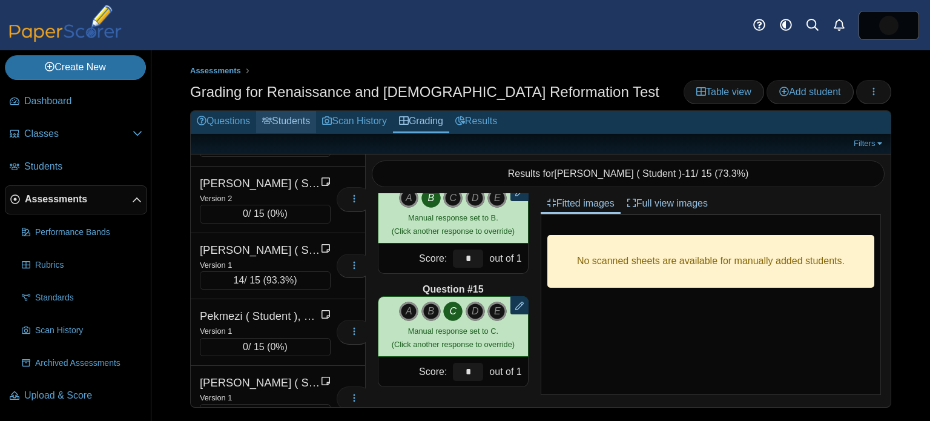
click at [272, 111] on link "Students" at bounding box center [286, 122] width 60 height 22
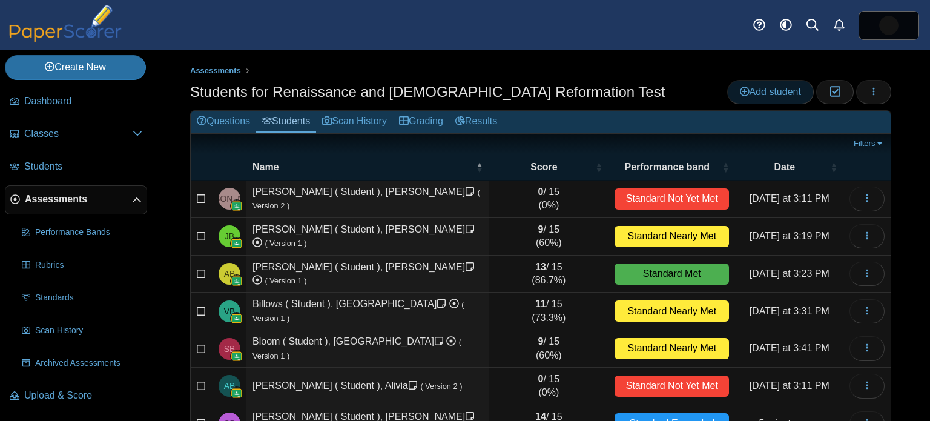
click at [747, 94] on span "Add student" at bounding box center [770, 92] width 61 height 10
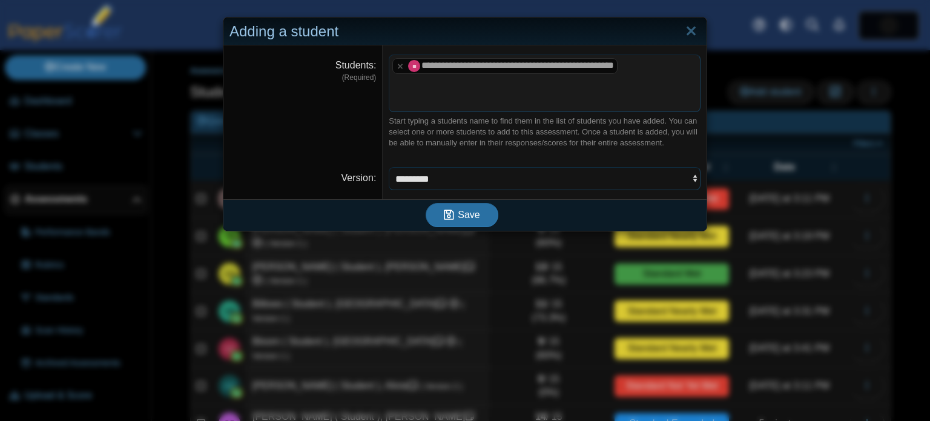
click at [516, 167] on select "********* ********* *********" at bounding box center [545, 178] width 312 height 23
select select "**********"
click at [389, 167] on select "********* ********* *********" at bounding box center [545, 178] width 312 height 23
click at [483, 203] on button "Save" at bounding box center [462, 215] width 73 height 24
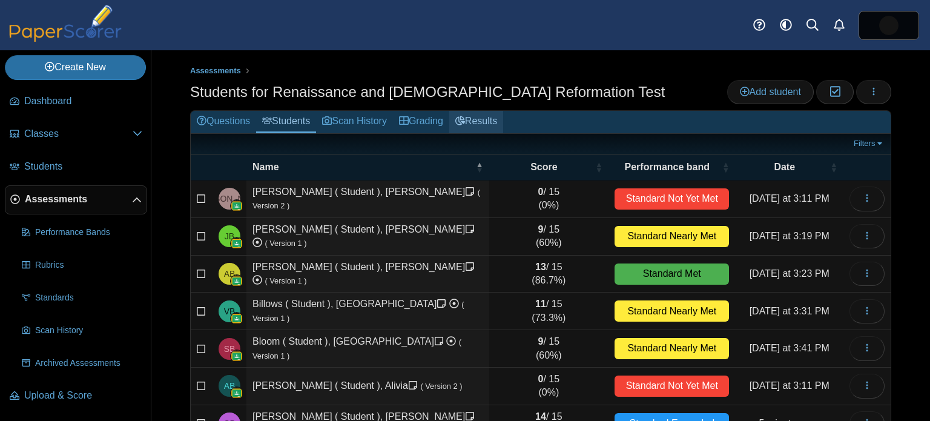
click at [479, 119] on link "Results" at bounding box center [476, 122] width 54 height 22
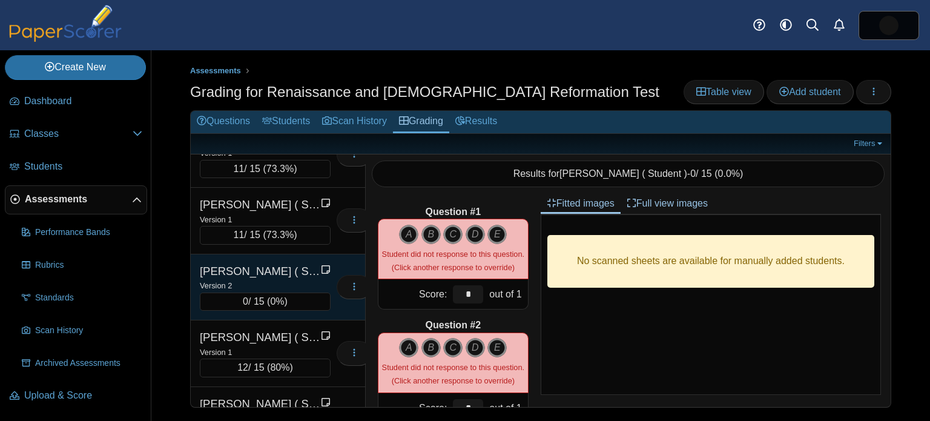
scroll to position [2553, 0]
click at [297, 278] on div "Version 2" at bounding box center [265, 284] width 131 height 13
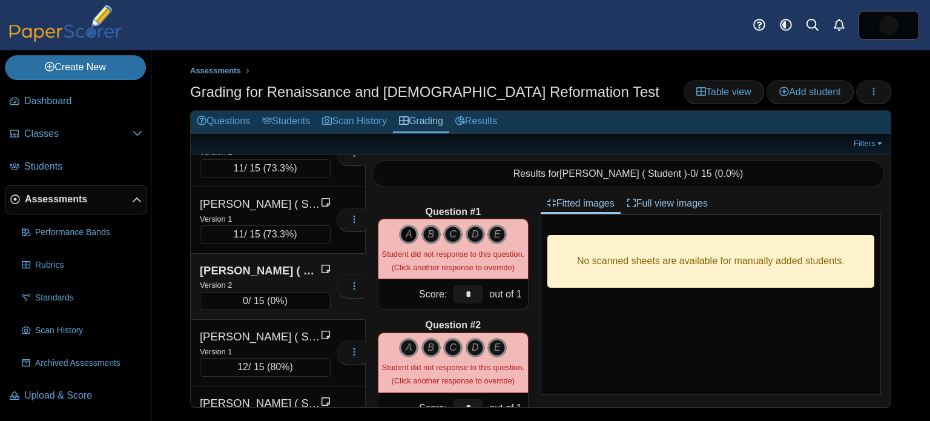
click at [412, 237] on icon "A" at bounding box center [408, 234] width 19 height 19
type input "*"
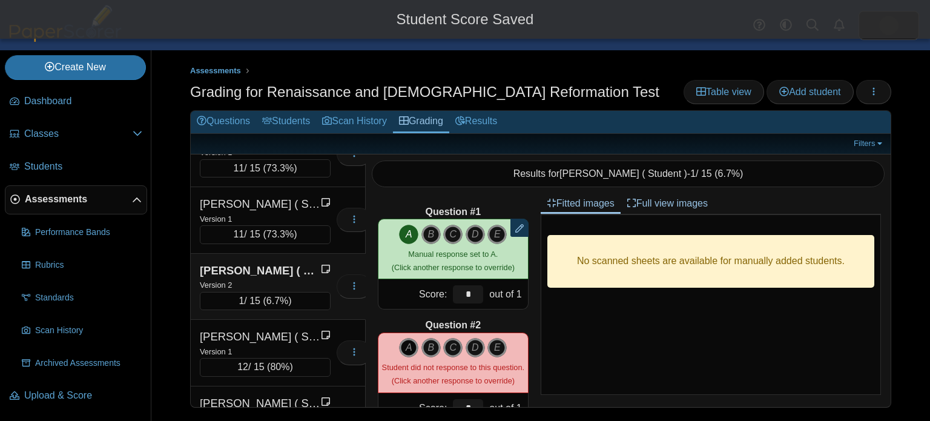
click at [410, 338] on icon "A" at bounding box center [408, 347] width 19 height 19
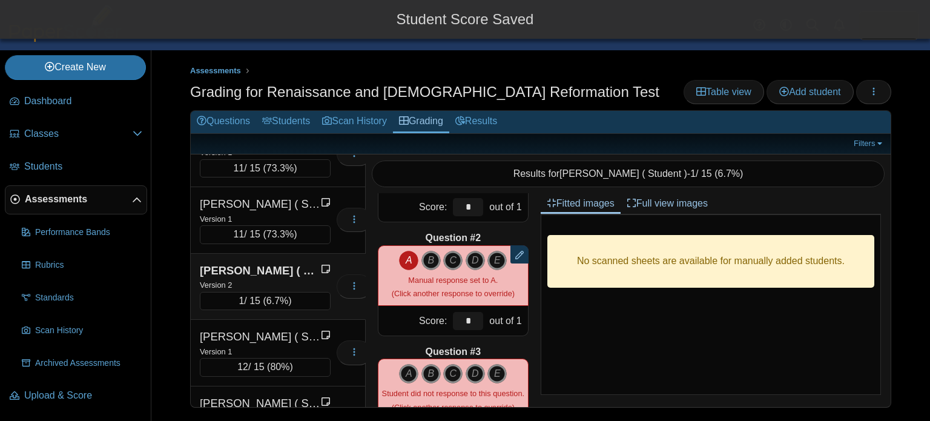
scroll to position [101, 0]
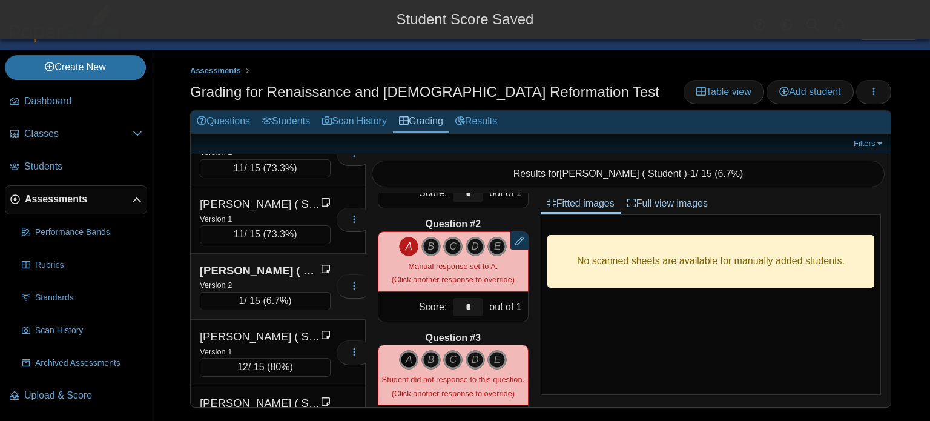
click at [410, 358] on icon "A" at bounding box center [408, 359] width 19 height 19
type input "*"
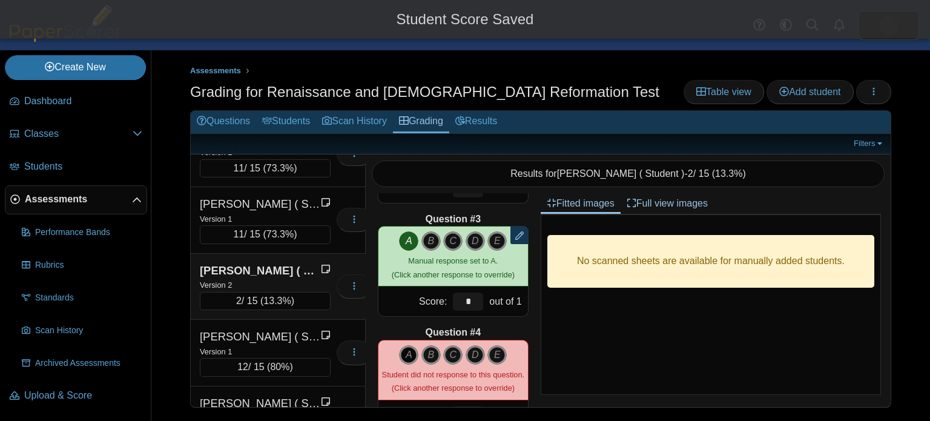
click at [409, 346] on icon "A" at bounding box center [408, 354] width 19 height 19
type input "*"
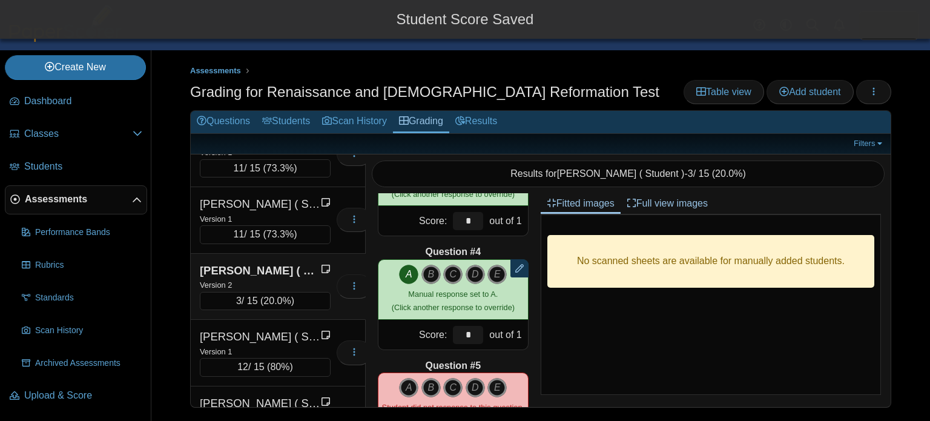
scroll to position [310, 0]
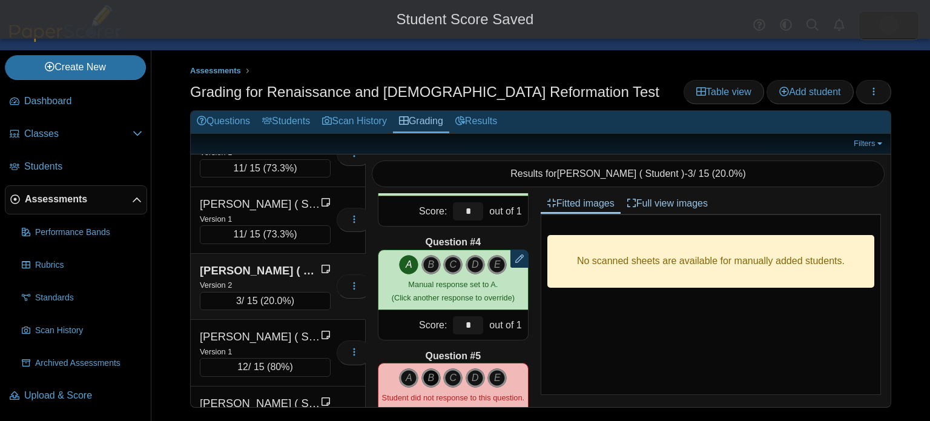
click at [431, 373] on icon "B" at bounding box center [430, 377] width 19 height 19
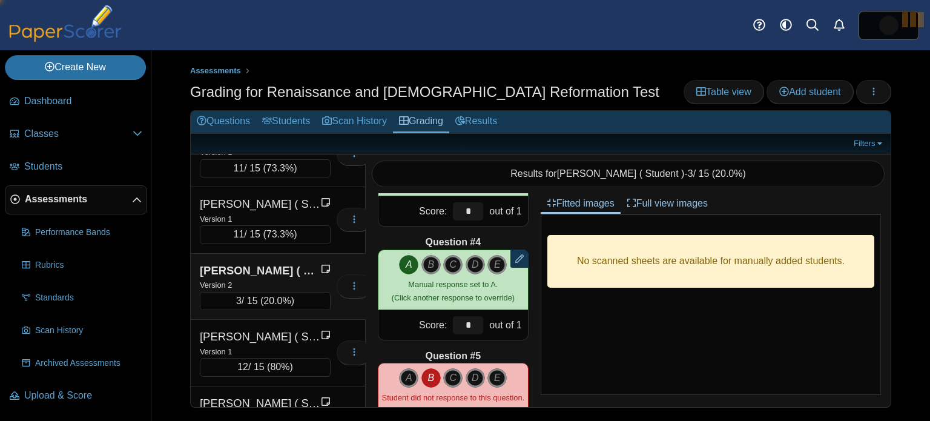
type input "*"
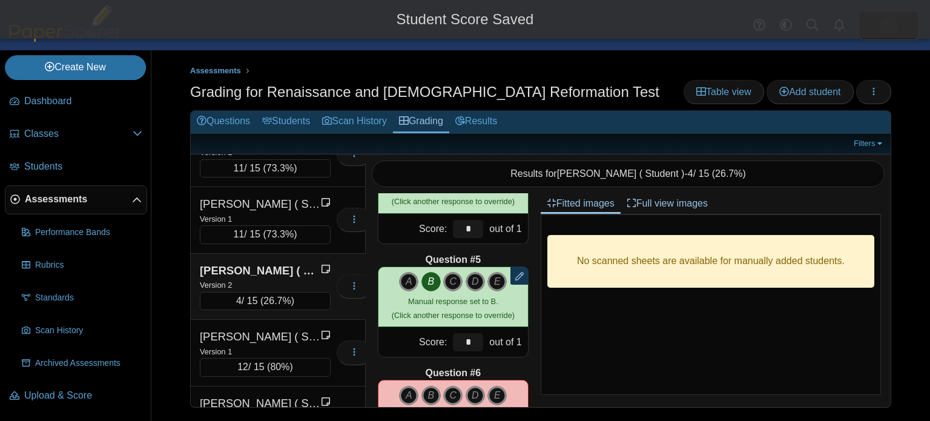
scroll to position [421, 0]
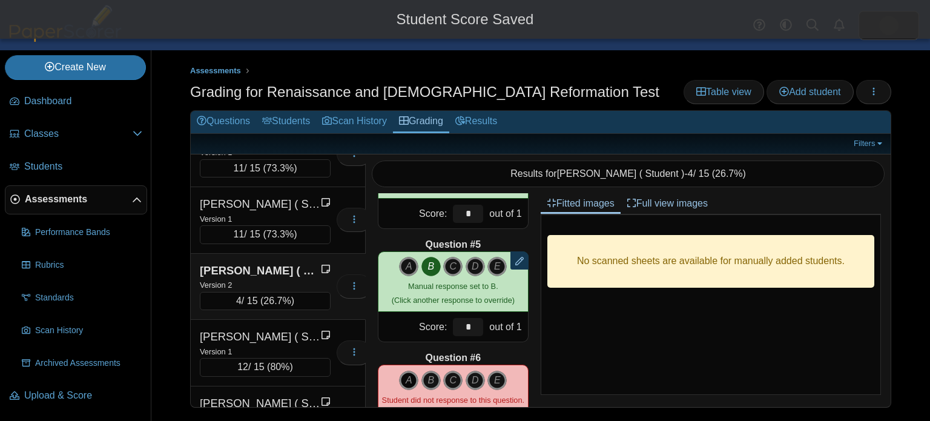
click at [409, 382] on icon "A" at bounding box center [408, 379] width 19 height 19
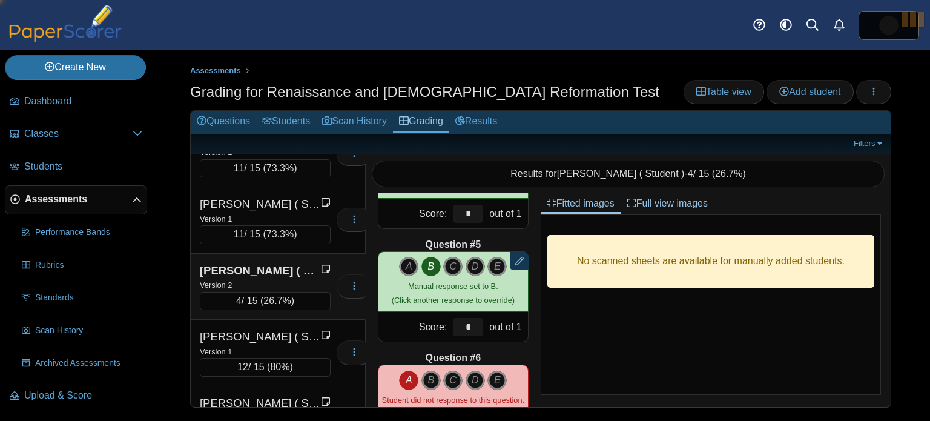
type input "*"
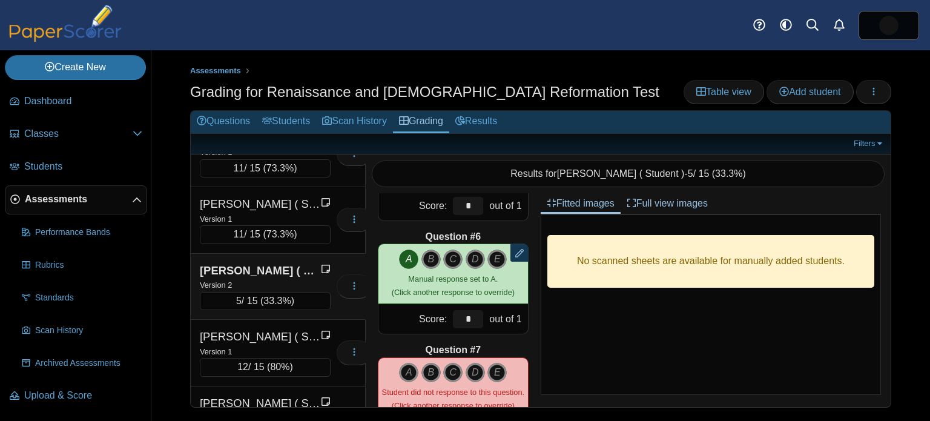
scroll to position [556, 0]
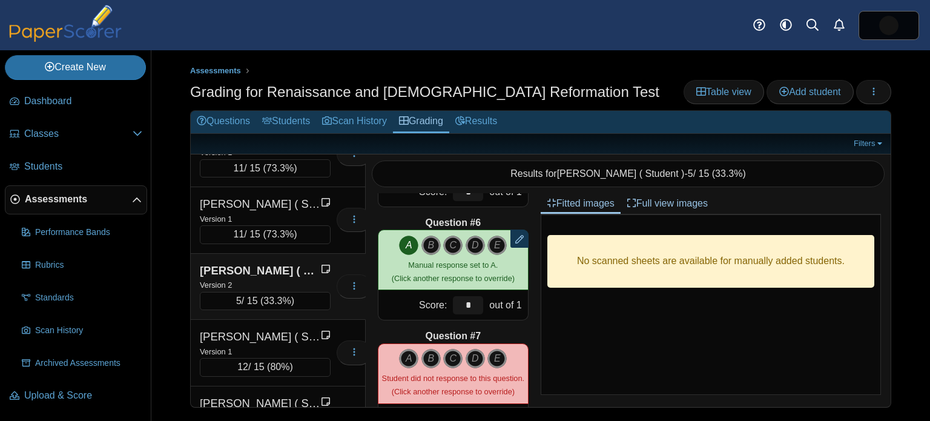
click at [452, 358] on icon "C" at bounding box center [452, 358] width 19 height 19
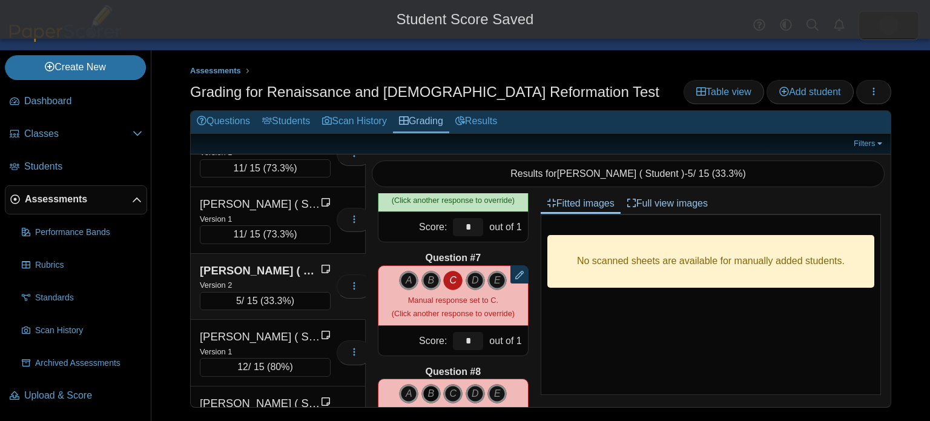
click at [427, 389] on icon "B" at bounding box center [430, 393] width 19 height 19
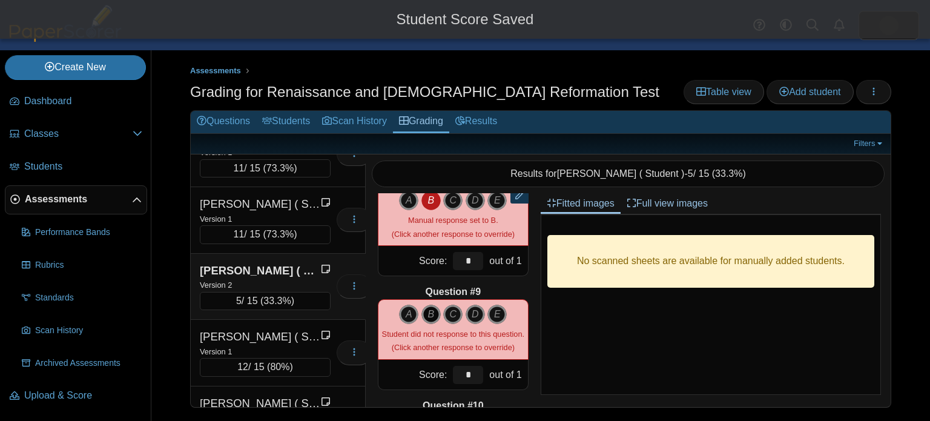
click at [432, 317] on icon "B" at bounding box center [430, 313] width 19 height 19
type input "*"
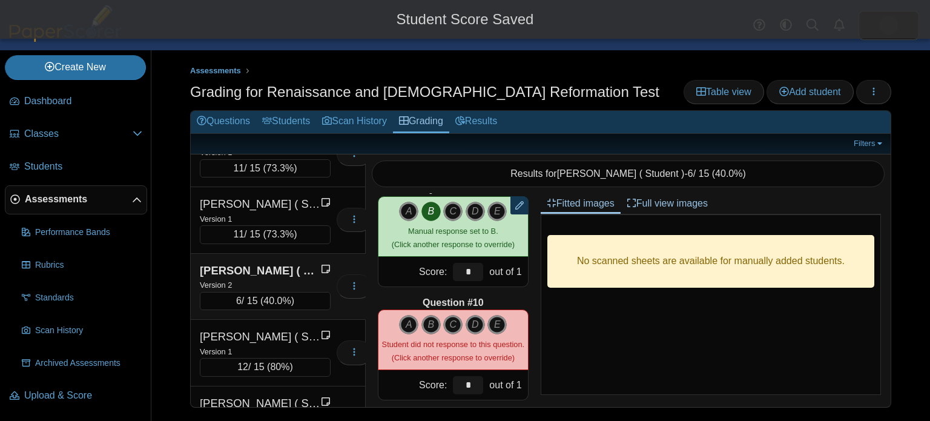
scroll to position [939, 0]
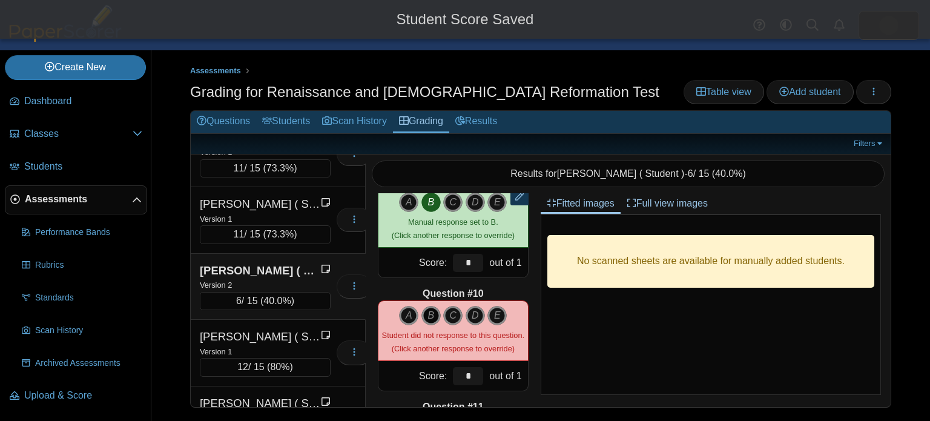
click at [430, 316] on icon "B" at bounding box center [430, 315] width 19 height 19
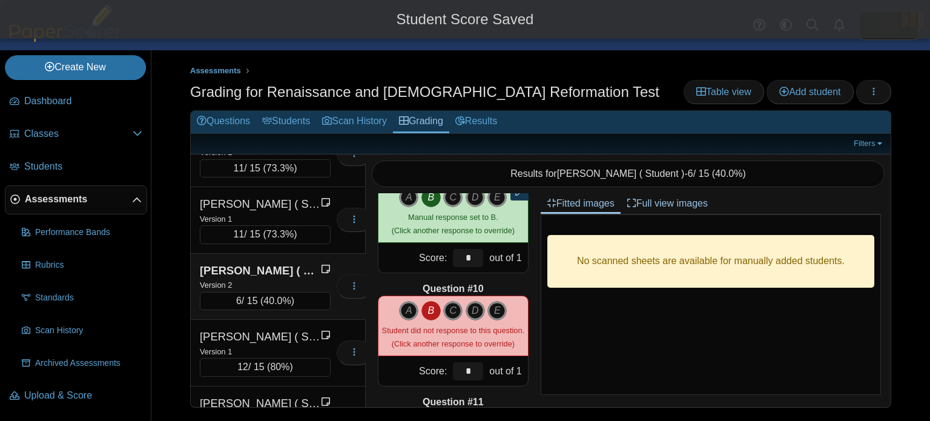
type input "*"
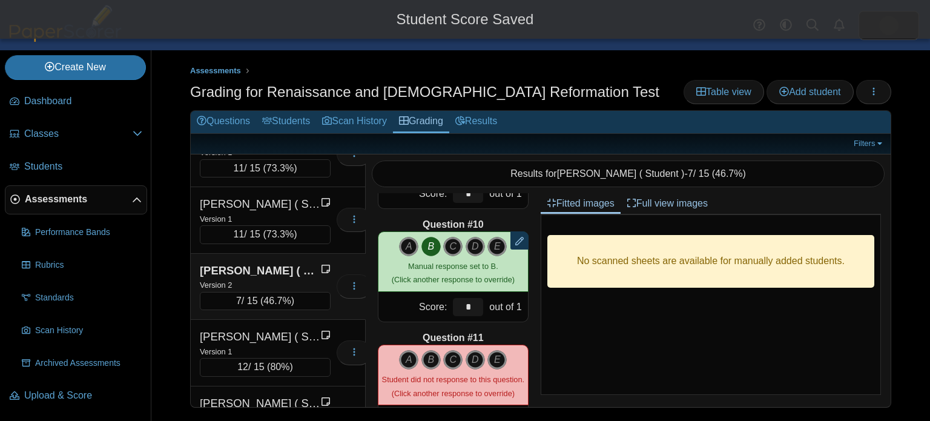
scroll to position [1010, 0]
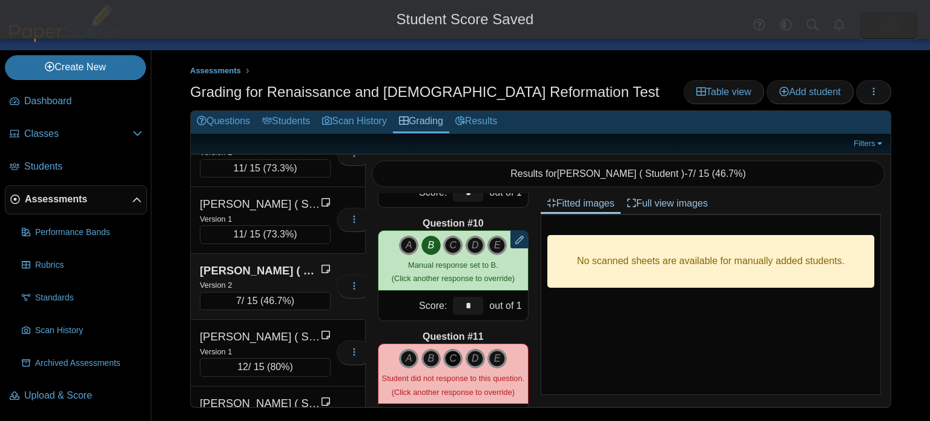
click at [454, 355] on icon "C" at bounding box center [452, 358] width 19 height 19
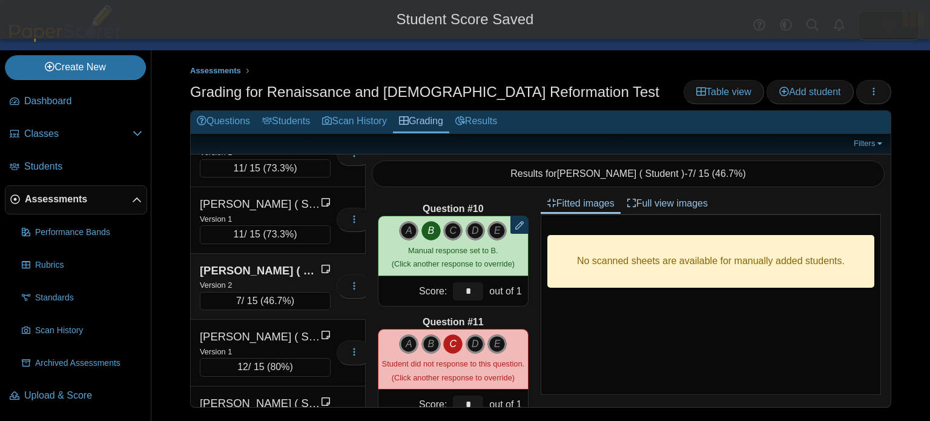
type input "*"
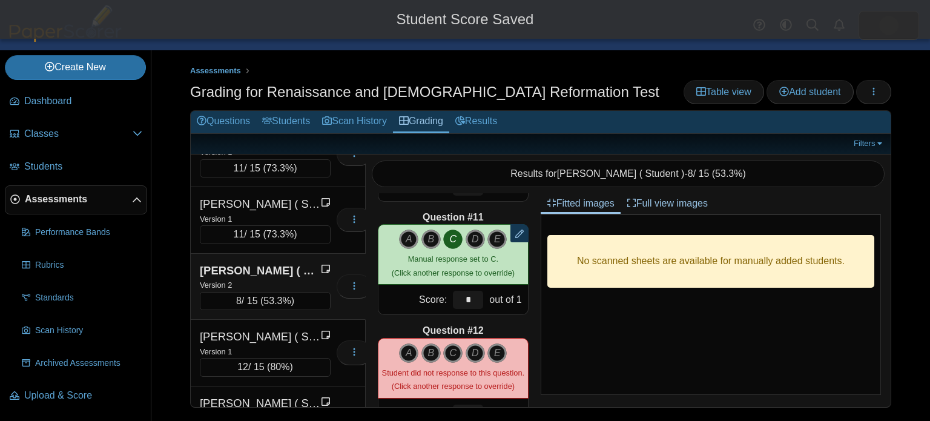
scroll to position [1140, 0]
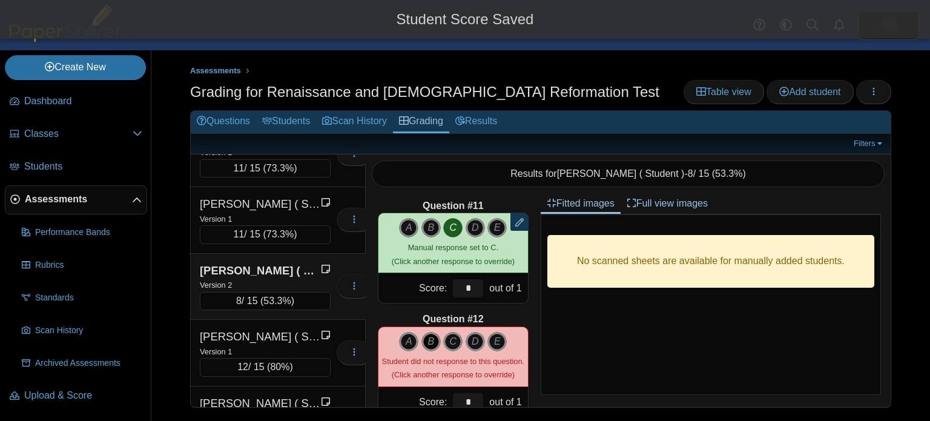
click at [432, 340] on icon "B" at bounding box center [430, 341] width 19 height 19
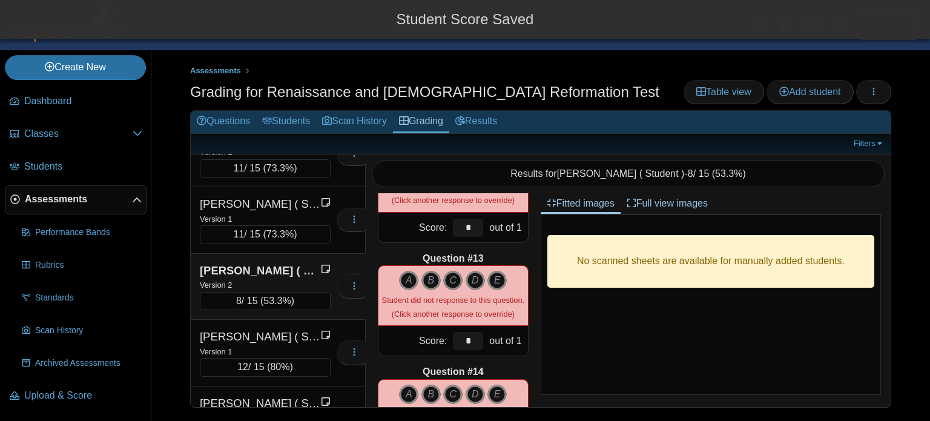
scroll to position [1329, 0]
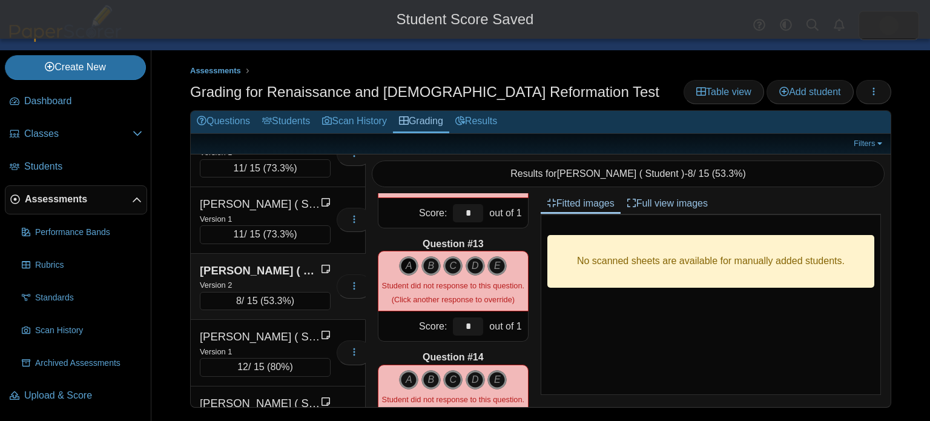
click at [406, 270] on icon "A" at bounding box center [408, 265] width 19 height 19
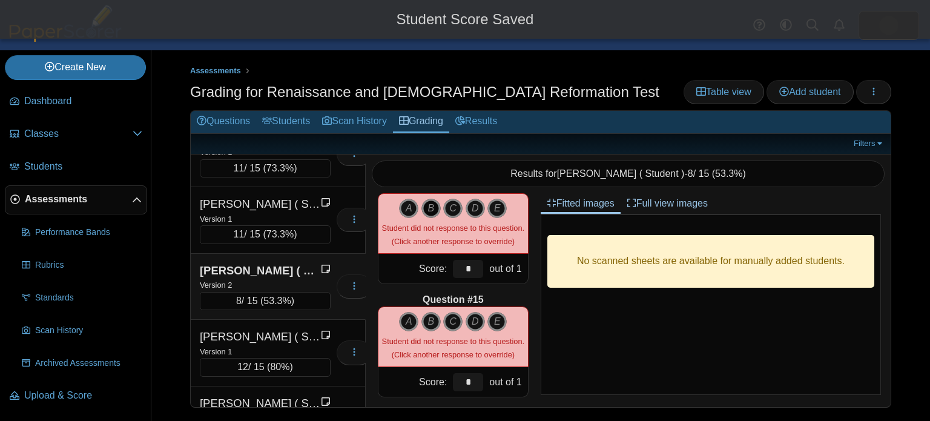
click at [424, 207] on icon "B" at bounding box center [430, 208] width 19 height 19
type input "*"
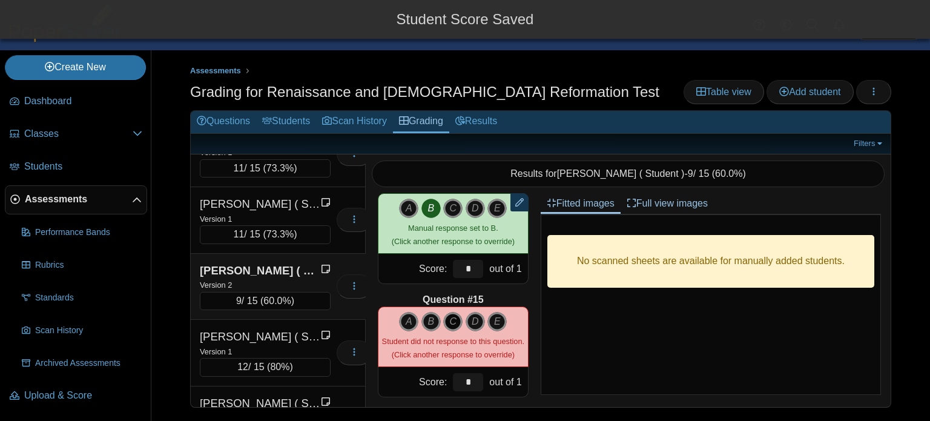
click at [449, 319] on icon "C" at bounding box center [452, 321] width 19 height 19
type input "*"
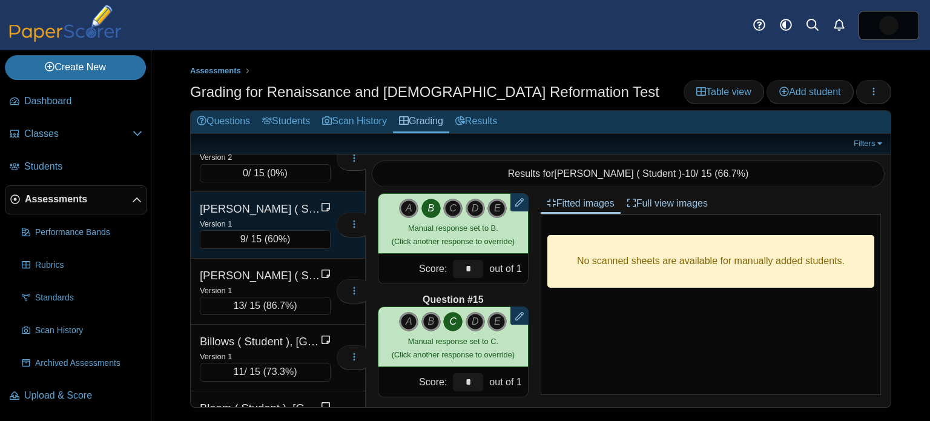
scroll to position [0, 0]
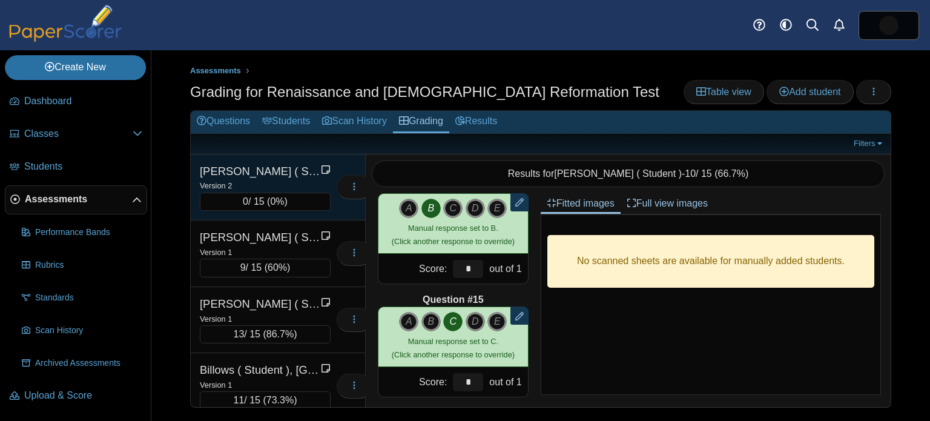
click at [288, 186] on div "Version 2" at bounding box center [265, 185] width 131 height 13
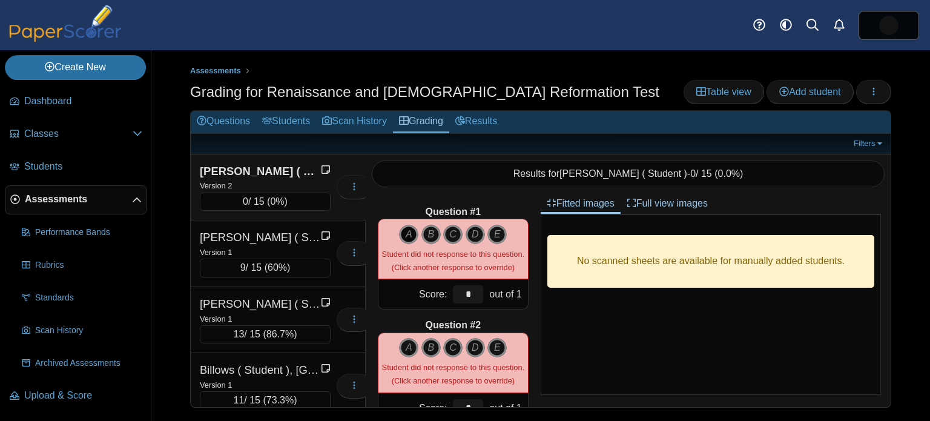
click at [413, 232] on icon "A" at bounding box center [408, 234] width 19 height 19
type input "*"
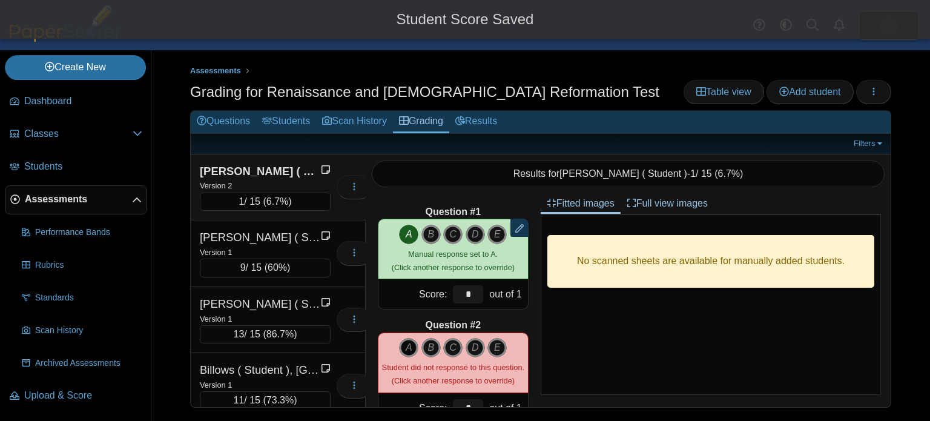
click at [415, 354] on icon "A" at bounding box center [408, 347] width 19 height 19
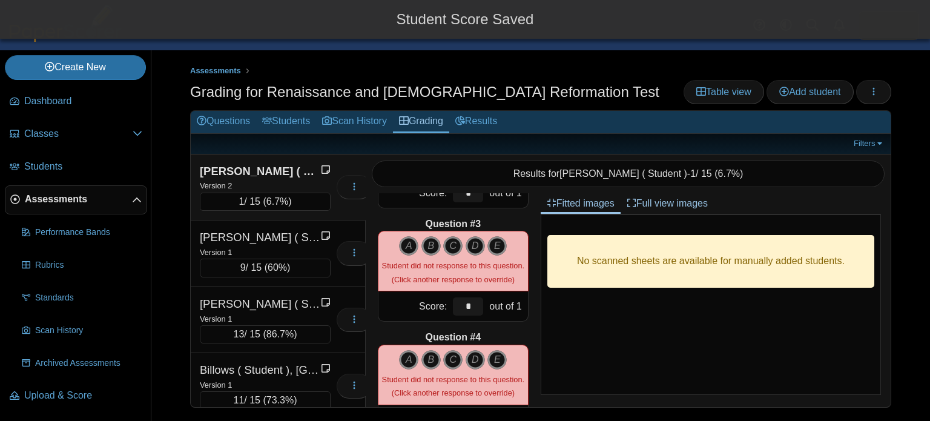
scroll to position [174, 0]
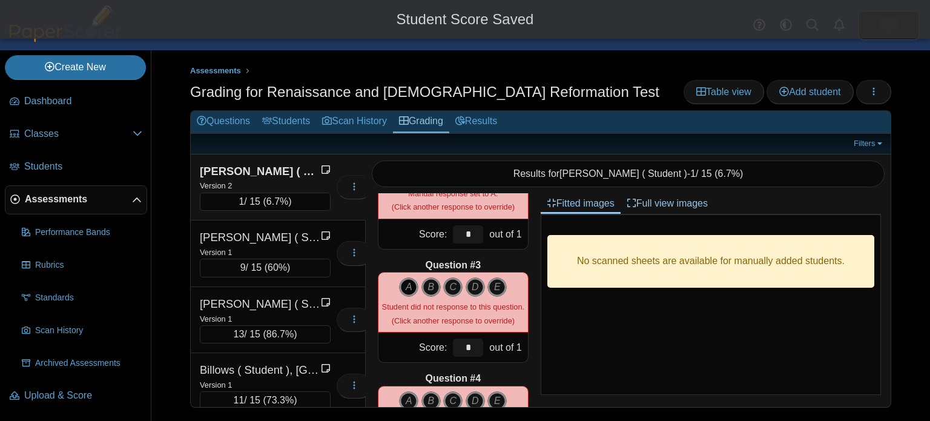
click at [406, 291] on icon "A" at bounding box center [408, 286] width 19 height 19
type input "*"
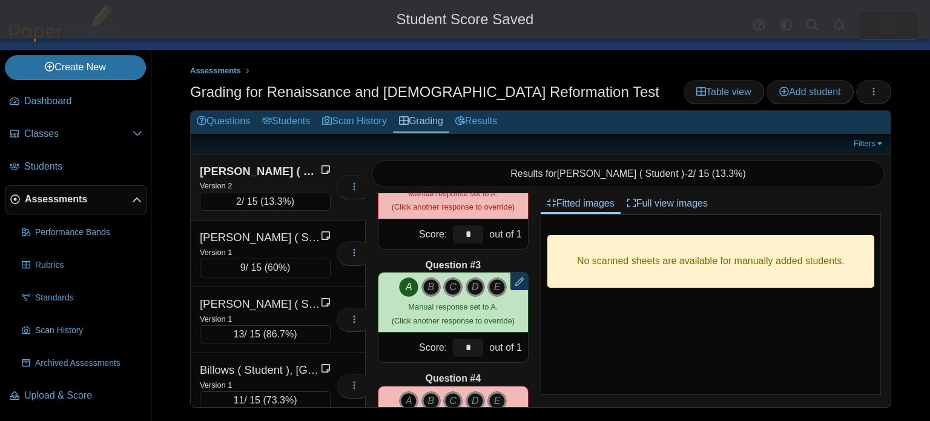
click at [406, 395] on icon "A" at bounding box center [408, 400] width 19 height 19
type input "*"
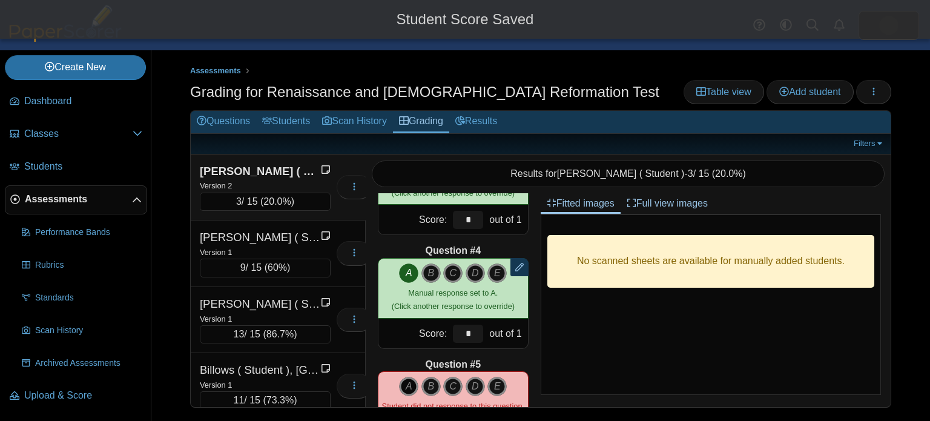
click at [410, 393] on icon "A" at bounding box center [408, 386] width 19 height 19
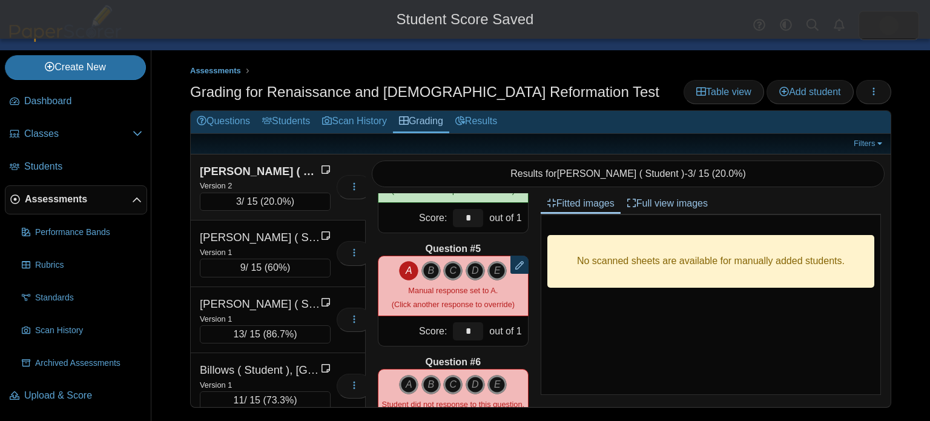
scroll to position [418, 0]
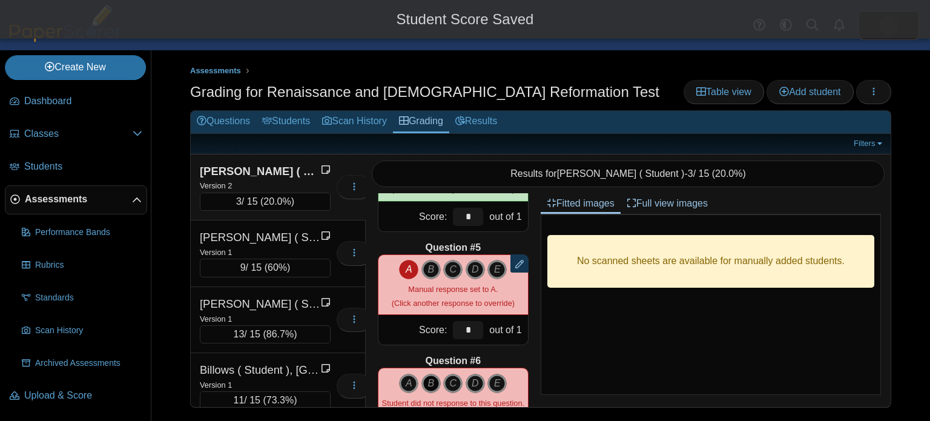
click at [427, 381] on icon "B" at bounding box center [430, 382] width 19 height 19
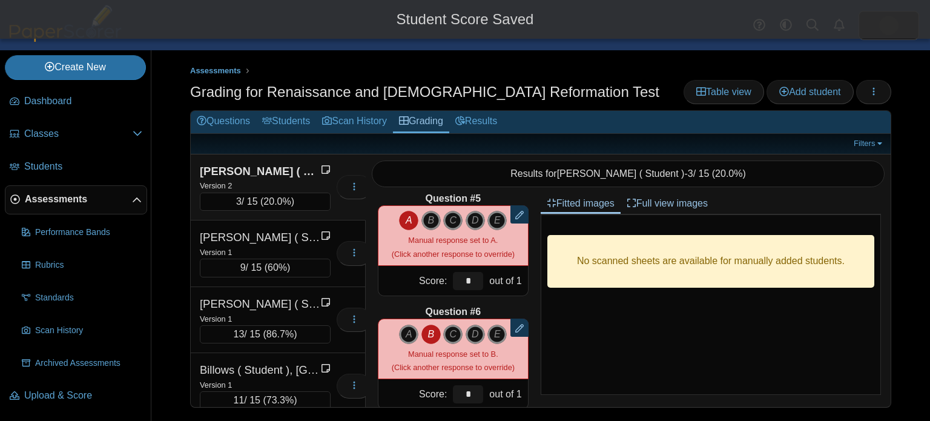
scroll to position [544, 0]
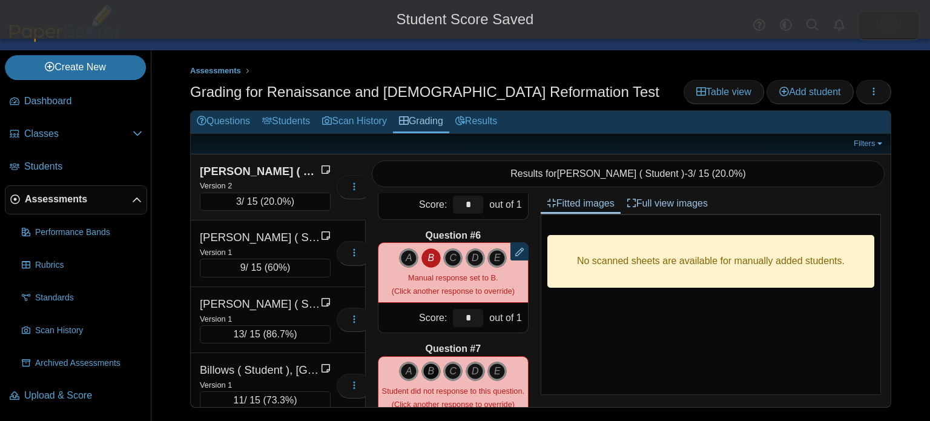
click at [431, 374] on icon "B" at bounding box center [430, 370] width 19 height 19
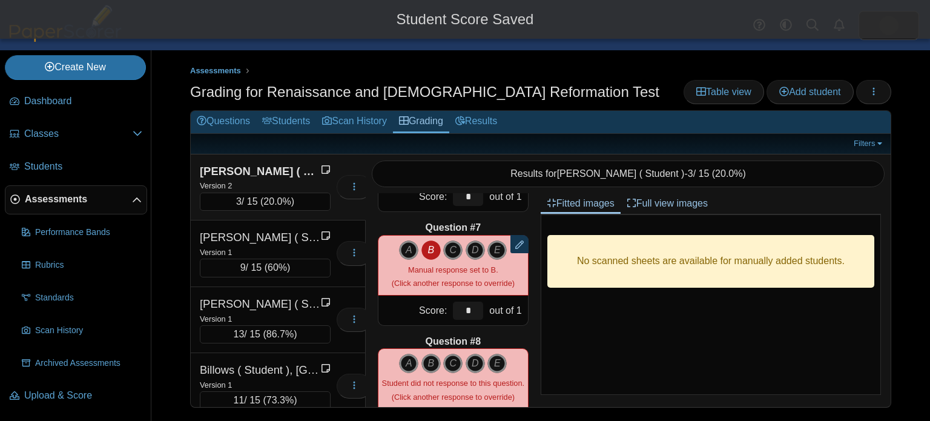
scroll to position [678, 0]
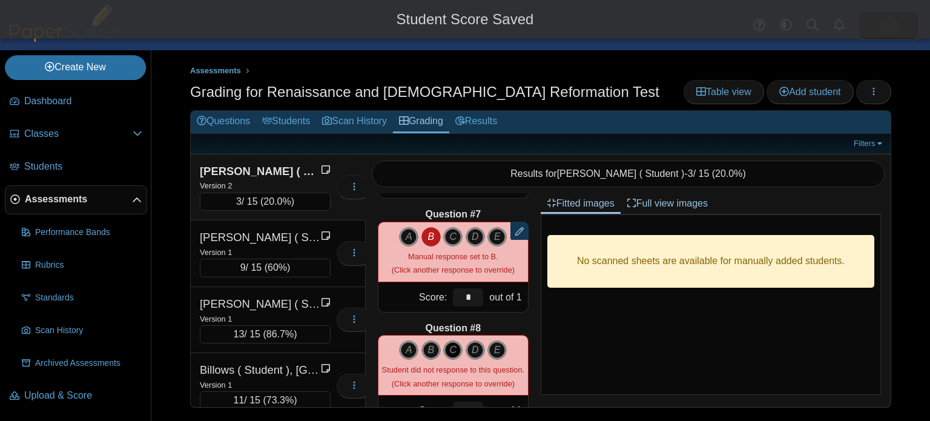
click at [446, 358] on icon "C" at bounding box center [452, 349] width 19 height 19
type input "*"
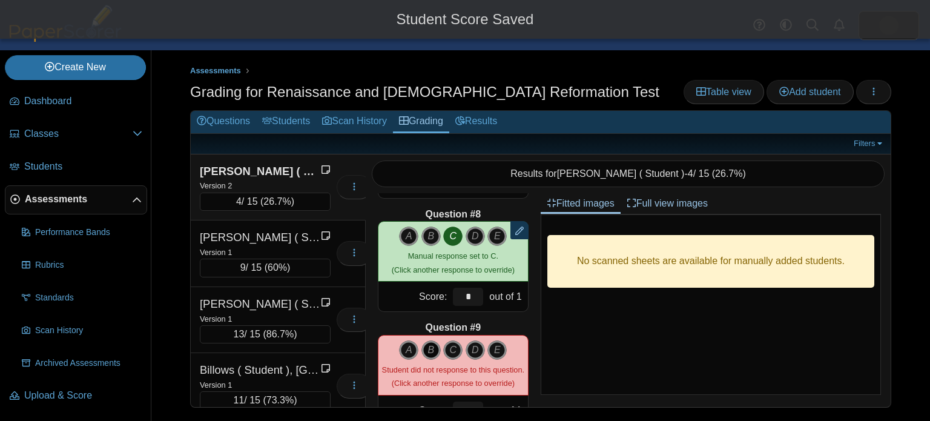
click at [431, 350] on icon "B" at bounding box center [430, 349] width 19 height 19
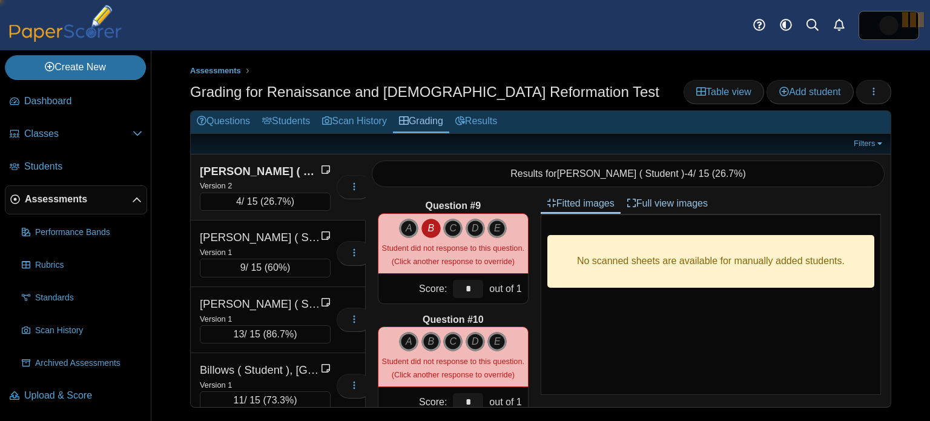
type input "*"
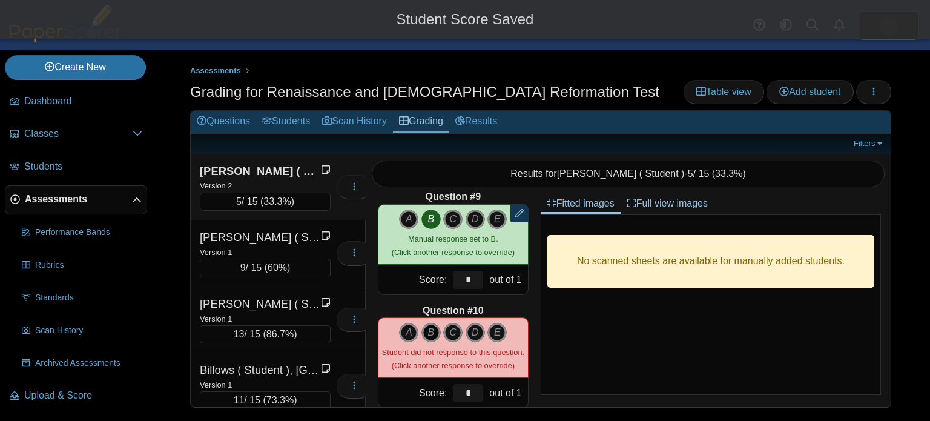
click at [430, 332] on icon "B" at bounding box center [430, 332] width 19 height 19
type input "*"
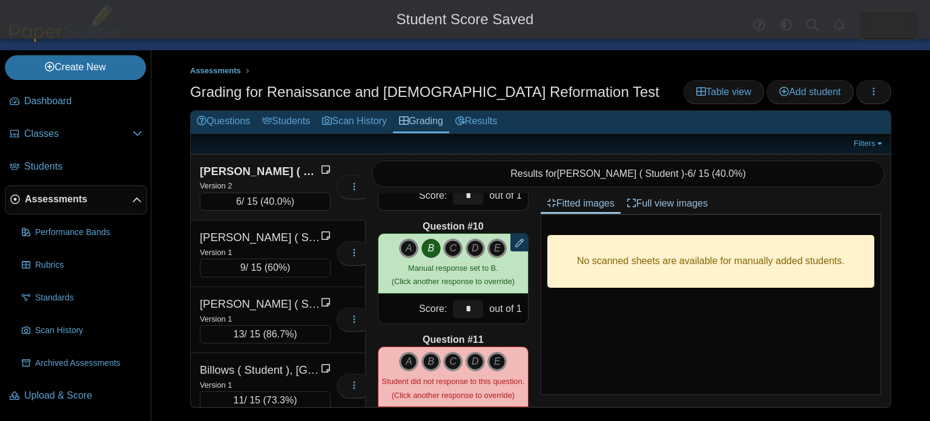
scroll to position [1012, 0]
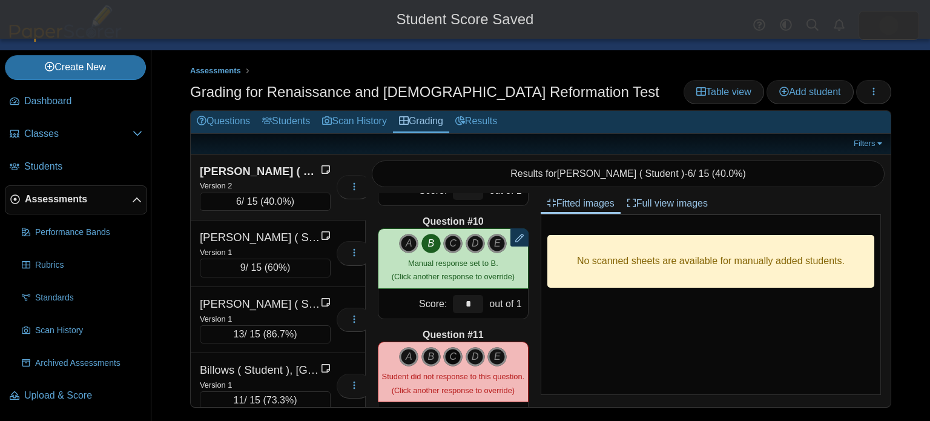
click at [453, 357] on icon "C" at bounding box center [452, 356] width 19 height 19
type input "*"
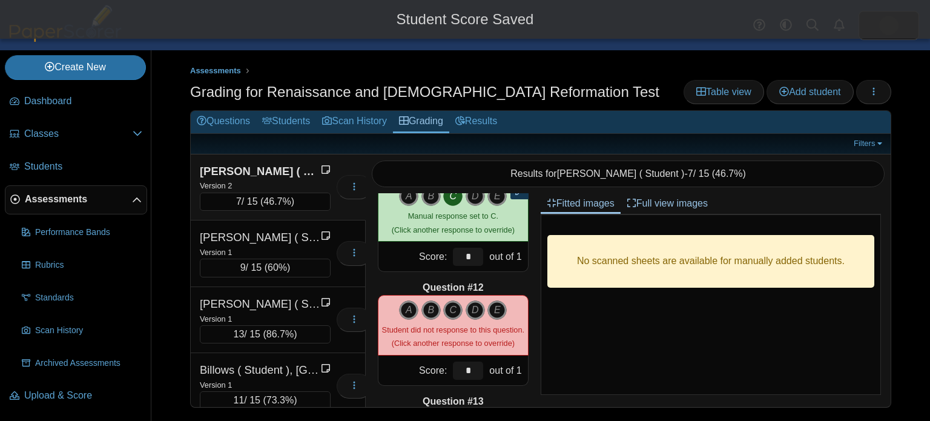
scroll to position [1179, 0]
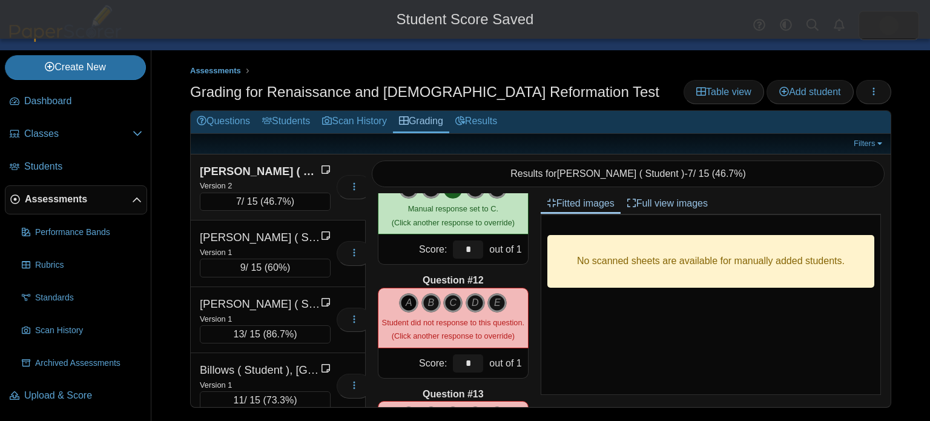
click at [410, 298] on icon "A" at bounding box center [408, 302] width 19 height 19
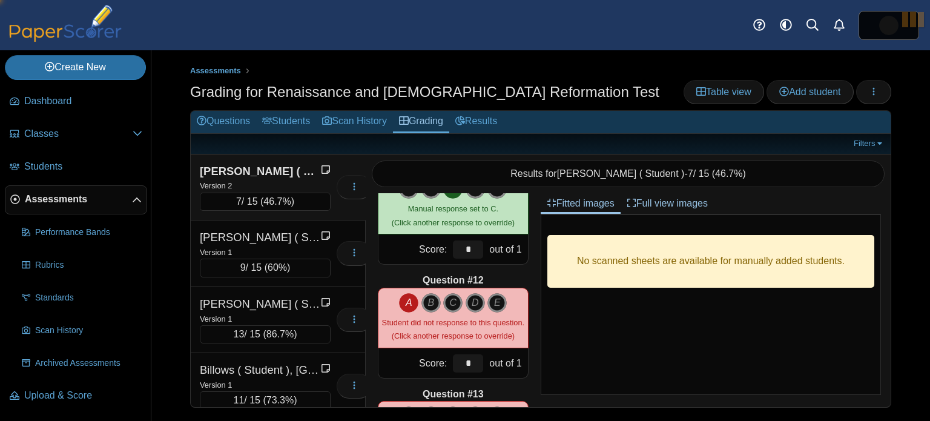
type input "*"
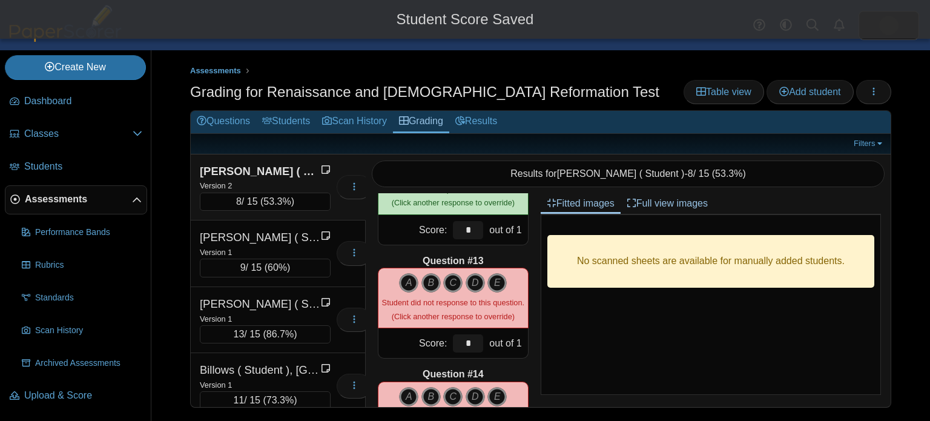
scroll to position [1343, 0]
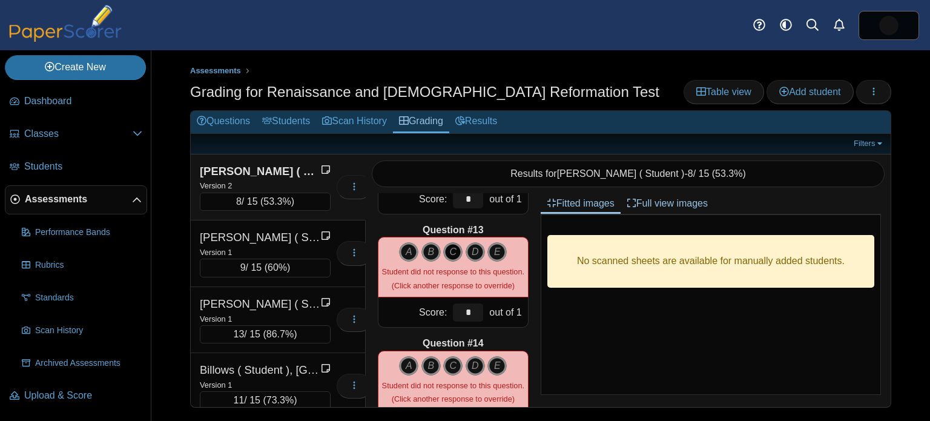
click at [449, 248] on icon "C" at bounding box center [452, 251] width 19 height 19
type input "*"
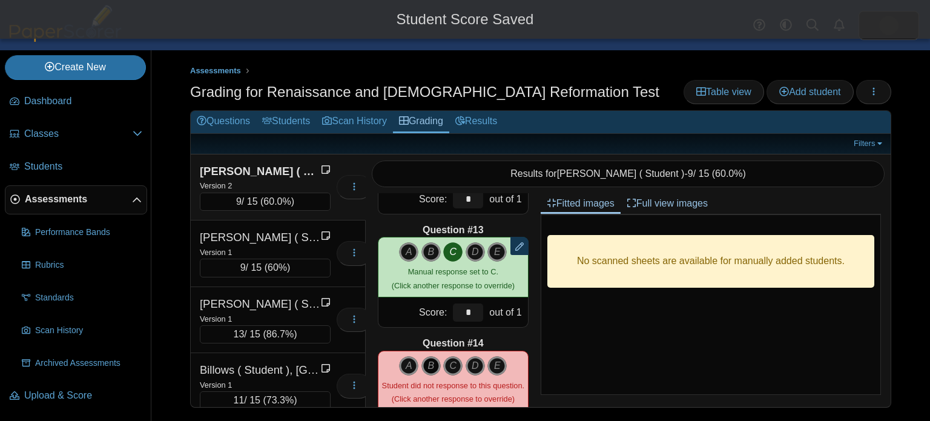
click at [430, 370] on icon "B" at bounding box center [430, 365] width 19 height 19
type input "*"
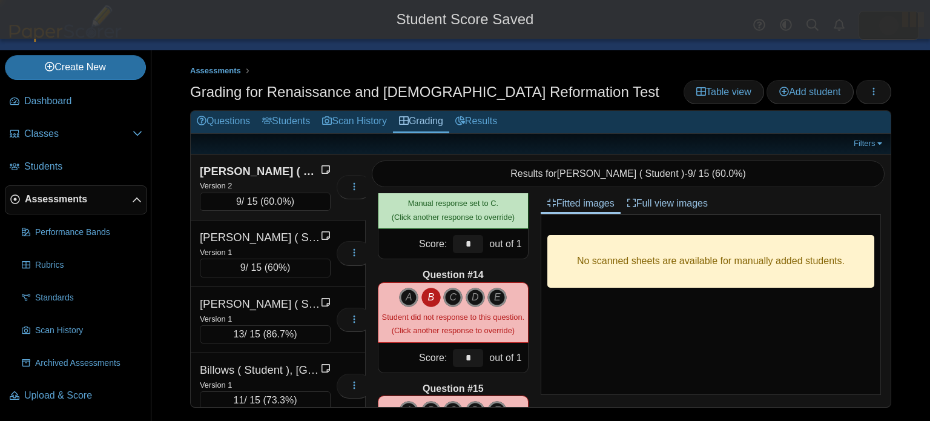
scroll to position [1510, 0]
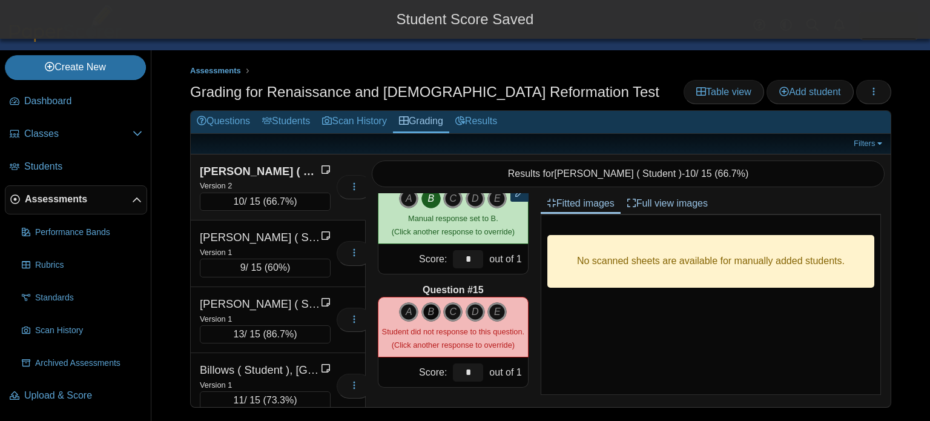
click at [435, 308] on icon "B" at bounding box center [430, 311] width 19 height 19
